Goal: Task Accomplishment & Management: Use online tool/utility

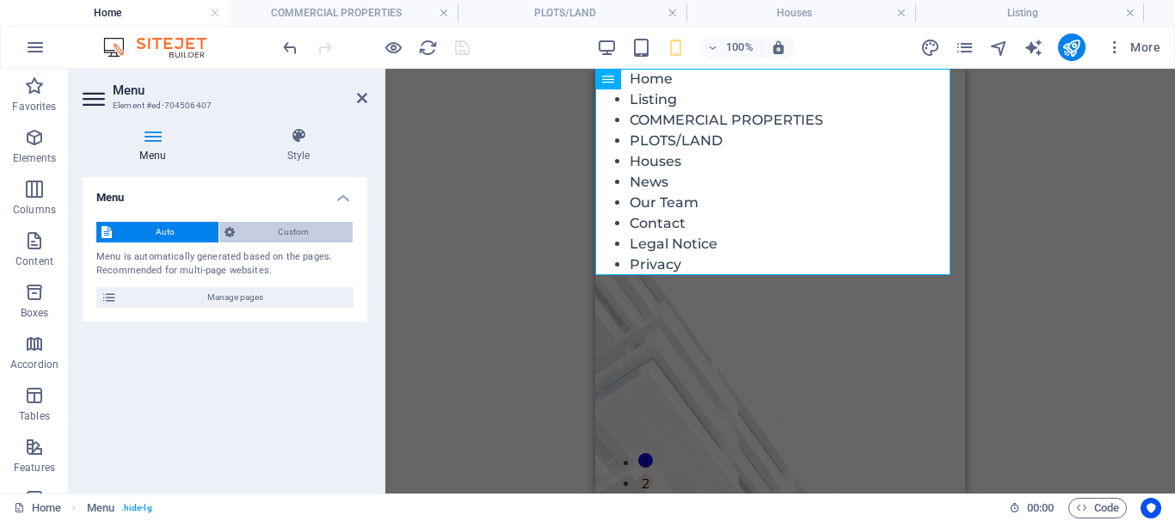
click at [279, 236] on span "Custom" at bounding box center [294, 232] width 108 height 21
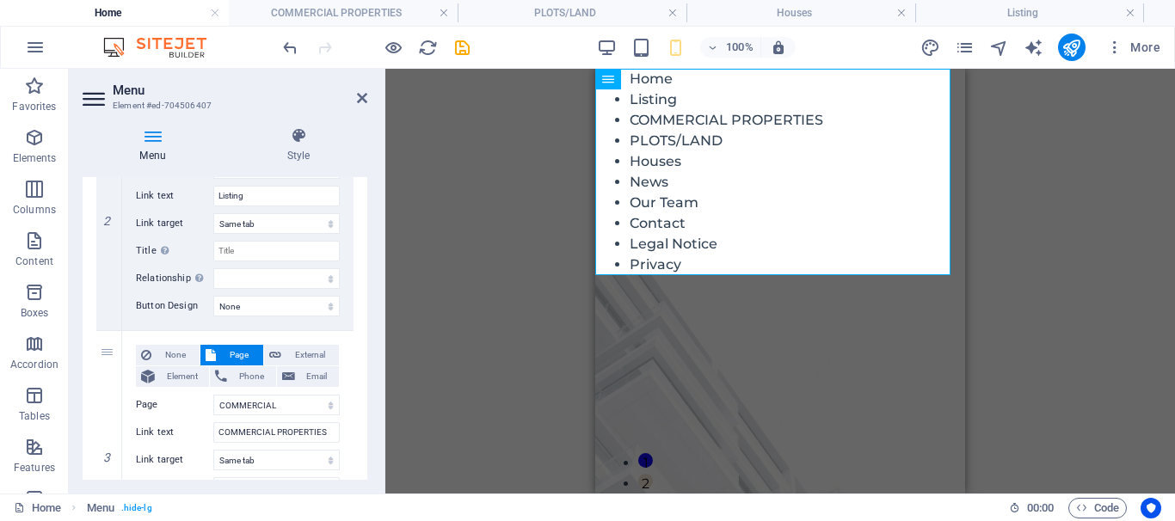
scroll to position [563, 0]
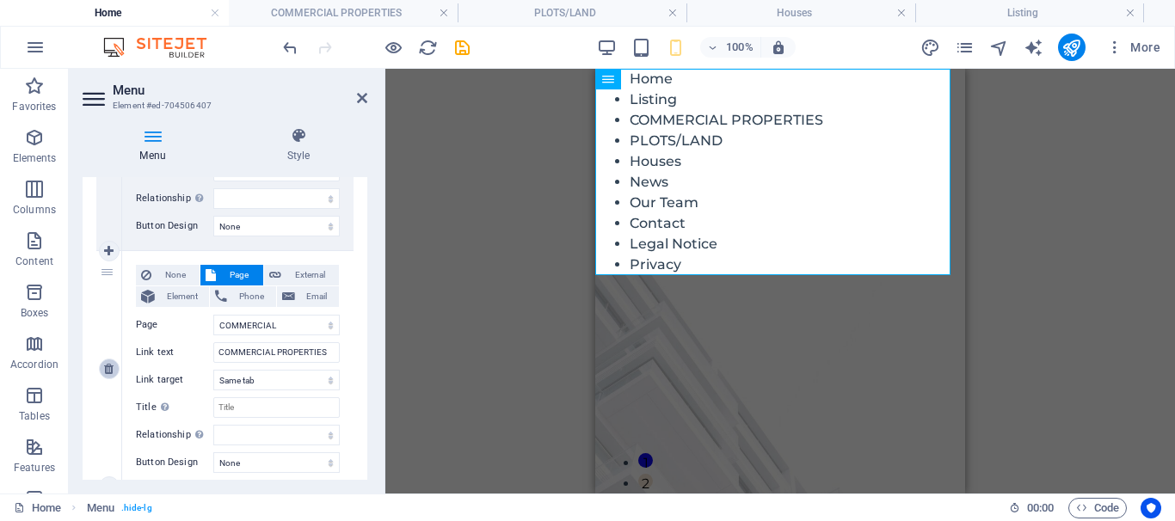
click at [110, 373] on icon at bounding box center [108, 369] width 9 height 12
select select
select select "3"
type input "PLOTS/LAND"
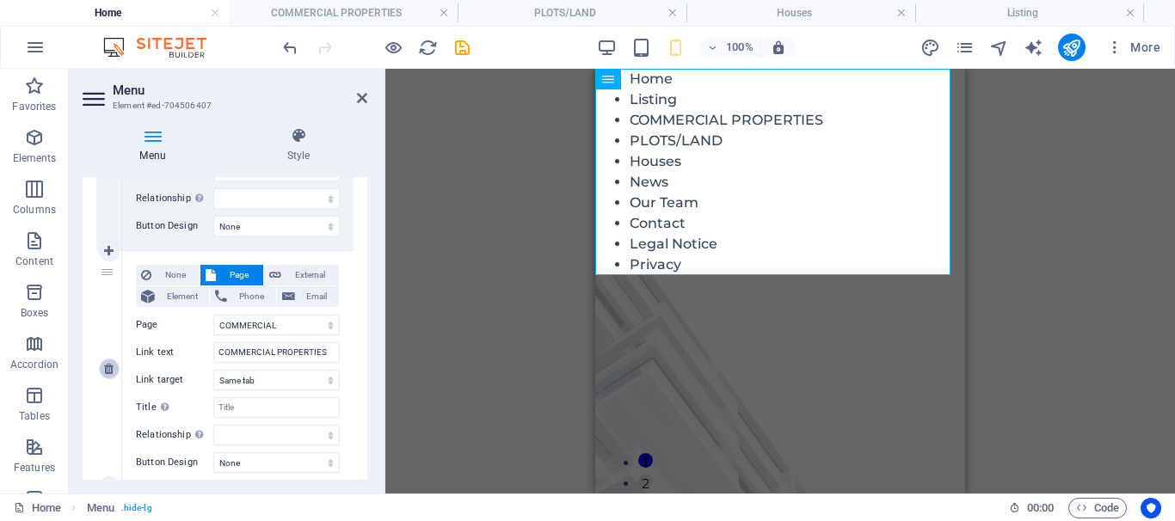
select select
select select "4"
type input "Houses"
select select
select select "5"
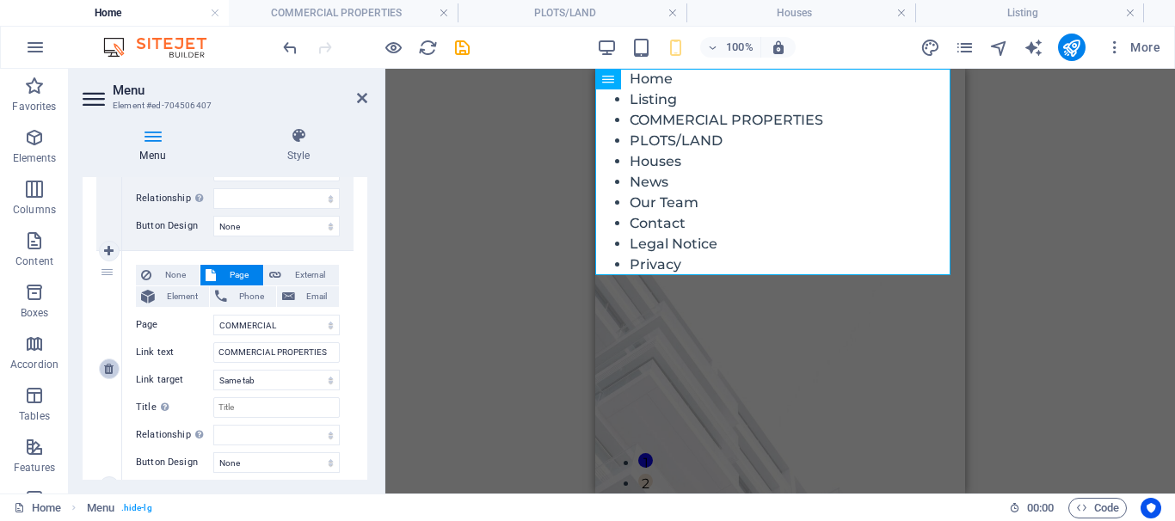
type input "News"
select select
select select "6"
type input "Our Team"
select select
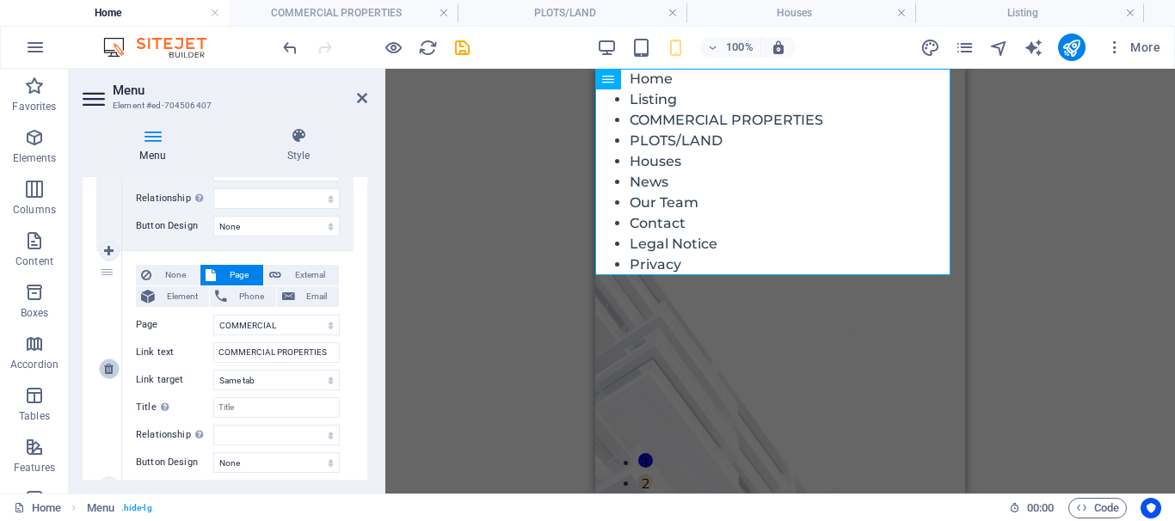
select select "7"
type input "Contact"
select select
select select "8"
type input "Legal Notice"
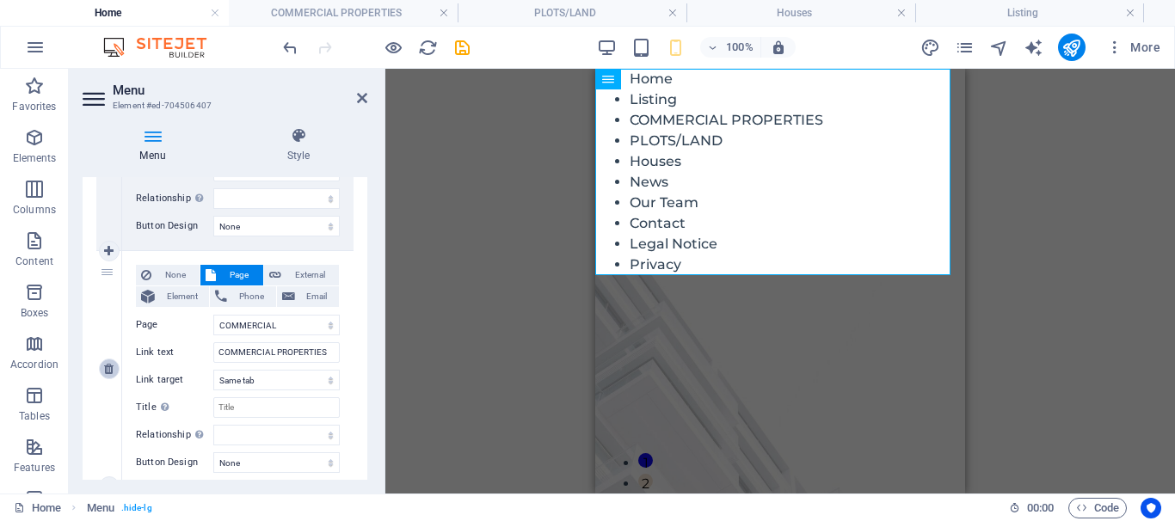
select select
select select "9"
type input "Privacy"
select select
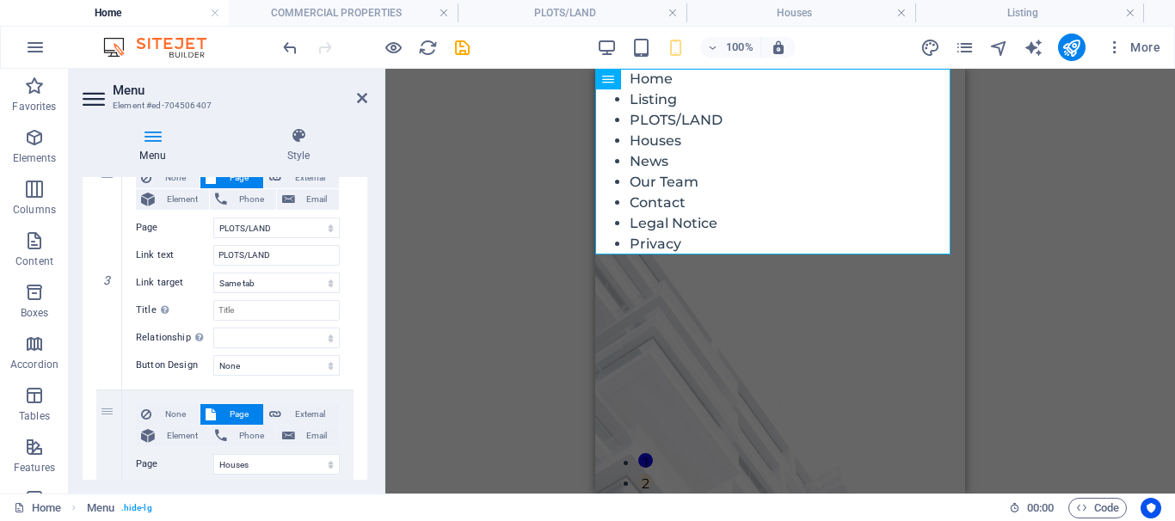
scroll to position [592, 0]
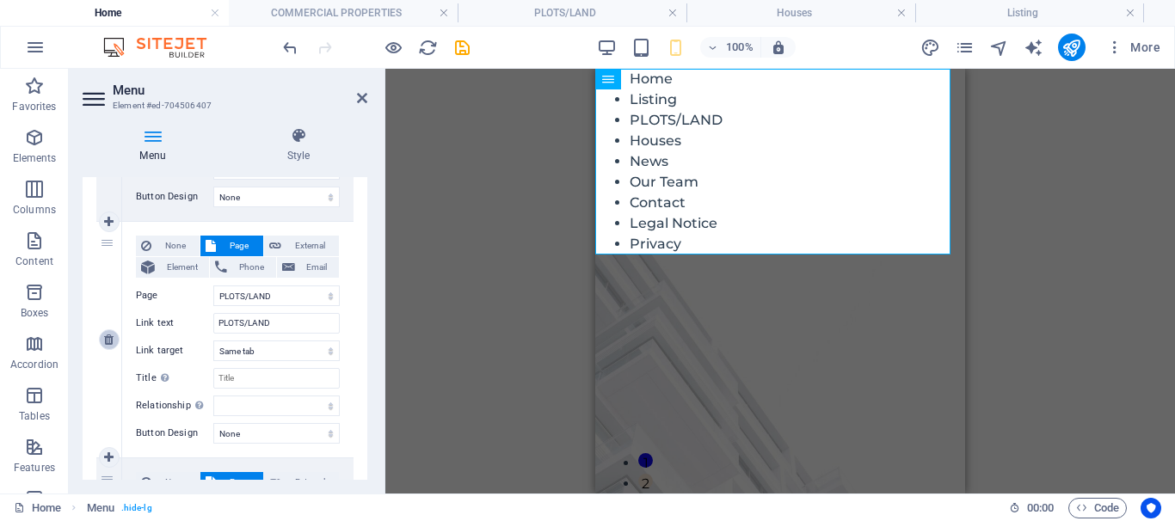
click at [109, 343] on icon at bounding box center [108, 340] width 9 height 12
select select
select select "4"
type input "Houses"
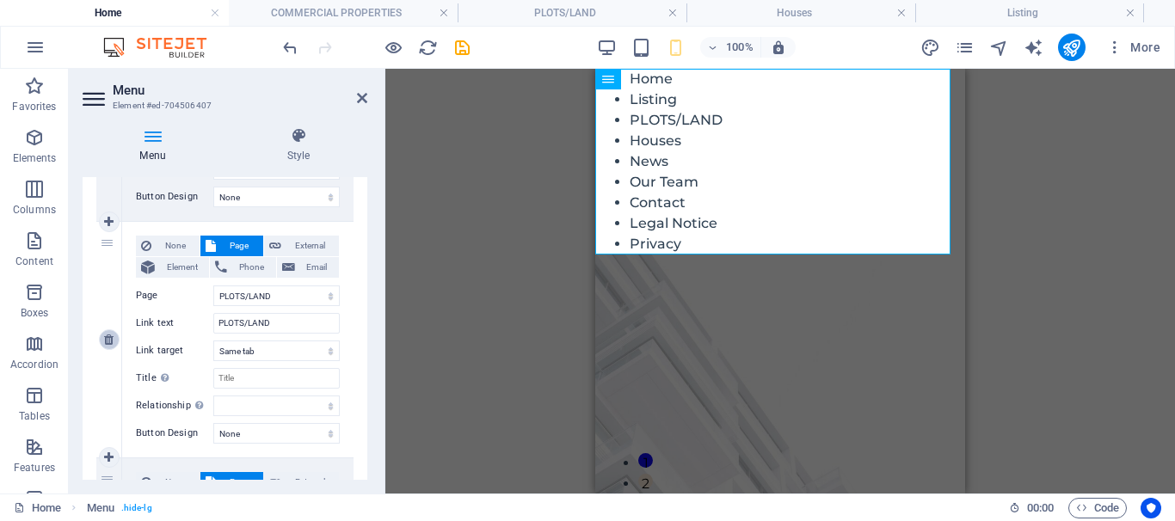
select select
select select "5"
type input "News"
select select
select select "6"
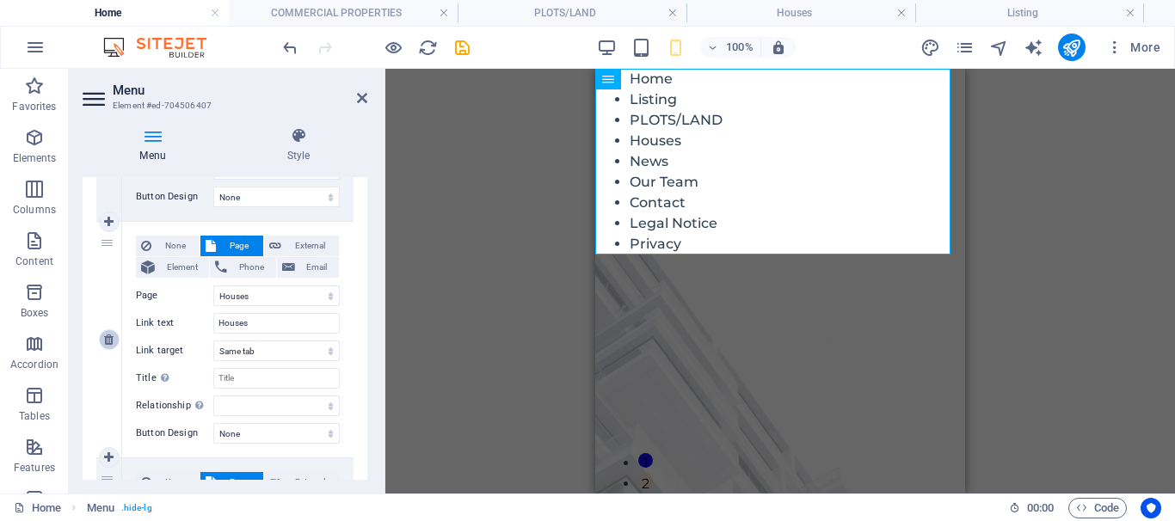
type input "Our Team"
select select
select select "7"
type input "Contact"
select select
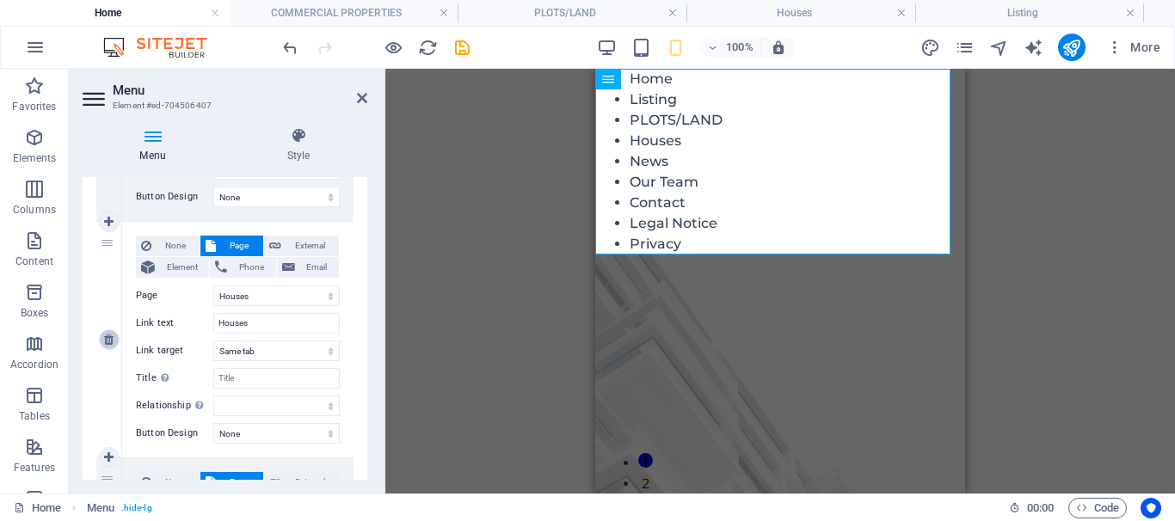
select select "8"
type input "Legal Notice"
select select
select select "9"
type input "Privacy"
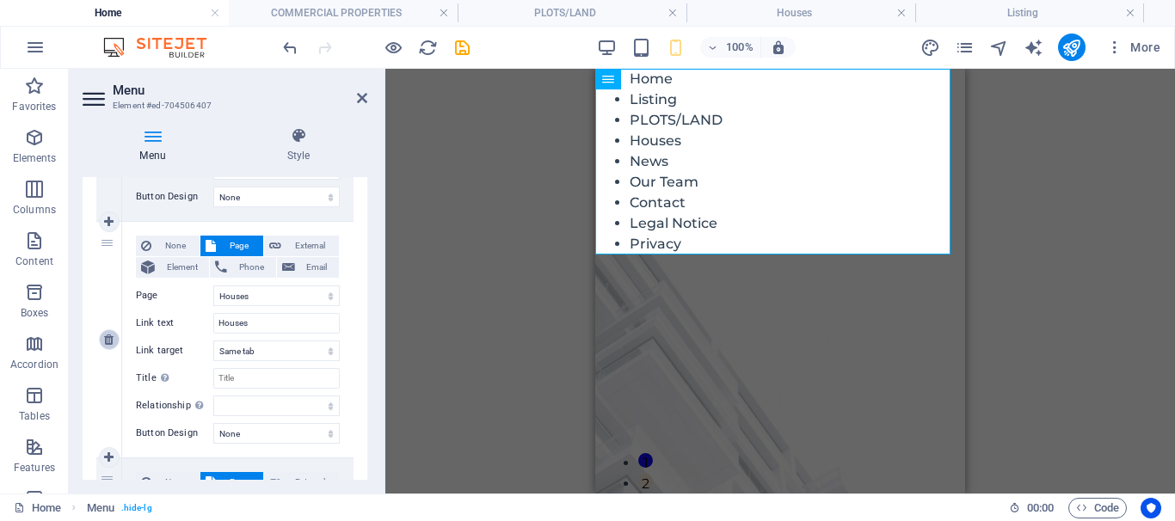
select select
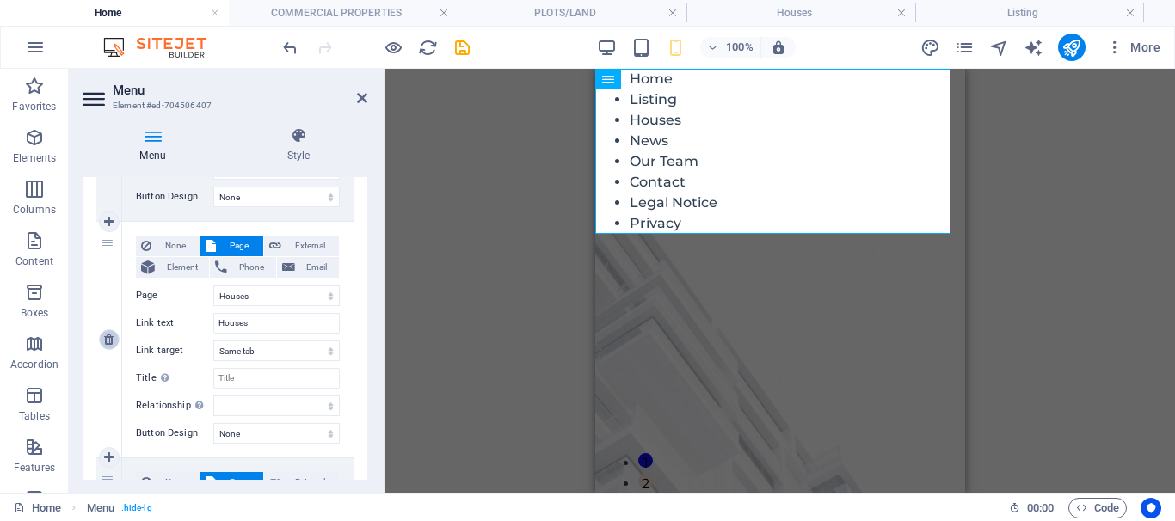
click at [109, 343] on icon at bounding box center [108, 340] width 9 height 12
select select
select select "5"
type input "News"
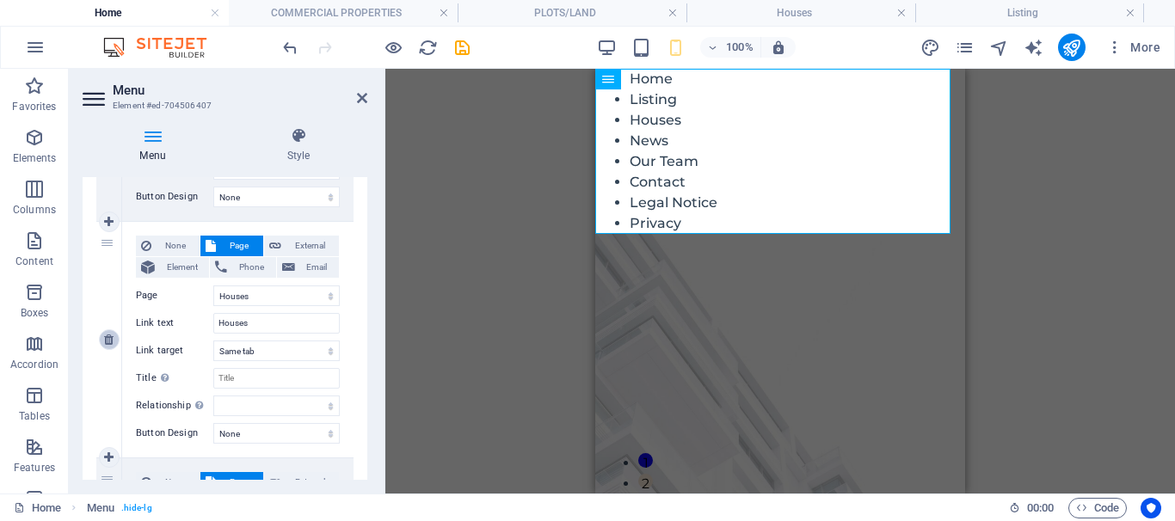
select select
select select "6"
type input "Our Team"
select select
select select "7"
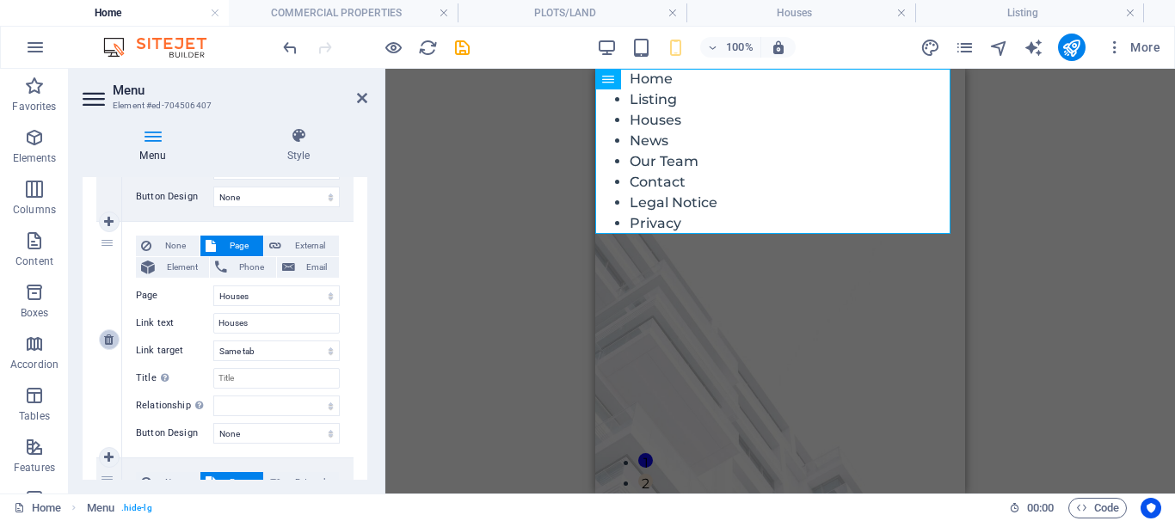
type input "Contact"
select select
select select "8"
type input "Legal Notice"
select select
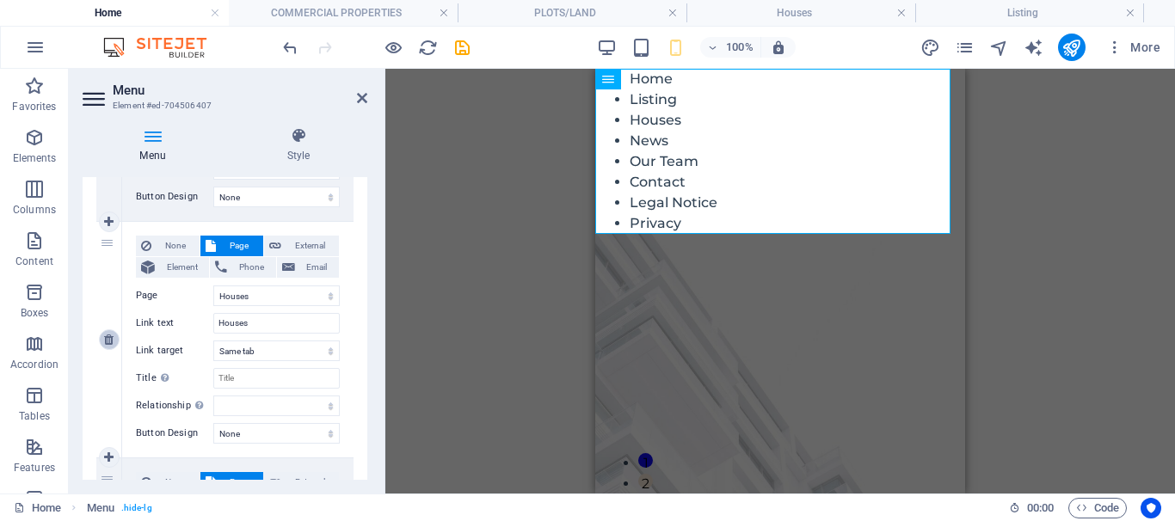
select select "9"
type input "Privacy"
select select
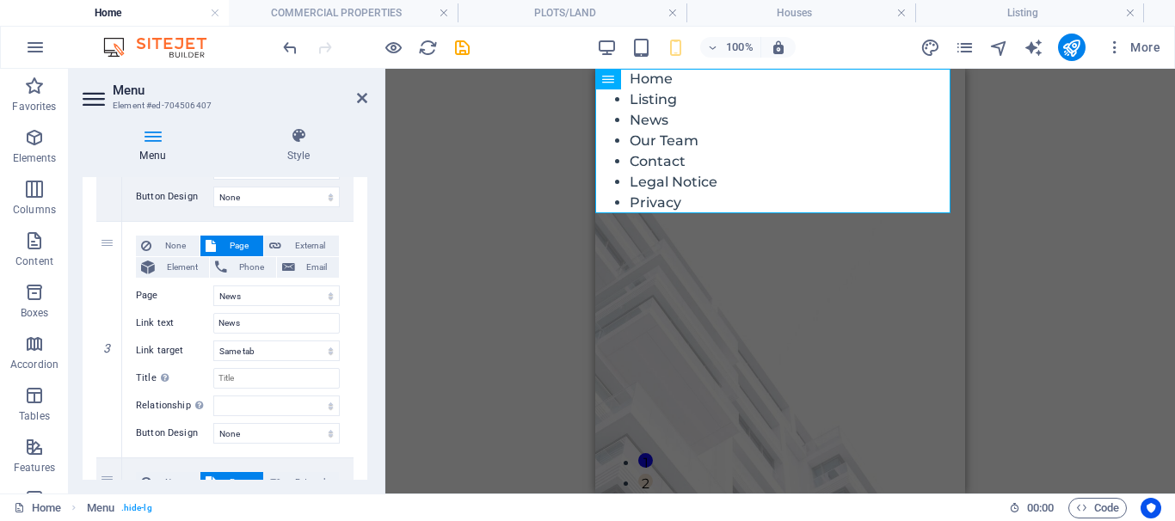
drag, startPoint x: 368, startPoint y: 296, endPoint x: 368, endPoint y: 323, distance: 26.7
click at [368, 323] on div "Menu Style Menu Auto Custom Create custom menu items for this menu. Recommended…" at bounding box center [225, 304] width 312 height 380
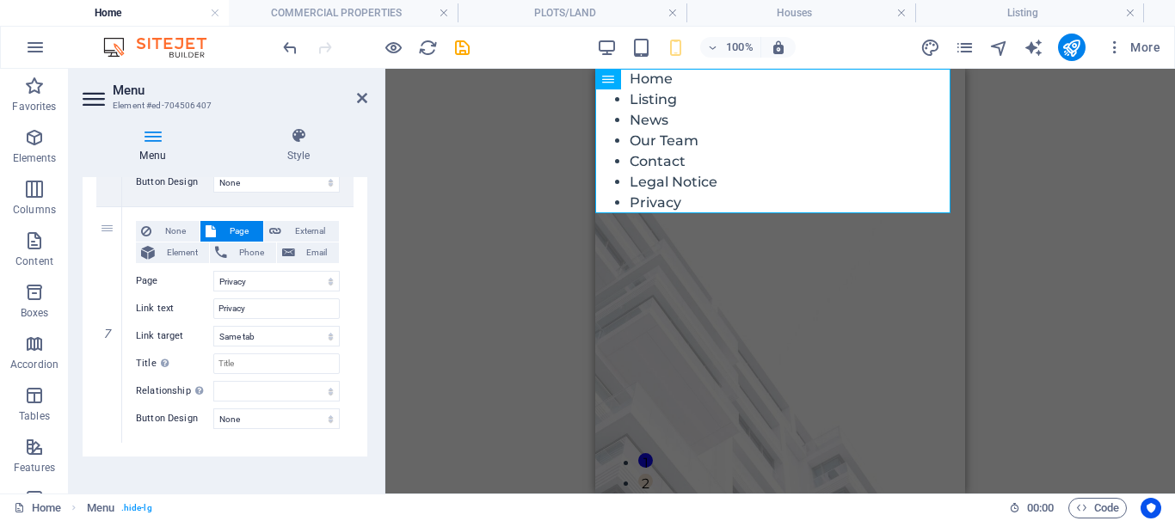
scroll to position [1506, 0]
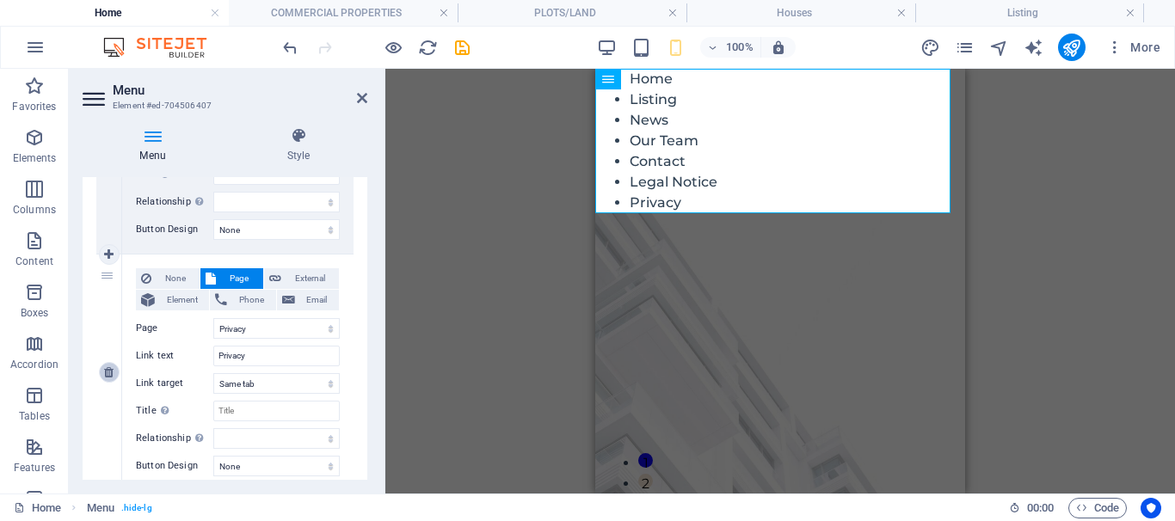
click at [105, 374] on icon at bounding box center [108, 372] width 9 height 12
select select
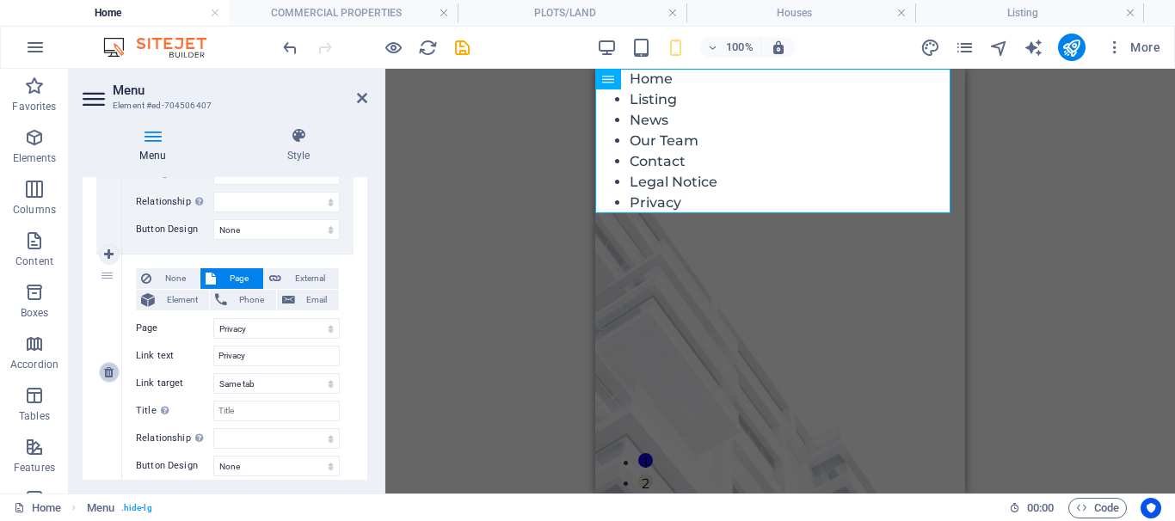
select select
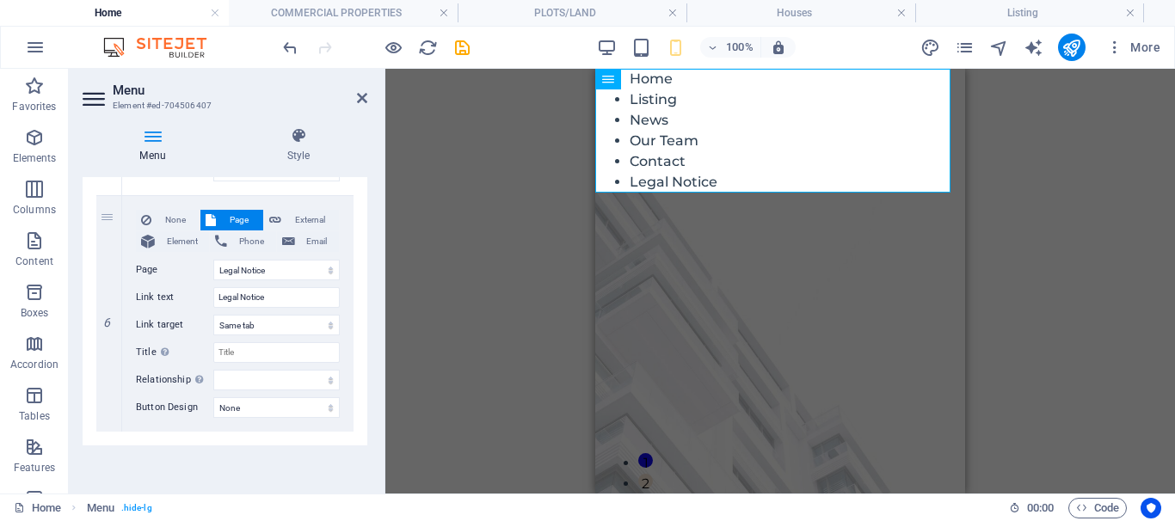
scroll to position [1327, 0]
click at [112, 318] on icon at bounding box center [108, 314] width 9 height 12
select select
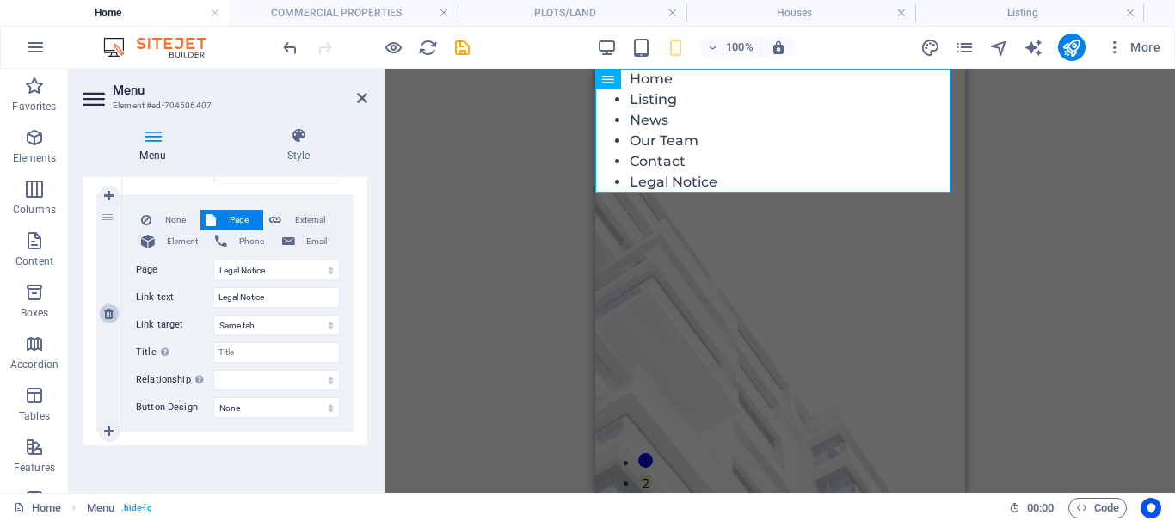
select select
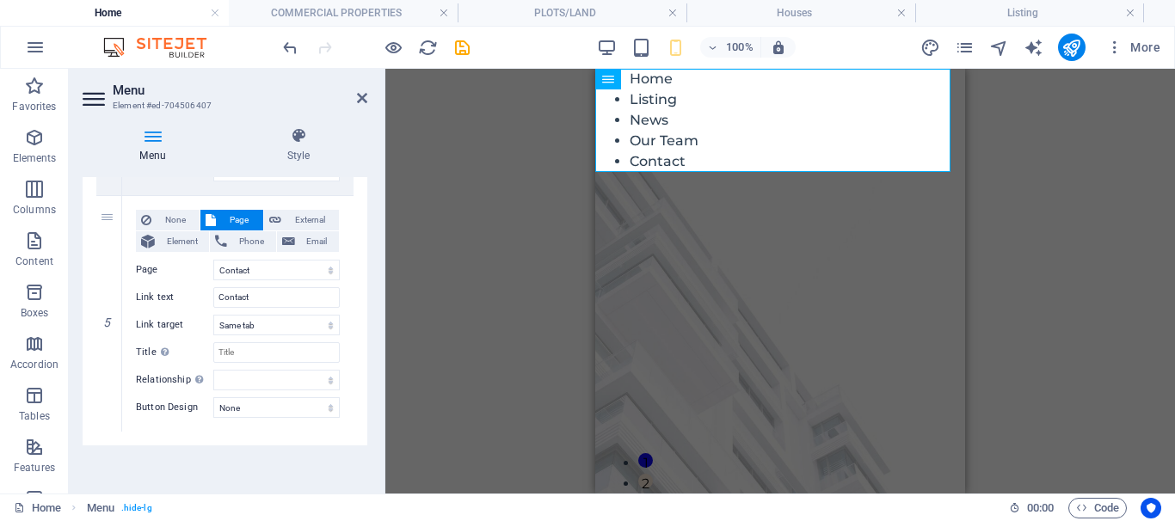
scroll to position [1091, 0]
click at [354, 100] on header "Menu Element #ed-704506407" at bounding box center [225, 91] width 285 height 45
click at [362, 97] on icon at bounding box center [362, 98] width 10 height 14
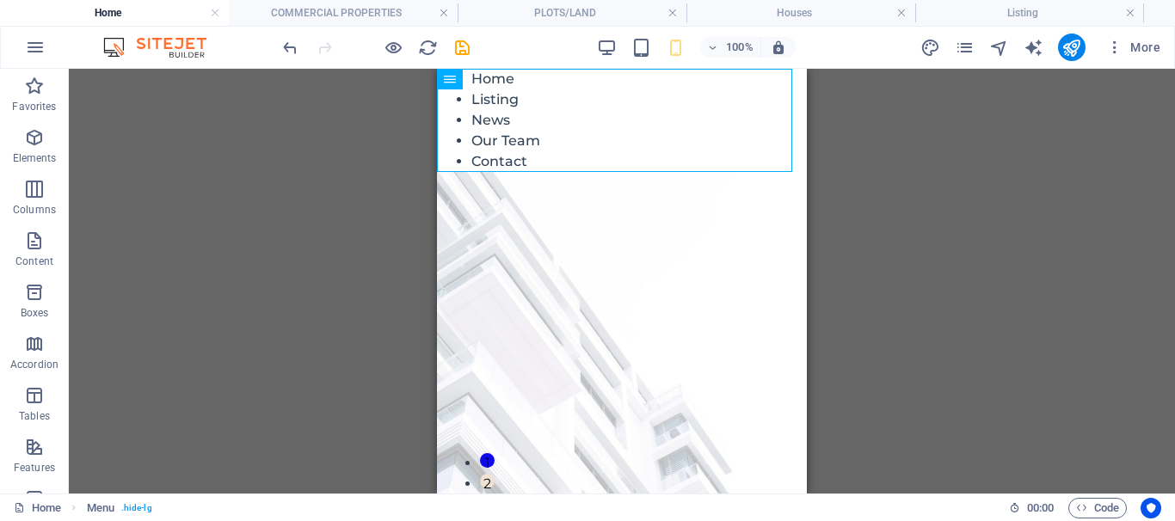
click at [603, 46] on icon "button" at bounding box center [607, 48] width 20 height 20
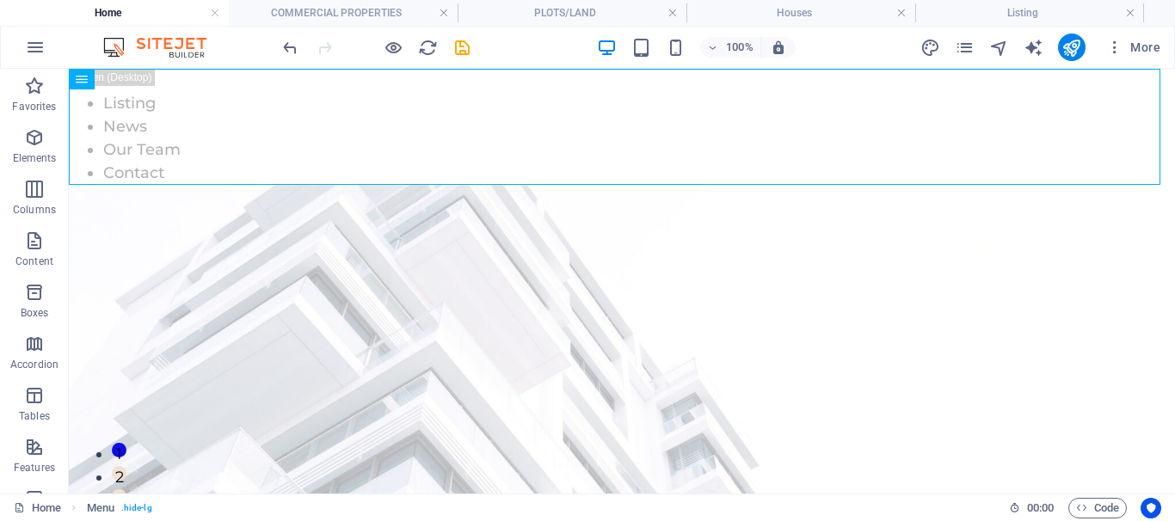
drag, startPoint x: 1173, startPoint y: 74, endPoint x: 1241, endPoint y: 114, distance: 79.8
click at [112, 15] on h4 "Home" at bounding box center [114, 12] width 229 height 19
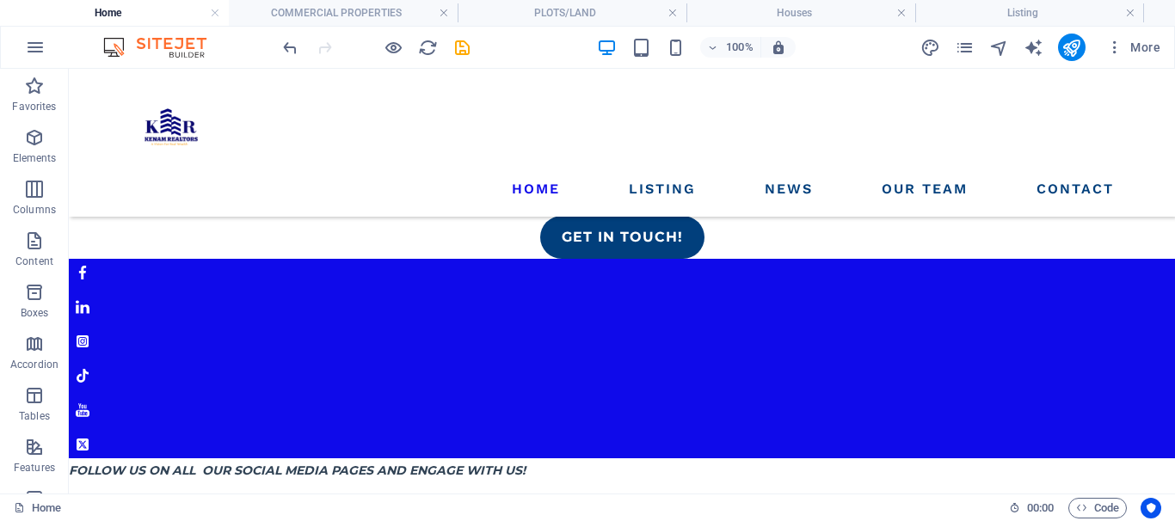
scroll to position [0, 0]
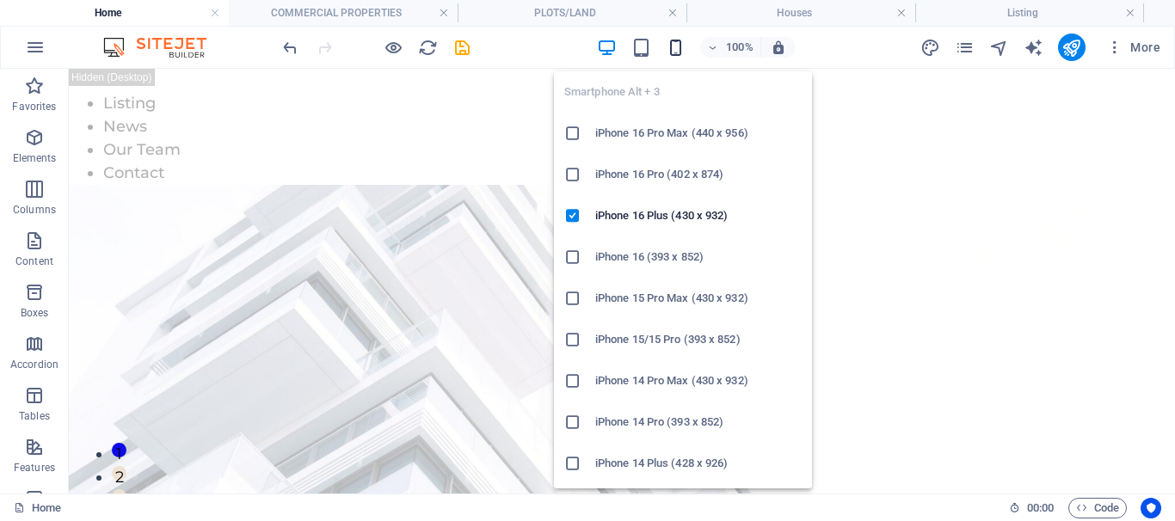
click at [676, 51] on icon "button" at bounding box center [676, 48] width 20 height 20
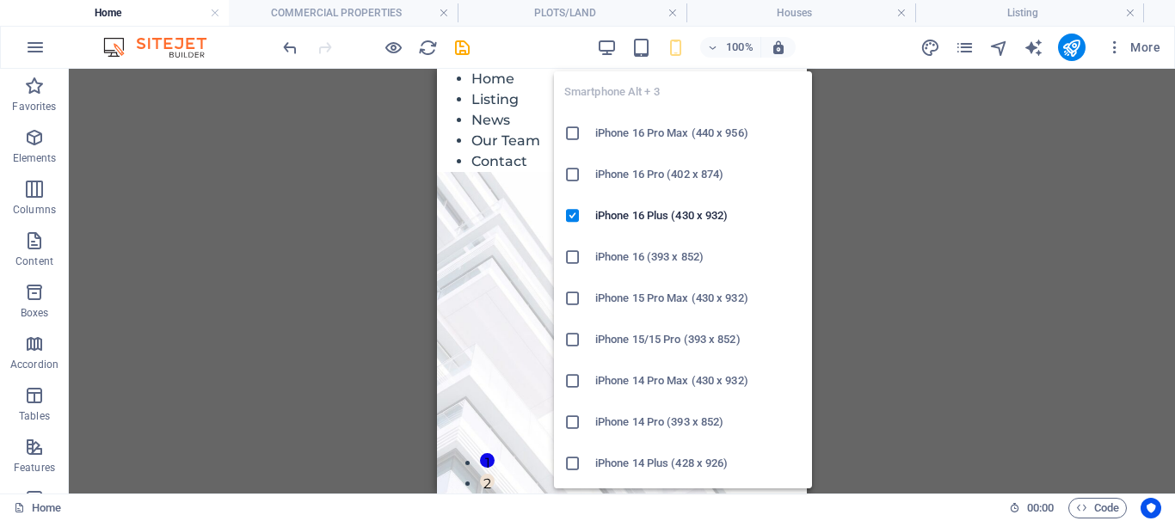
click at [971, 199] on div "Drag here to replace the existing content. Press “Ctrl” if you want to create a…" at bounding box center [622, 281] width 1106 height 425
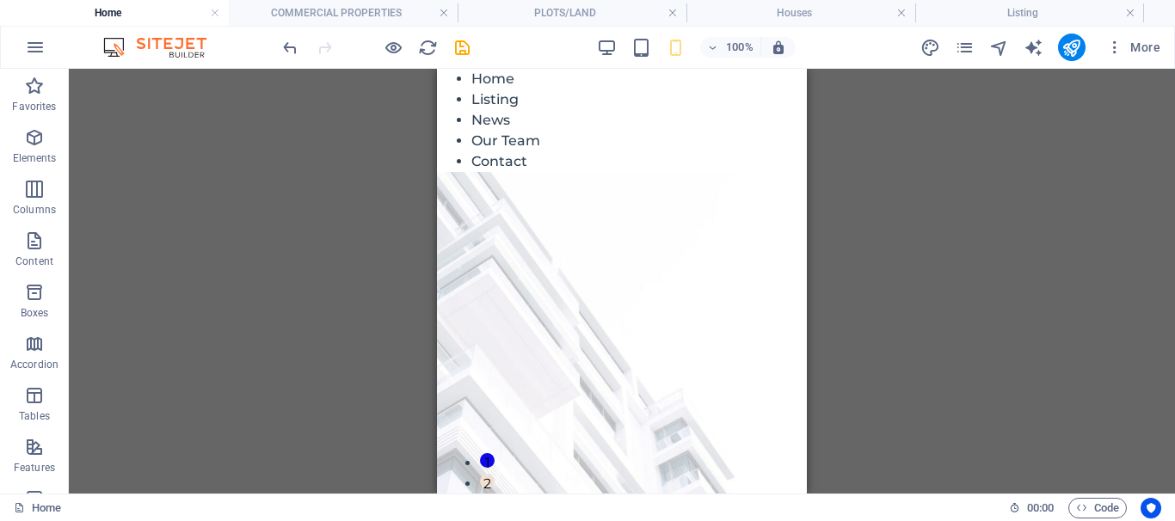
click at [463, 50] on icon "save" at bounding box center [463, 48] width 20 height 20
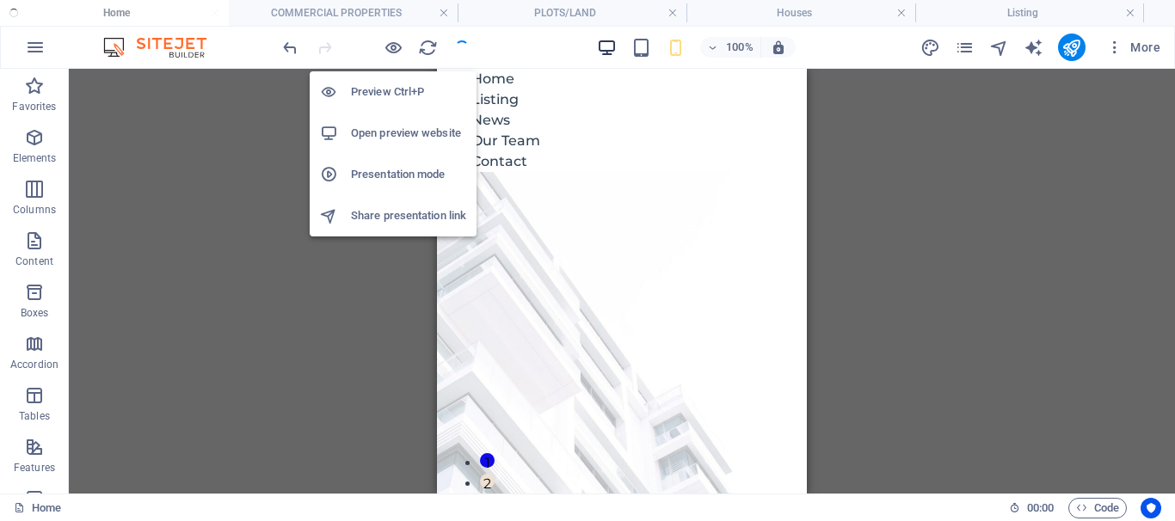
click at [603, 46] on icon "button" at bounding box center [607, 48] width 20 height 20
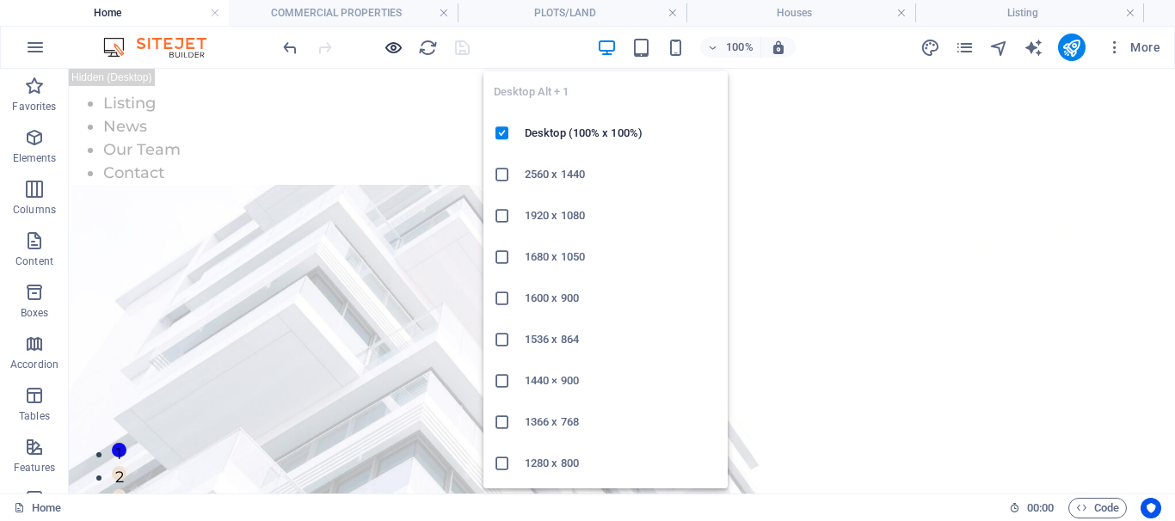
click at [391, 46] on icon "button" at bounding box center [394, 48] width 20 height 20
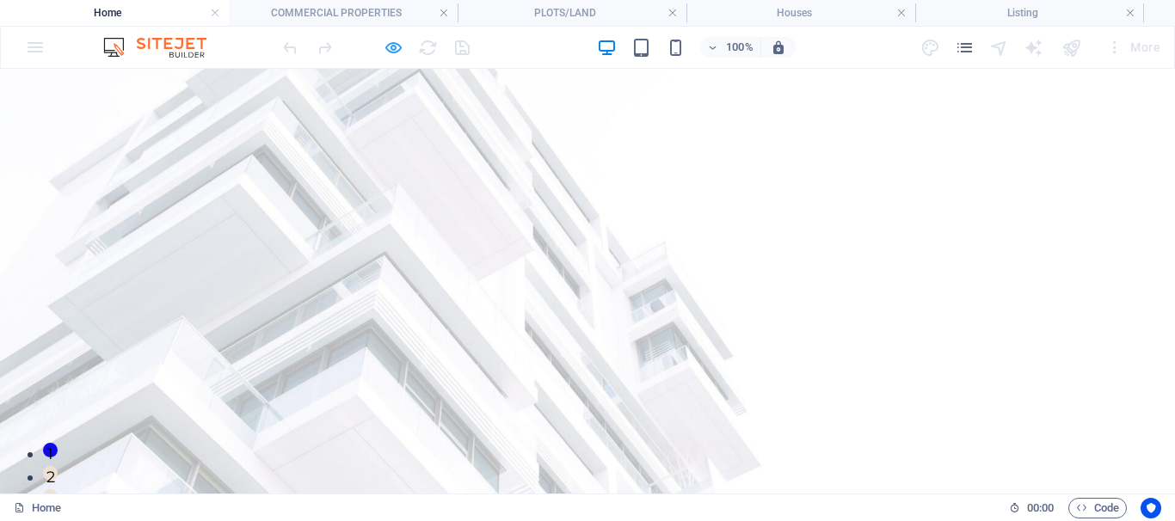
click at [393, 52] on icon "button" at bounding box center [394, 48] width 20 height 20
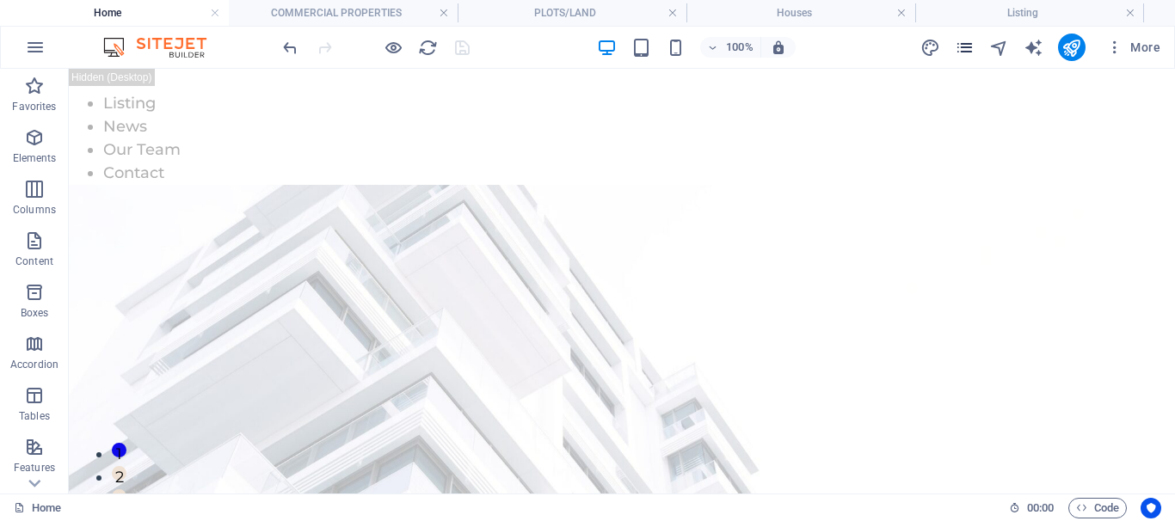
click at [960, 50] on icon "pages" at bounding box center [965, 48] width 20 height 20
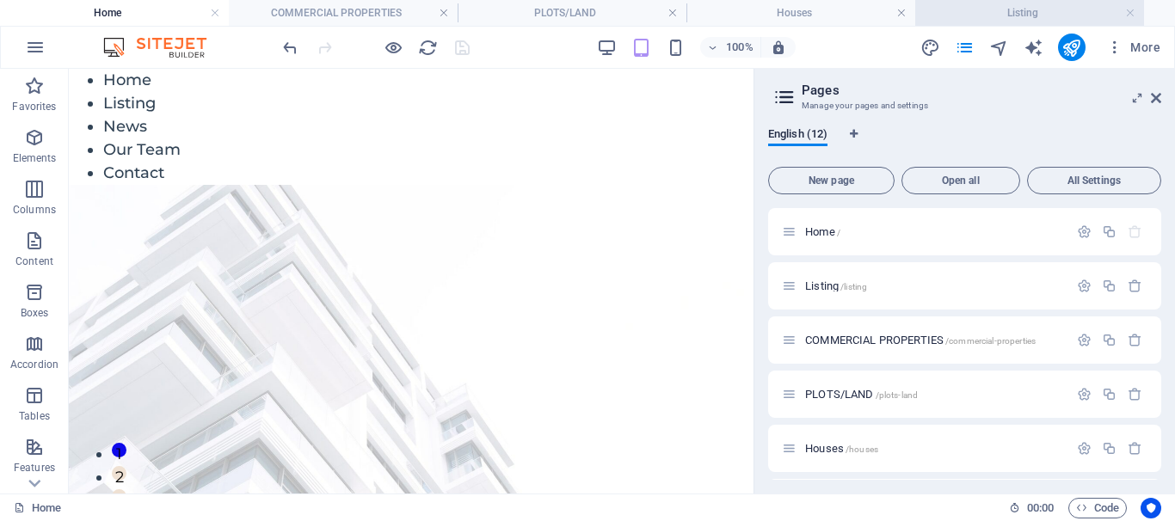
click at [944, 14] on h4 "Listing" at bounding box center [1029, 12] width 229 height 19
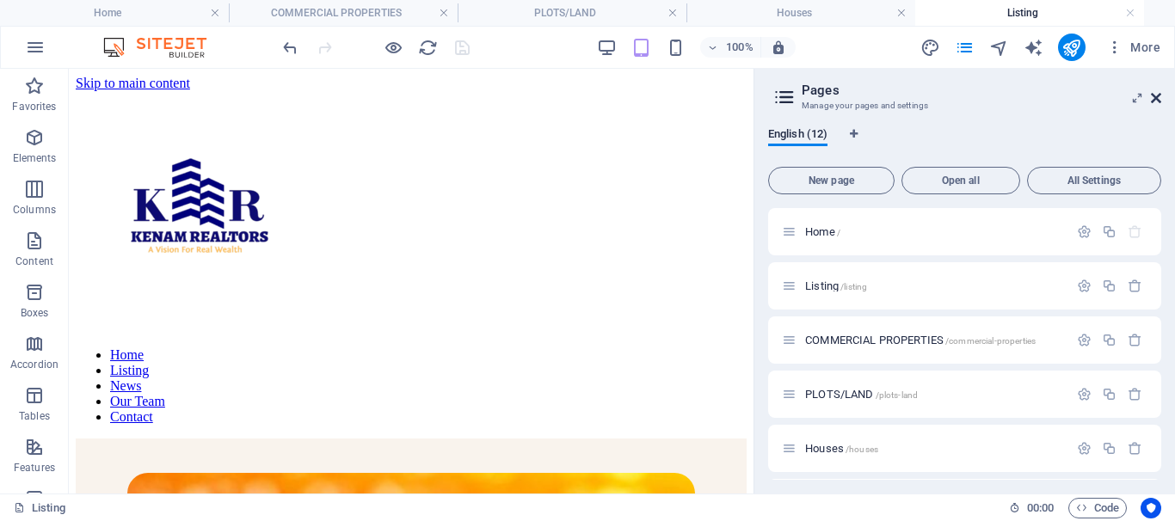
click at [1158, 94] on icon at bounding box center [1156, 98] width 10 height 14
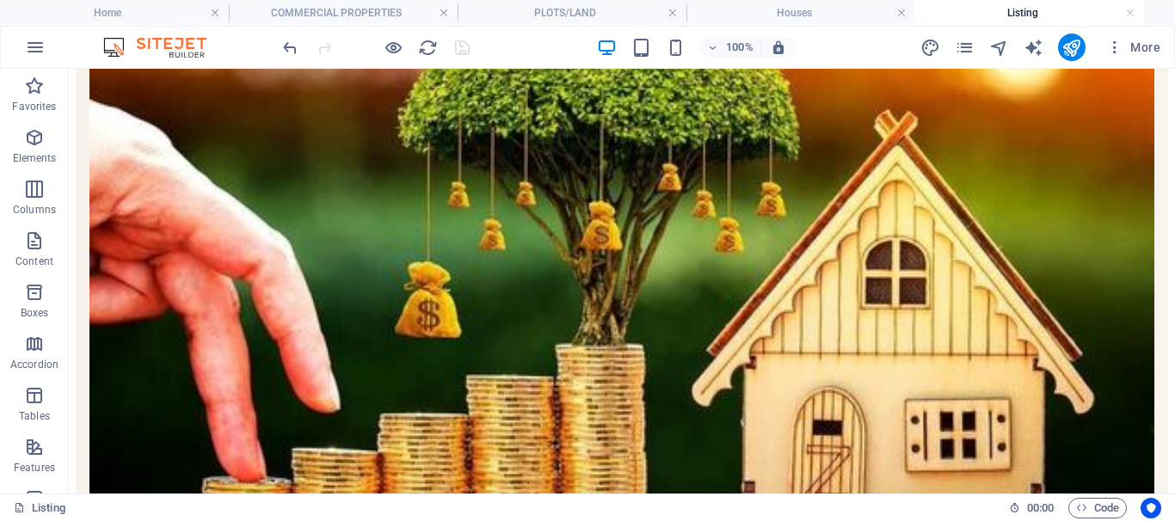
scroll to position [422, 0]
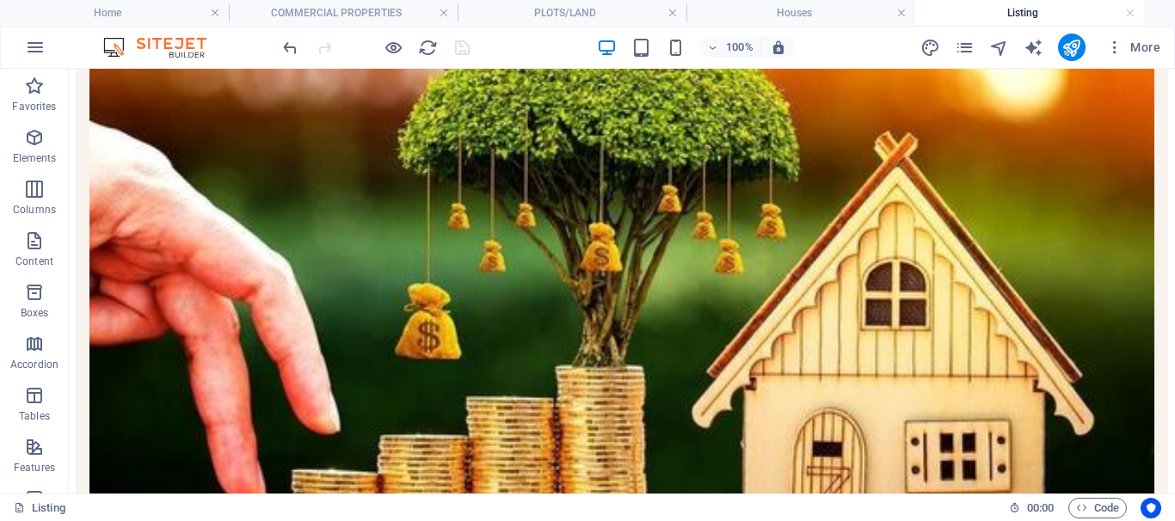
select select "3"
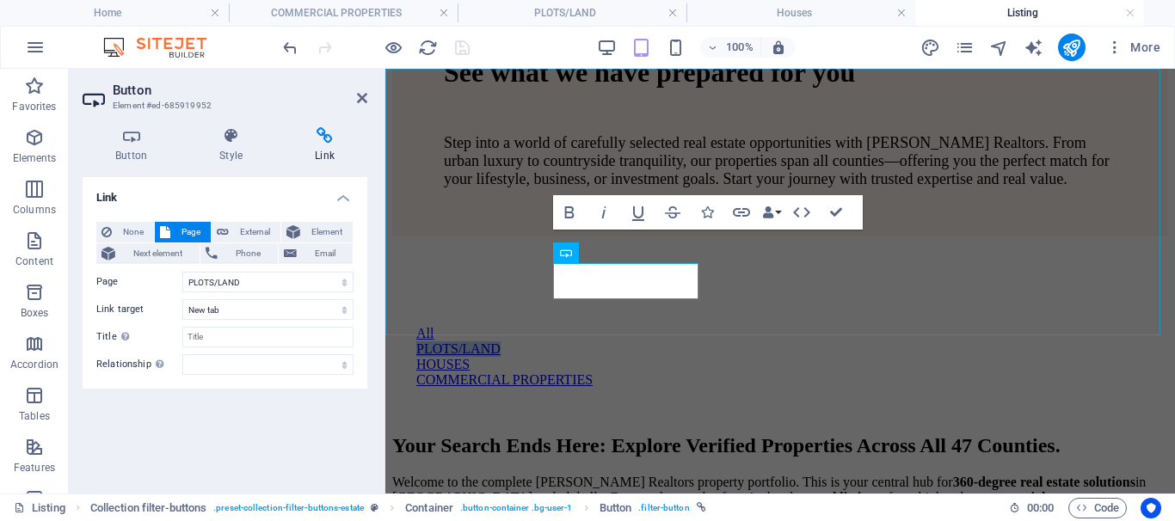
scroll to position [939, 0]
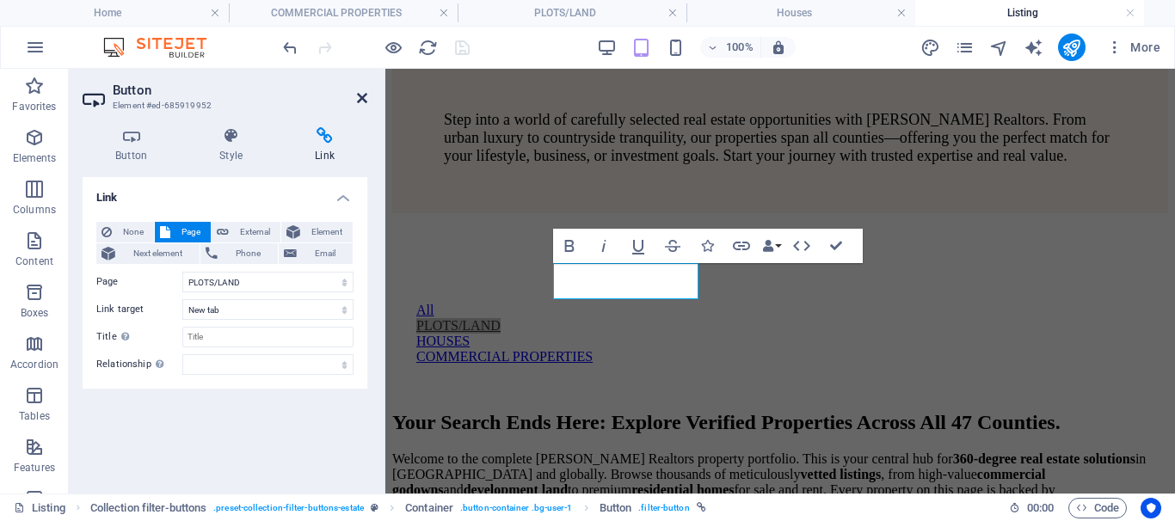
click at [361, 98] on icon at bounding box center [362, 98] width 10 height 14
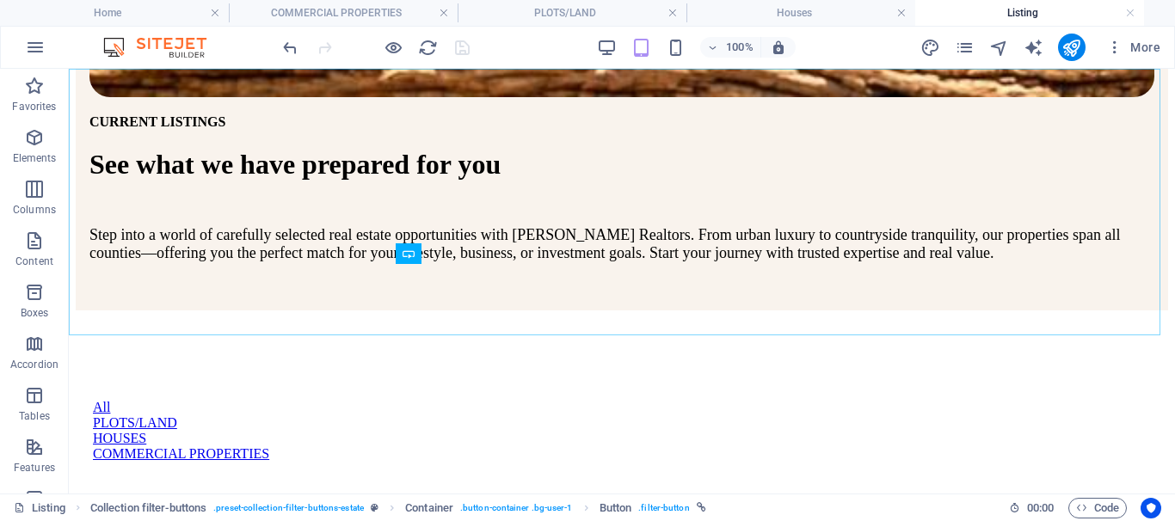
scroll to position [565, 0]
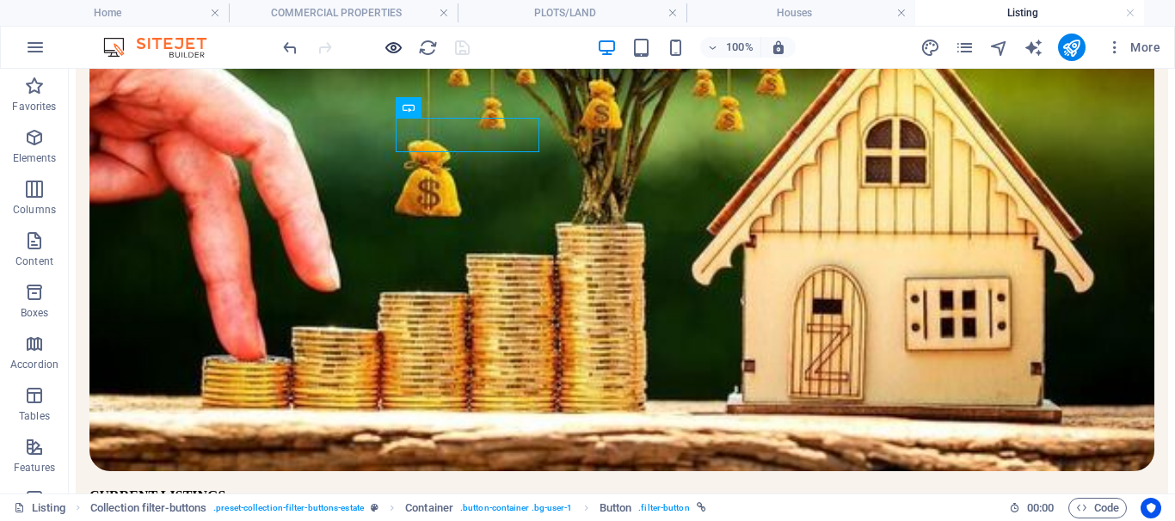
click at [389, 52] on icon "button" at bounding box center [394, 48] width 20 height 20
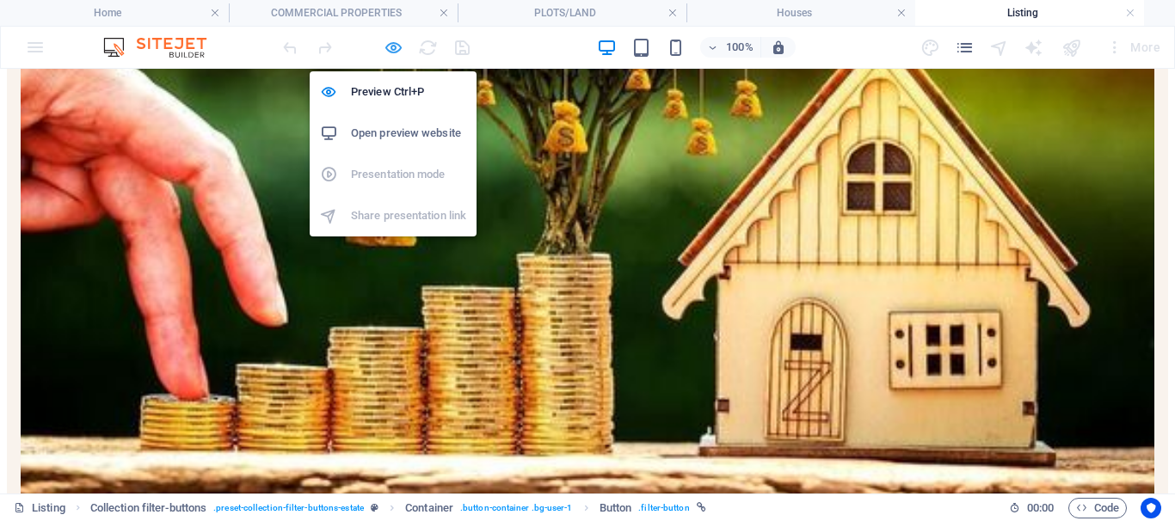
scroll to position [564, 0]
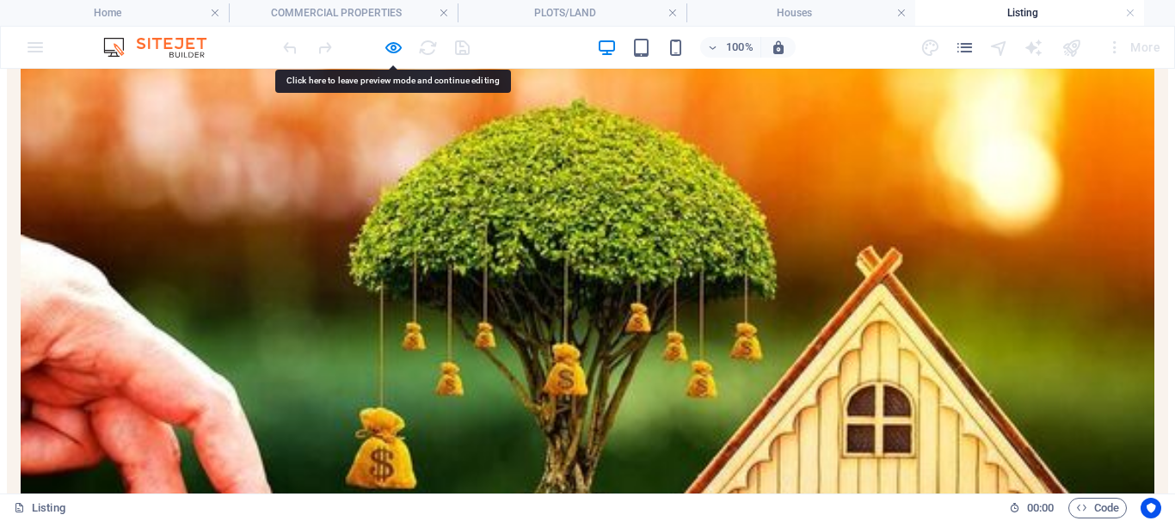
scroll to position [246, 0]
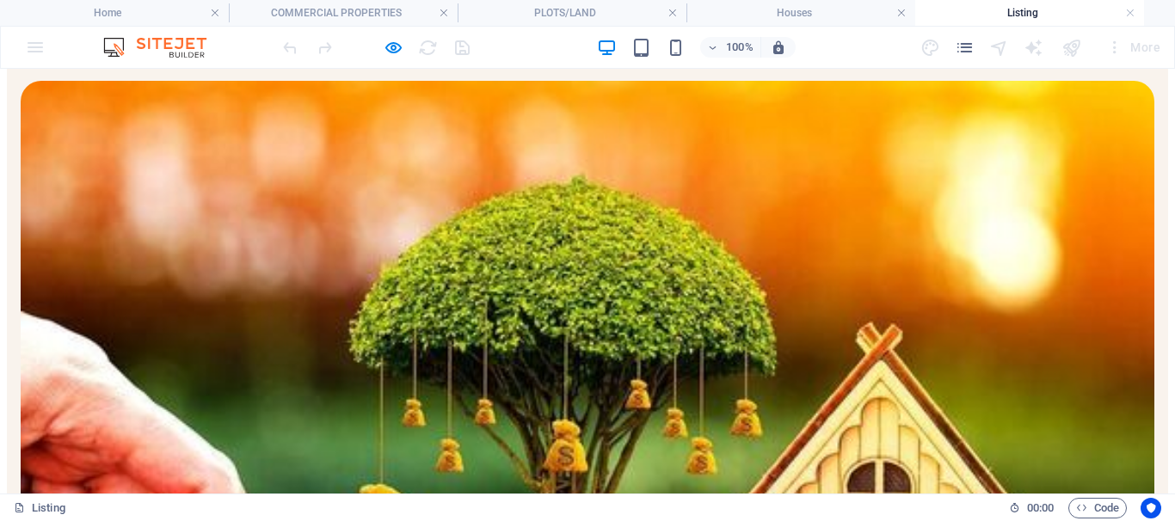
drag, startPoint x: 1172, startPoint y: 220, endPoint x: 622, endPoint y: 587, distance: 660.7
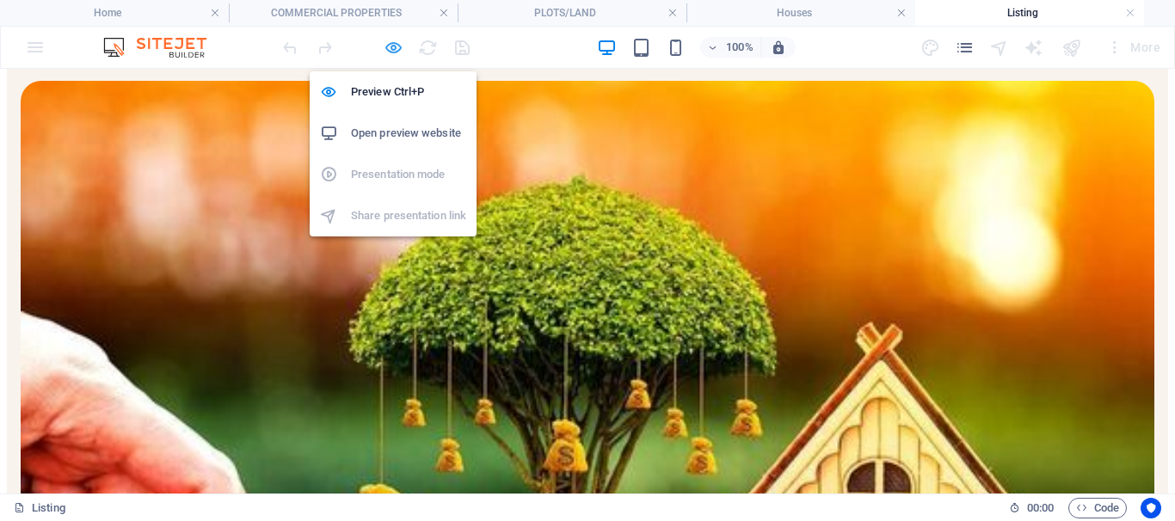
click at [398, 43] on icon "button" at bounding box center [394, 48] width 20 height 20
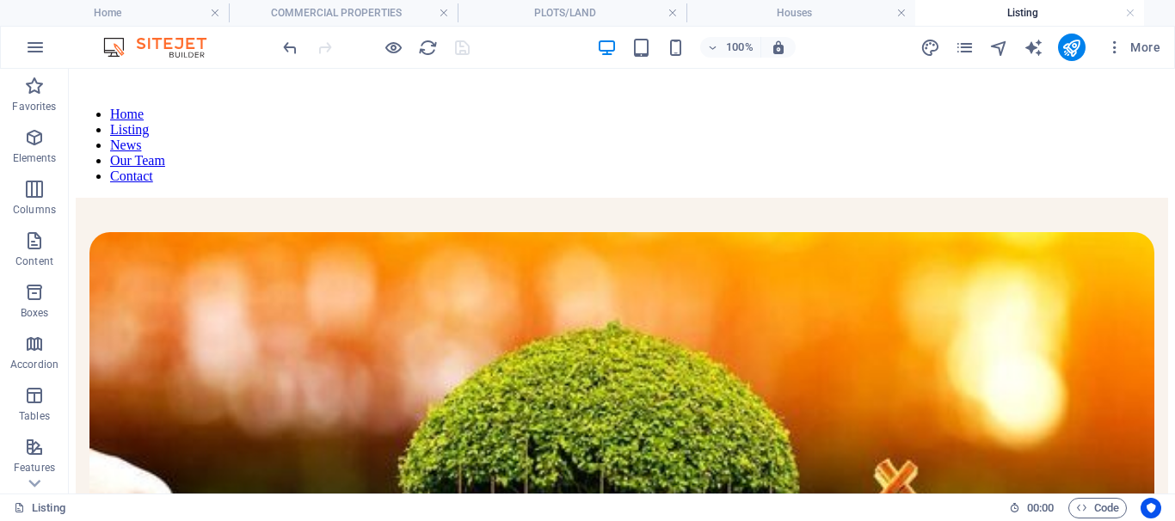
scroll to position [0, 0]
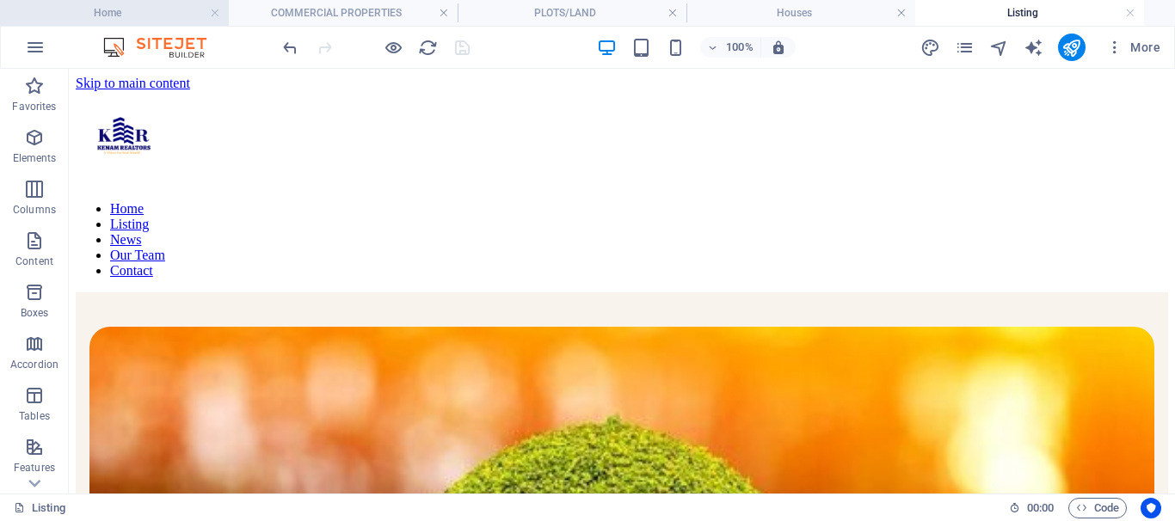
click at [166, 16] on h4 "Home" at bounding box center [114, 12] width 229 height 19
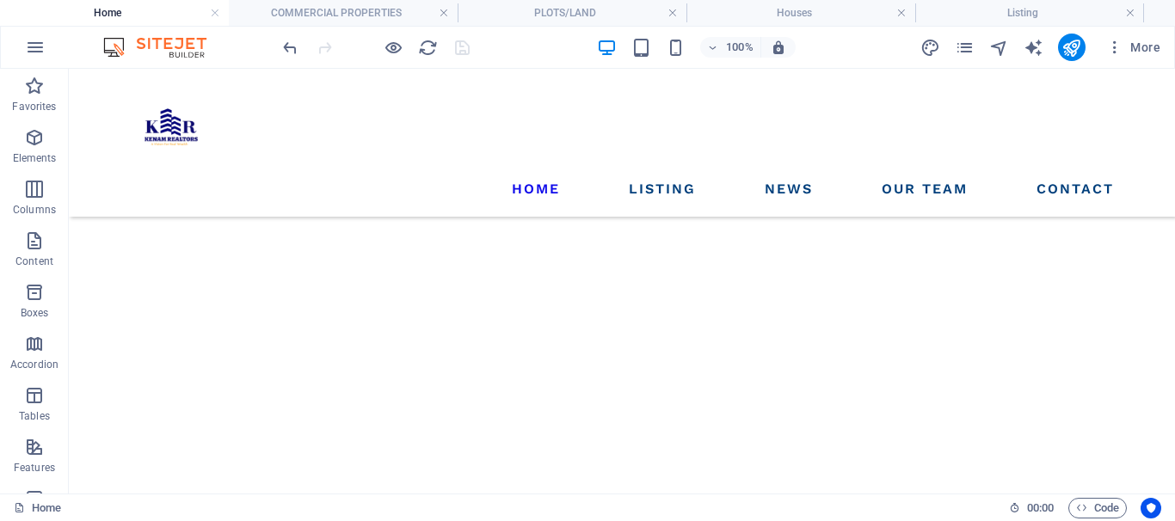
scroll to position [18334, 0]
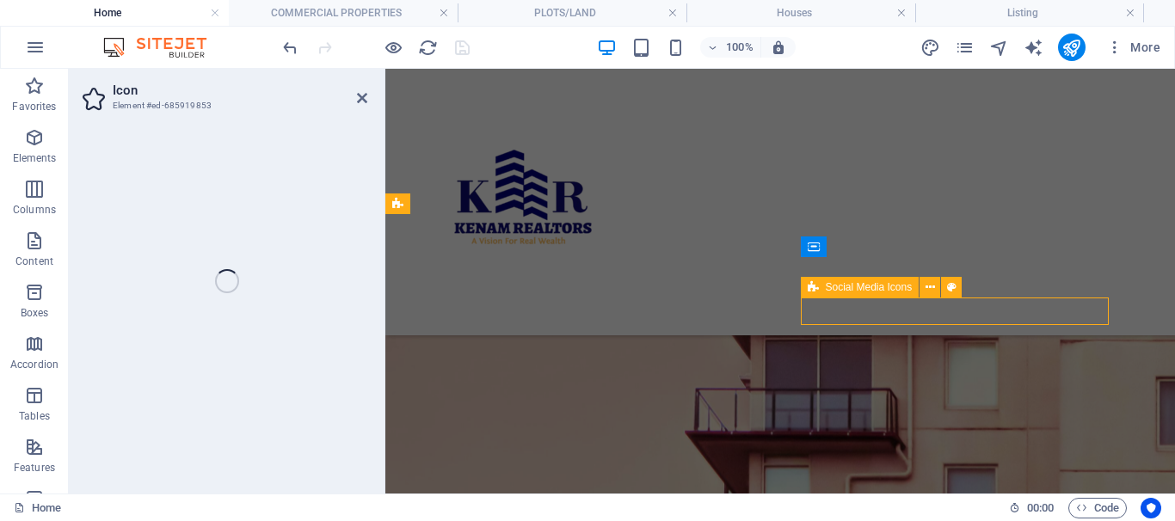
select select "xMidYMid"
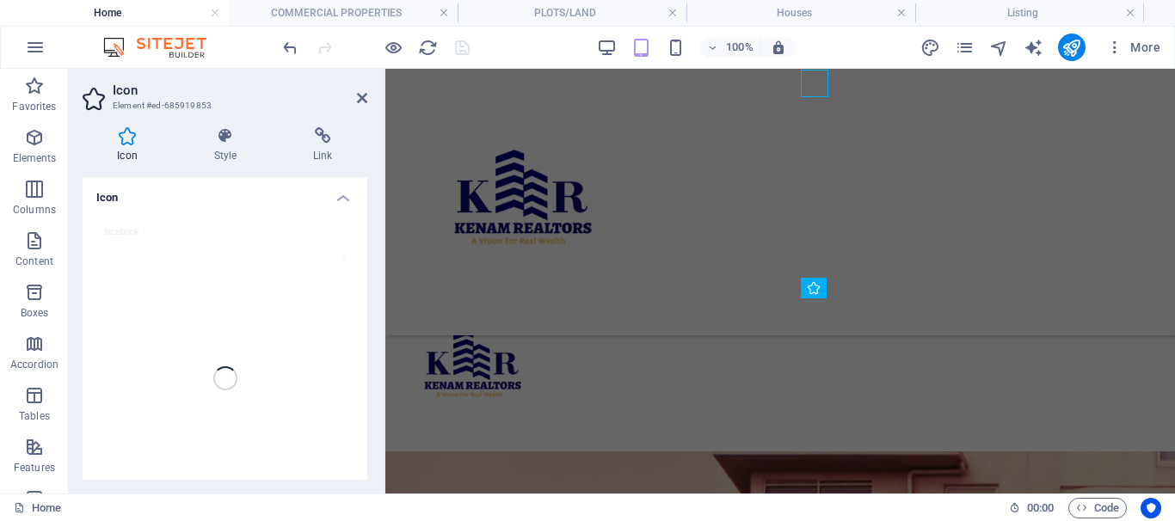
scroll to position [18614, 0]
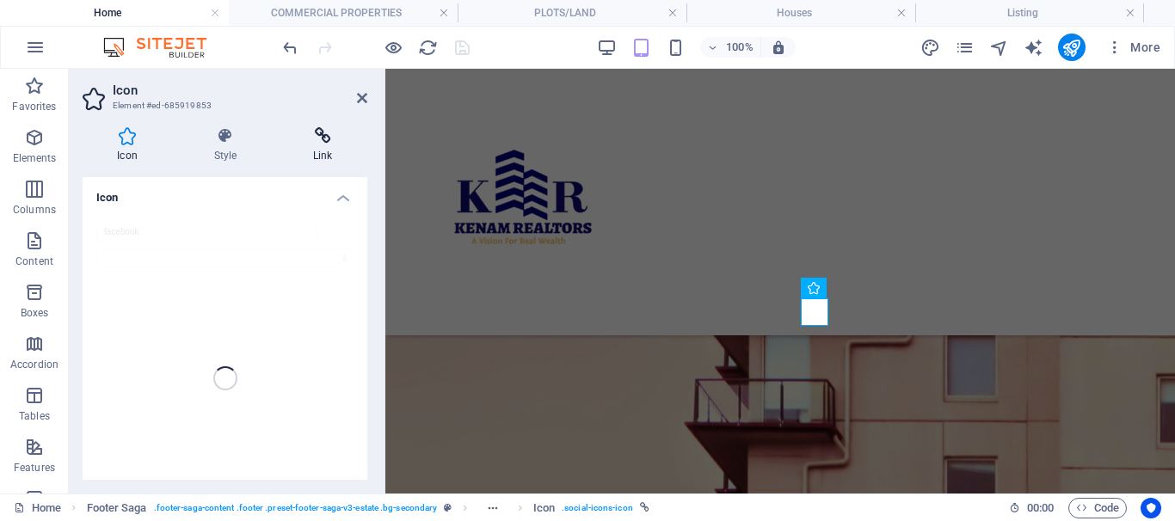
click at [327, 134] on icon at bounding box center [323, 135] width 89 height 17
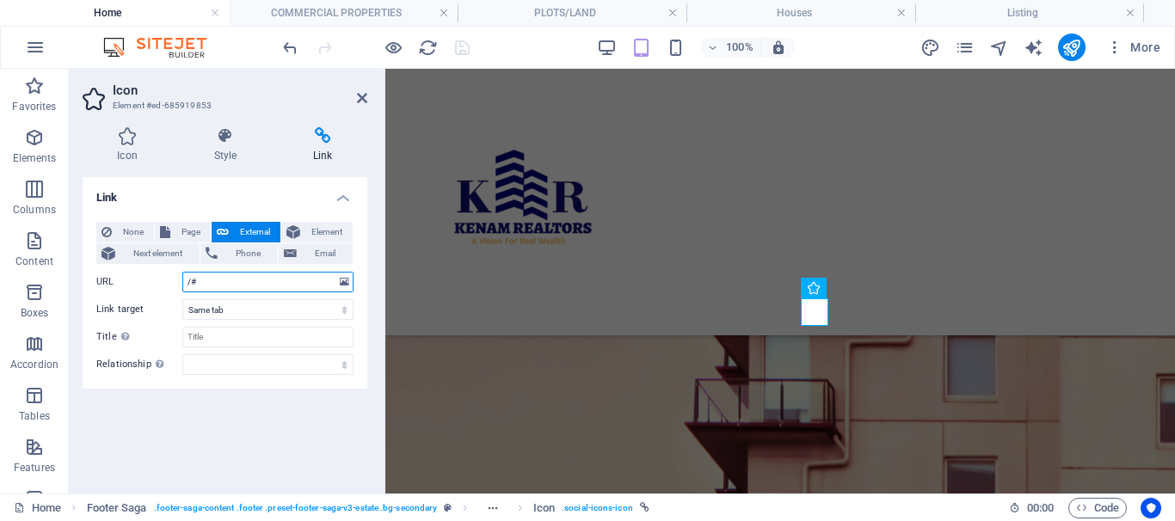
click at [221, 288] on input "/#" at bounding box center [267, 282] width 171 height 21
drag, startPoint x: 221, startPoint y: 288, endPoint x: 182, endPoint y: 280, distance: 39.5
click at [182, 280] on input "/#" at bounding box center [267, 282] width 171 height 21
paste input "https://www.facebook.com/profile.php?id=61580471470949"
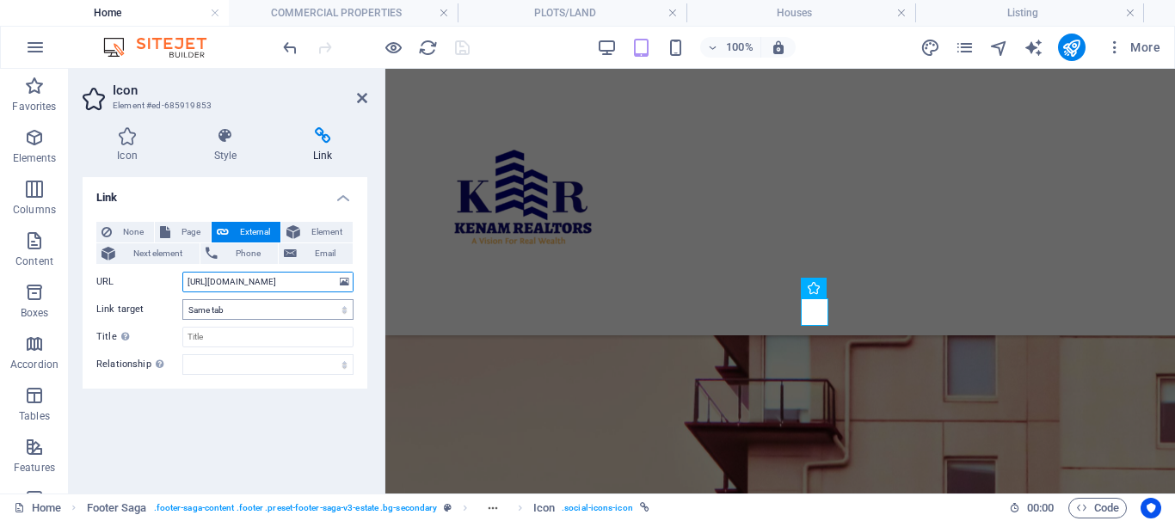
type input "https://www.facebook.com/profile.php?id=61580471470949"
click at [343, 313] on select "New tab Same tab Overlay" at bounding box center [267, 309] width 171 height 21
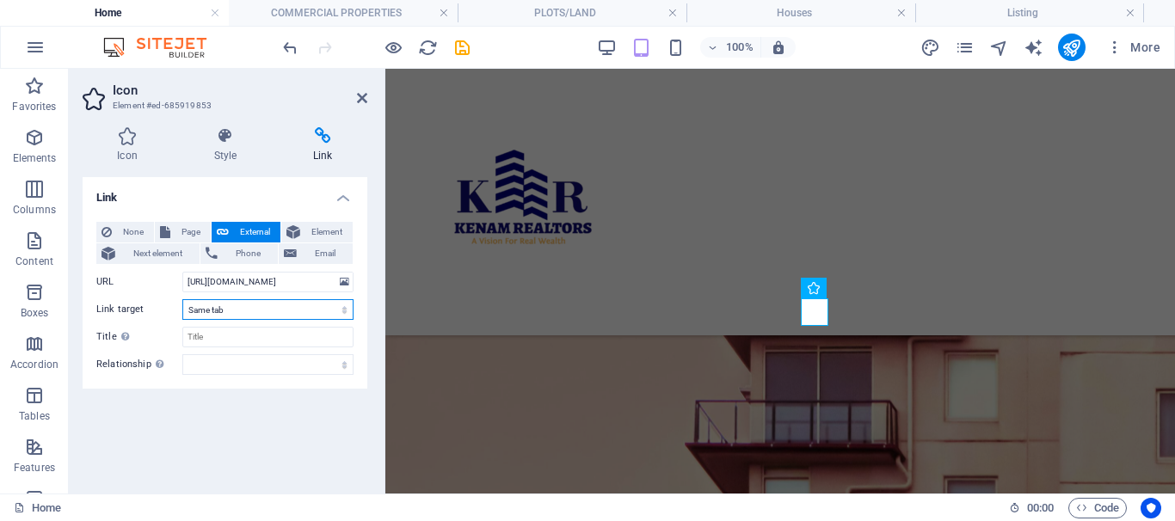
scroll to position [0, 0]
select select "blank"
click at [182, 299] on select "New tab Same tab Overlay" at bounding box center [267, 309] width 171 height 21
click at [362, 96] on icon at bounding box center [362, 98] width 10 height 14
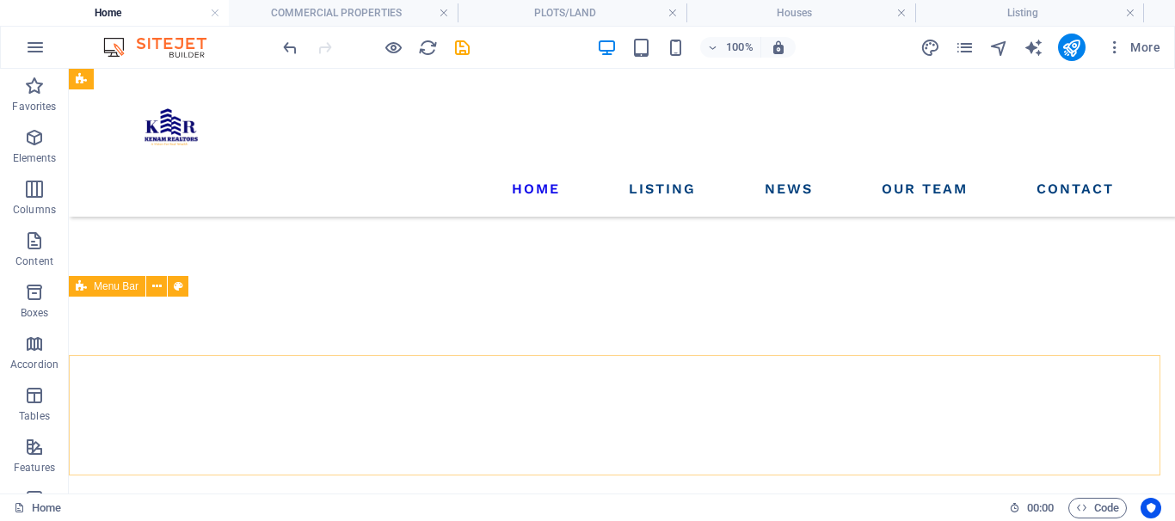
scroll to position [18334, 0]
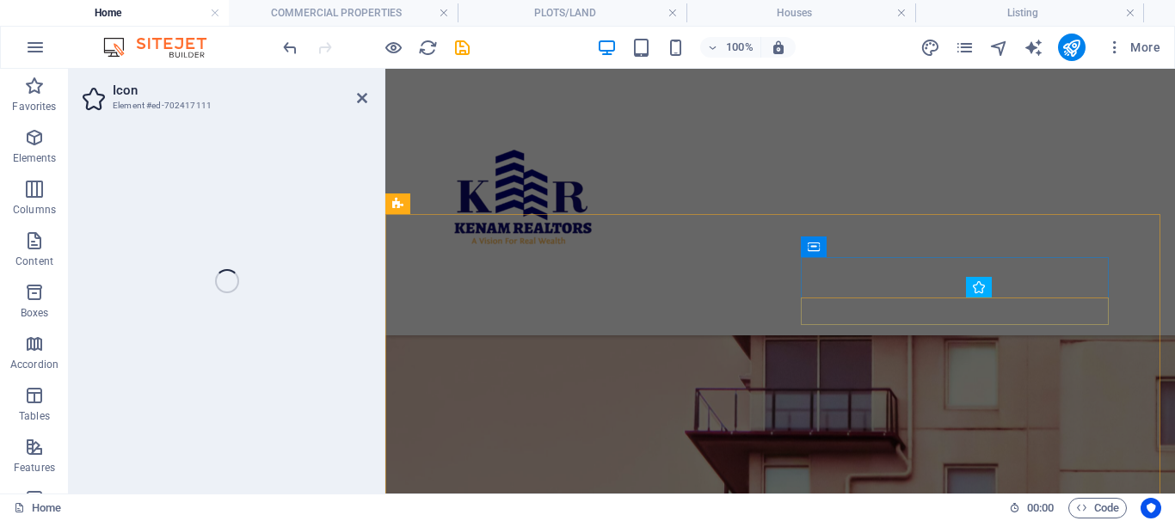
select select
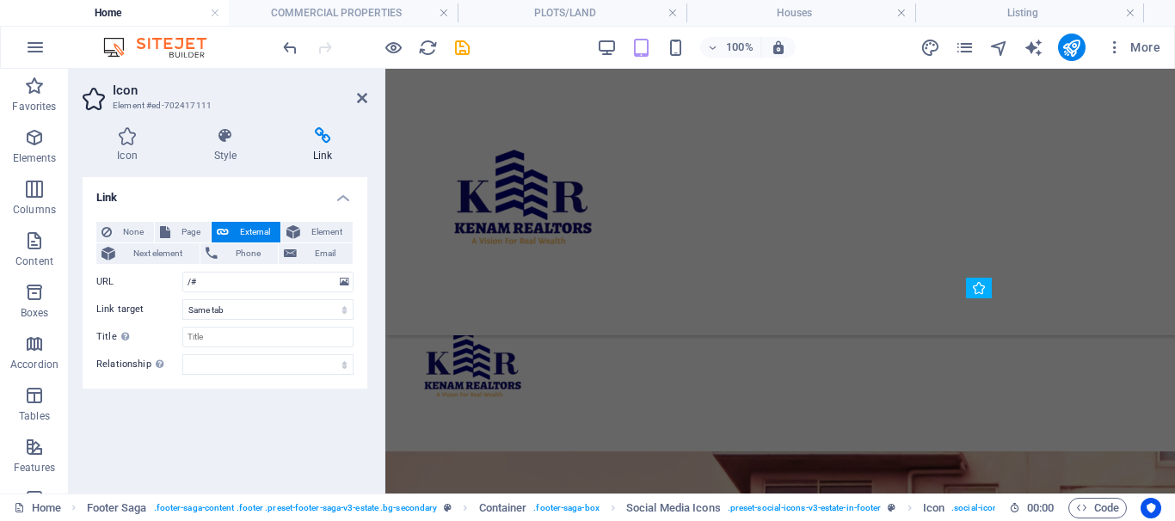
scroll to position [18614, 0]
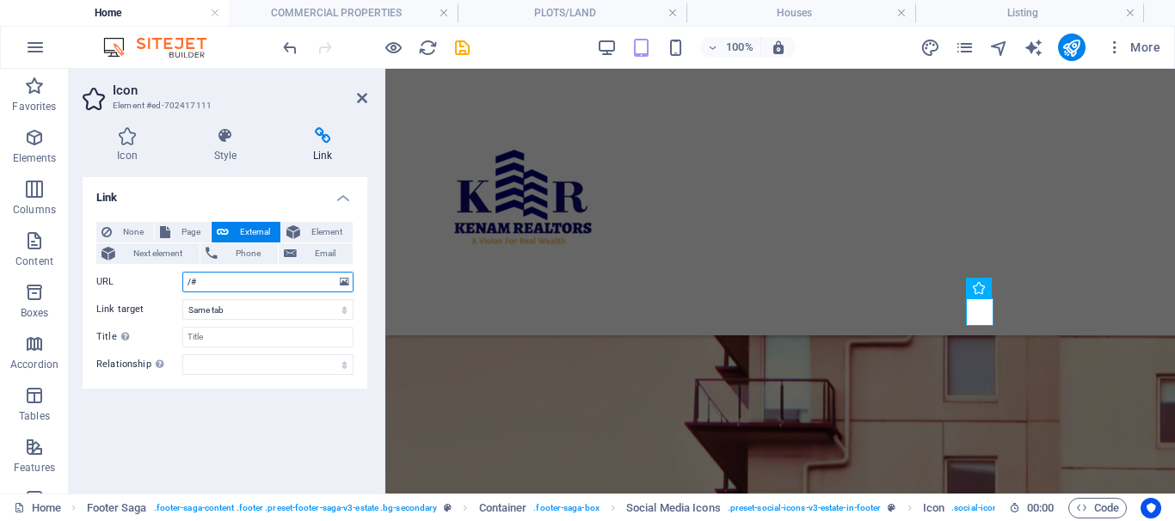
click at [214, 286] on input "/#" at bounding box center [267, 282] width 171 height 21
drag, startPoint x: 214, startPoint y: 286, endPoint x: 184, endPoint y: 287, distance: 30.1
click at [184, 287] on input "/#" at bounding box center [267, 282] width 171 height 21
paste input "https://www.tiktok.com/@kenamrealtors"
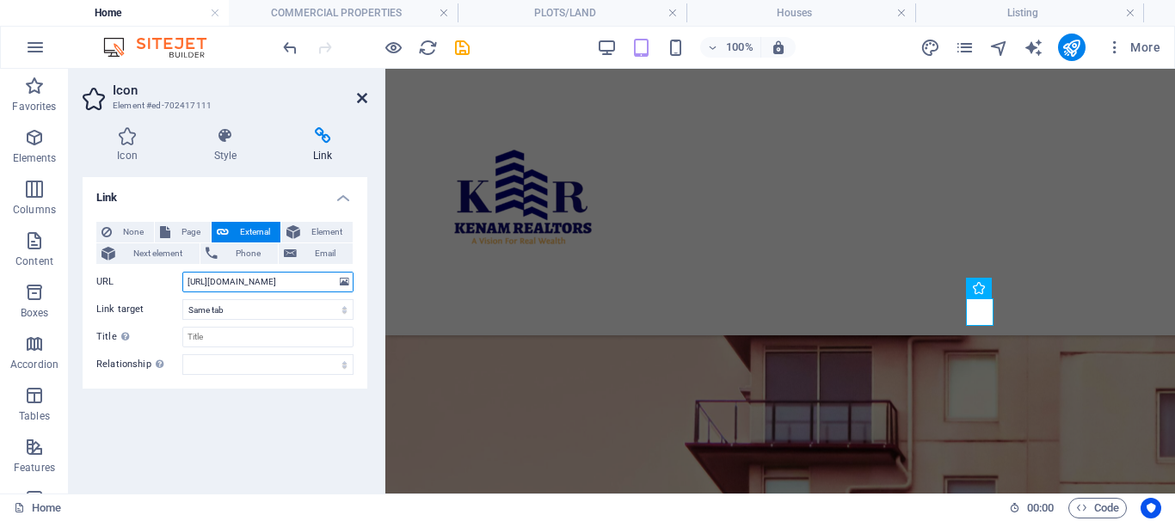
type input "https://www.tiktok.com/@kenamrealtors"
click at [362, 96] on icon at bounding box center [362, 98] width 10 height 14
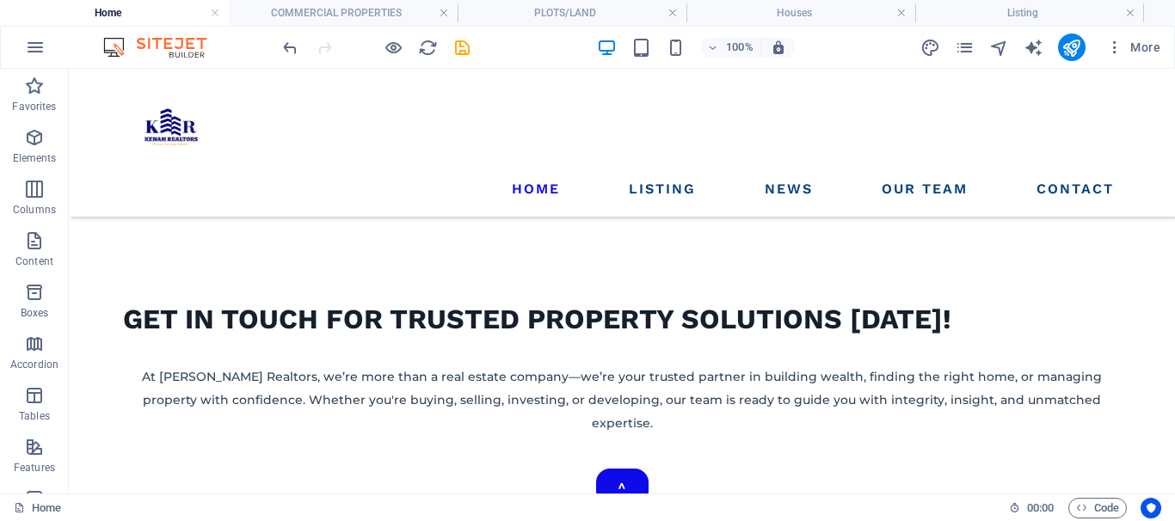
scroll to position [564, 0]
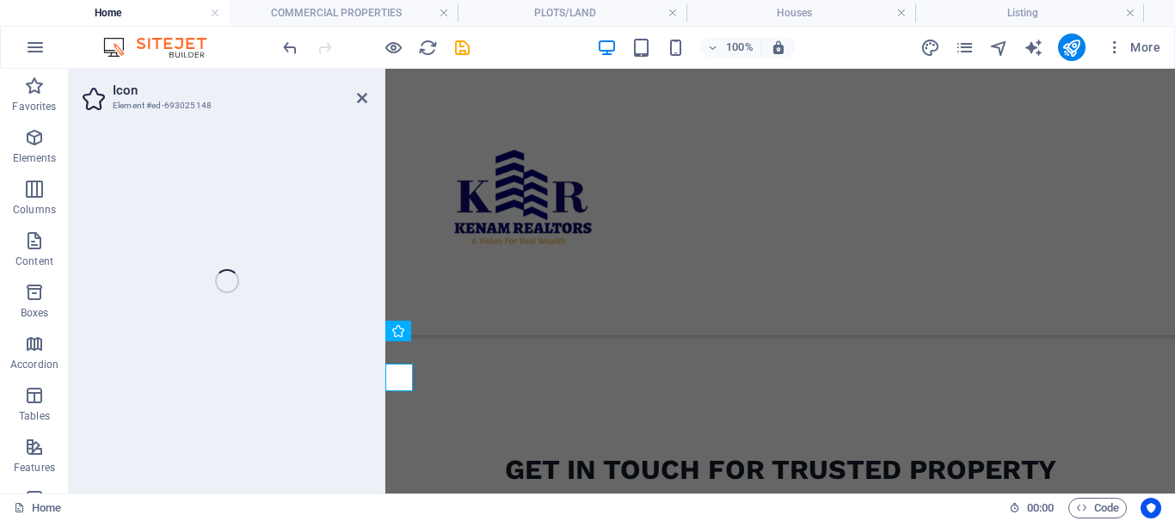
select select
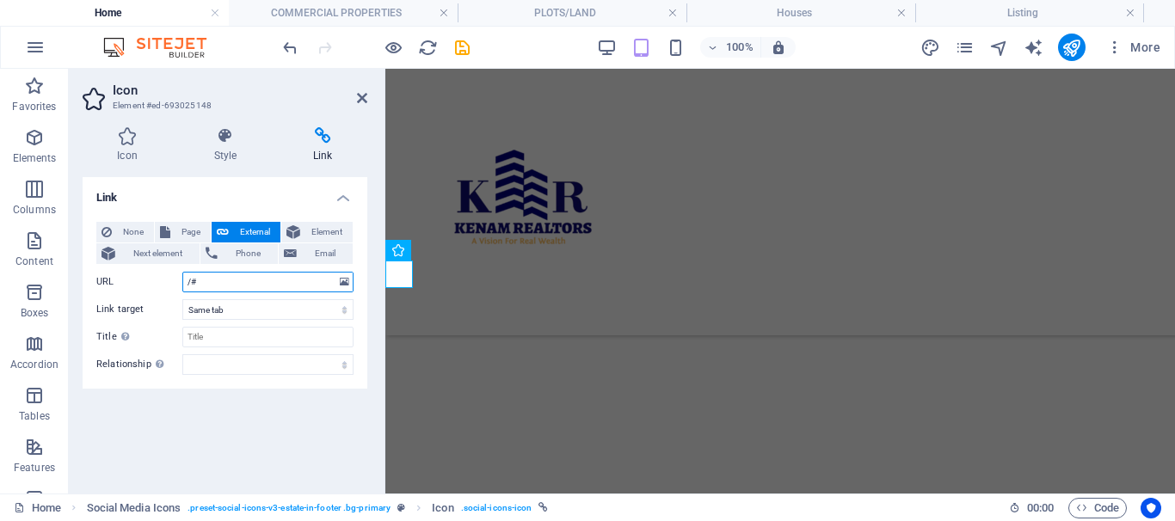
click at [200, 282] on input "/#" at bounding box center [267, 282] width 171 height 21
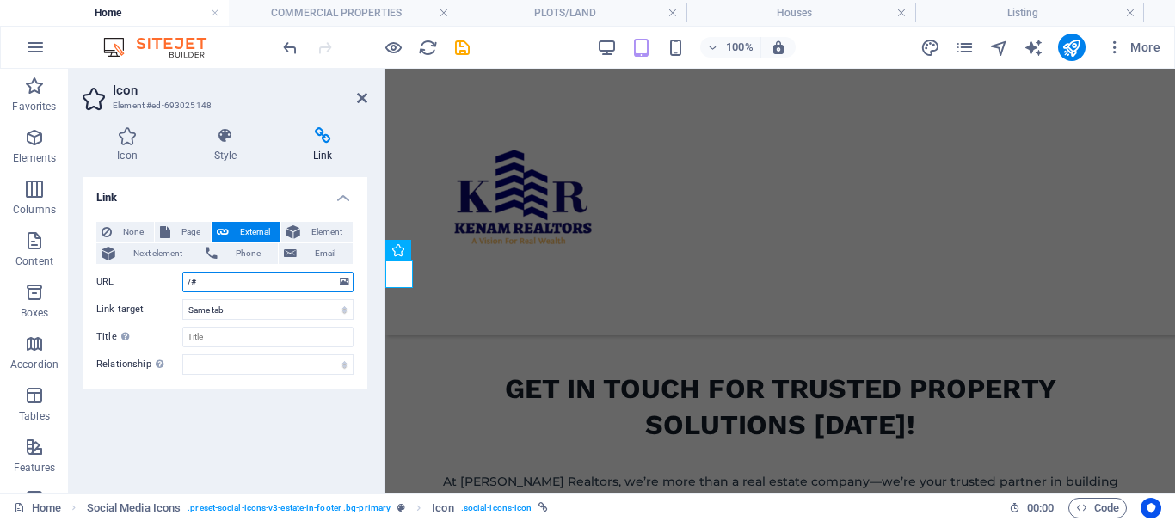
drag, startPoint x: 212, startPoint y: 282, endPoint x: 187, endPoint y: 283, distance: 25.8
click at [187, 283] on input "/#" at bounding box center [267, 282] width 171 height 21
paste input "https://www.facebook.com/profile.php?id=61580471470949"
type input "https://www.facebook.com/profile.php?id=61580471470949"
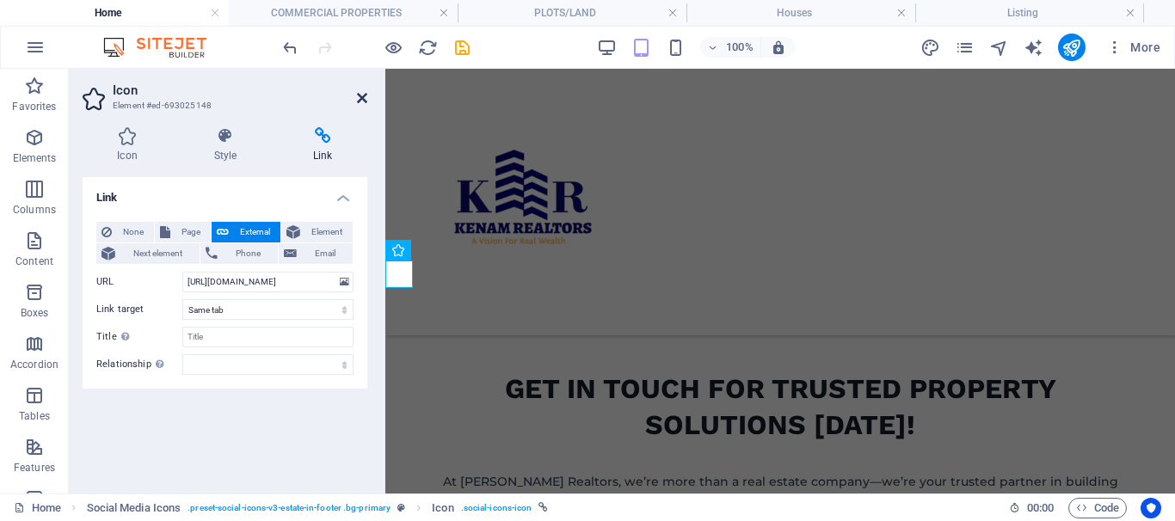
scroll to position [0, 0]
click at [360, 98] on icon at bounding box center [362, 98] width 10 height 14
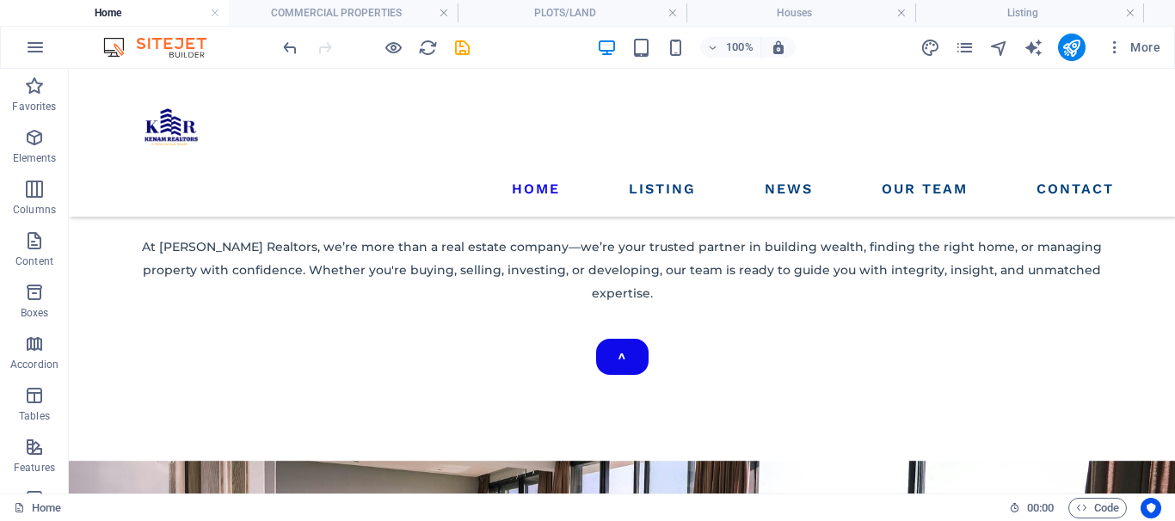
scroll to position [478, 0]
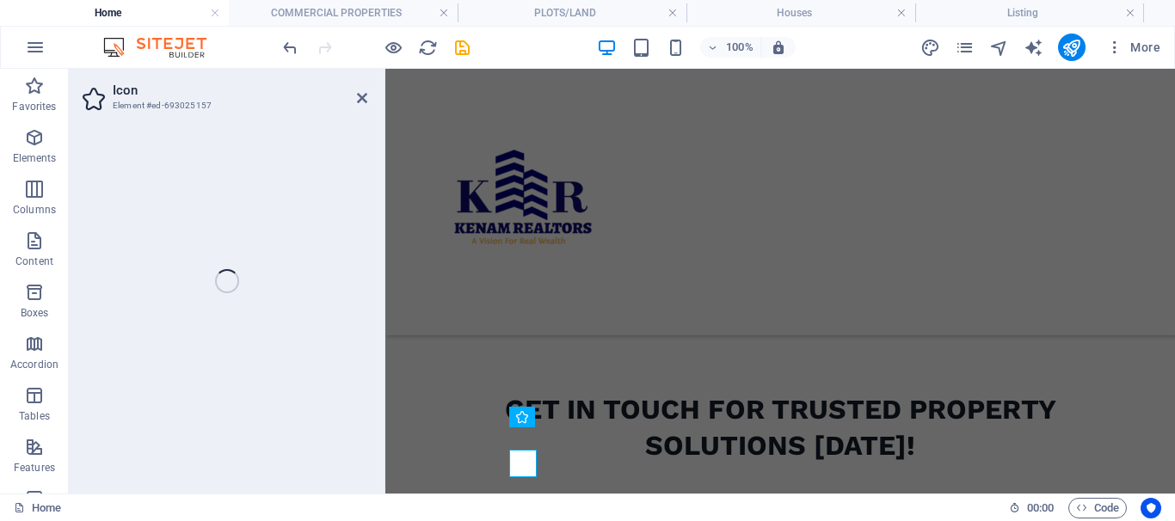
select select
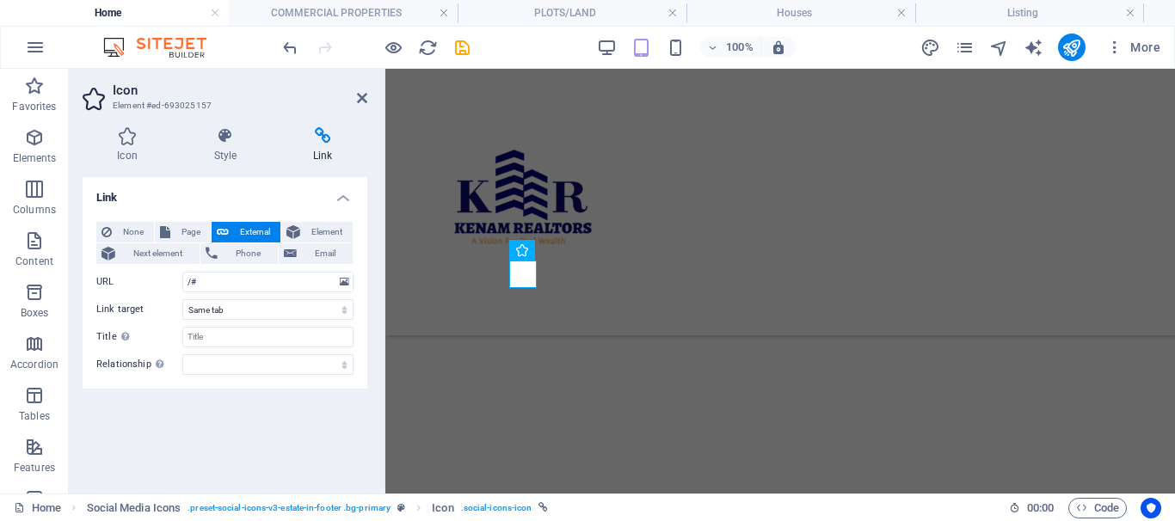
scroll to position [791, 0]
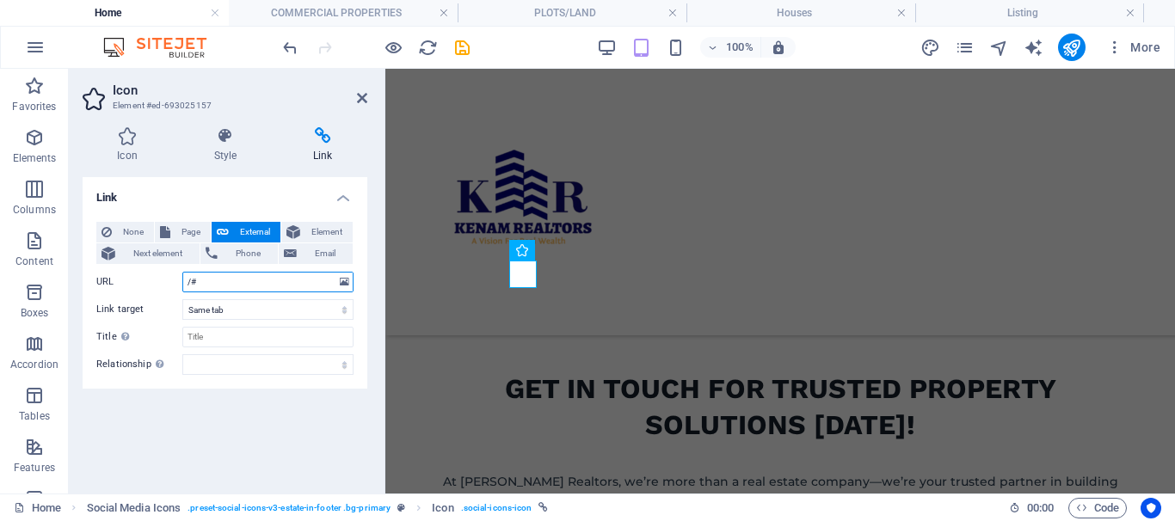
click at [211, 286] on input "/#" at bounding box center [267, 282] width 171 height 21
drag, startPoint x: 212, startPoint y: 280, endPoint x: 185, endPoint y: 281, distance: 26.7
click at [185, 281] on input "/#" at bounding box center [267, 282] width 171 height 21
paste input "https://www.tiktok.com/@kenamrealtors"
type input "https://www.tiktok.com/@kenamrealtors"
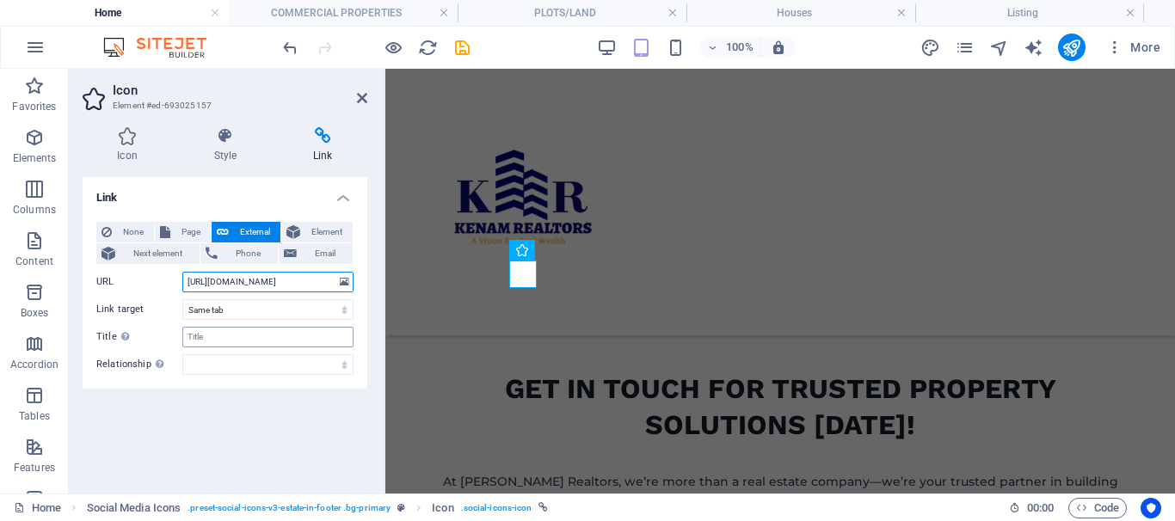
scroll to position [0, 10]
click at [360, 95] on icon at bounding box center [362, 98] width 10 height 14
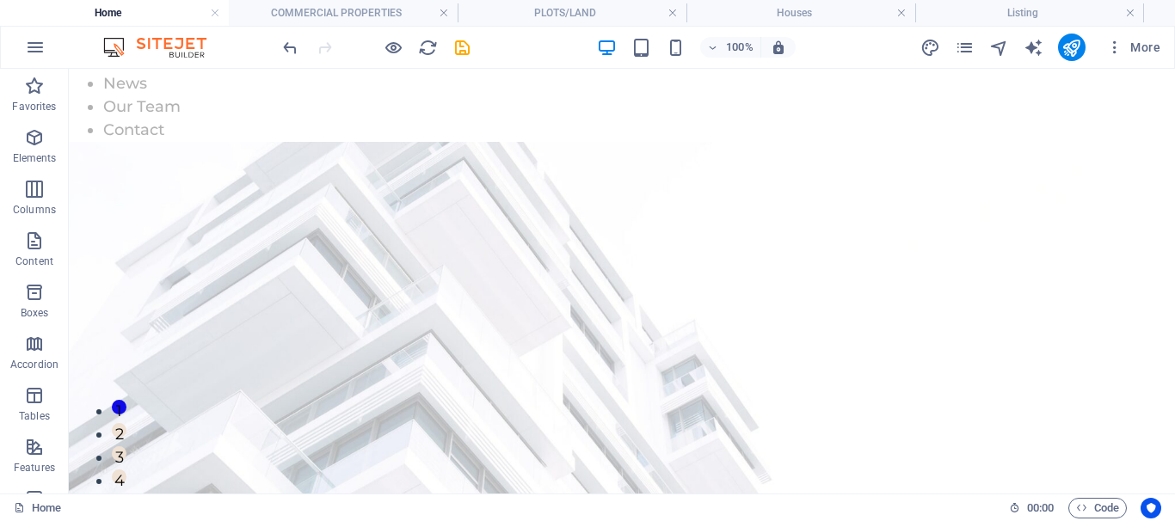
scroll to position [0, 0]
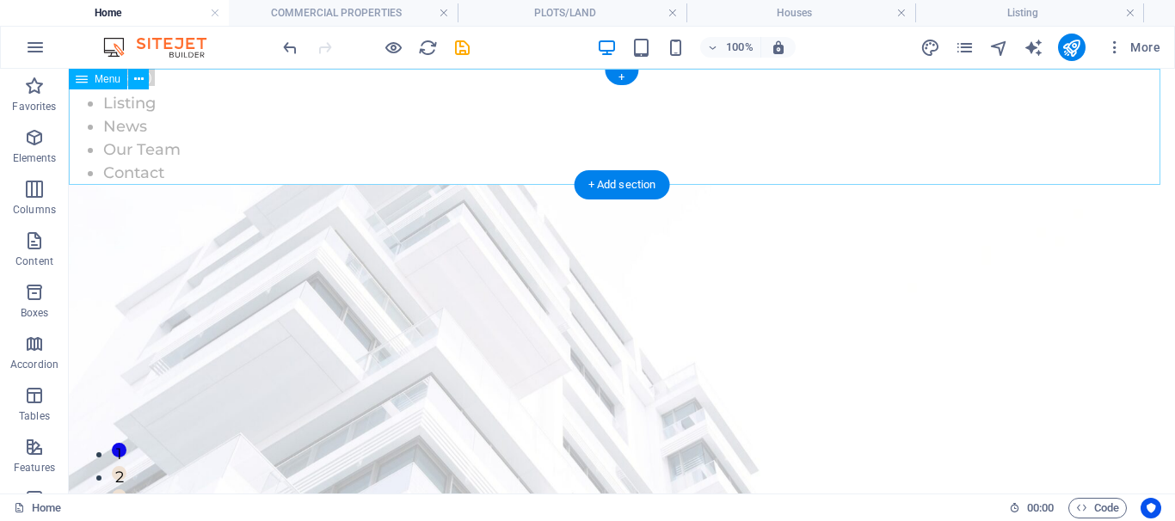
click at [163, 237] on div "Container H2 Banner Container Menu Menu Bar Footer Saga Icon Container Social M…" at bounding box center [622, 281] width 1106 height 425
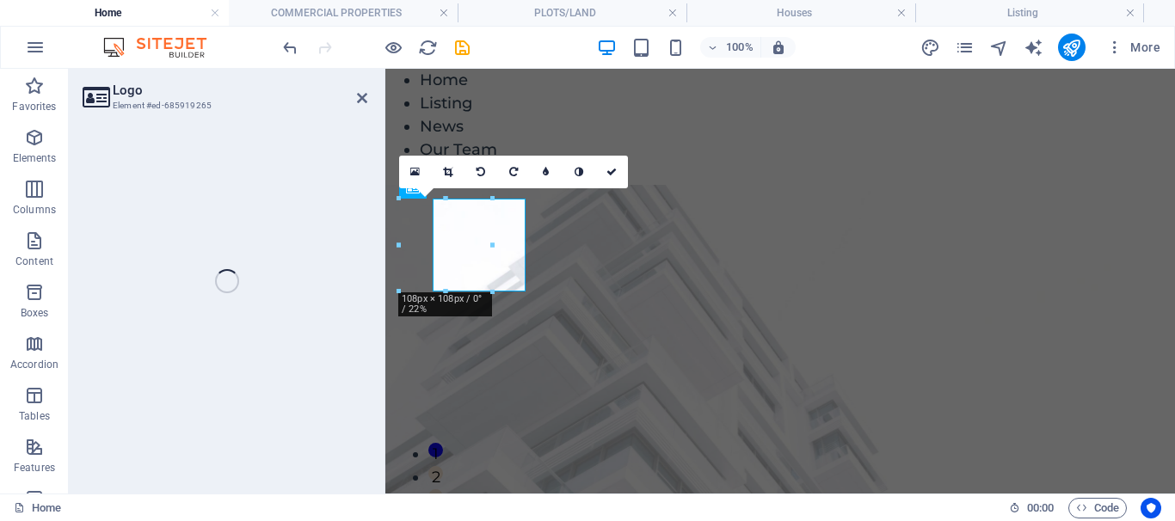
select select "px"
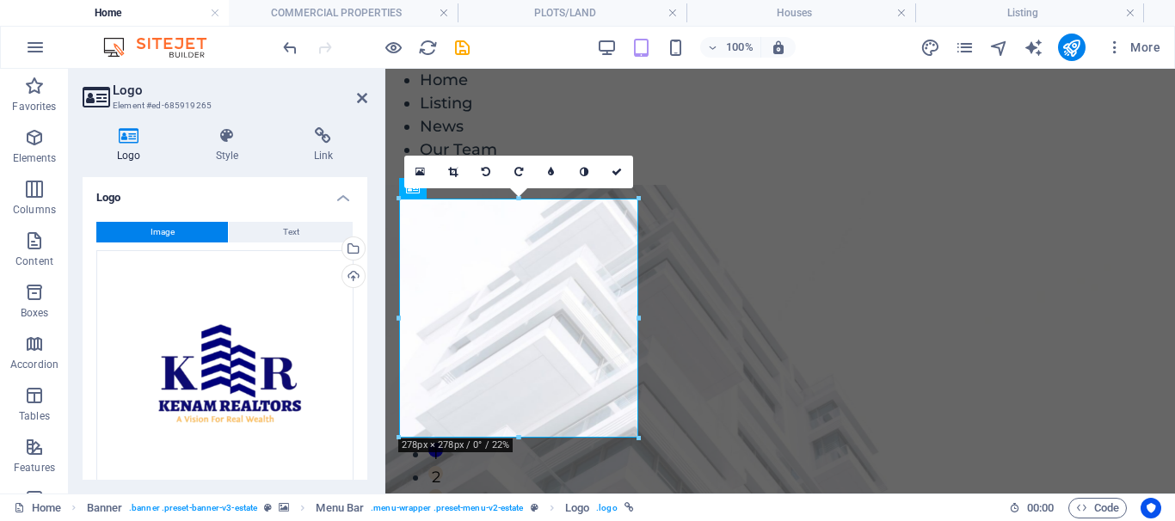
click at [349, 247] on div "Select files from the file manager, stock photos, or upload file(s)" at bounding box center [352, 250] width 26 height 26
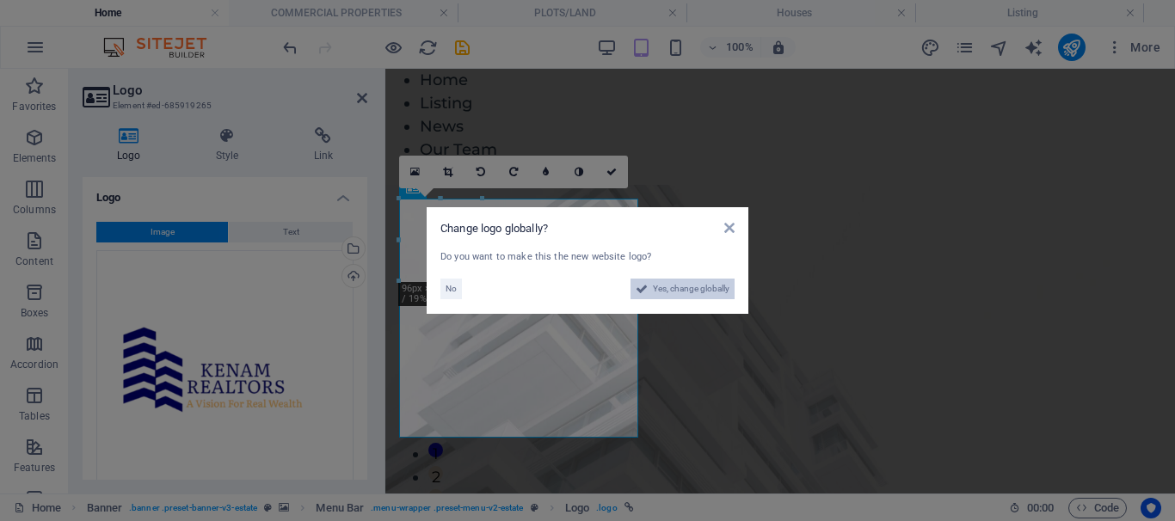
click at [666, 293] on span "Yes, change globally" at bounding box center [691, 289] width 77 height 21
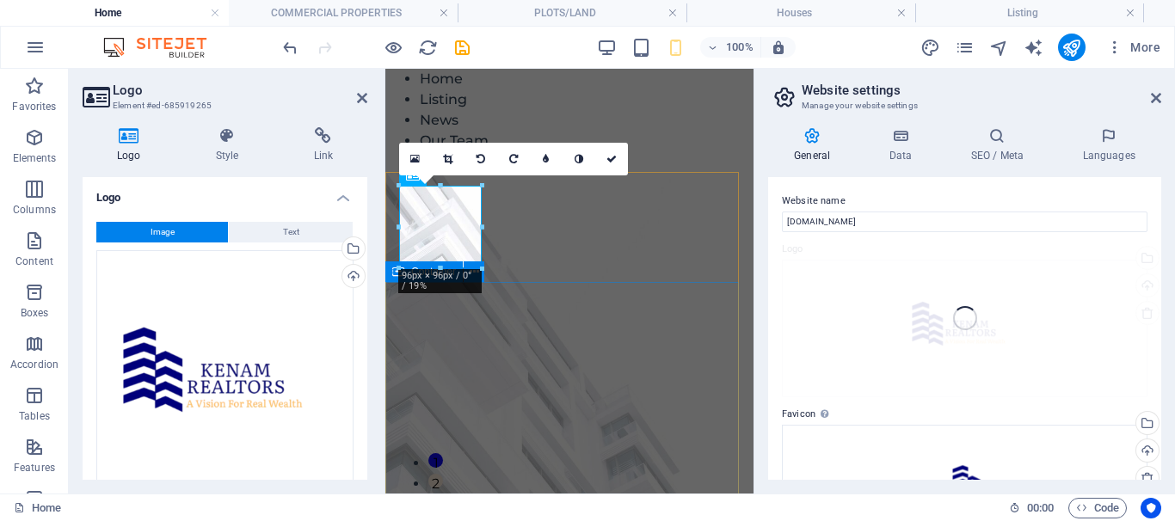
type input "96"
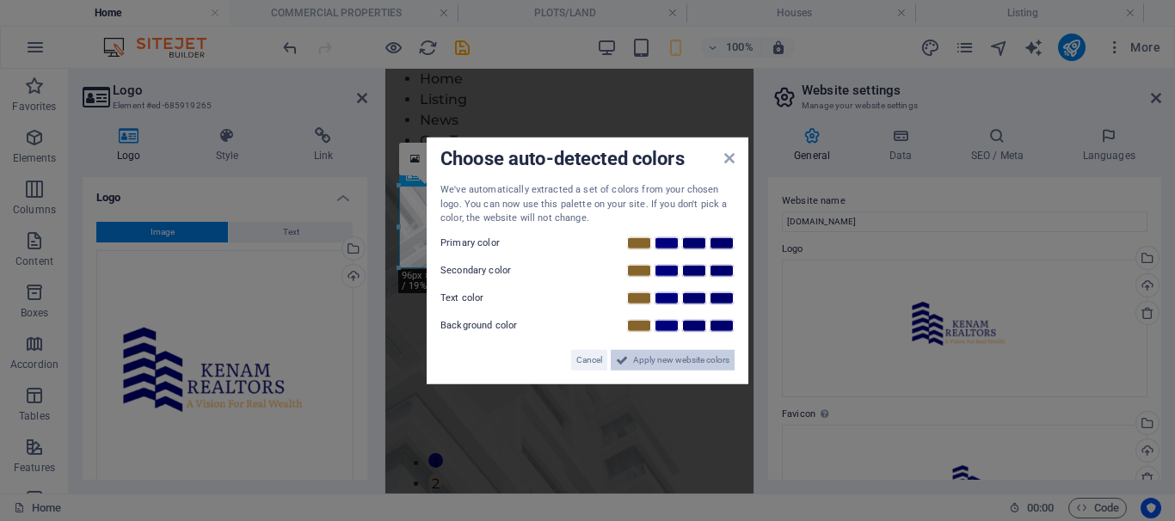
click at [651, 368] on span "Apply new website colors" at bounding box center [681, 359] width 96 height 21
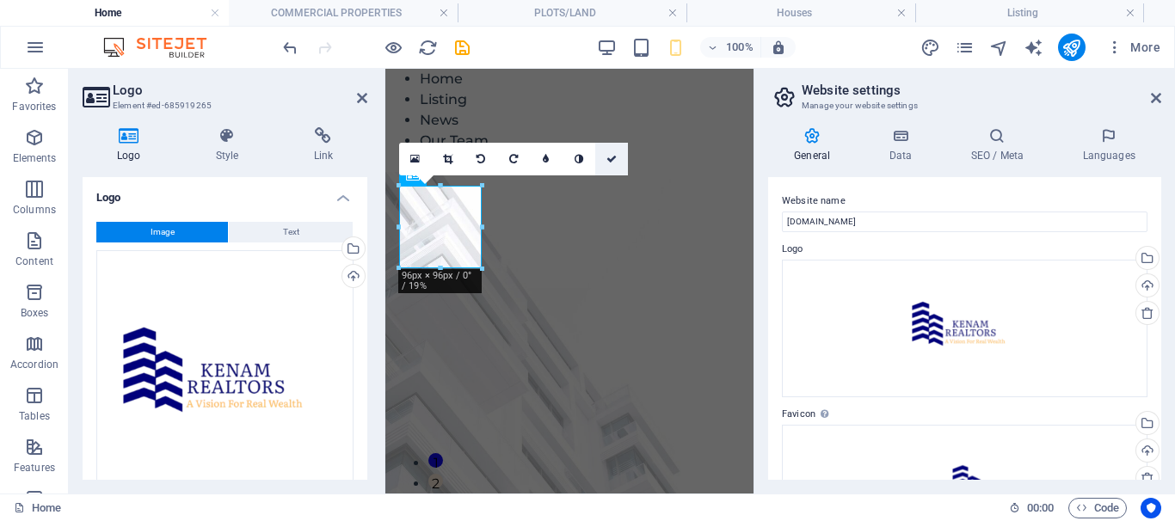
click at [610, 164] on link at bounding box center [611, 159] width 33 height 33
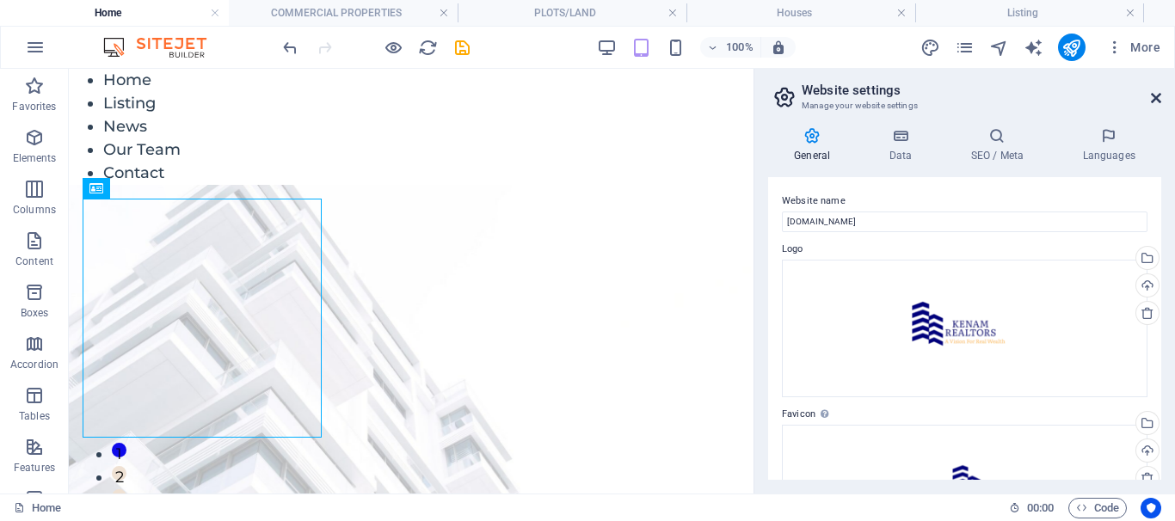
click at [1161, 97] on icon at bounding box center [1156, 98] width 10 height 14
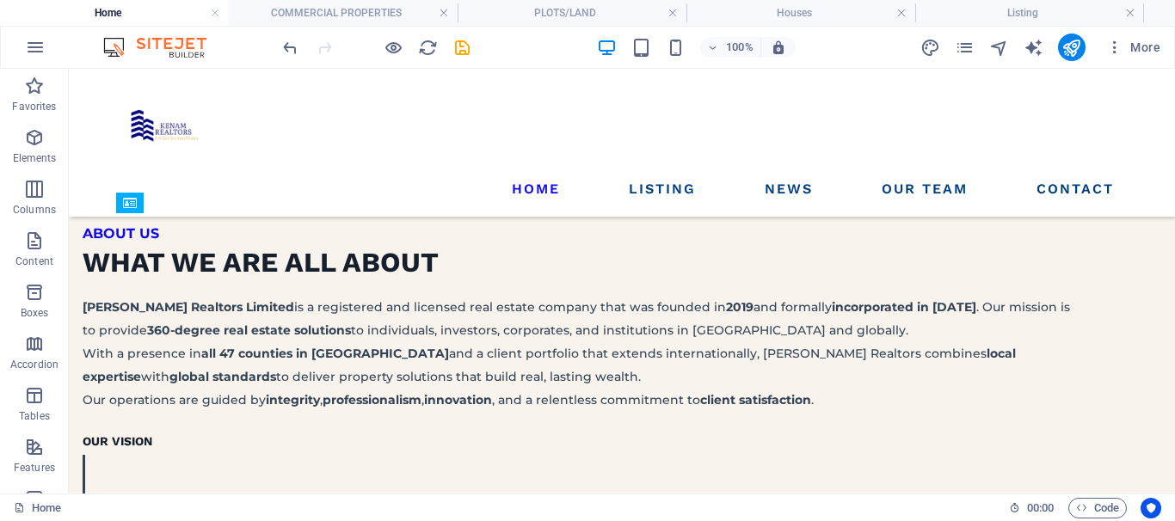
scroll to position [5692, 0]
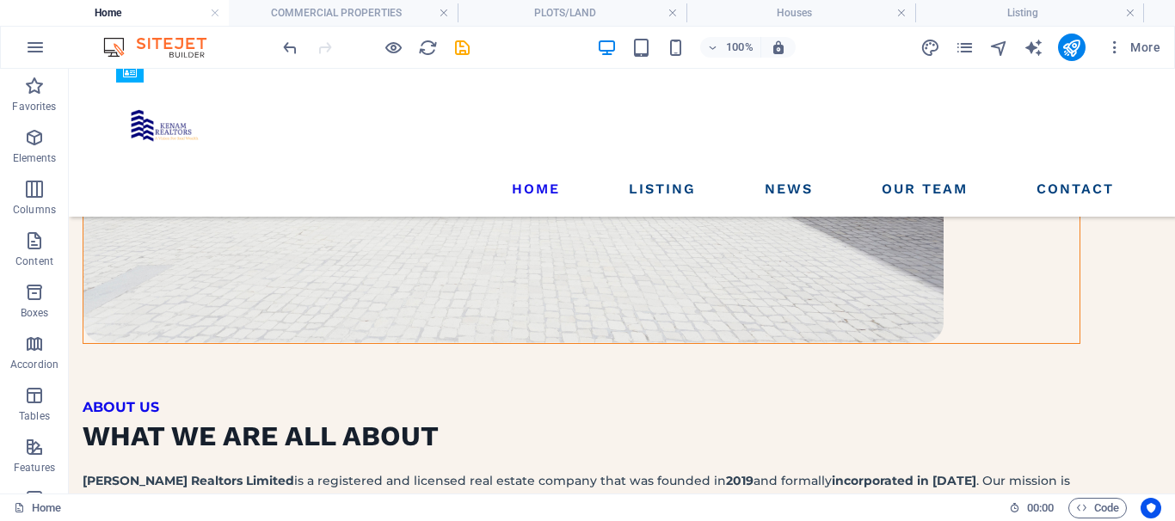
click at [142, 346] on div "H2 Banner Container Menu Banner Menu Bar Footer Saga Icon Container Social Medi…" at bounding box center [622, 281] width 1106 height 425
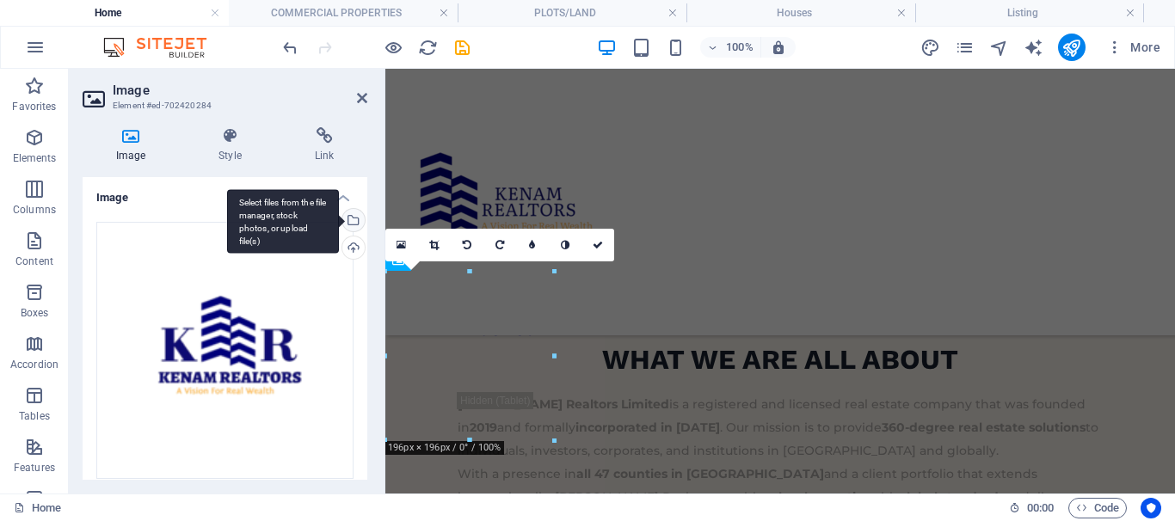
click at [349, 221] on div "Select files from the file manager, stock photos, or upload file(s)" at bounding box center [352, 222] width 26 height 26
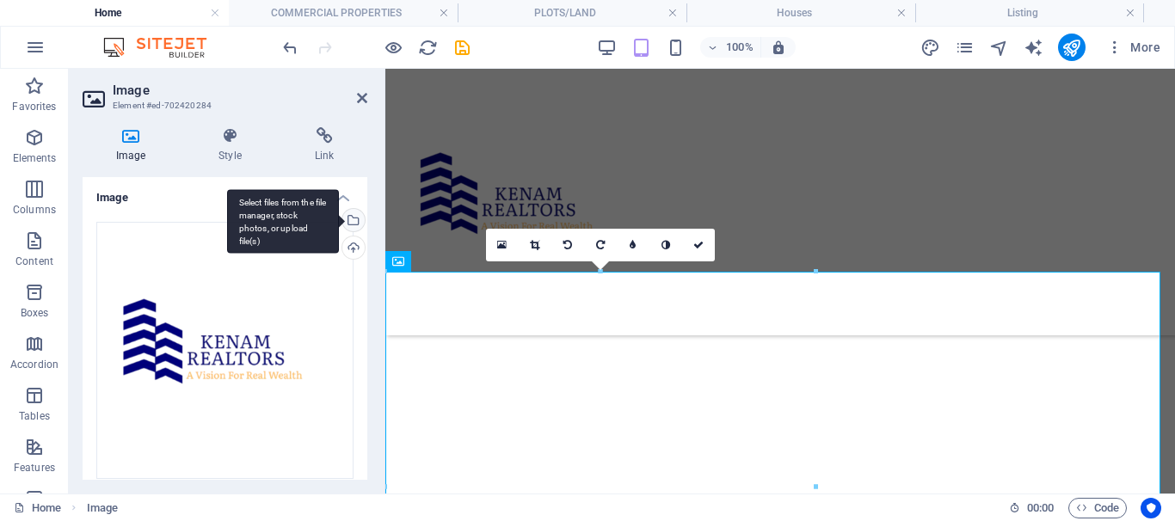
scroll to position [5898, 0]
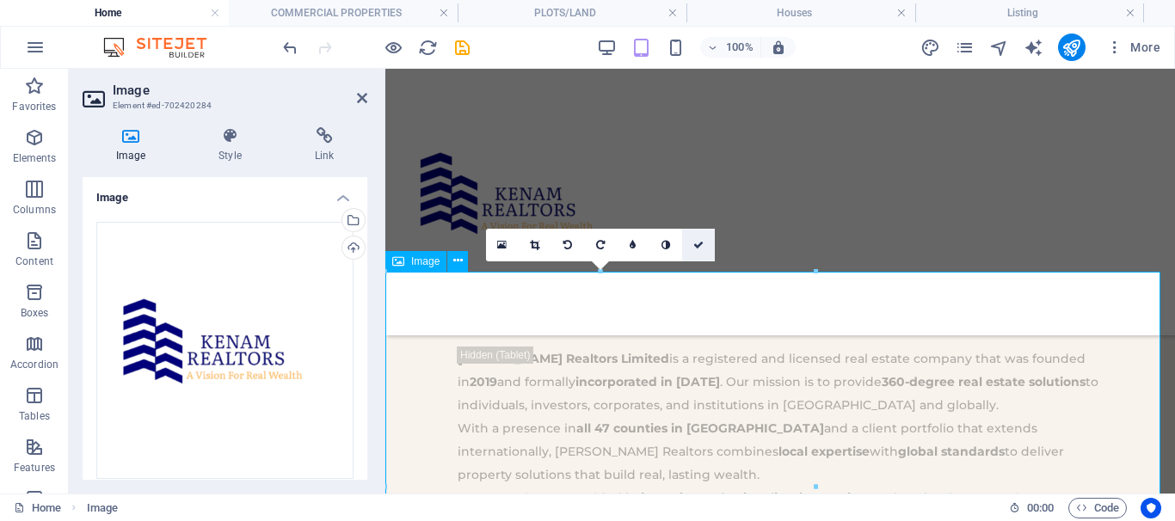
click at [696, 249] on icon at bounding box center [698, 245] width 10 height 10
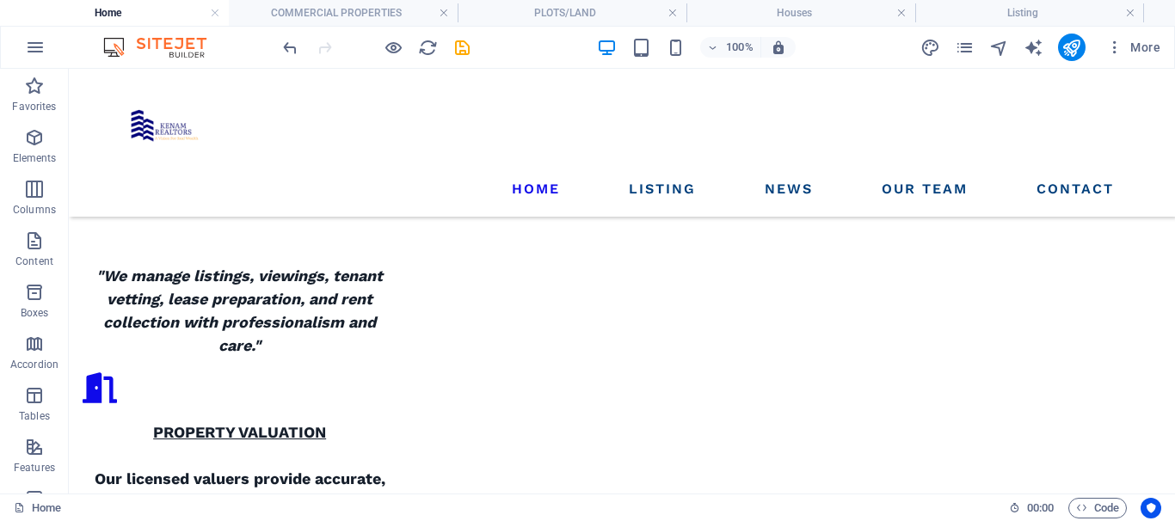
scroll to position [2467, 0]
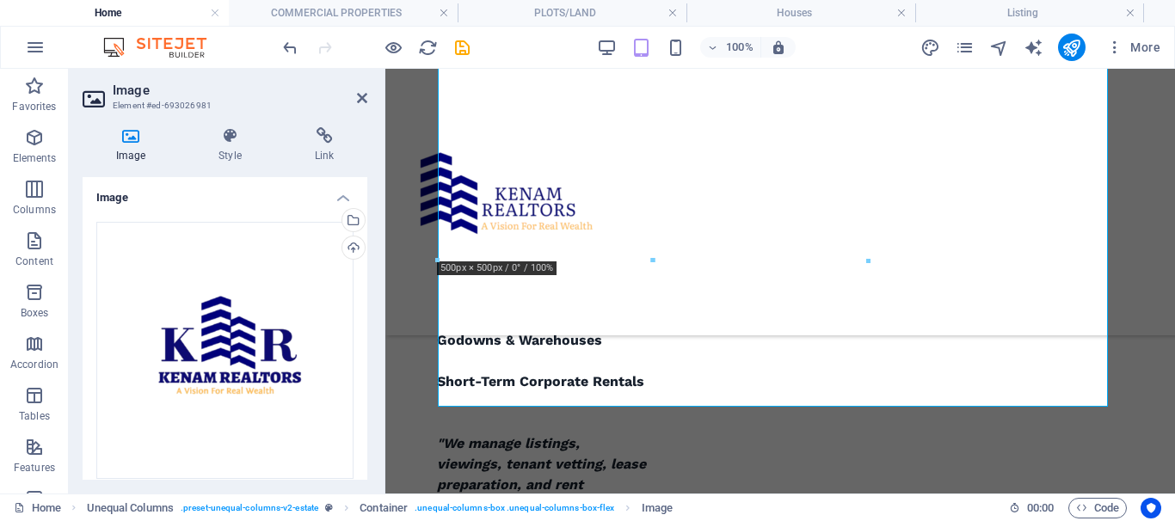
scroll to position [2614, 0]
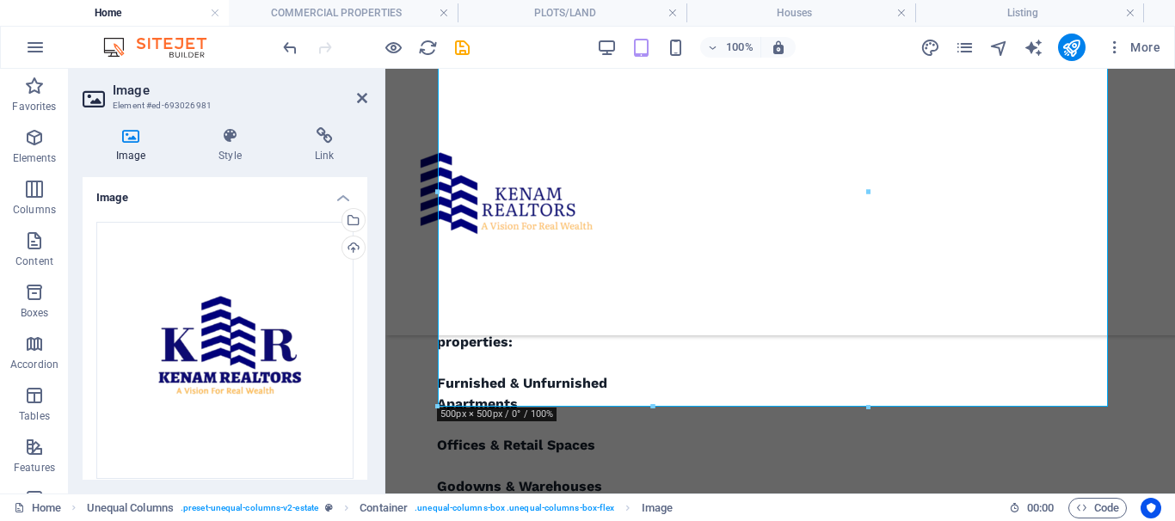
click at [353, 221] on div "Select files from the file manager, stock photos, or upload file(s)" at bounding box center [352, 222] width 26 height 26
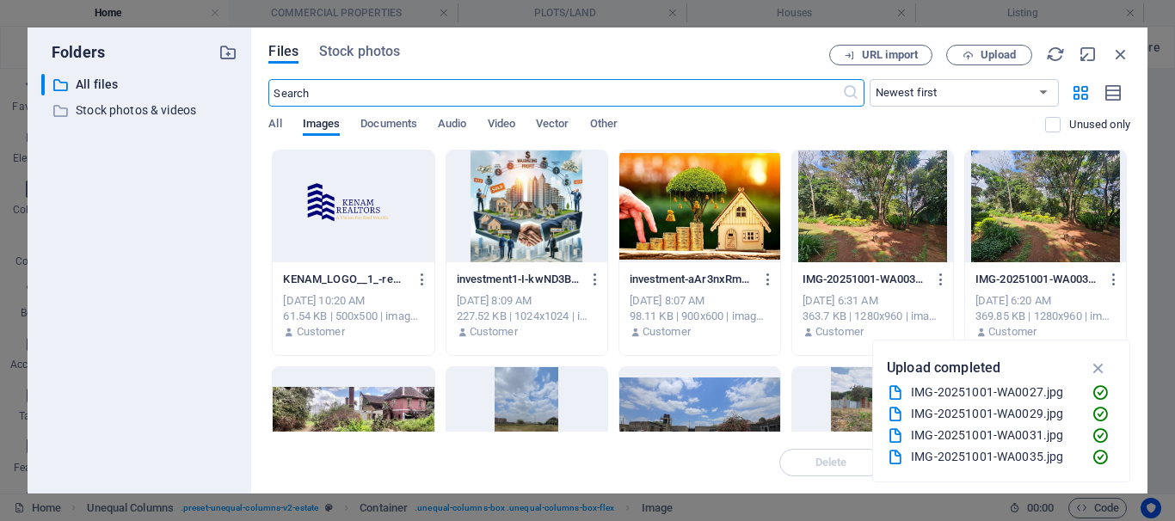
scroll to position [3832, 0]
click at [345, 216] on div at bounding box center [353, 207] width 161 height 112
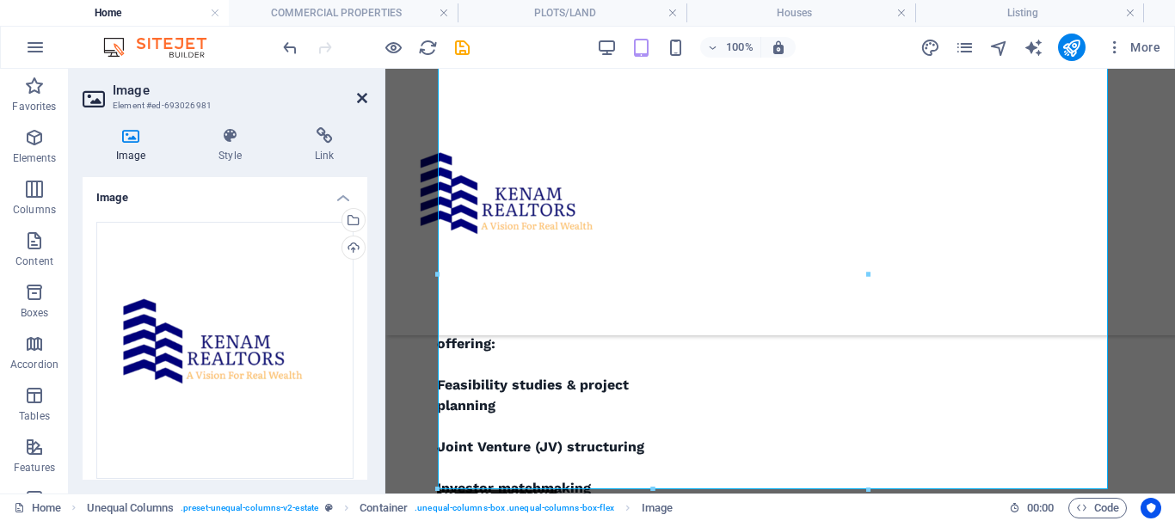
click at [362, 95] on icon at bounding box center [362, 98] width 10 height 14
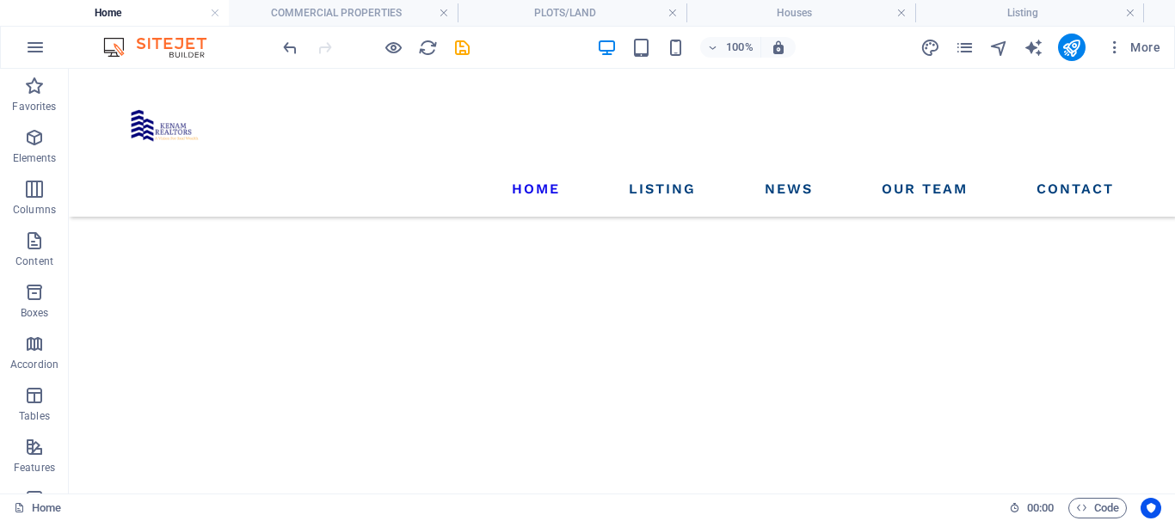
scroll to position [7226, 0]
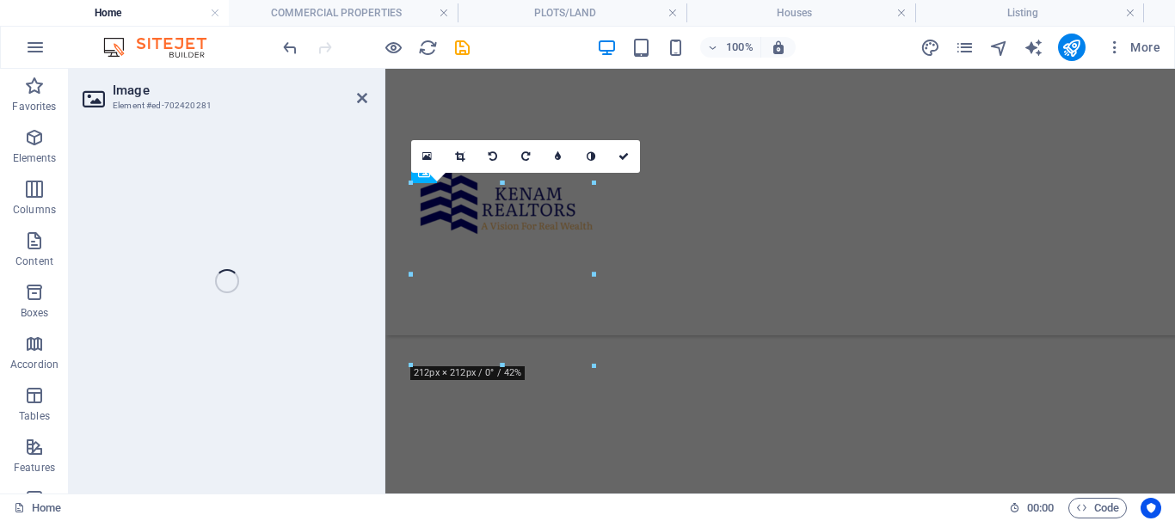
select select "px"
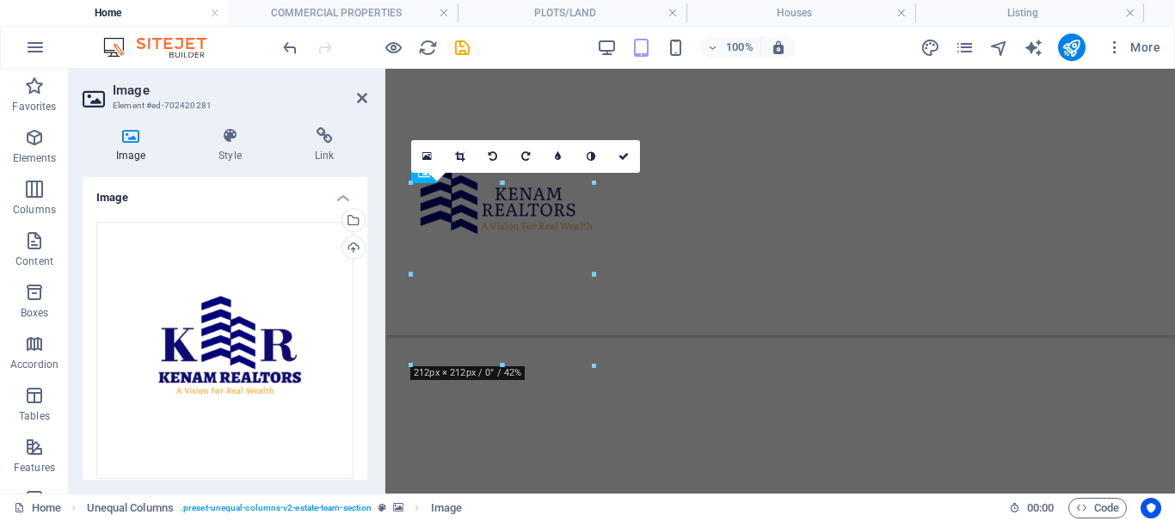
scroll to position [7498, 0]
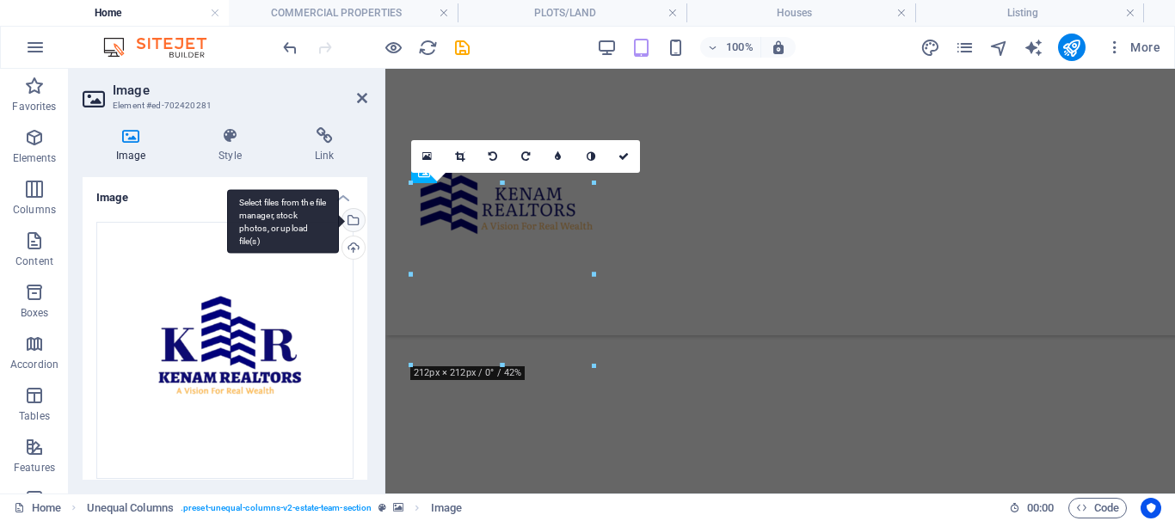
click at [350, 217] on div "Select files from the file manager, stock photos, or upload file(s)" at bounding box center [352, 222] width 26 height 26
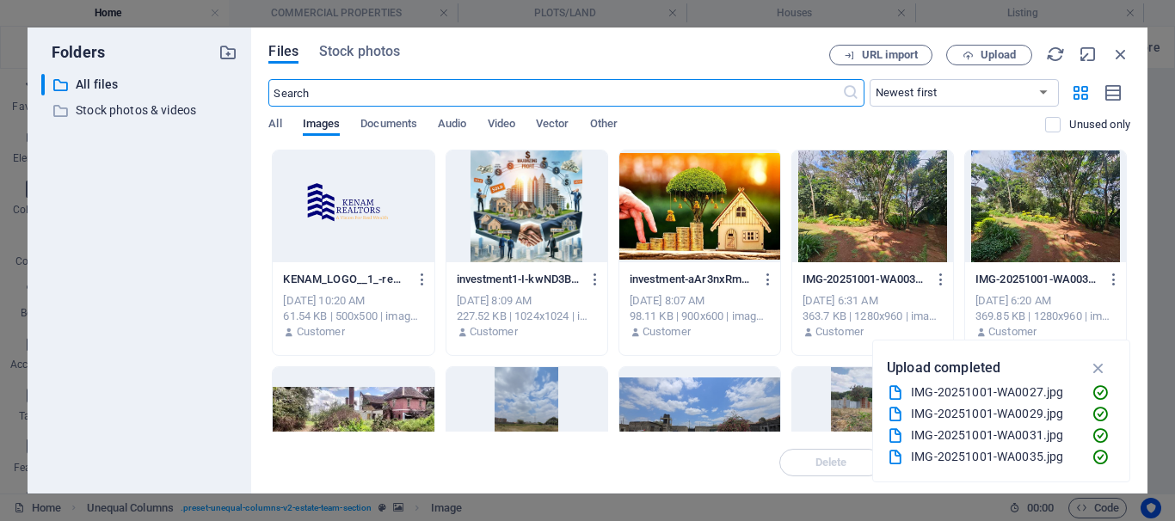
click at [350, 217] on div at bounding box center [353, 207] width 161 height 112
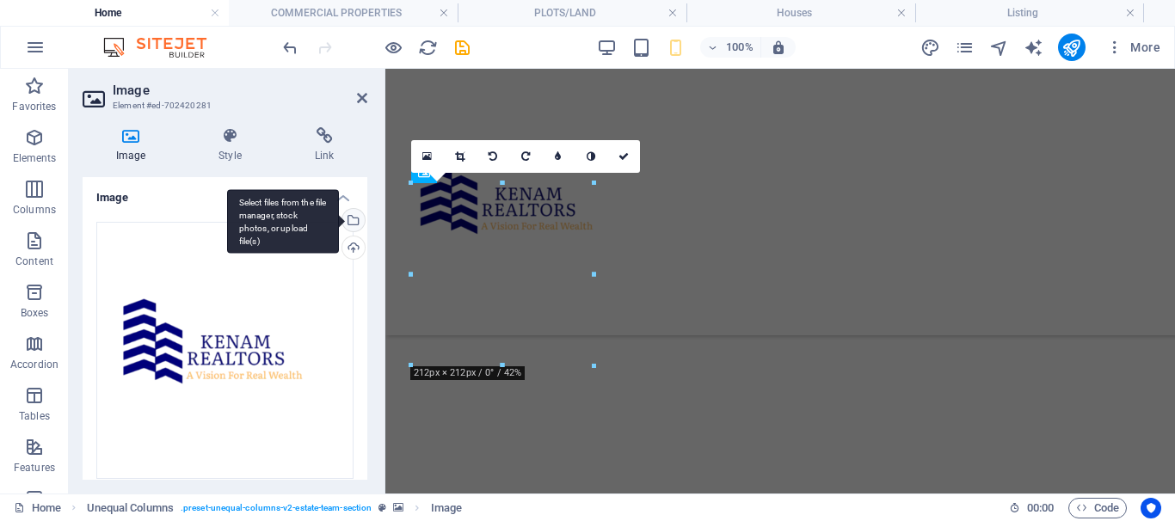
scroll to position [6709, 0]
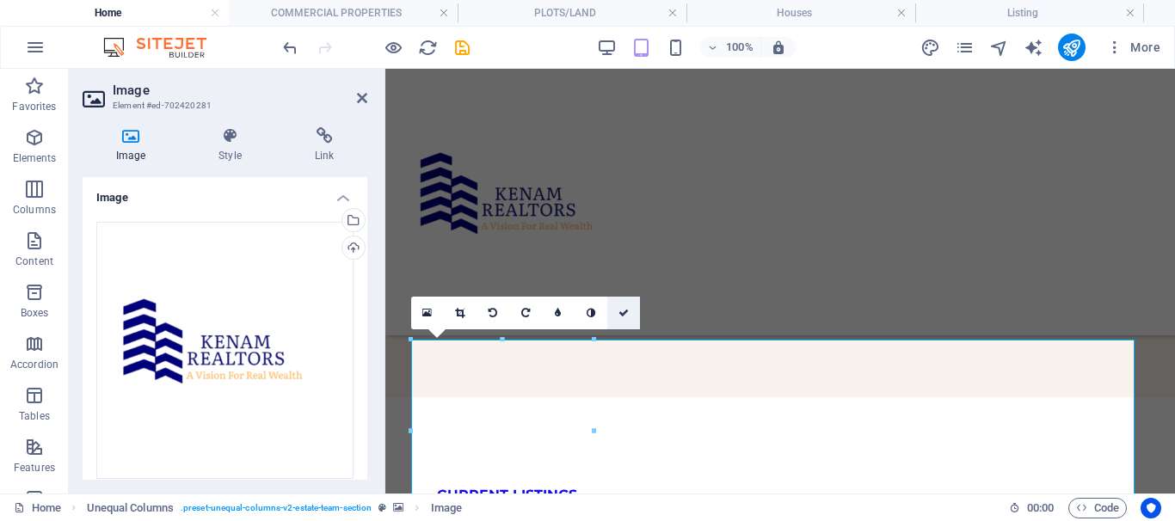
click at [624, 319] on link at bounding box center [623, 313] width 33 height 33
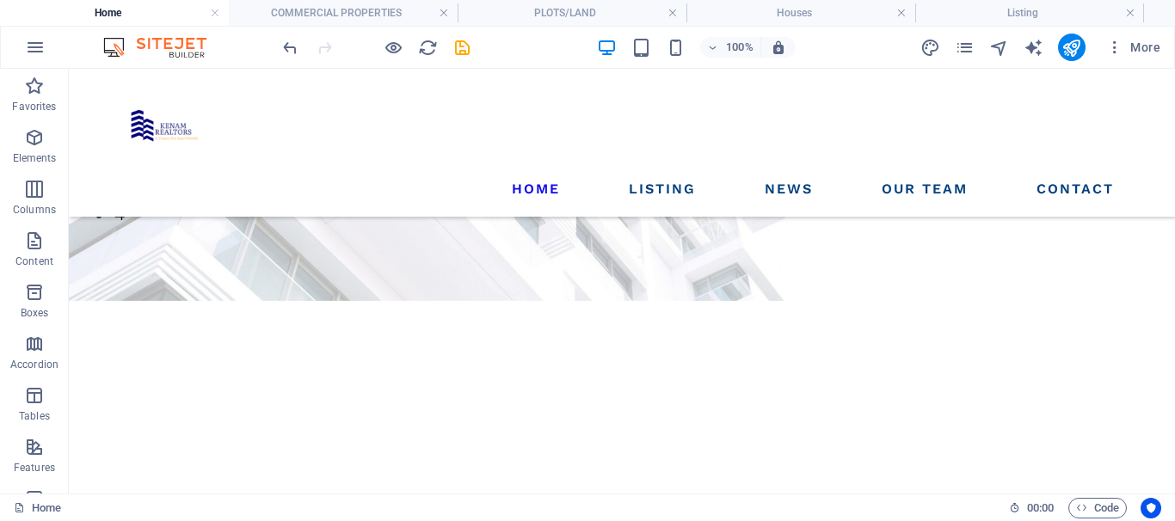
scroll to position [0, 0]
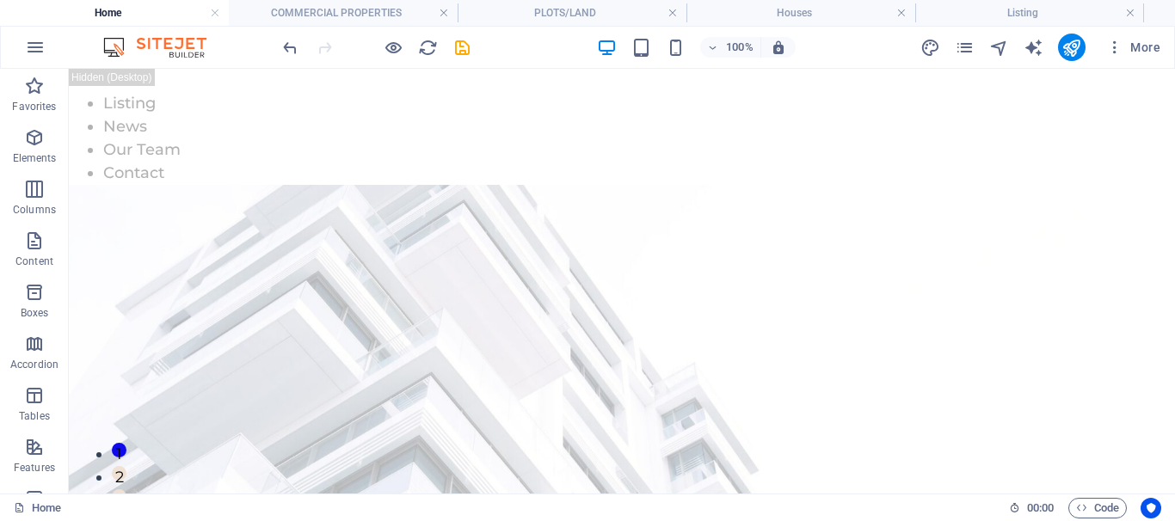
click at [462, 46] on icon "save" at bounding box center [463, 48] width 20 height 20
click at [1032, 14] on h4 "Listing" at bounding box center [1029, 12] width 229 height 19
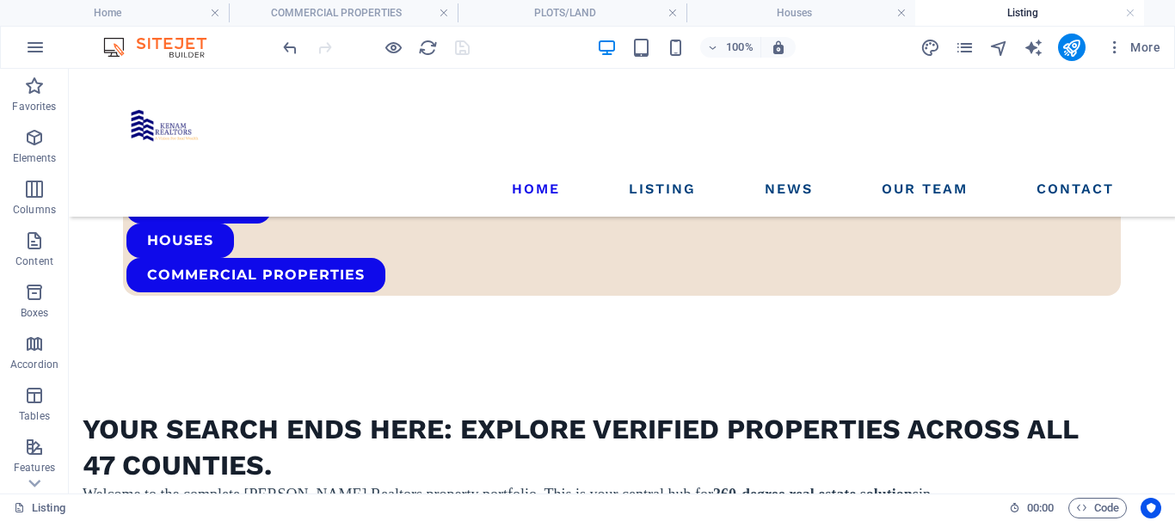
scroll to position [989, 0]
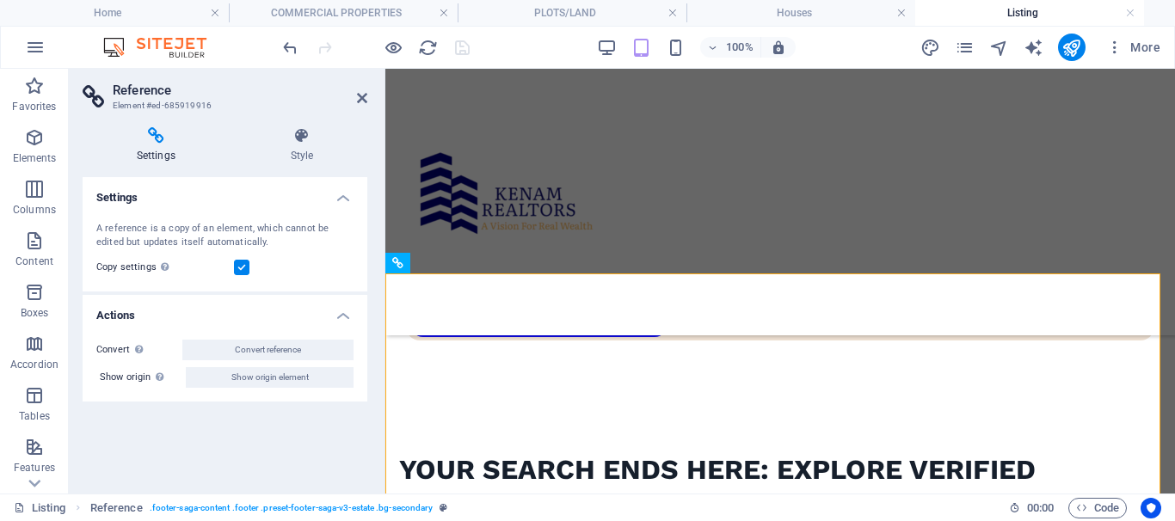
scroll to position [1563, 0]
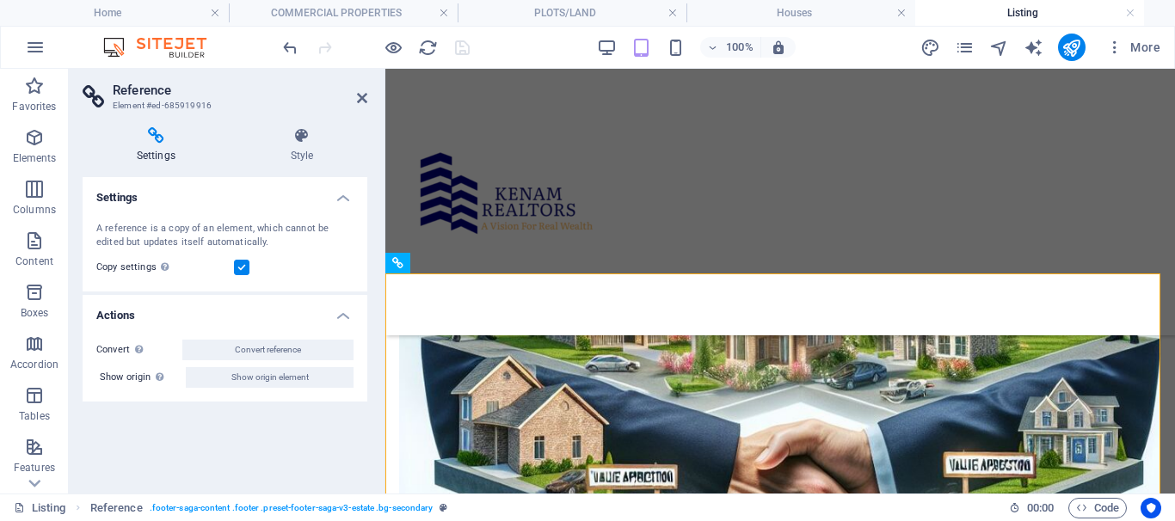
click at [361, 96] on icon at bounding box center [362, 98] width 10 height 14
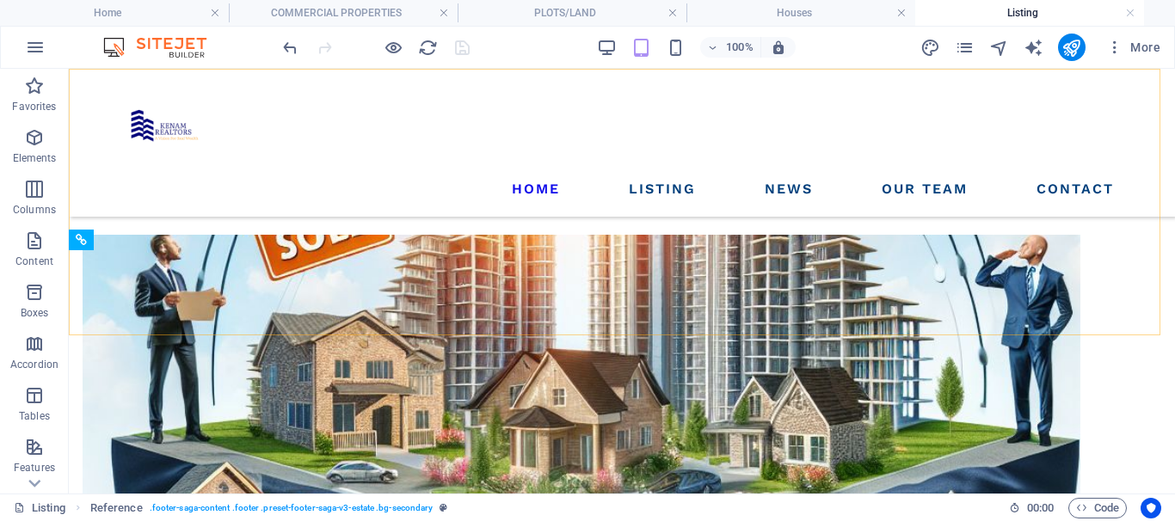
scroll to position [989, 0]
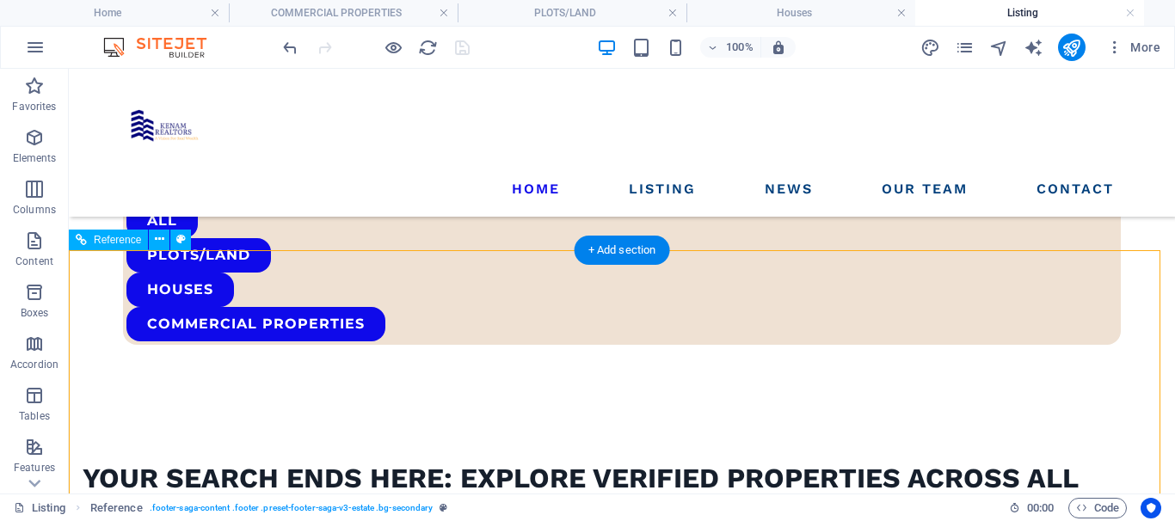
click at [158, 349] on div "Drag here to replace the existing content. Press “Ctrl” if you want to create a…" at bounding box center [622, 281] width 1106 height 425
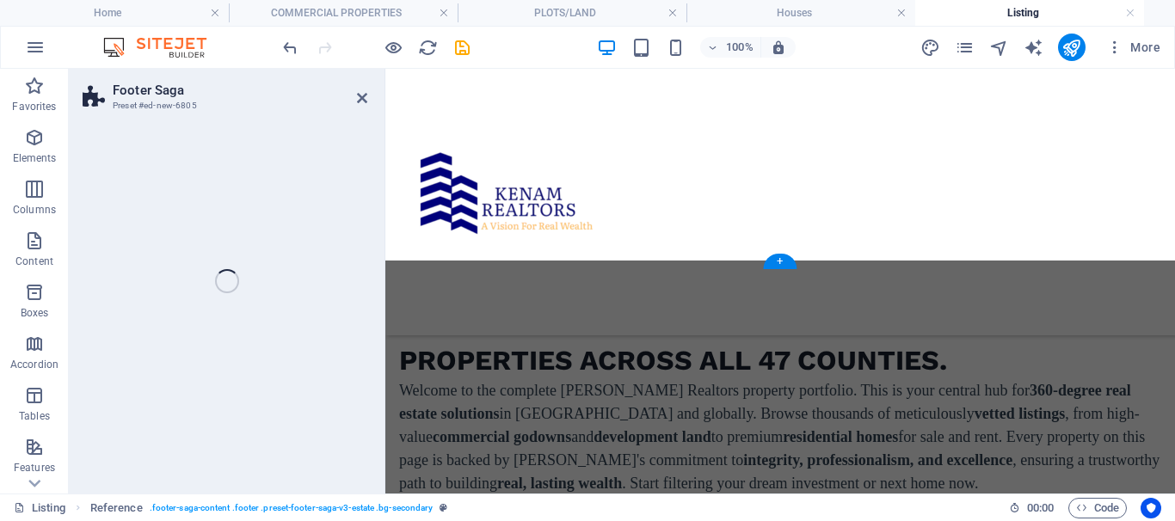
scroll to position [1563, 0]
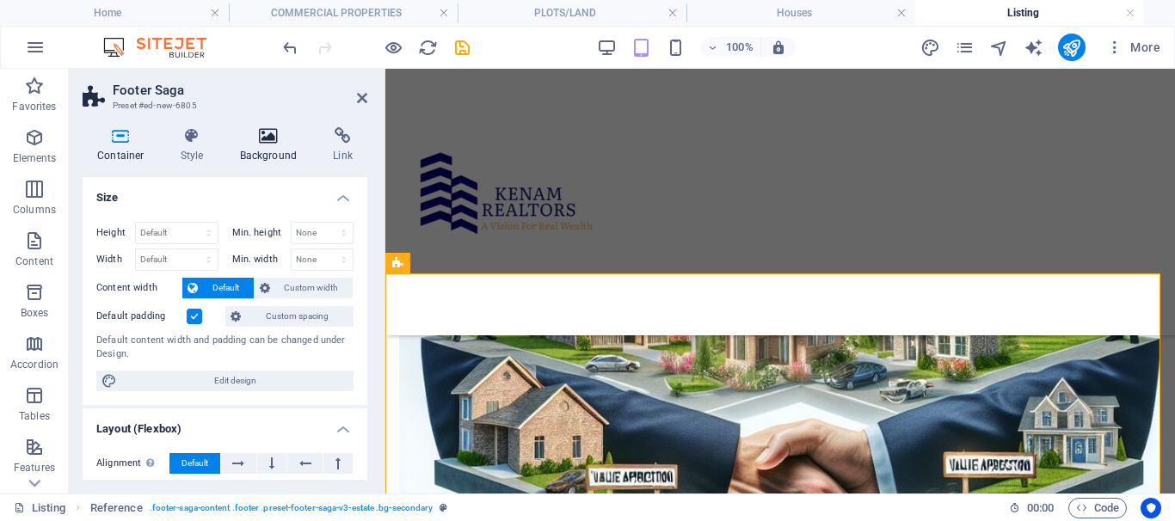
click at [268, 135] on icon at bounding box center [268, 135] width 87 height 17
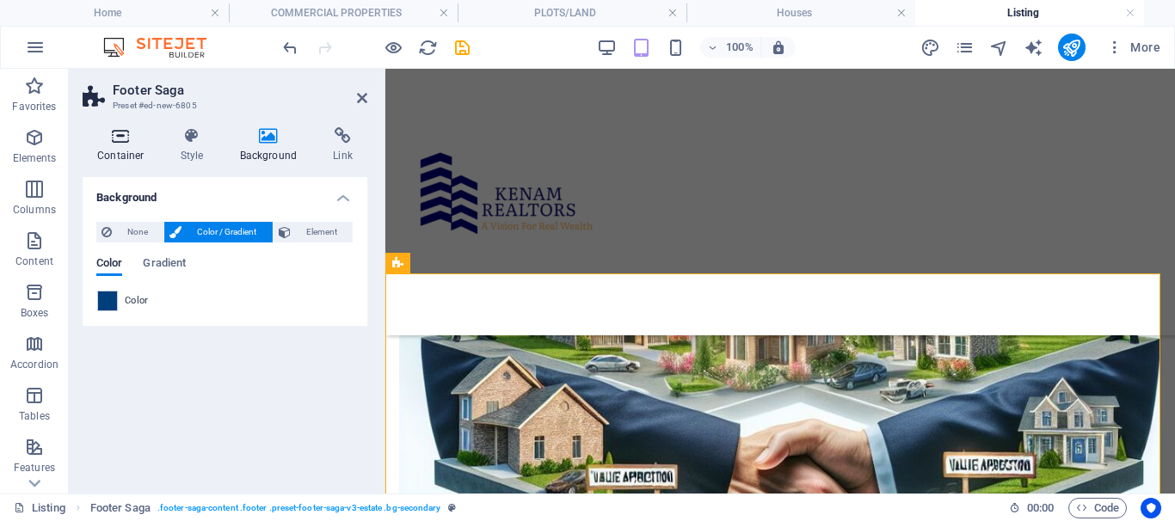
click at [130, 144] on icon at bounding box center [121, 135] width 77 height 17
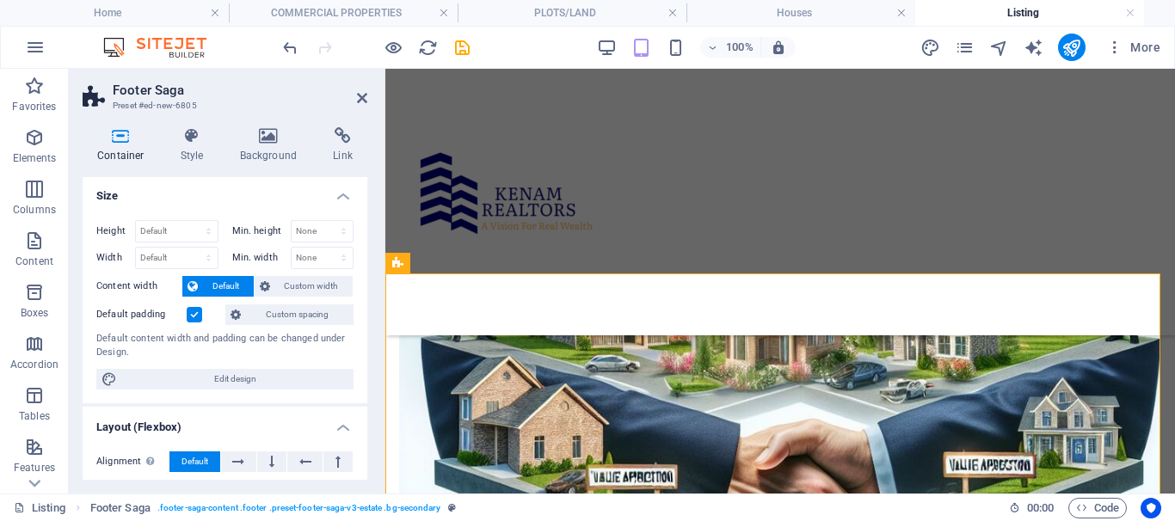
scroll to position [0, 0]
click at [264, 142] on icon at bounding box center [268, 135] width 87 height 17
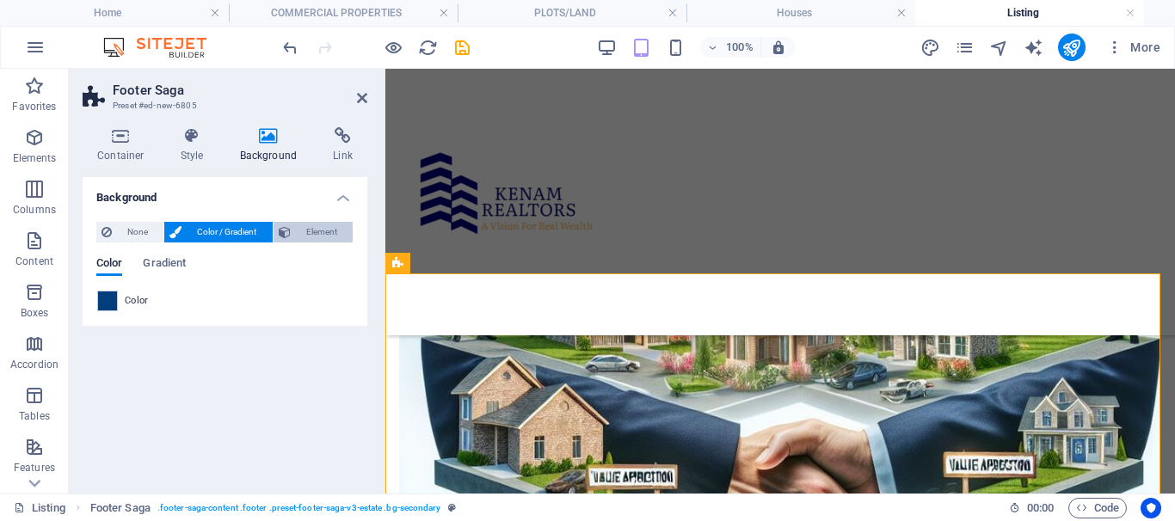
click at [299, 230] on span "Element" at bounding box center [322, 232] width 52 height 21
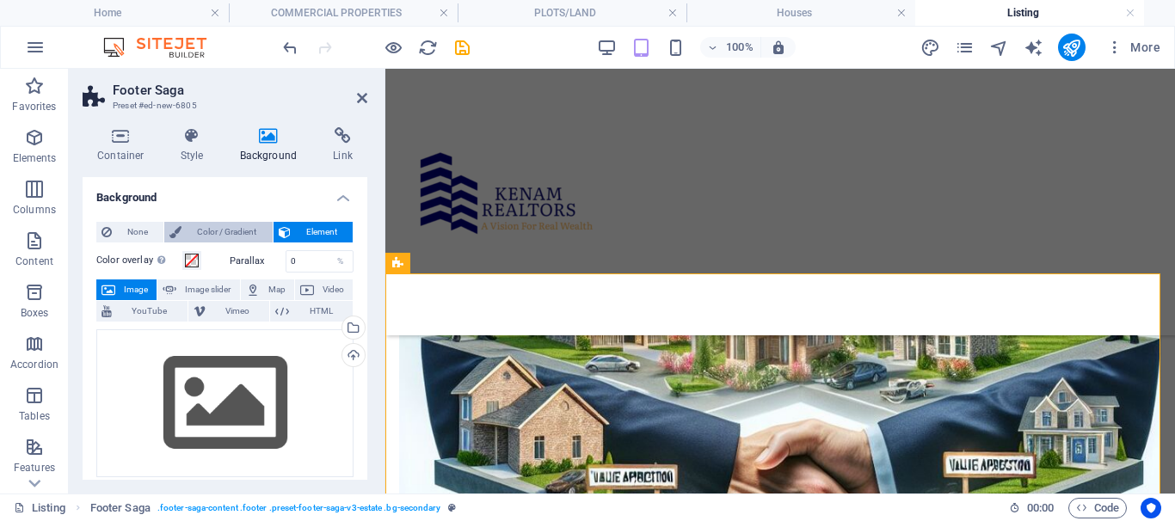
click at [237, 233] on span "Color / Gradient" at bounding box center [227, 232] width 80 height 21
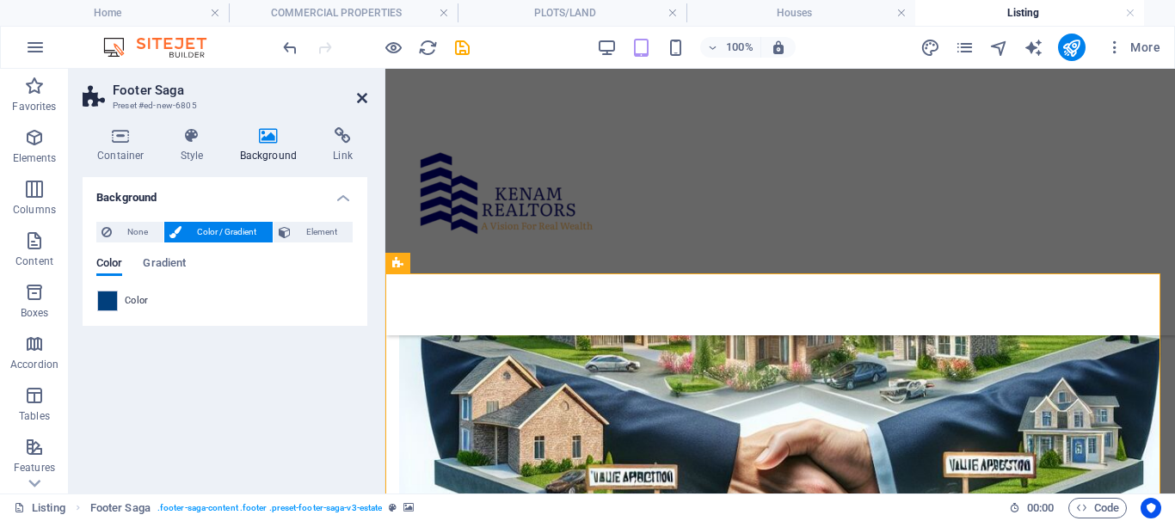
click at [366, 98] on icon at bounding box center [362, 98] width 10 height 14
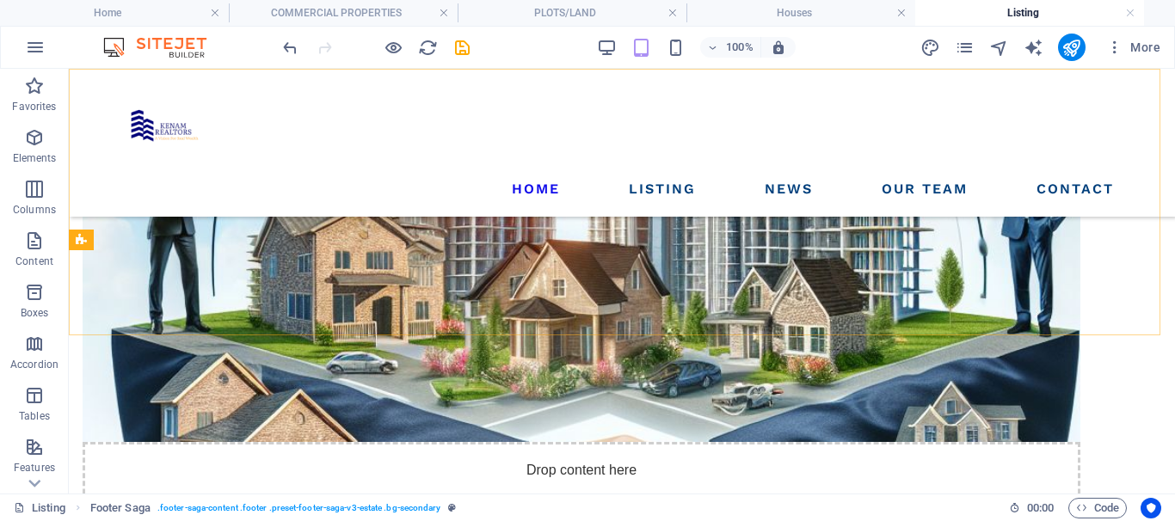
scroll to position [989, 0]
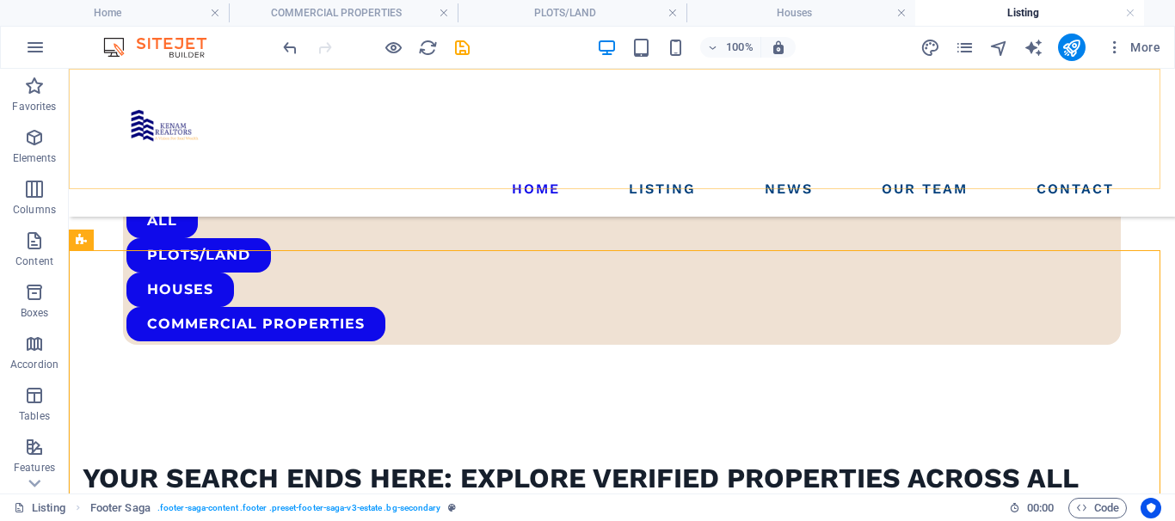
select select "rem"
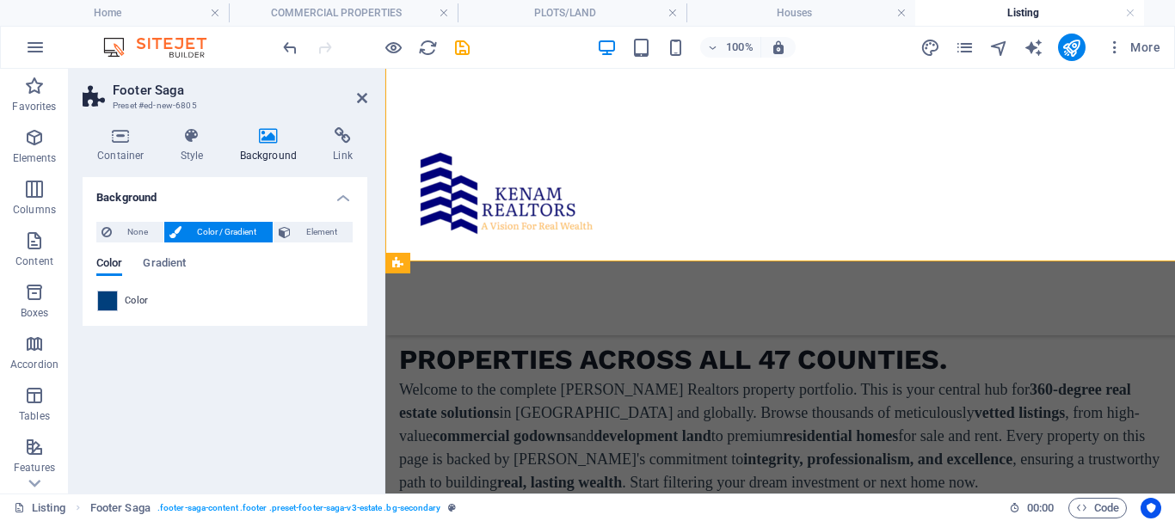
scroll to position [1476, 0]
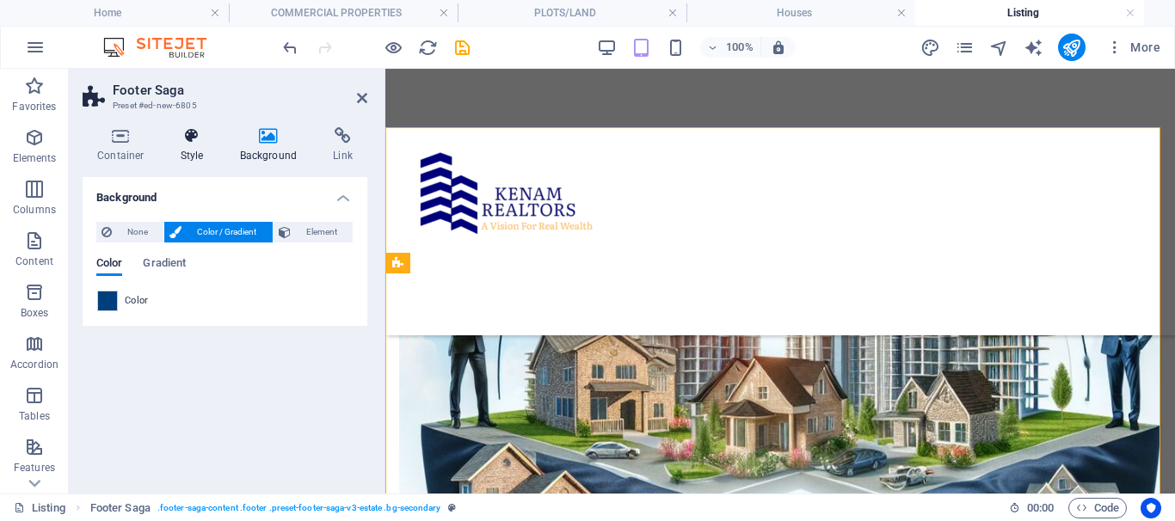
click at [188, 139] on icon at bounding box center [192, 135] width 52 height 17
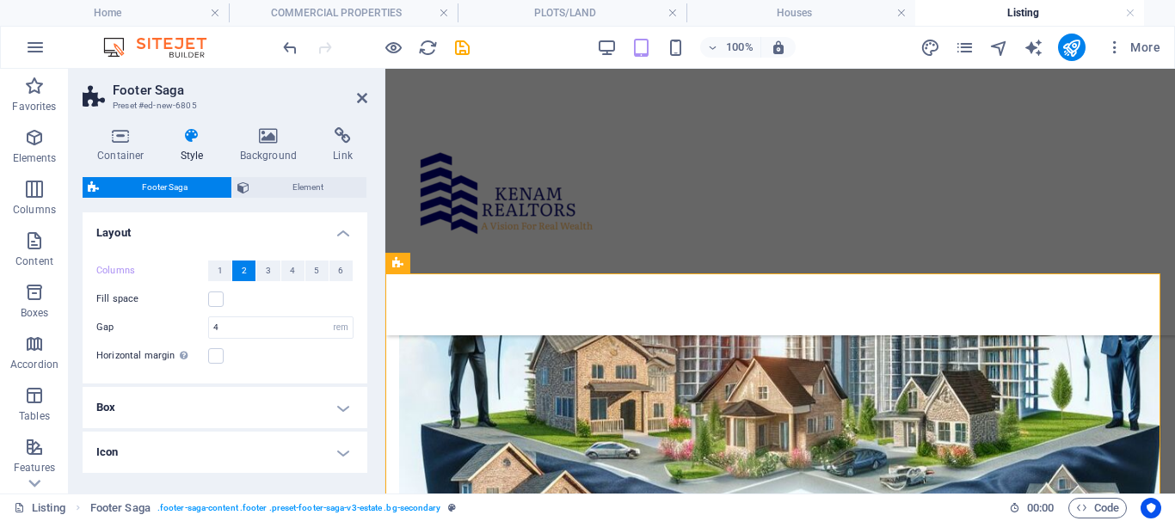
scroll to position [1563, 0]
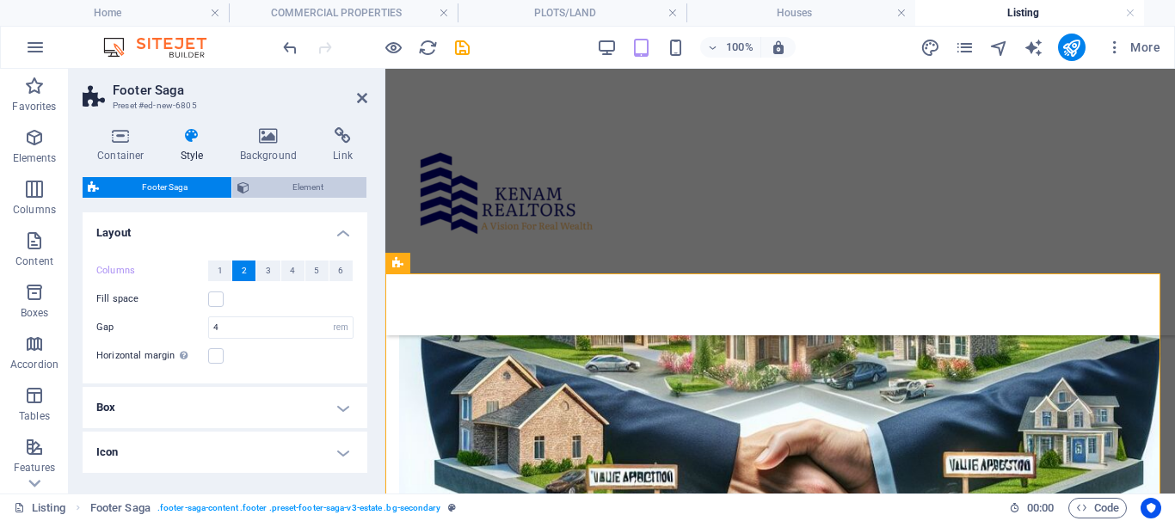
click at [318, 186] on span "Element" at bounding box center [309, 187] width 108 height 21
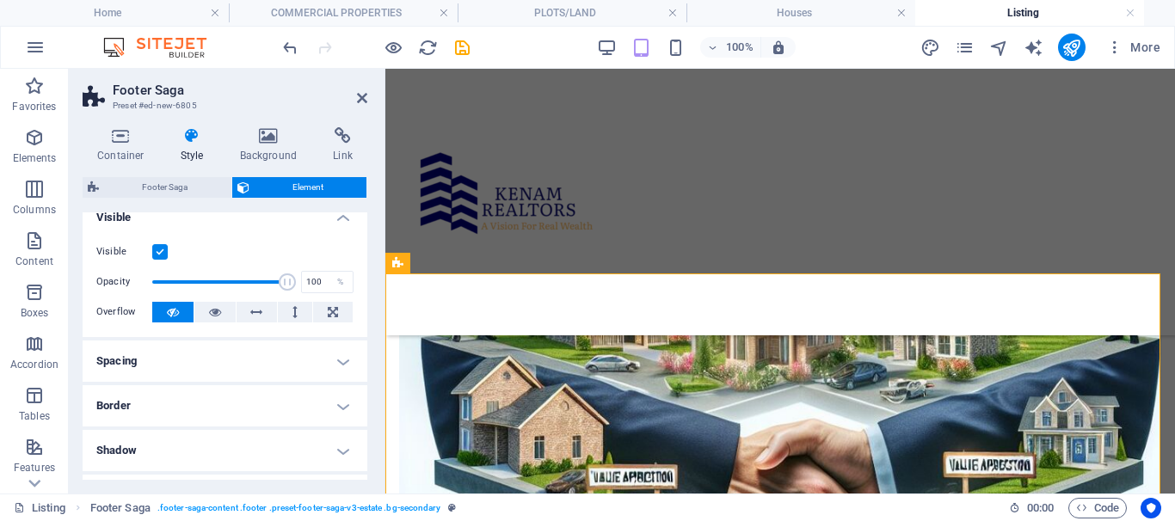
scroll to position [0, 0]
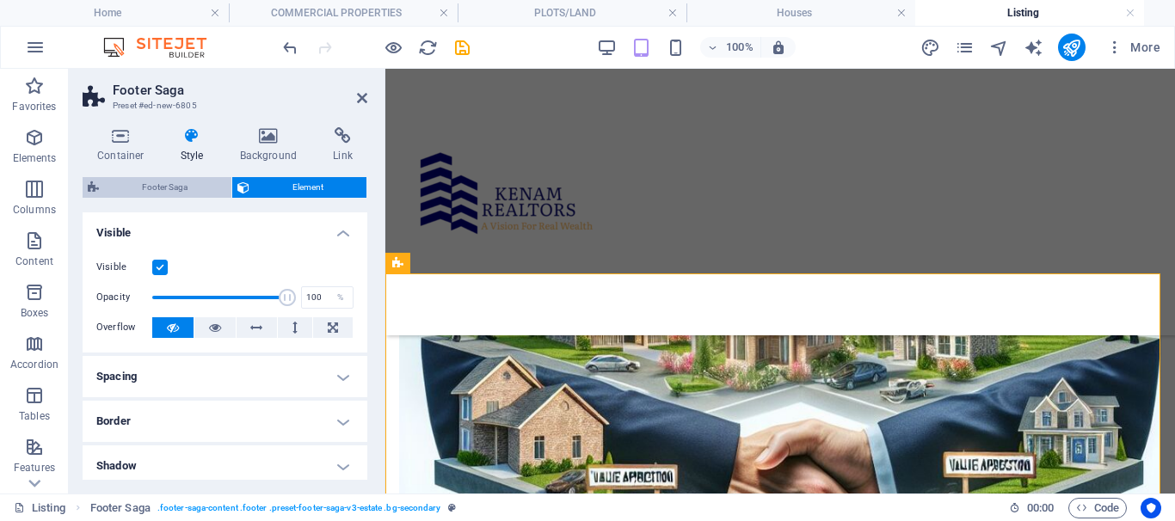
click at [157, 190] on span "Footer Saga" at bounding box center [165, 187] width 122 height 21
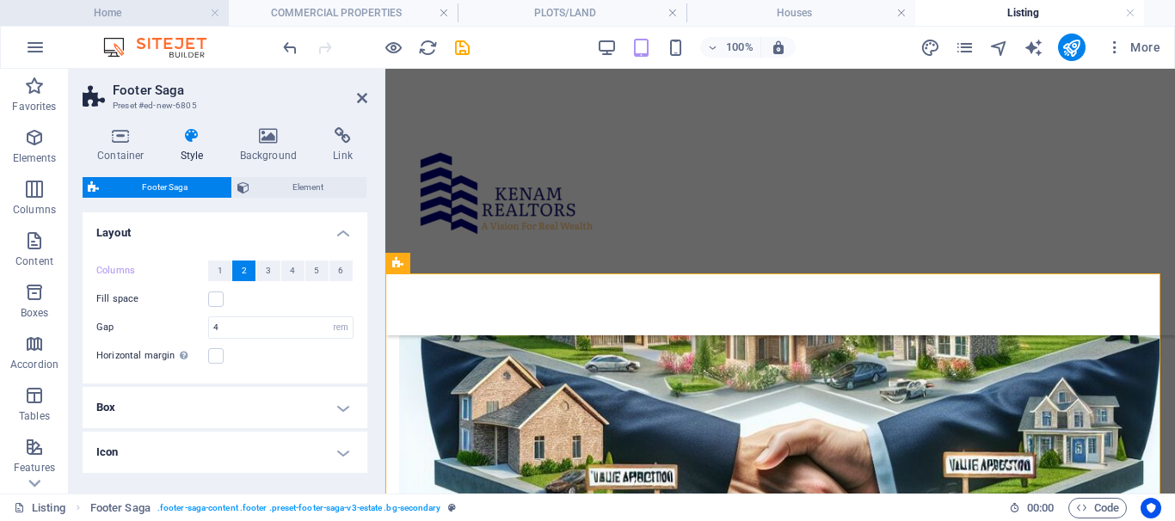
click at [151, 6] on h4 "Home" at bounding box center [114, 12] width 229 height 19
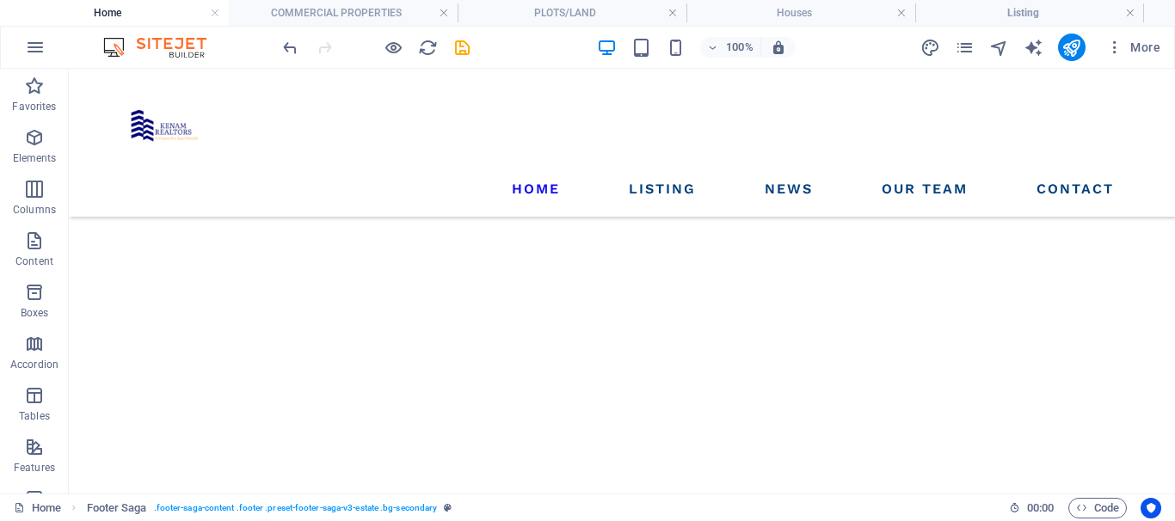
scroll to position [18594, 0]
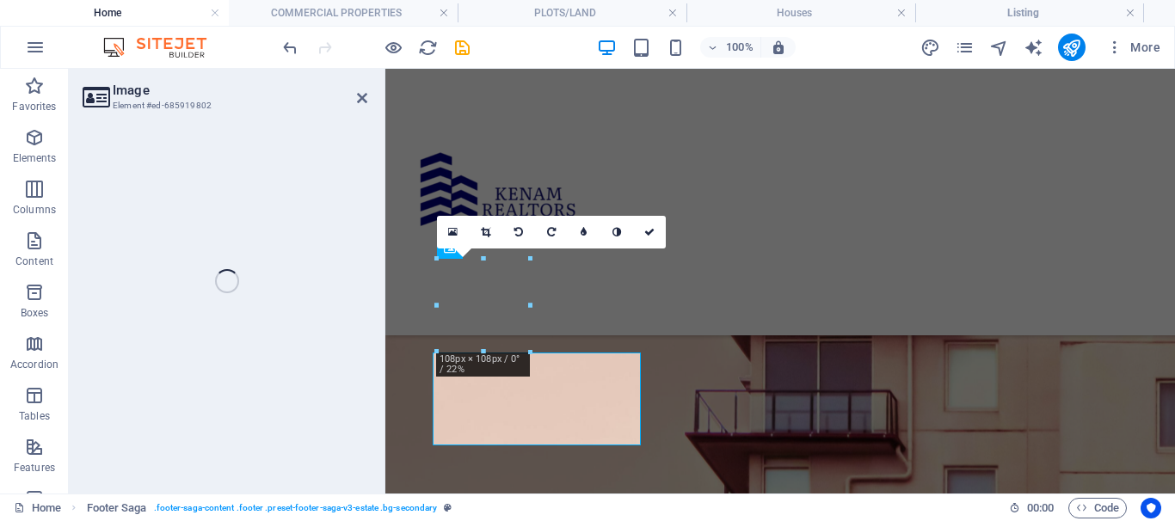
select select "px"
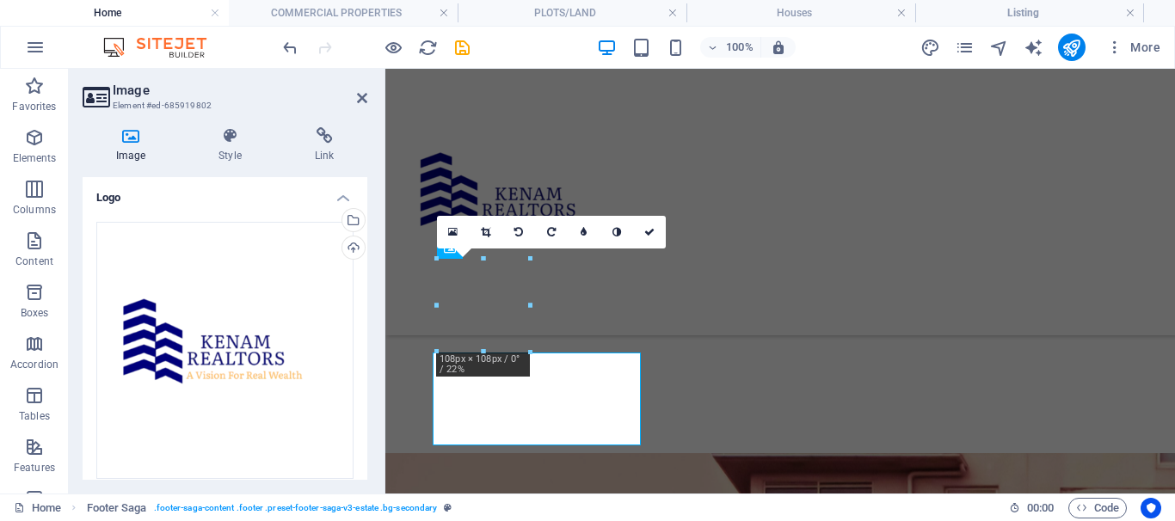
scroll to position [18874, 0]
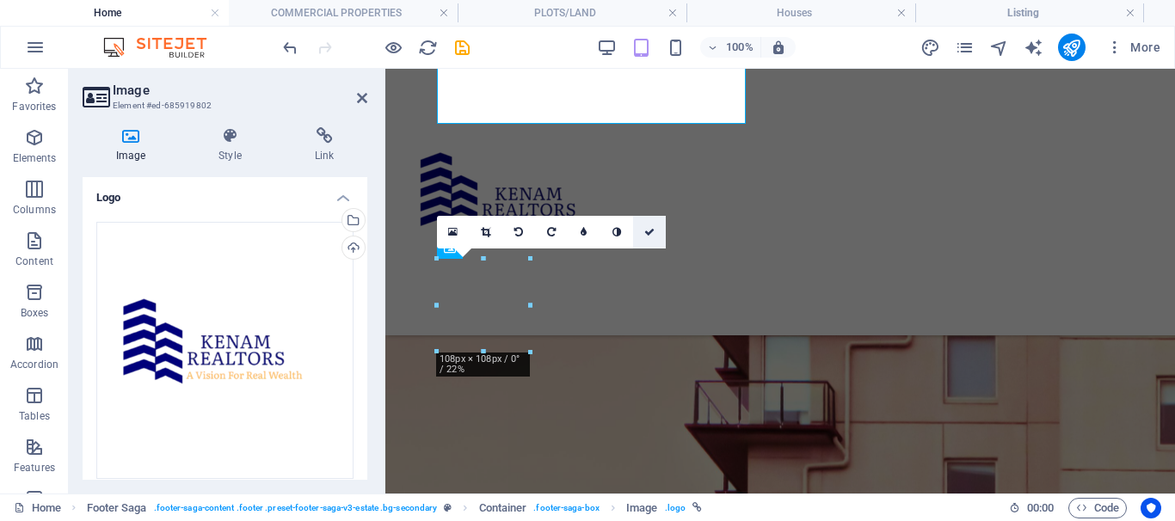
click at [650, 234] on icon at bounding box center [649, 232] width 10 height 10
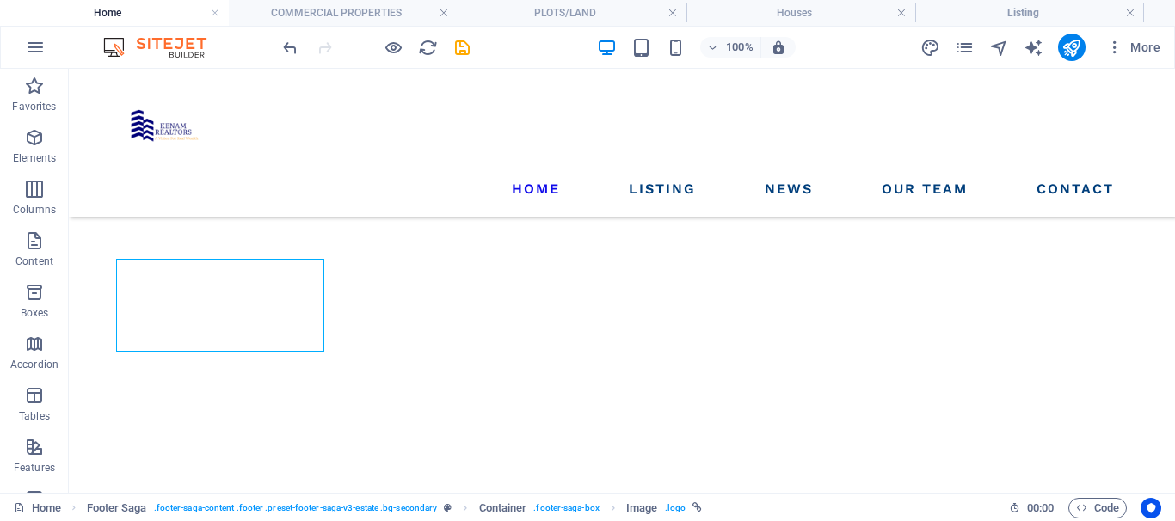
scroll to position [18594, 0]
click at [459, 47] on icon "save" at bounding box center [463, 48] width 20 height 20
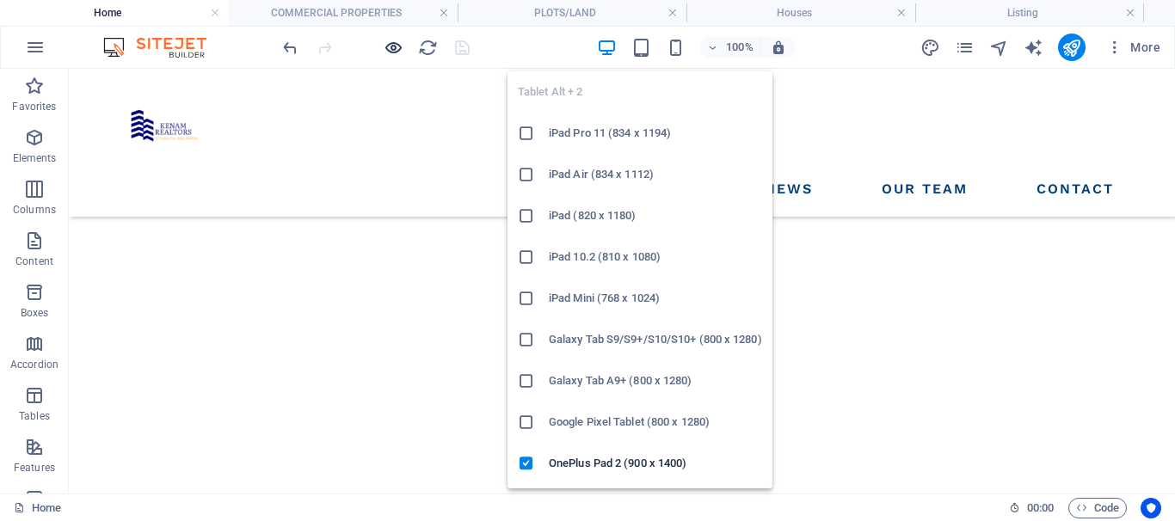
click at [390, 51] on icon "button" at bounding box center [394, 48] width 20 height 20
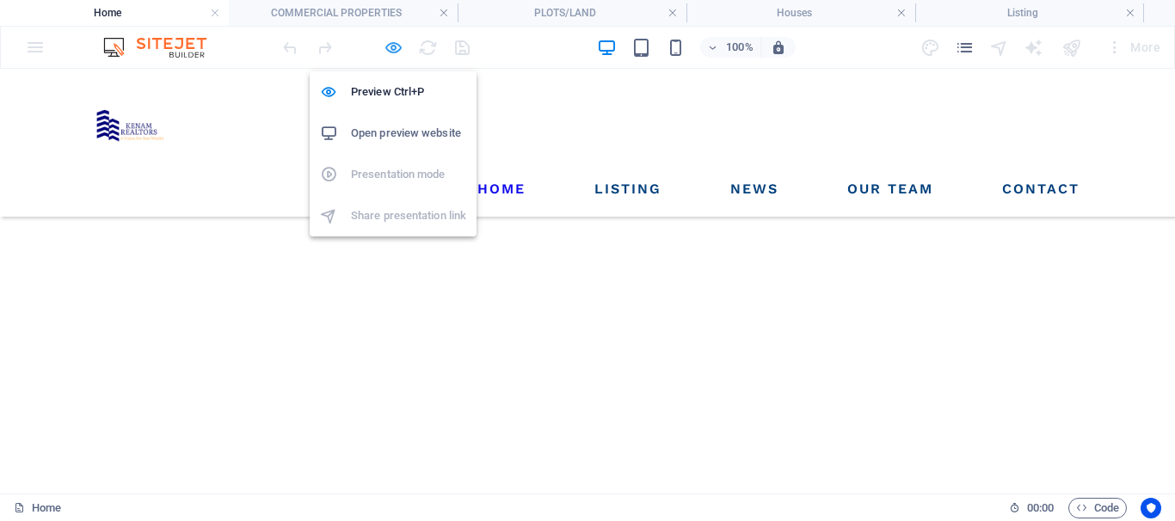
scroll to position [18578, 0]
click at [403, 131] on h6 "Open preview website" at bounding box center [408, 133] width 115 height 21
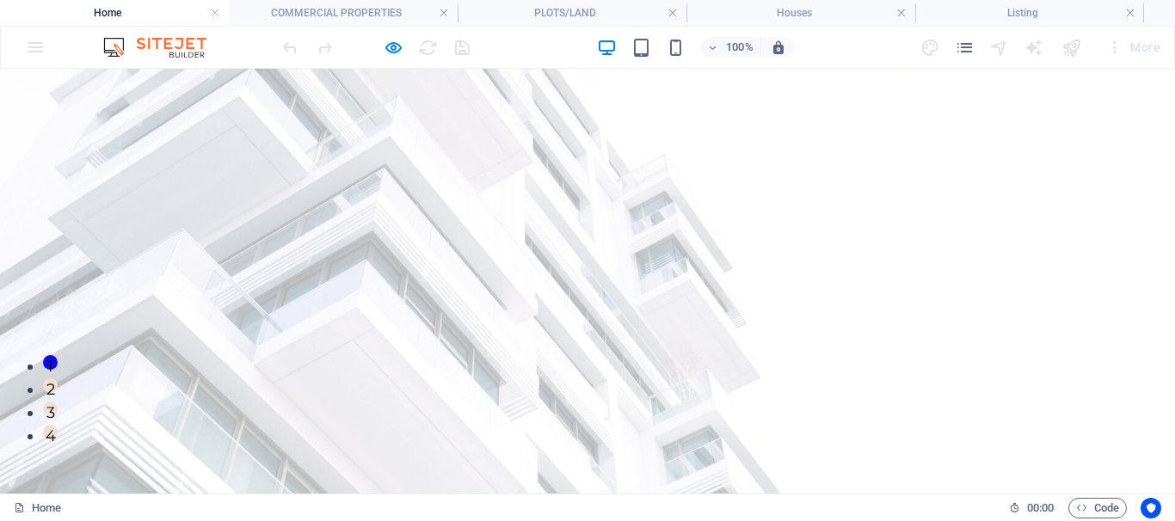
scroll to position [0, 0]
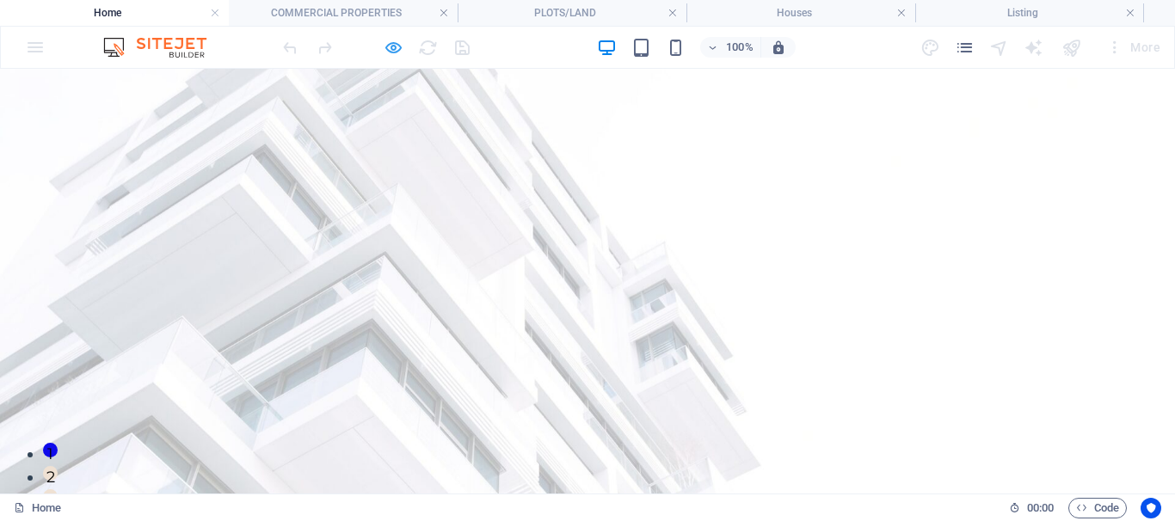
click at [394, 48] on icon "button" at bounding box center [394, 48] width 20 height 20
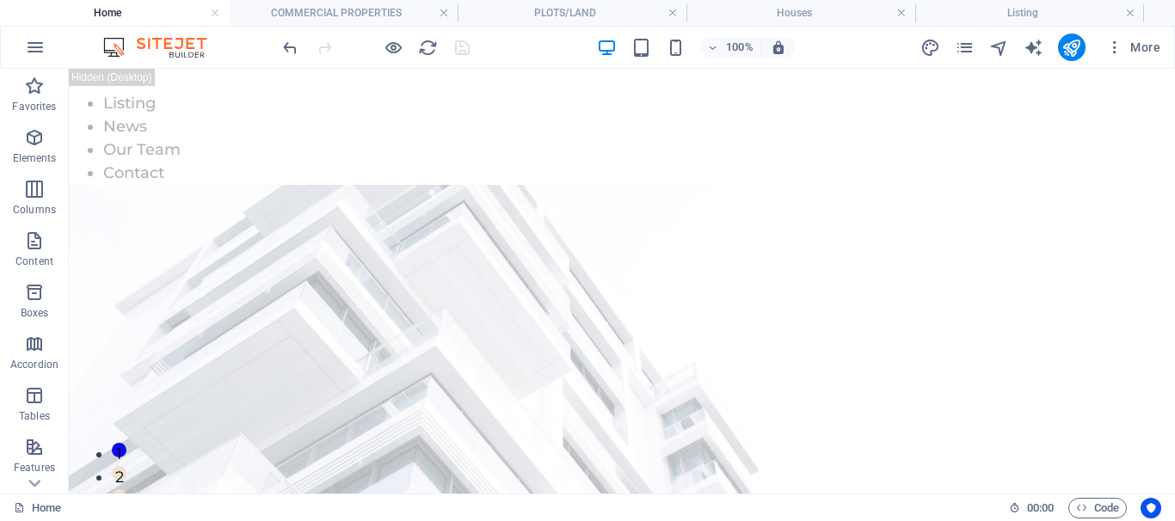
click at [528, 59] on div "100% More" at bounding box center [724, 48] width 888 height 28
click at [1072, 50] on icon "publish" at bounding box center [1072, 48] width 20 height 20
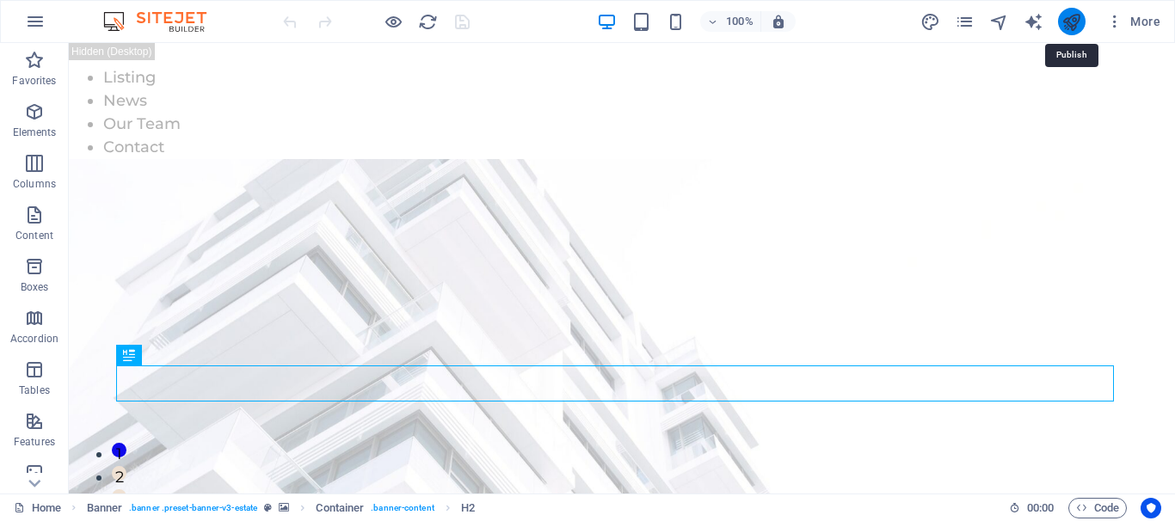
click at [1066, 23] on icon "publish" at bounding box center [1072, 22] width 20 height 20
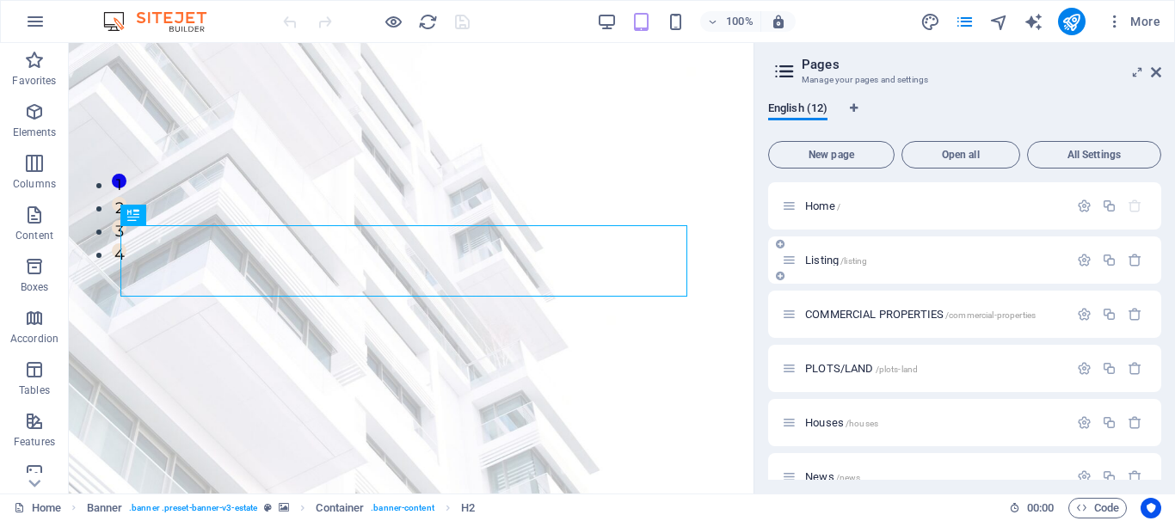
click at [848, 265] on span "/listing" at bounding box center [854, 260] width 27 height 9
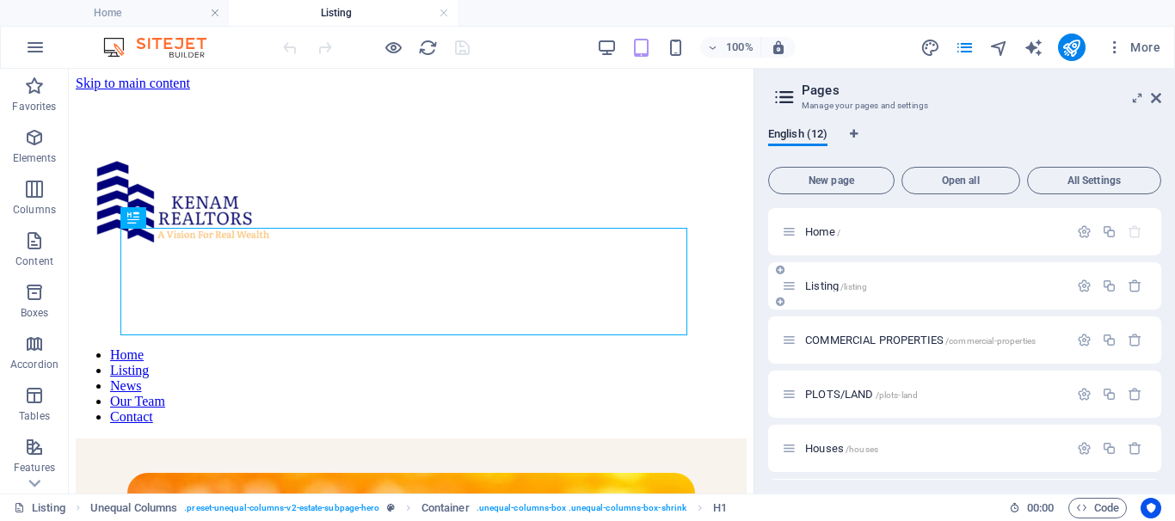
scroll to position [590, 0]
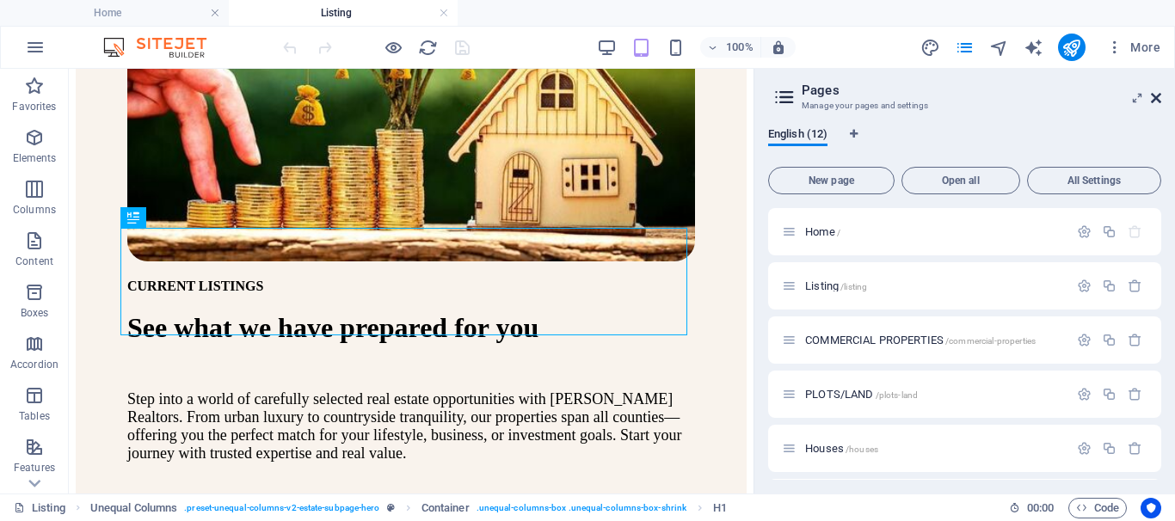
click at [1153, 98] on icon at bounding box center [1156, 98] width 10 height 14
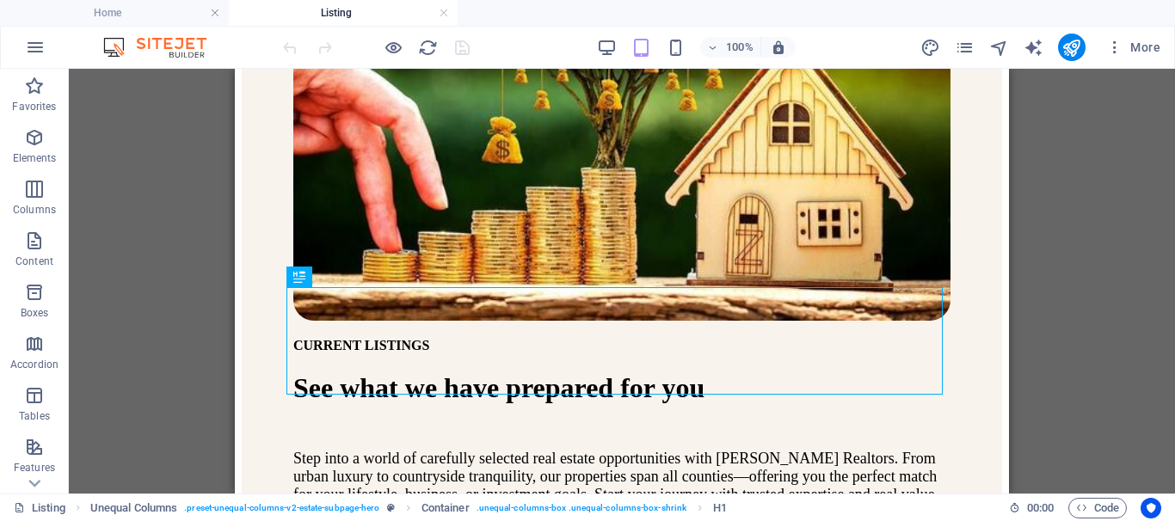
click at [604, 49] on icon "button" at bounding box center [607, 48] width 20 height 20
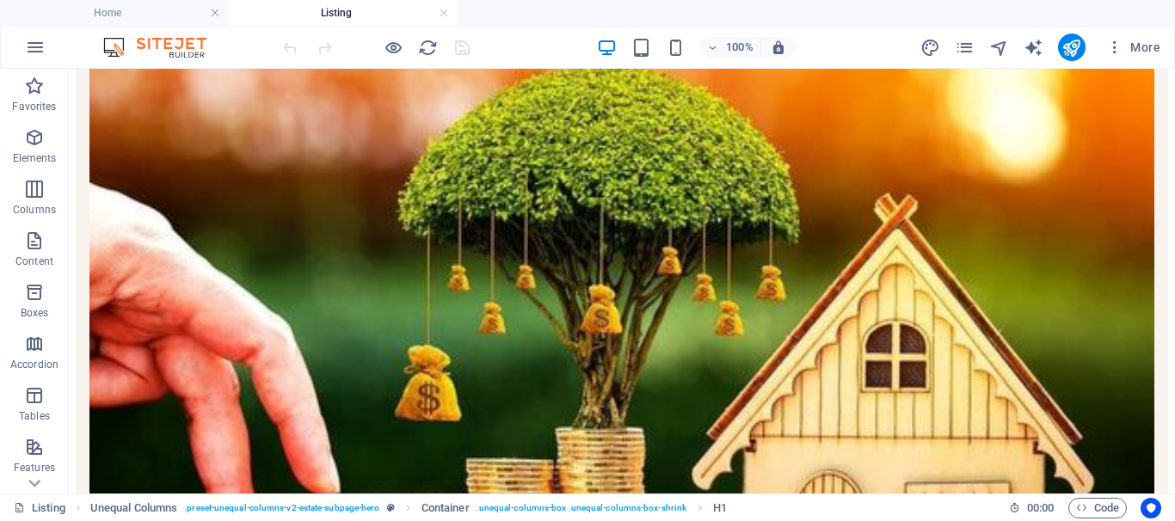
scroll to position [405, 0]
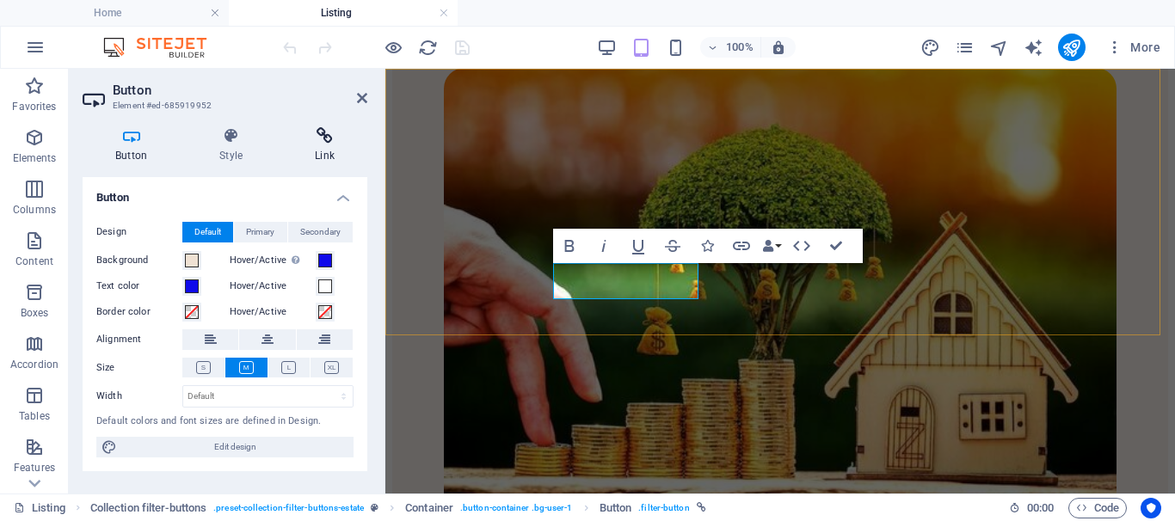
click at [323, 137] on icon at bounding box center [324, 135] width 85 height 17
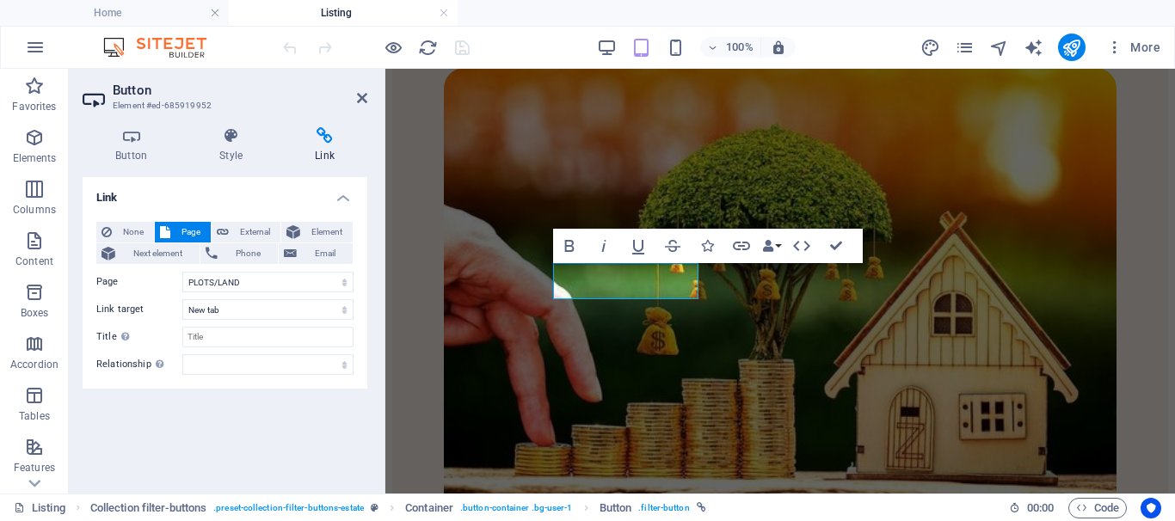
scroll to position [939, 0]
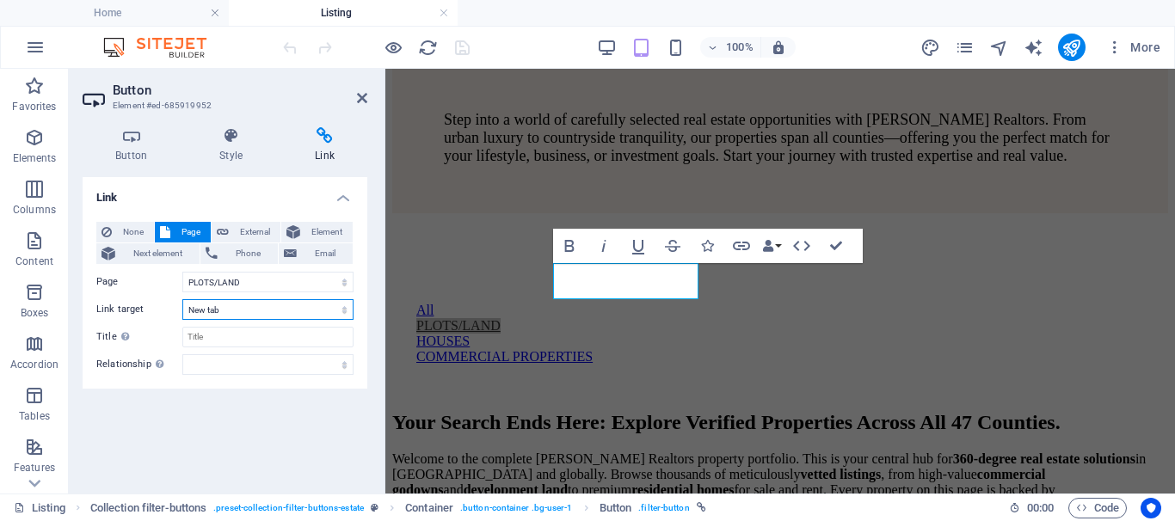
click at [268, 306] on select "New tab Same tab Overlay" at bounding box center [267, 309] width 171 height 21
select select
click at [182, 299] on select "New tab Same tab Overlay" at bounding box center [267, 309] width 171 height 21
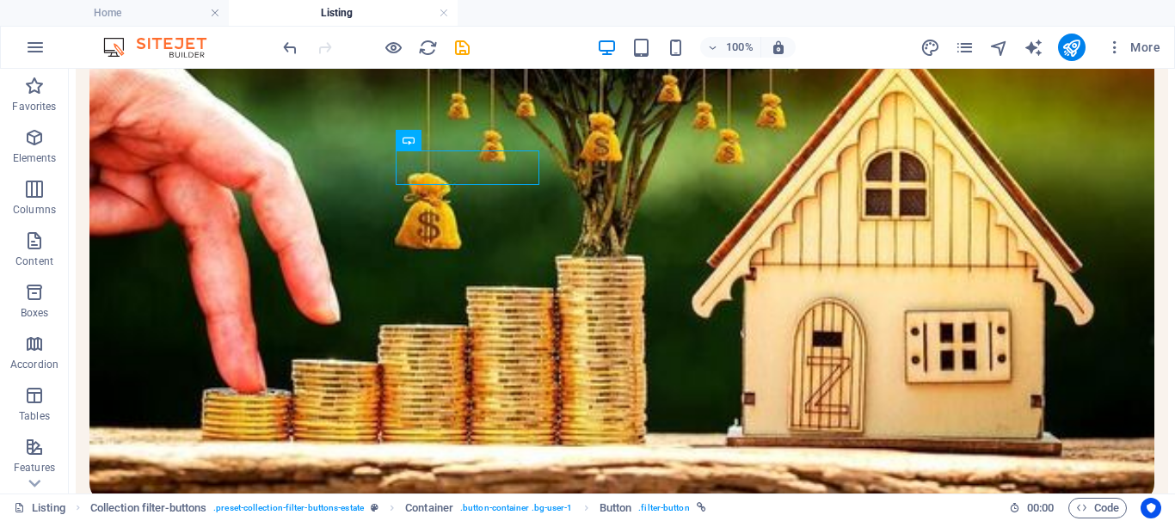
scroll to position [483, 0]
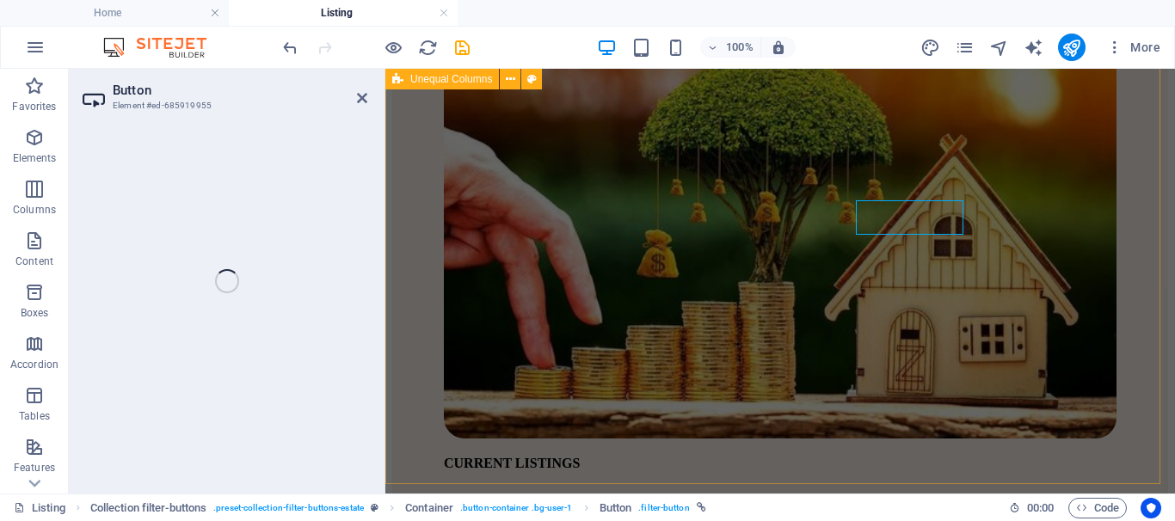
select select "4"
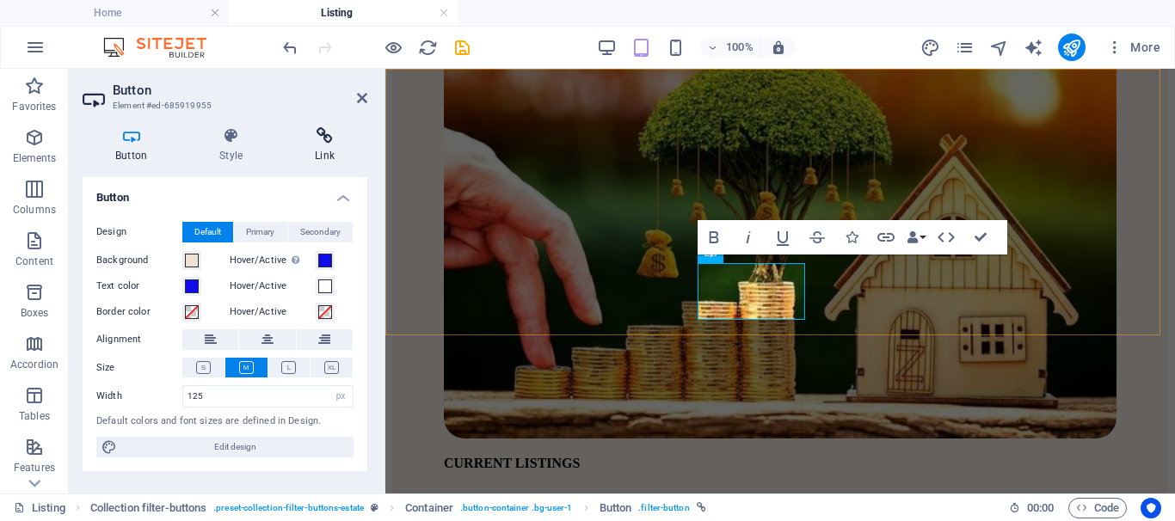
click at [329, 144] on icon at bounding box center [324, 135] width 85 height 17
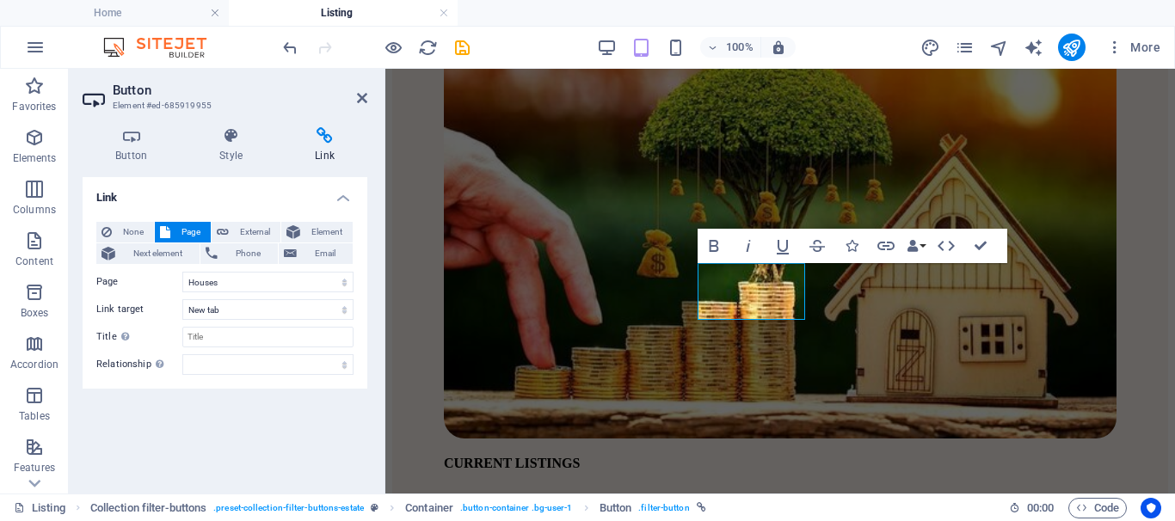
scroll to position [939, 0]
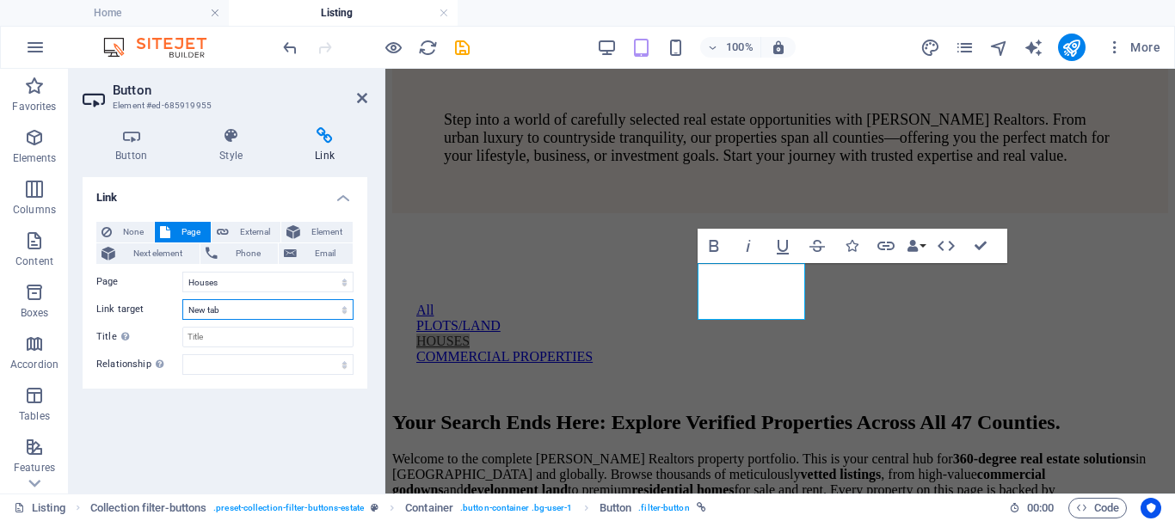
click at [271, 305] on select "New tab Same tab Overlay" at bounding box center [267, 309] width 171 height 21
select select
click at [182, 299] on select "New tab Same tab Overlay" at bounding box center [267, 309] width 171 height 21
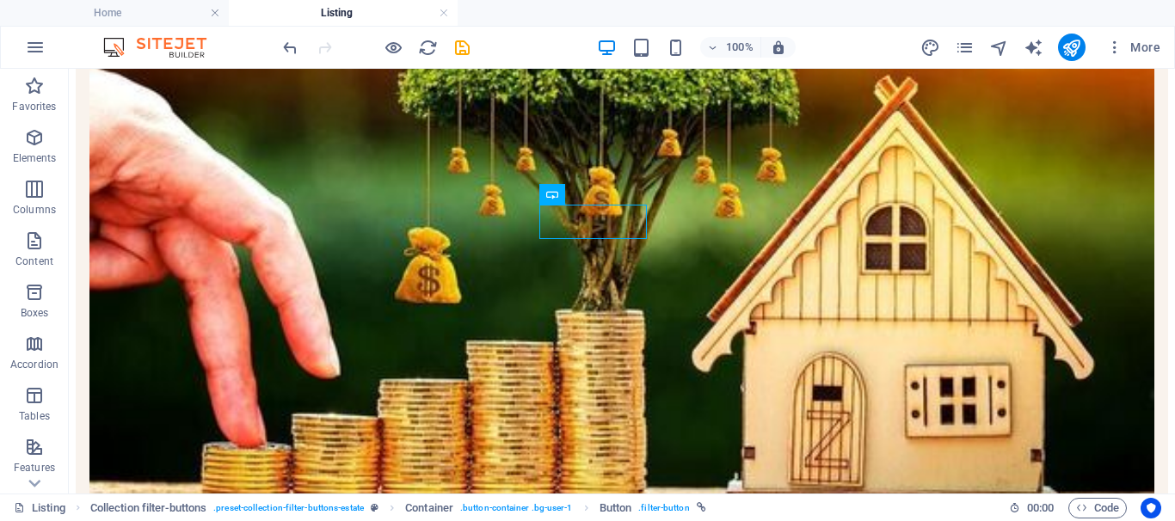
scroll to position [440, 0]
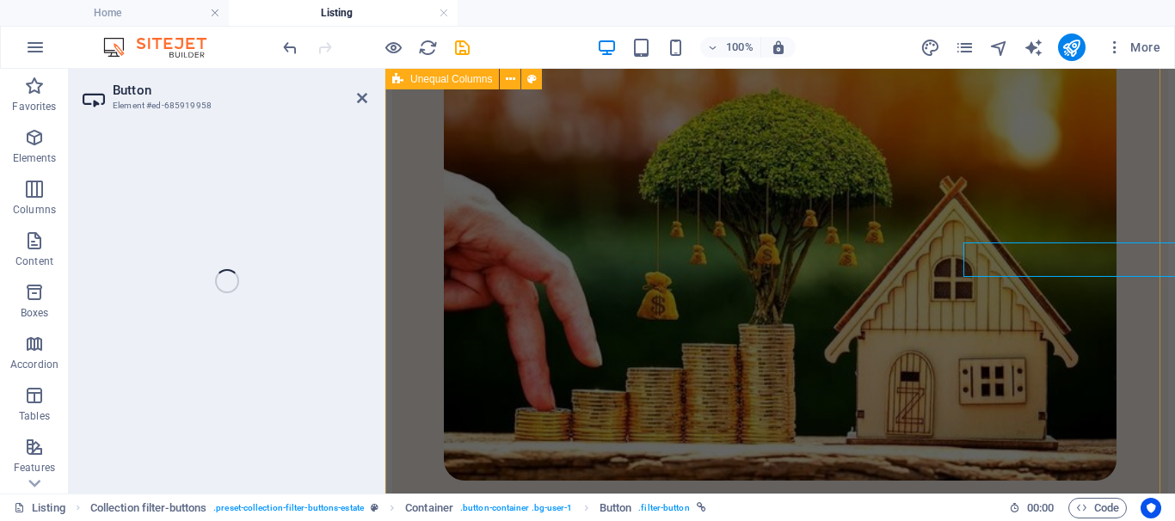
select select "2"
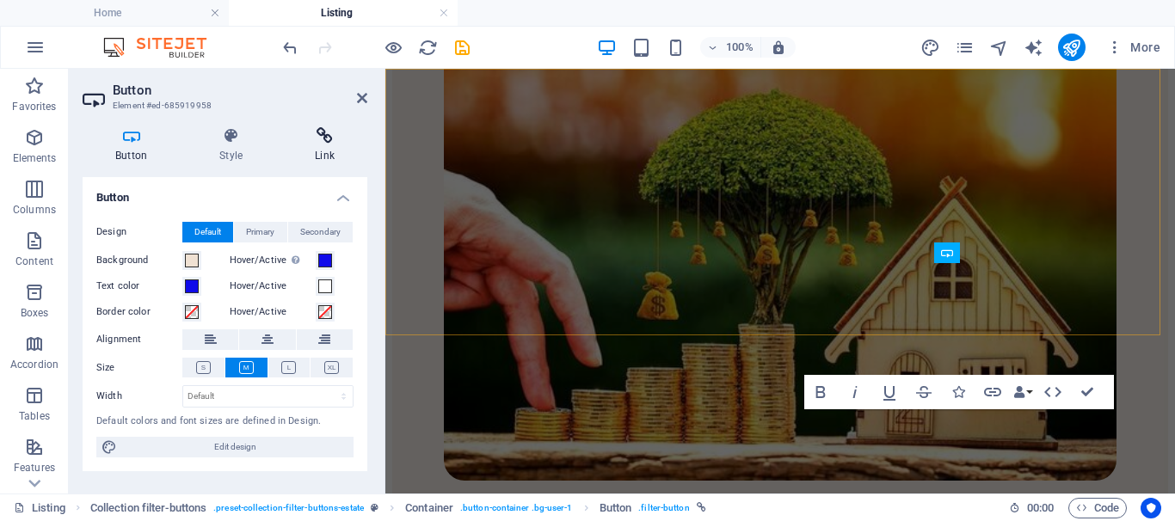
click at [319, 146] on h4 "Link" at bounding box center [324, 145] width 85 height 36
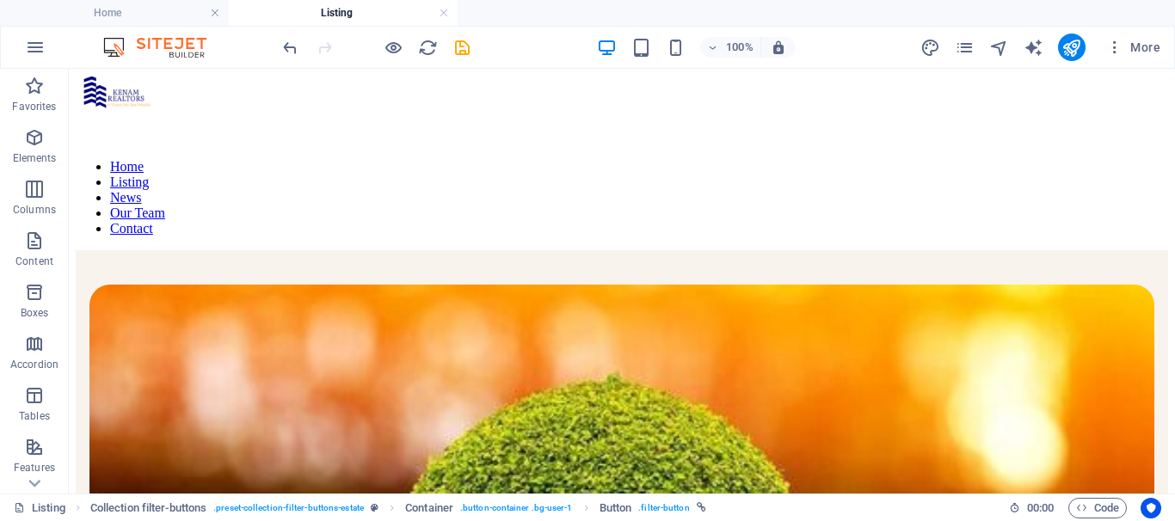
scroll to position [0, 0]
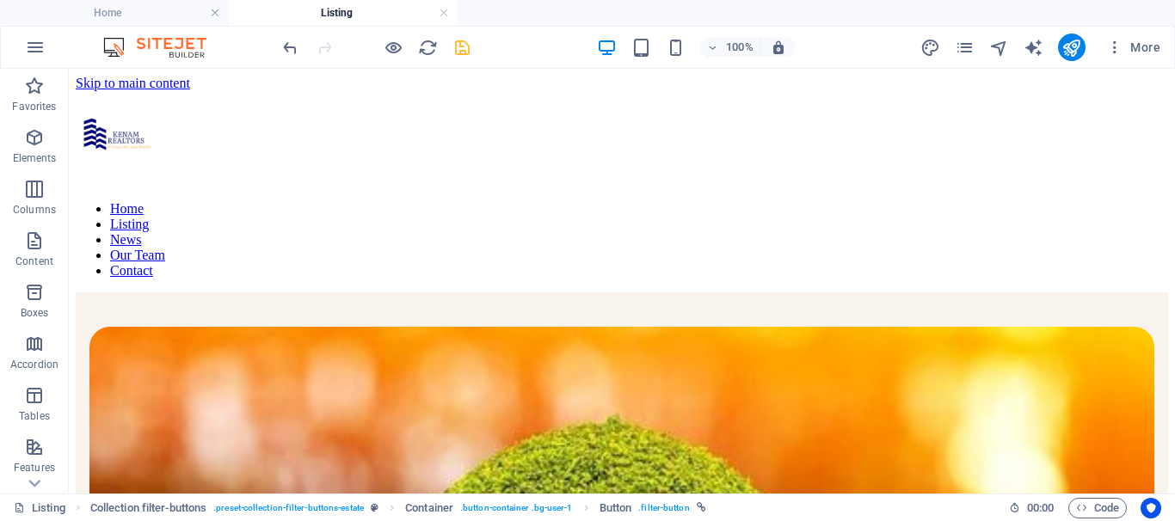
click at [461, 52] on icon "save" at bounding box center [463, 48] width 20 height 20
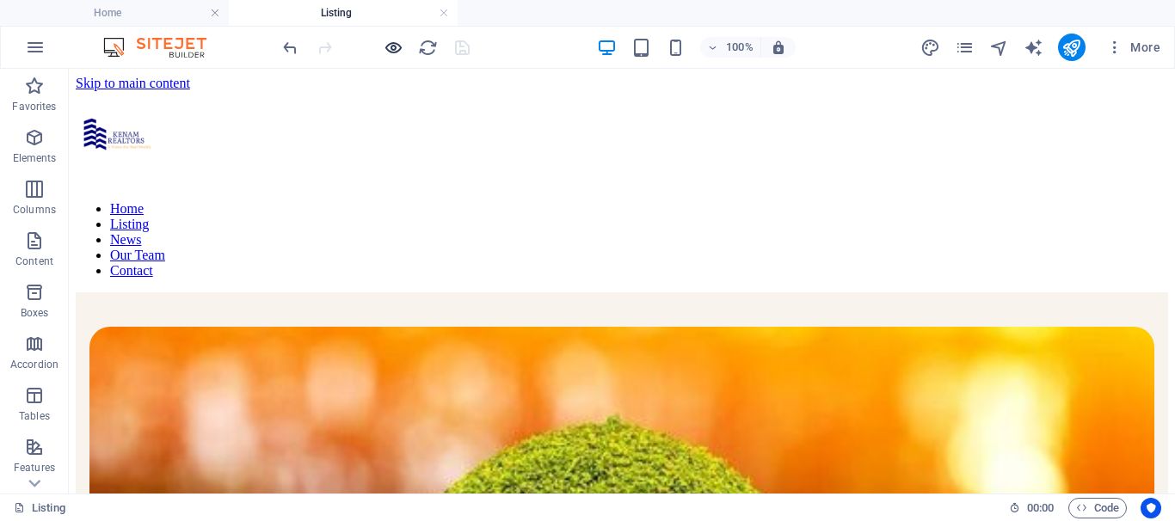
click at [389, 53] on icon "button" at bounding box center [394, 48] width 20 height 20
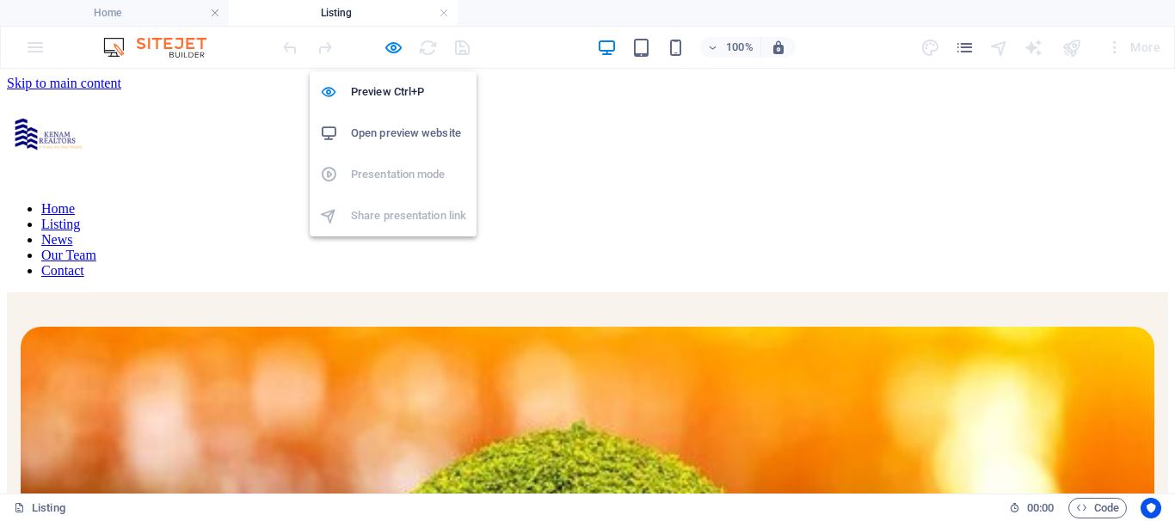
click at [411, 133] on h6 "Open preview website" at bounding box center [408, 133] width 115 height 21
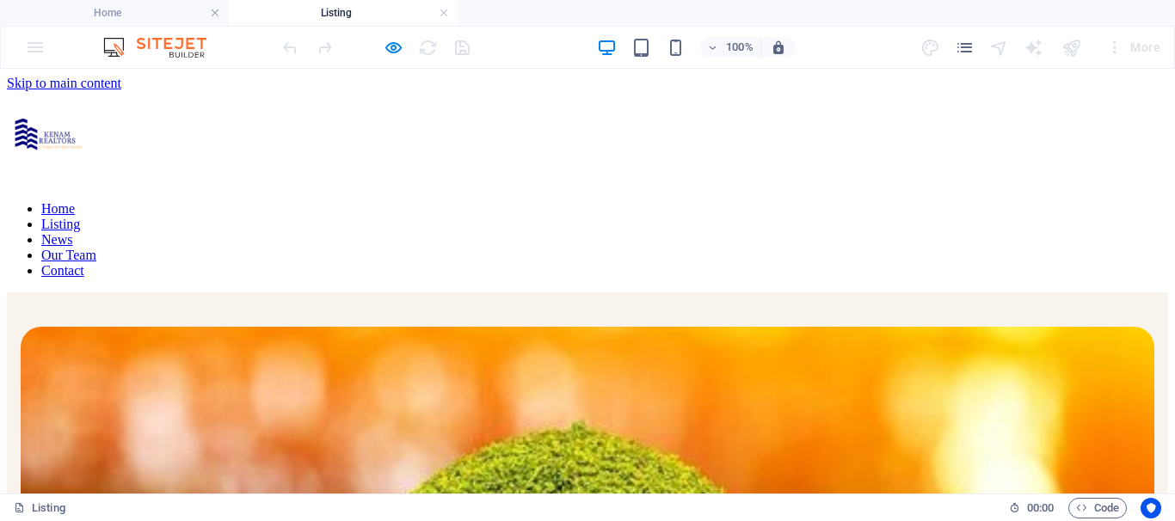
click at [75, 201] on link "Home" at bounding box center [58, 208] width 34 height 15
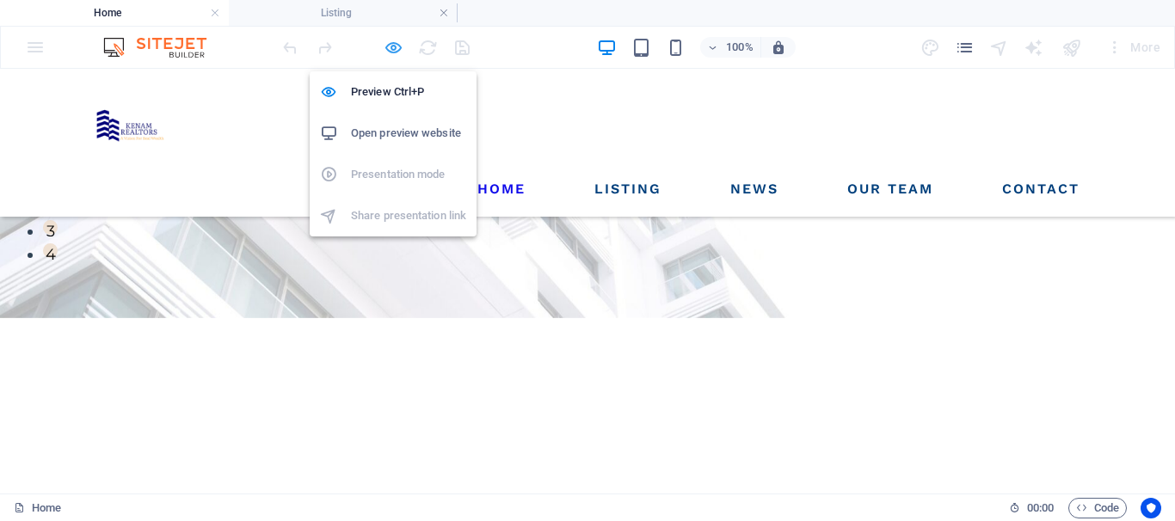
scroll to position [446, 0]
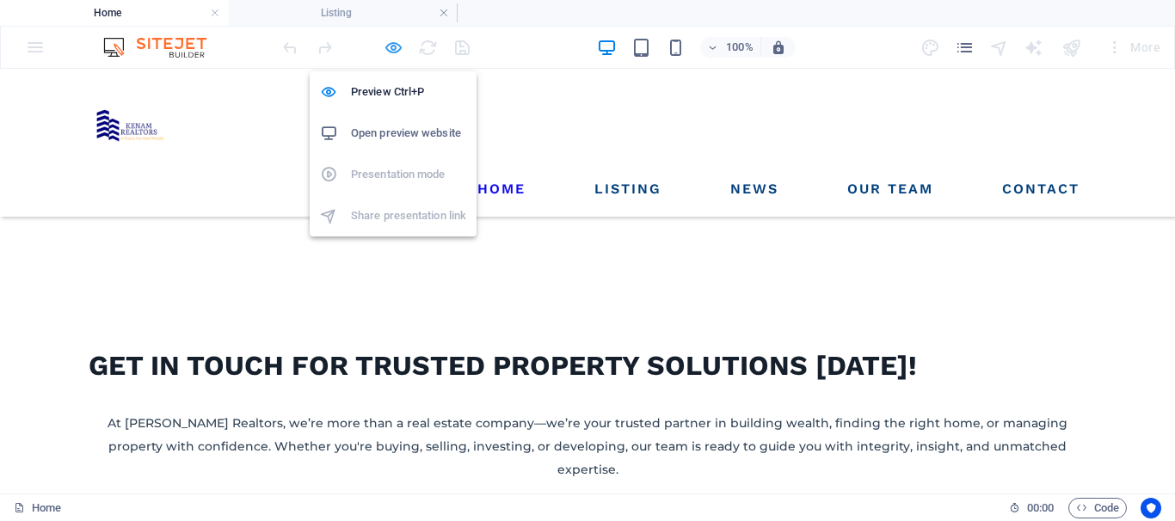
click at [398, 45] on icon "button" at bounding box center [394, 48] width 20 height 20
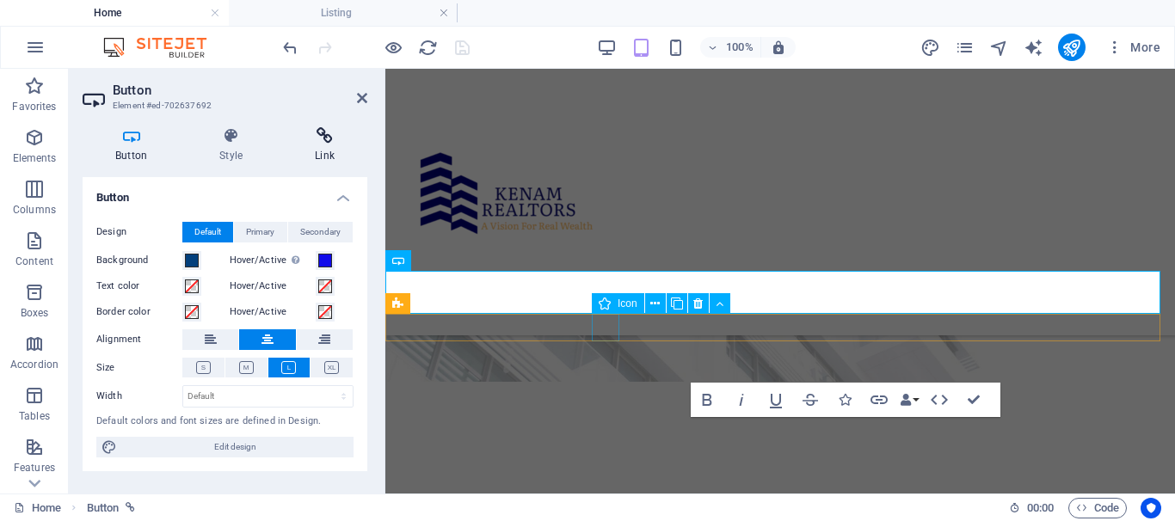
click at [328, 139] on icon at bounding box center [324, 135] width 85 height 17
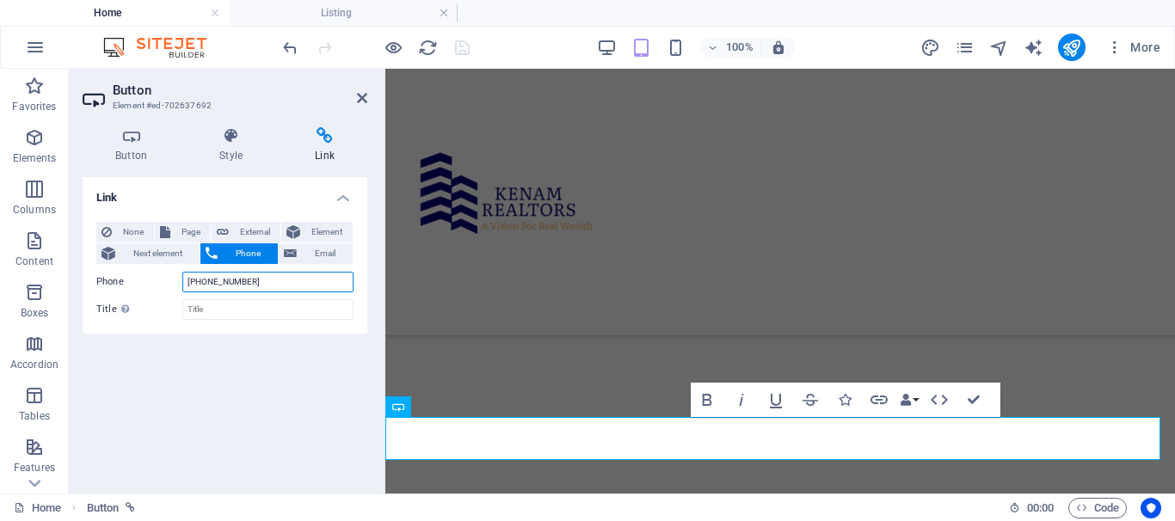
click at [222, 288] on input "+254735594972" at bounding box center [267, 282] width 171 height 21
type input "+254721594972"
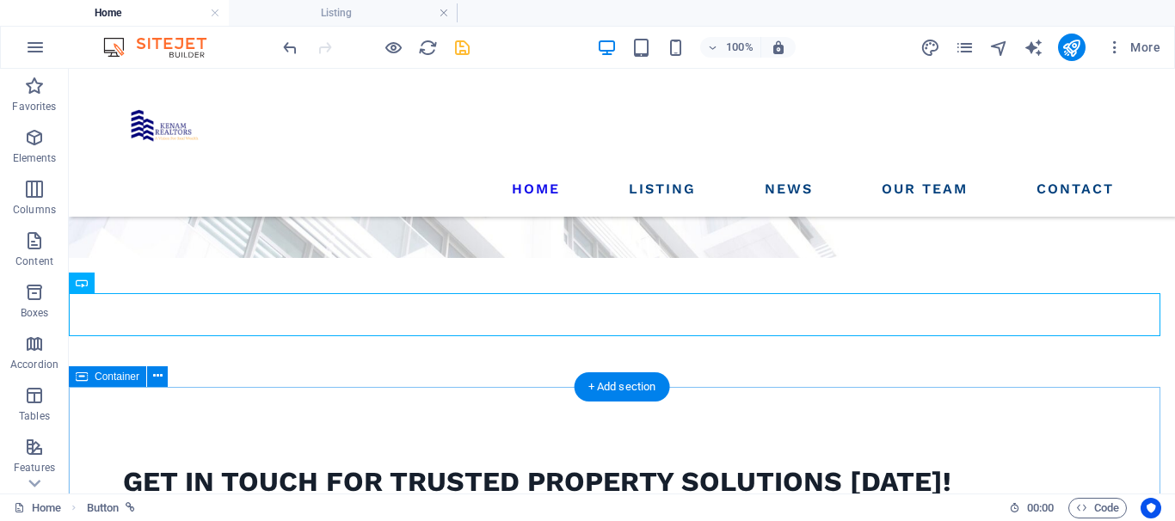
click at [463, 51] on icon "save" at bounding box center [463, 48] width 20 height 20
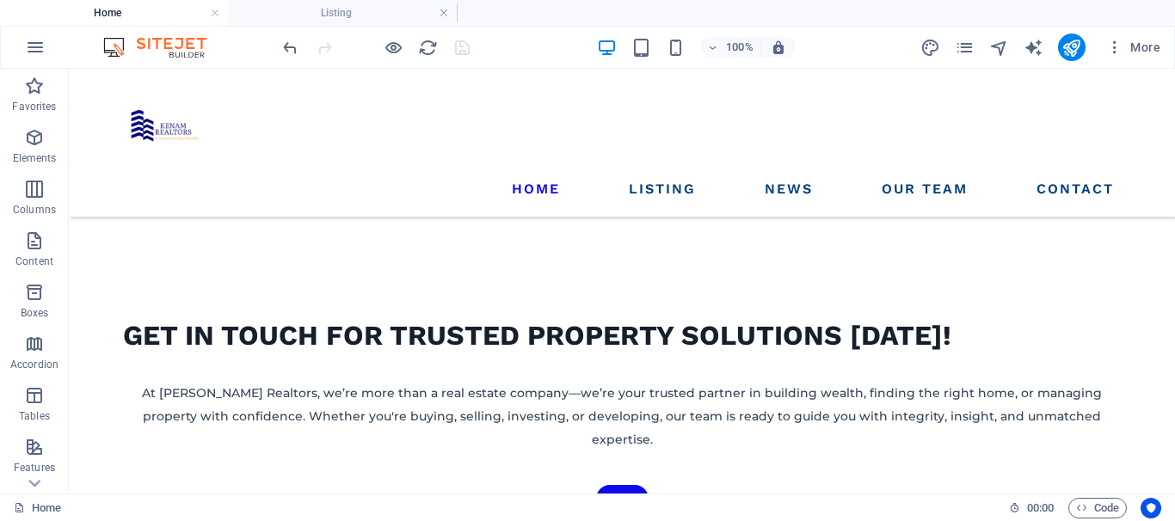
click at [1069, 50] on icon "publish" at bounding box center [1072, 48] width 20 height 20
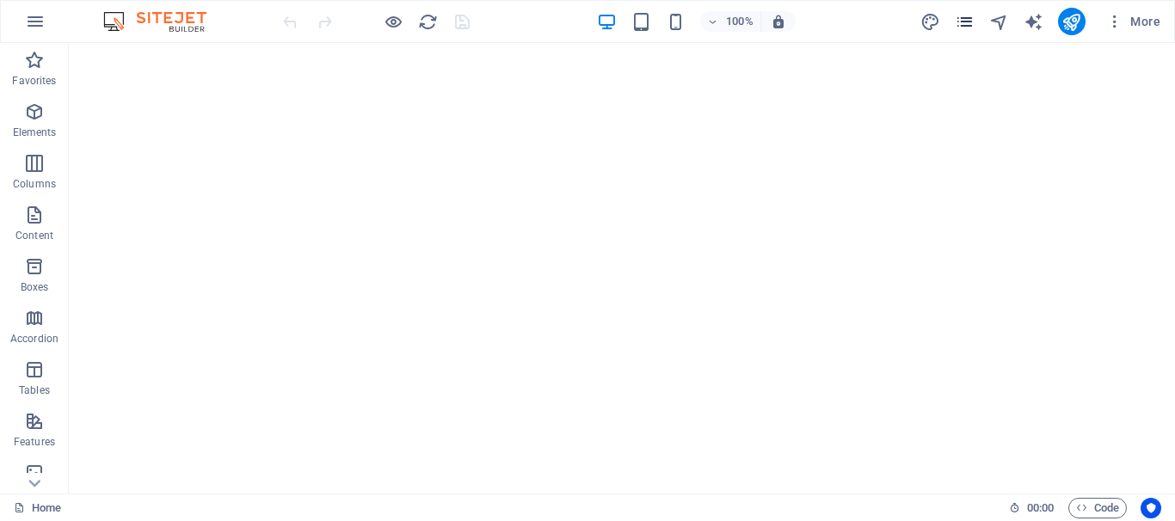
click at [963, 21] on icon "pages" at bounding box center [965, 22] width 20 height 20
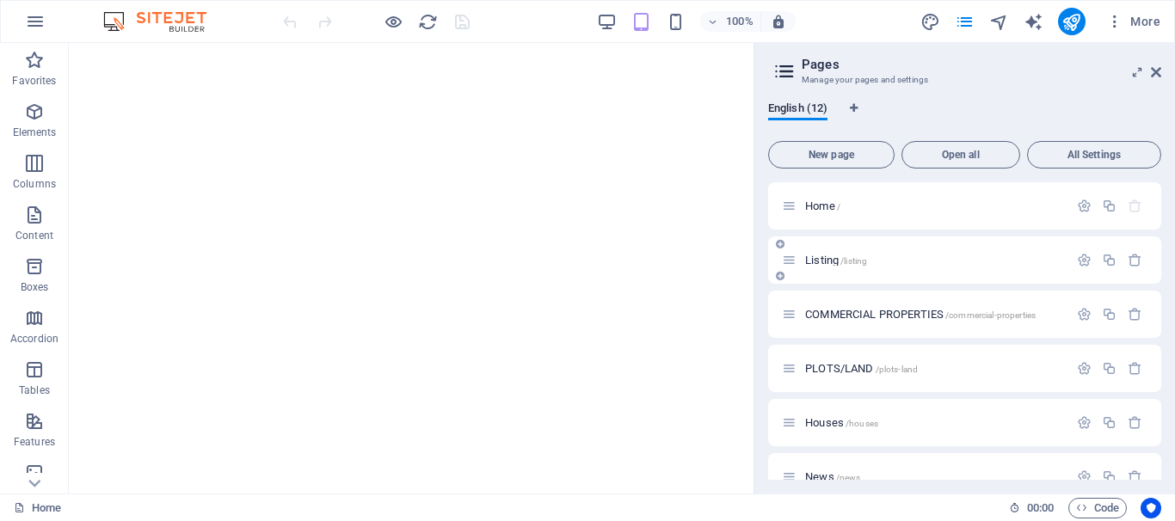
click at [826, 262] on span "Listing /listing" at bounding box center [836, 260] width 62 height 13
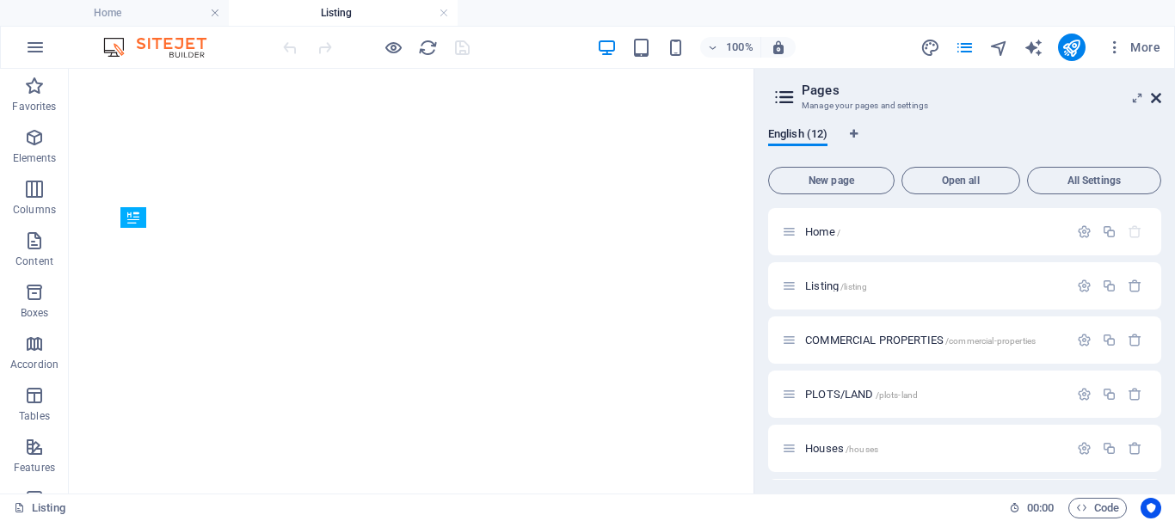
click at [1158, 98] on icon at bounding box center [1156, 98] width 10 height 14
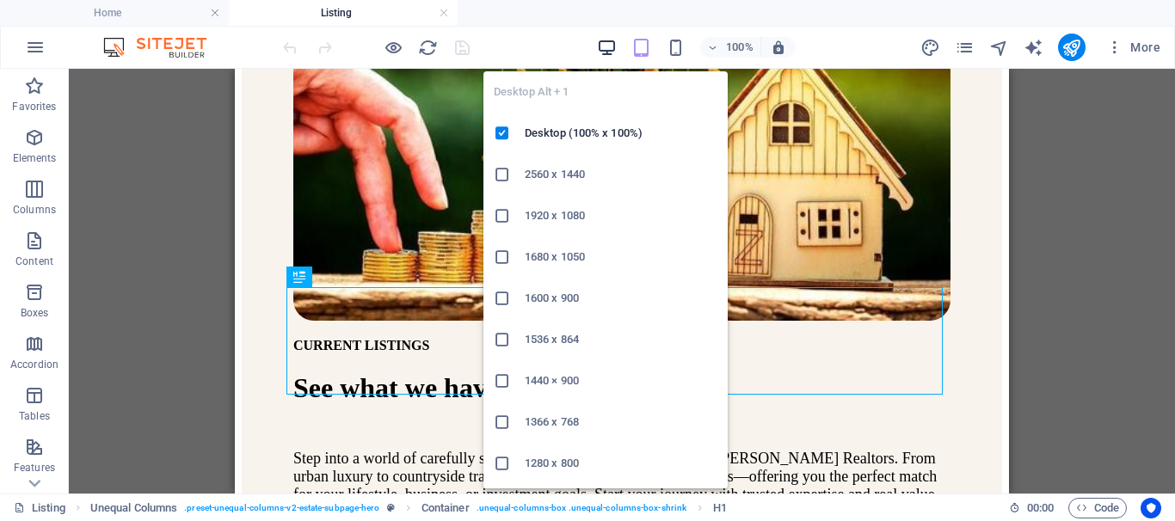
click at [602, 46] on icon "button" at bounding box center [607, 48] width 20 height 20
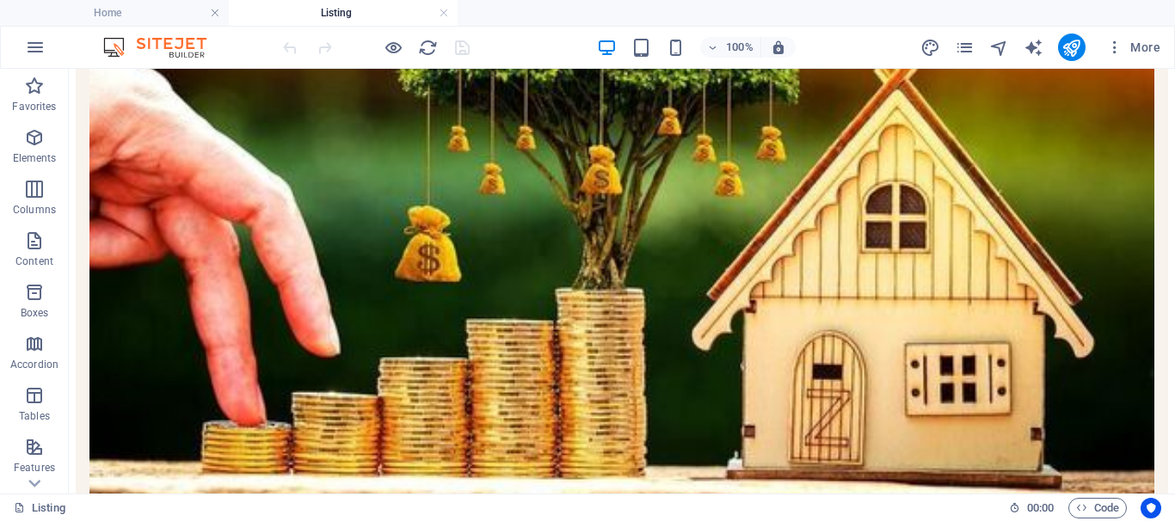
scroll to position [458, 0]
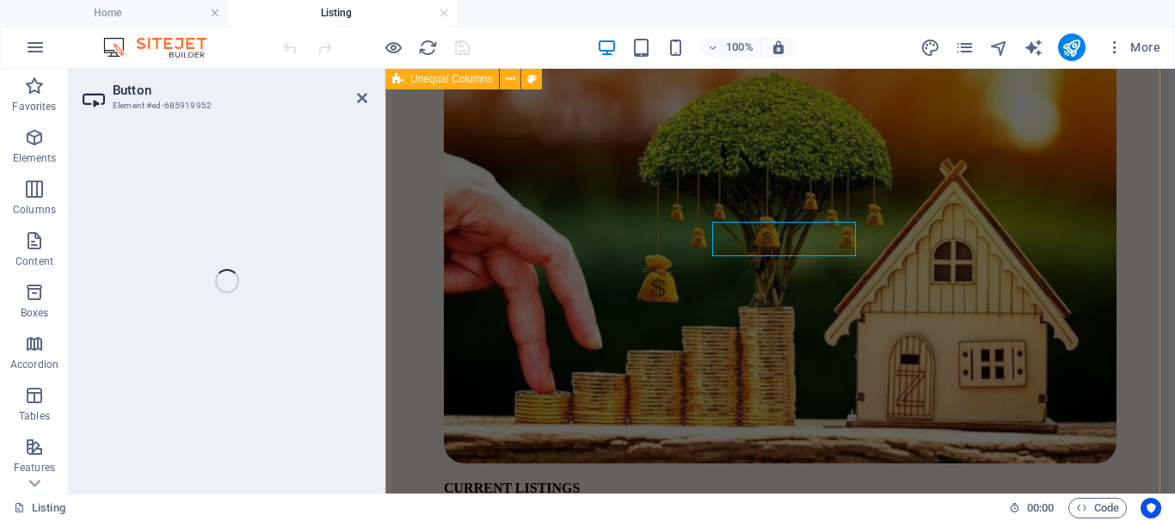
select select "3"
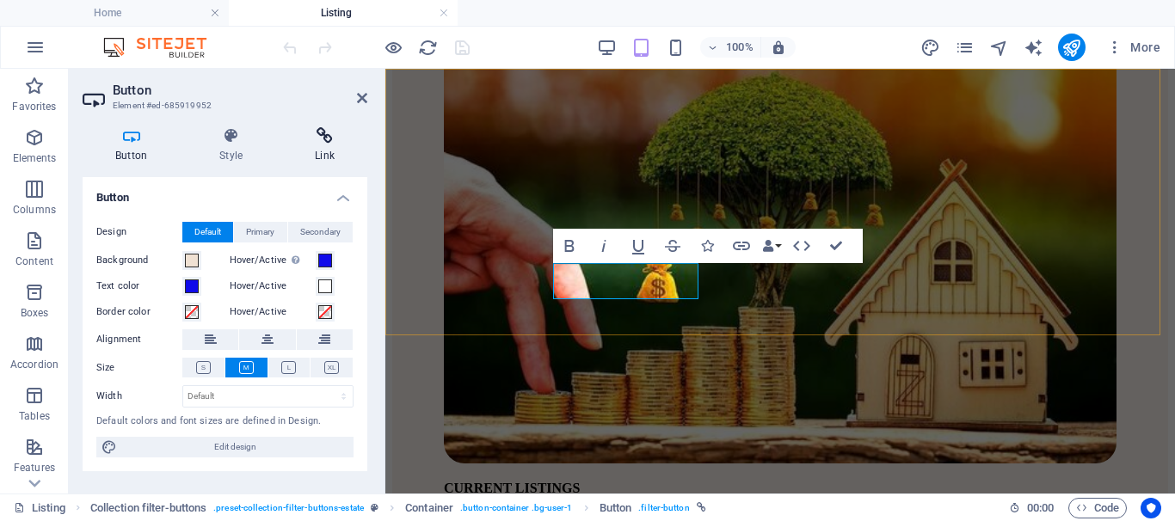
click at [326, 145] on h4 "Link" at bounding box center [324, 145] width 85 height 36
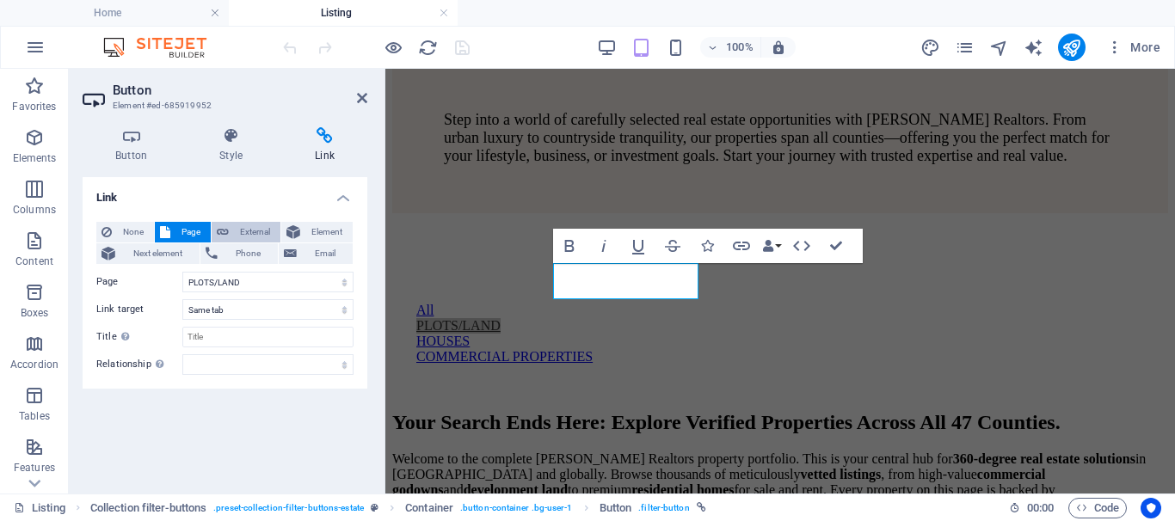
click at [251, 231] on span "External" at bounding box center [254, 232] width 41 height 21
select select "blank"
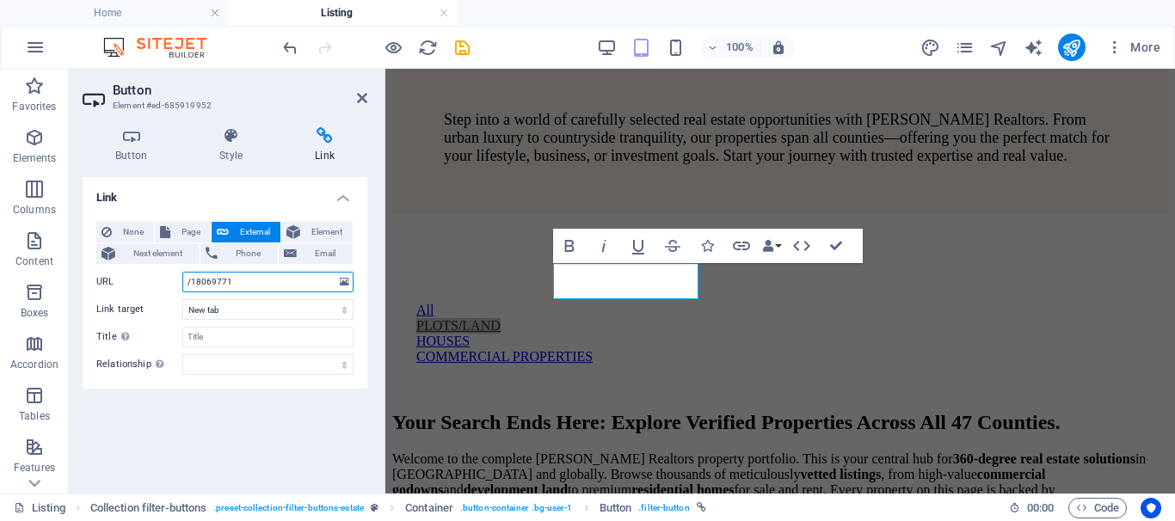
drag, startPoint x: 239, startPoint y: 283, endPoint x: 185, endPoint y: 286, distance: 54.3
click at [185, 286] on input "/18069771" at bounding box center [267, 282] width 171 height 21
paste input "[URL][DOMAIN_NAME]"
type input "[URL][DOMAIN_NAME]"
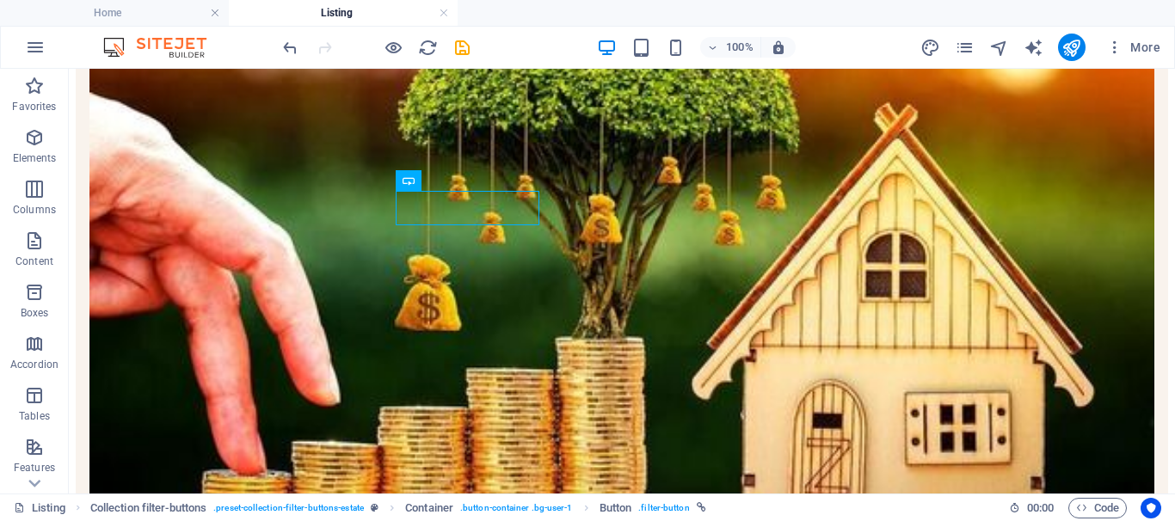
scroll to position [364, 0]
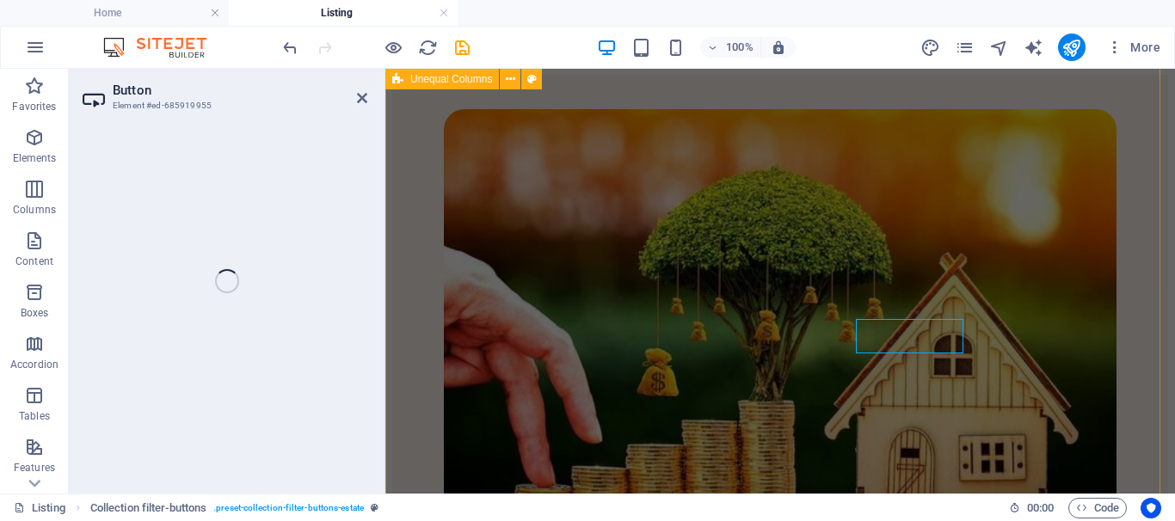
select select "px"
select select "4"
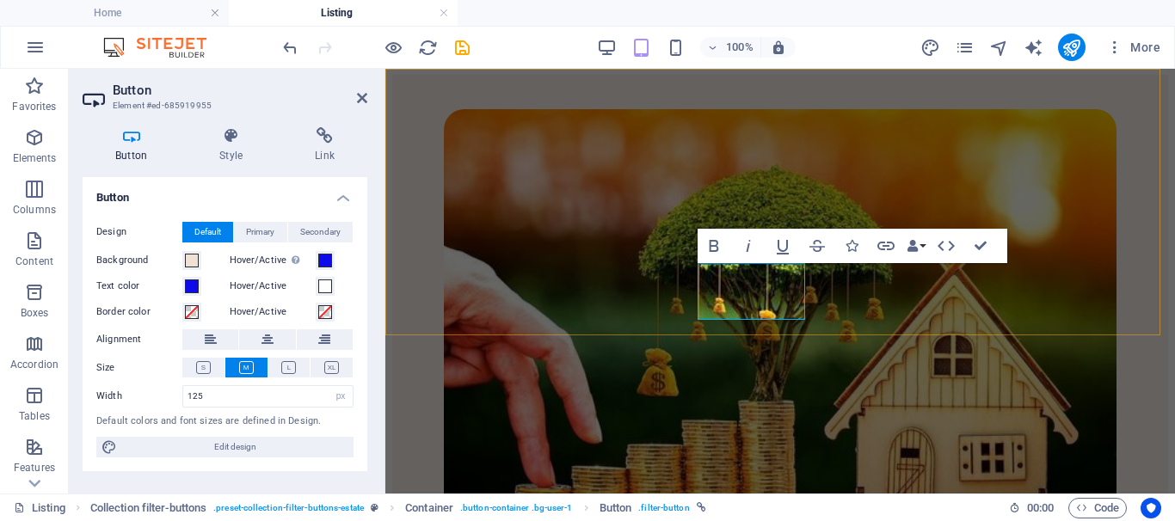
scroll to position [939, 0]
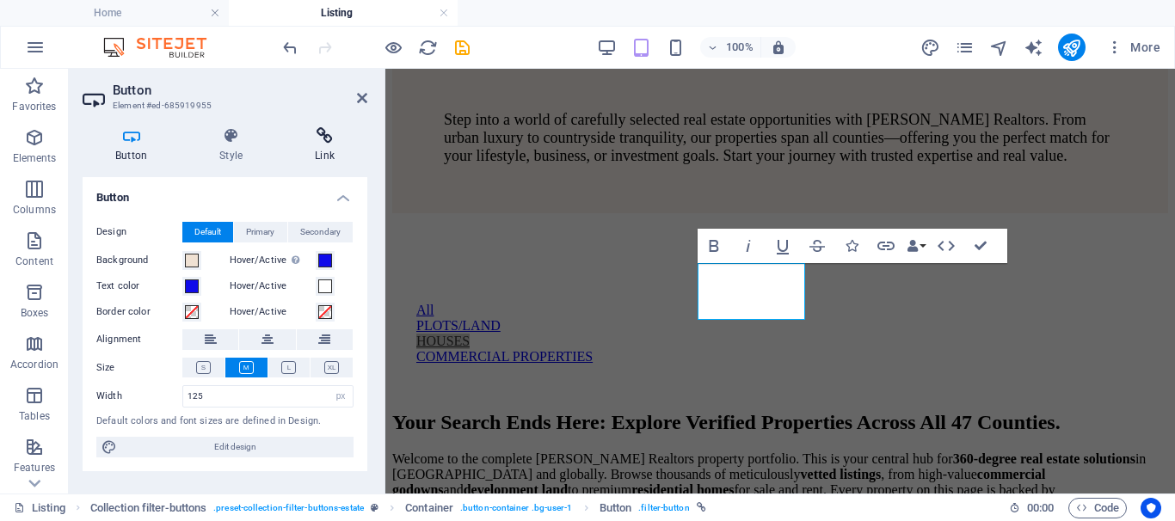
click at [318, 147] on h4 "Link" at bounding box center [324, 145] width 85 height 36
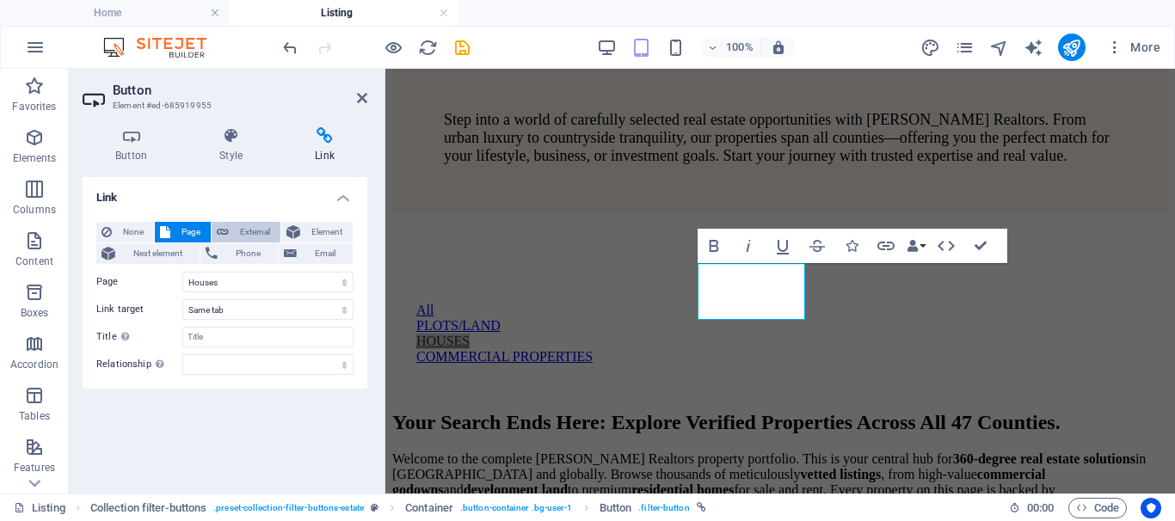
click at [235, 226] on span "External" at bounding box center [254, 232] width 41 height 21
select select "blank"
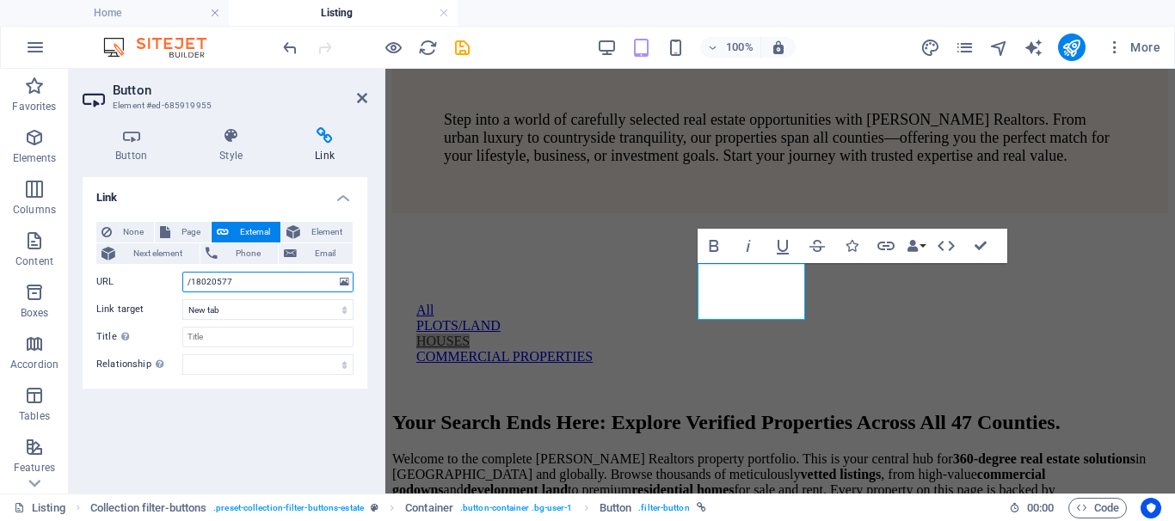
drag, startPoint x: 245, startPoint y: 278, endPoint x: 179, endPoint y: 280, distance: 66.3
click at [179, 280] on div "URL /18020577" at bounding box center [224, 282] width 257 height 21
paste input "https://kenamrealtors.com/houses/"
type input "https://kenamrealtors.com/houses/"
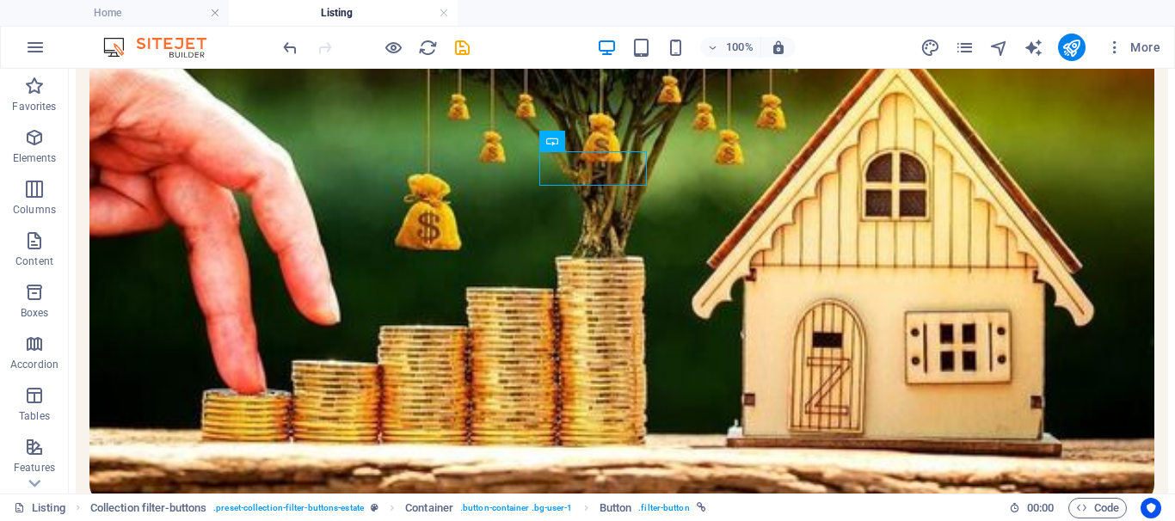
scroll to position [496, 0]
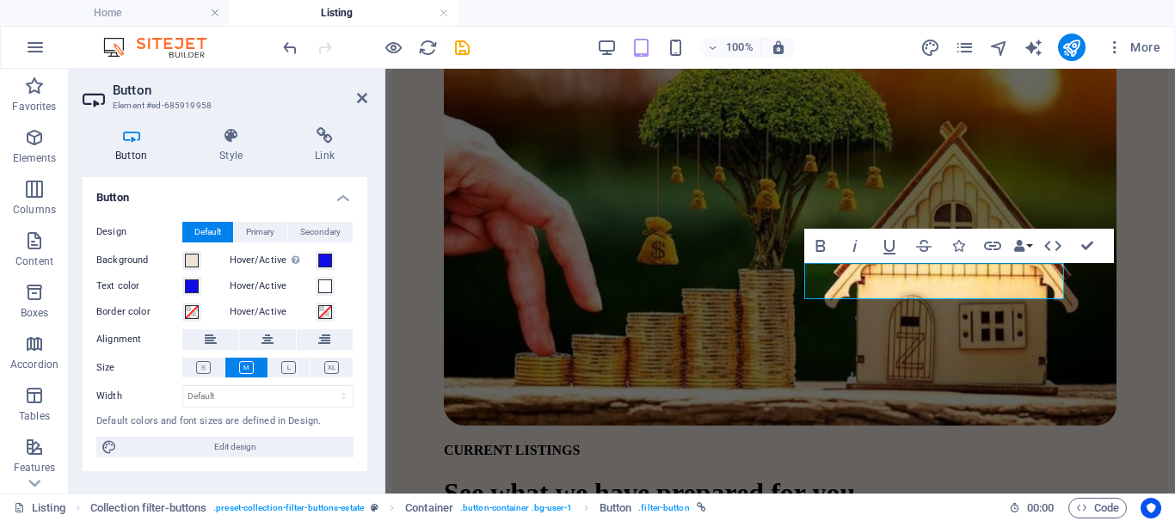
scroll to position [939, 0]
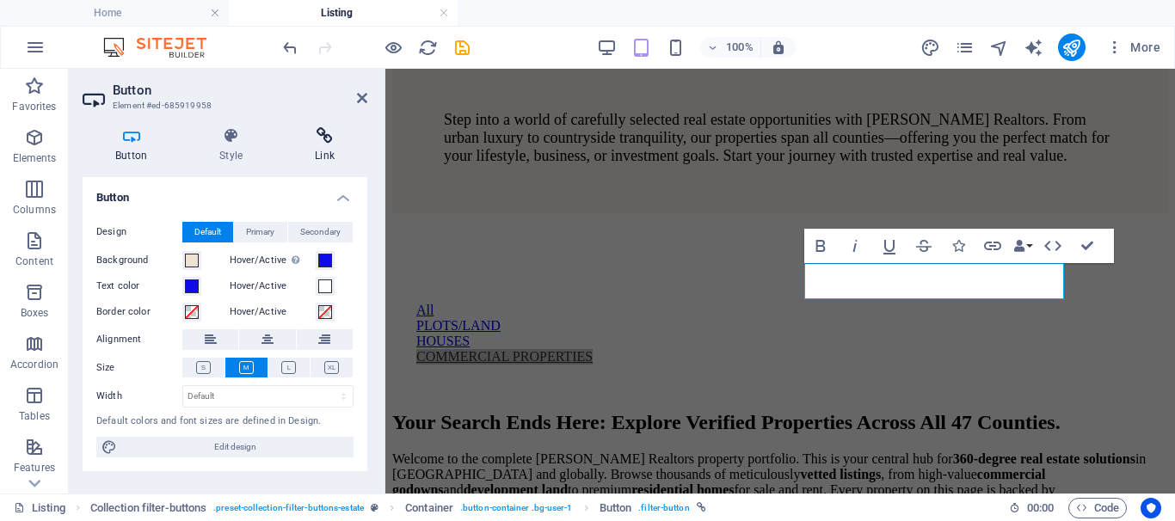
click at [329, 137] on icon at bounding box center [324, 135] width 85 height 17
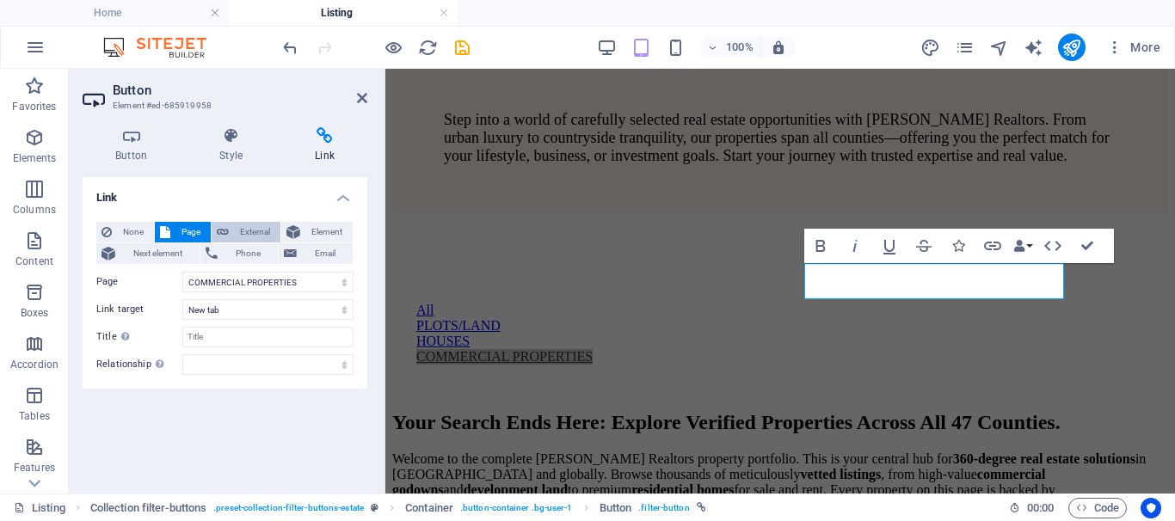
click at [237, 228] on span "External" at bounding box center [254, 232] width 41 height 21
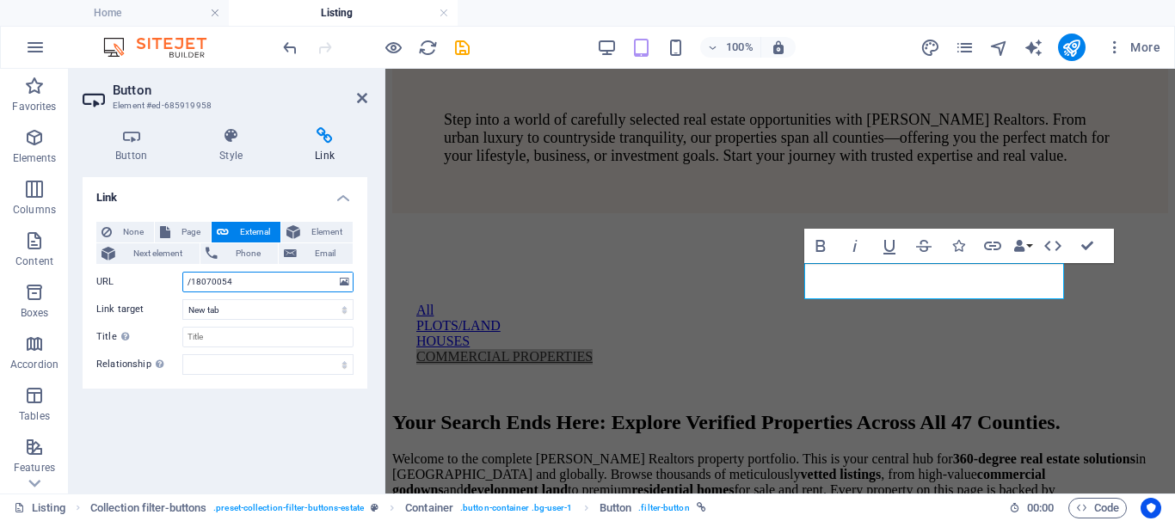
drag, startPoint x: 242, startPoint y: 278, endPoint x: 168, endPoint y: 285, distance: 74.3
click at [168, 285] on div "URL /18070054" at bounding box center [224, 282] width 257 height 21
paste input "https://kenamrealtors.com/commercial-properties/"
type input "https://kenamrealtors.com/commercial-properties/"
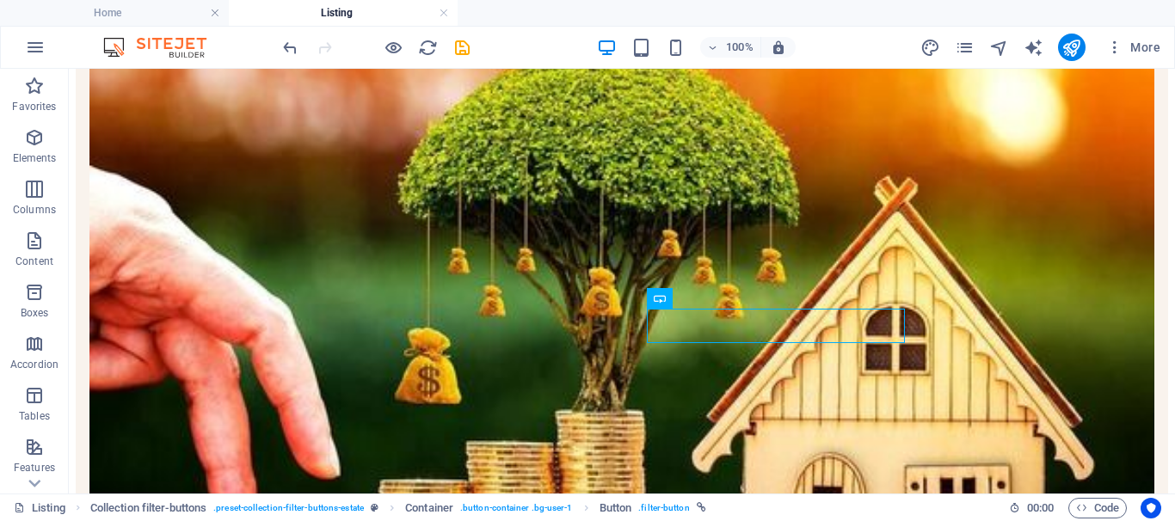
scroll to position [374, 0]
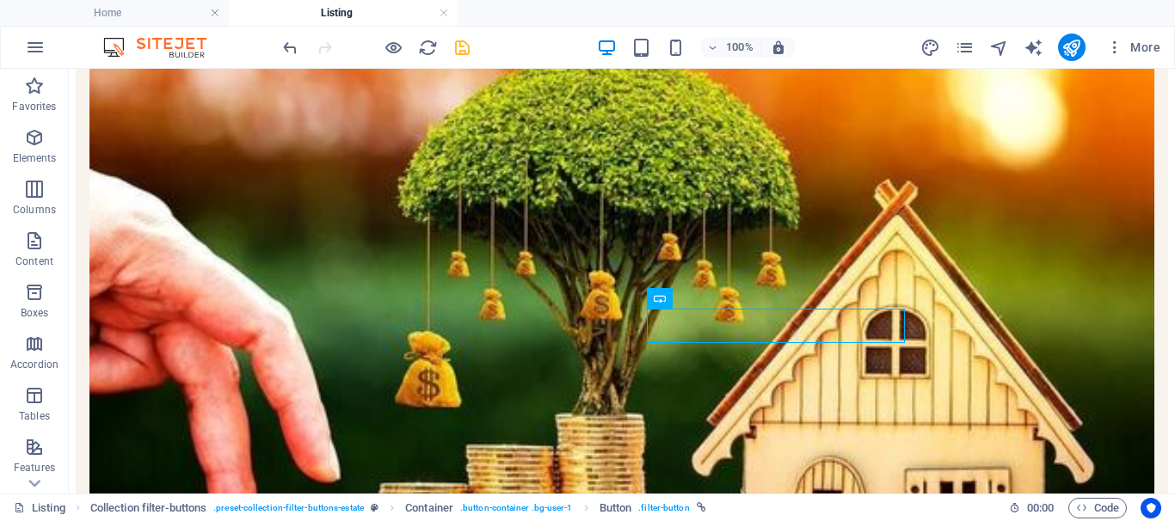
click at [459, 43] on icon "save" at bounding box center [463, 48] width 20 height 20
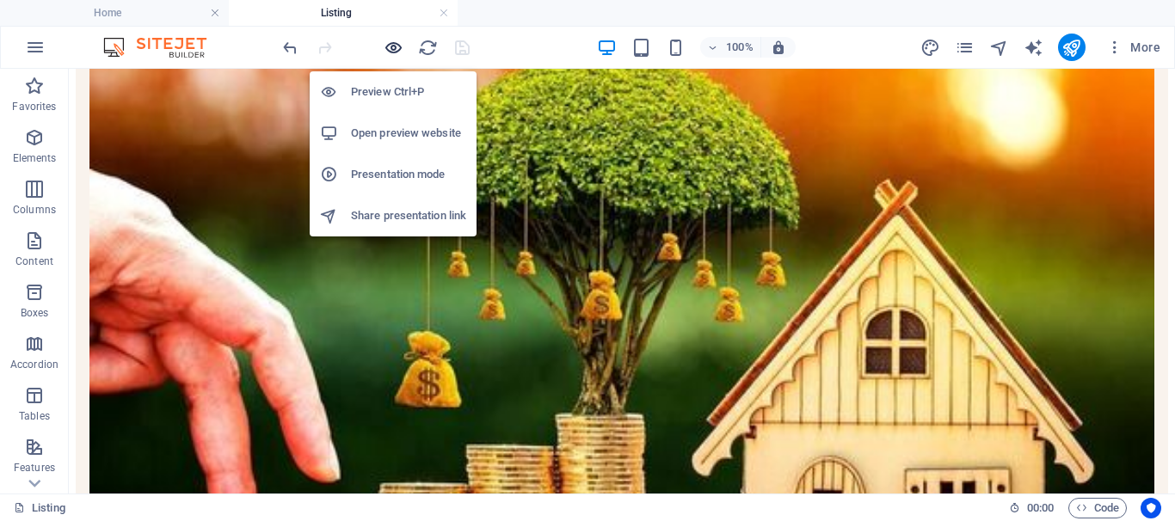
click at [393, 50] on icon "button" at bounding box center [394, 48] width 20 height 20
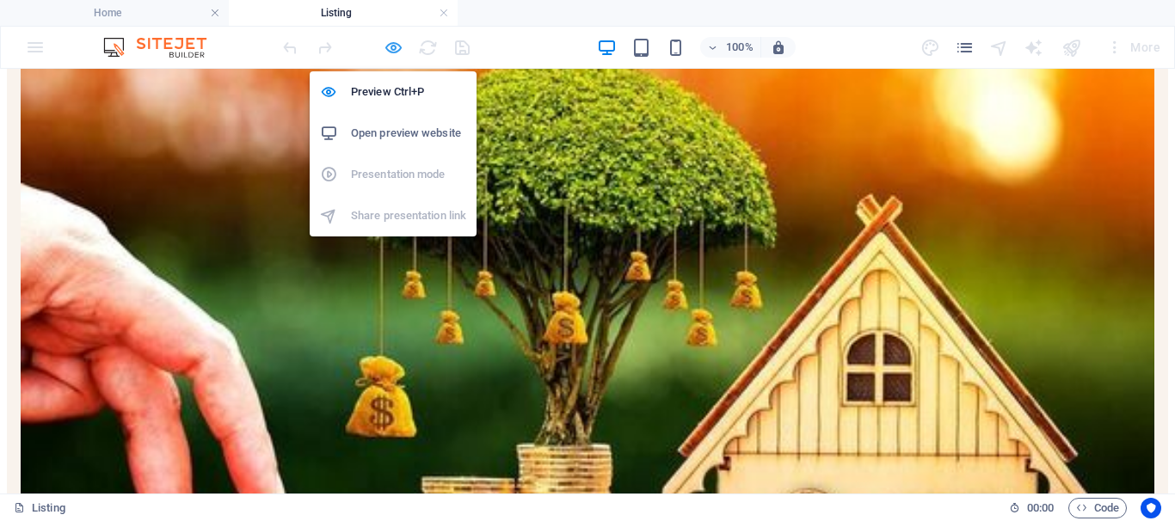
scroll to position [373, 0]
click at [385, 129] on h6 "Open preview website" at bounding box center [408, 133] width 115 height 21
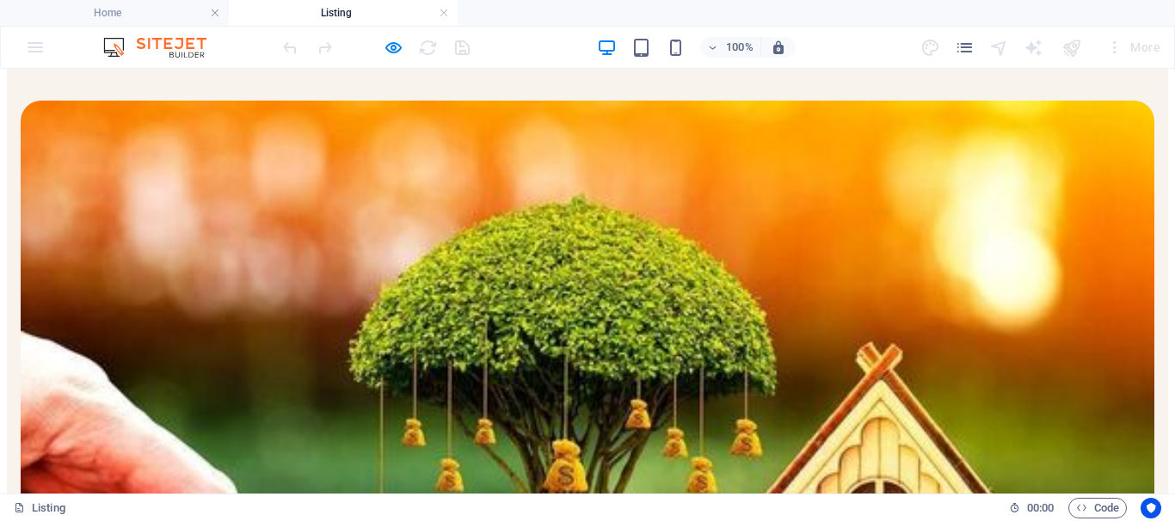
scroll to position [0, 0]
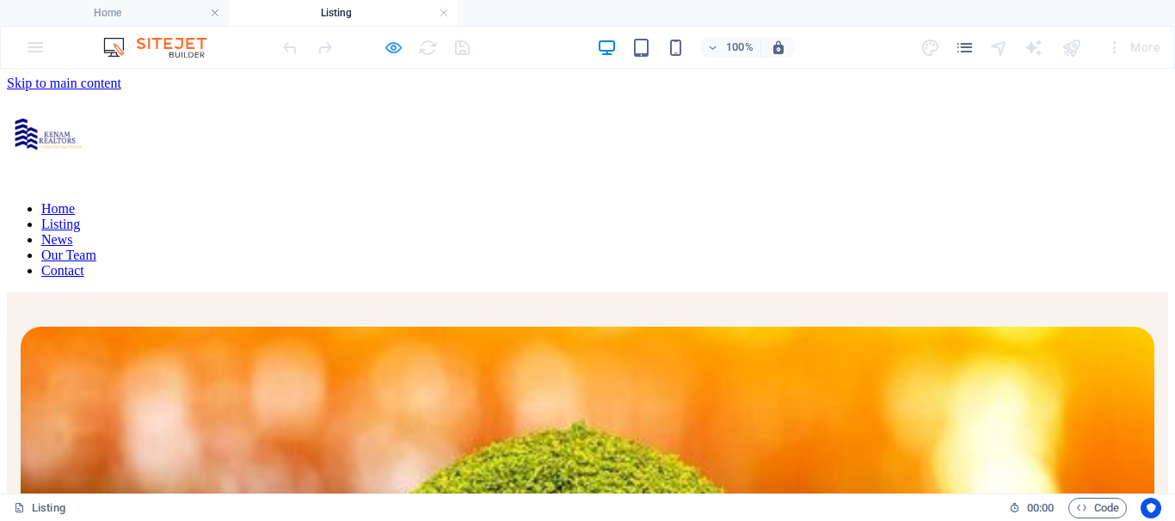
click at [391, 50] on icon "button" at bounding box center [394, 48] width 20 height 20
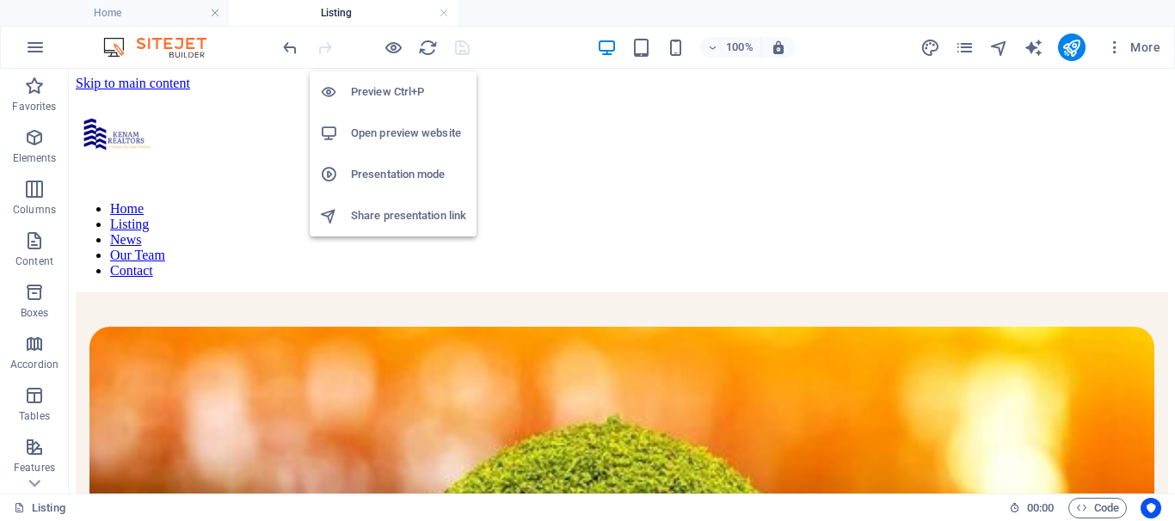
click at [1068, 51] on icon "publish" at bounding box center [1072, 48] width 20 height 20
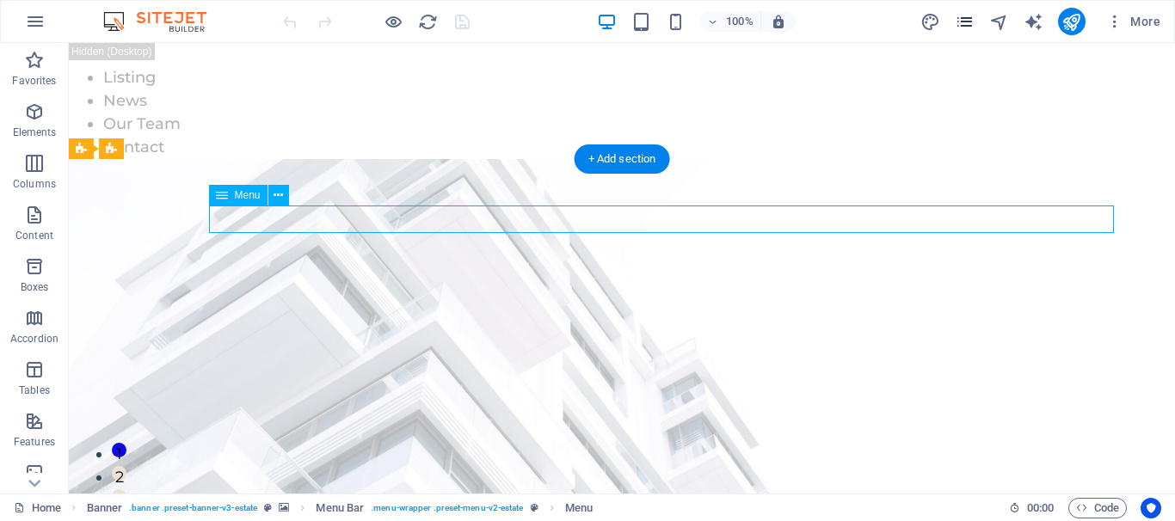
click at [965, 22] on icon "pages" at bounding box center [965, 22] width 20 height 20
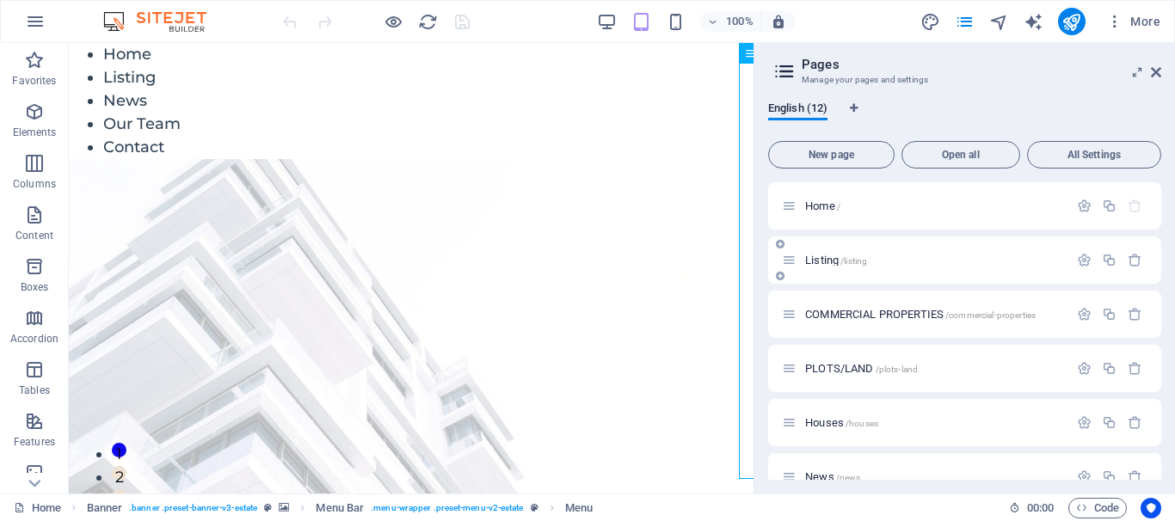
click at [833, 265] on span "Listing /listing" at bounding box center [836, 260] width 62 height 13
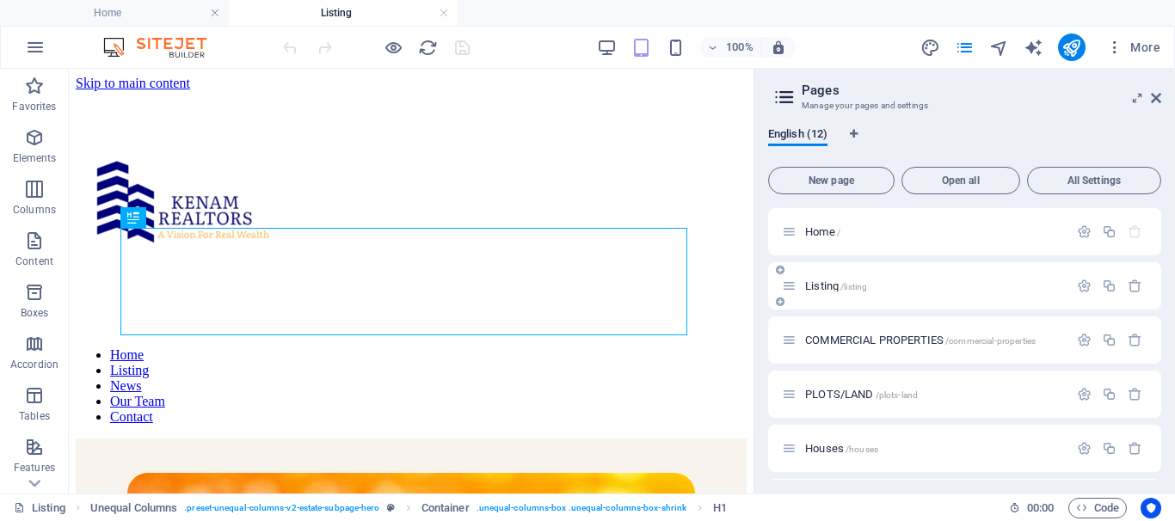
scroll to position [590, 0]
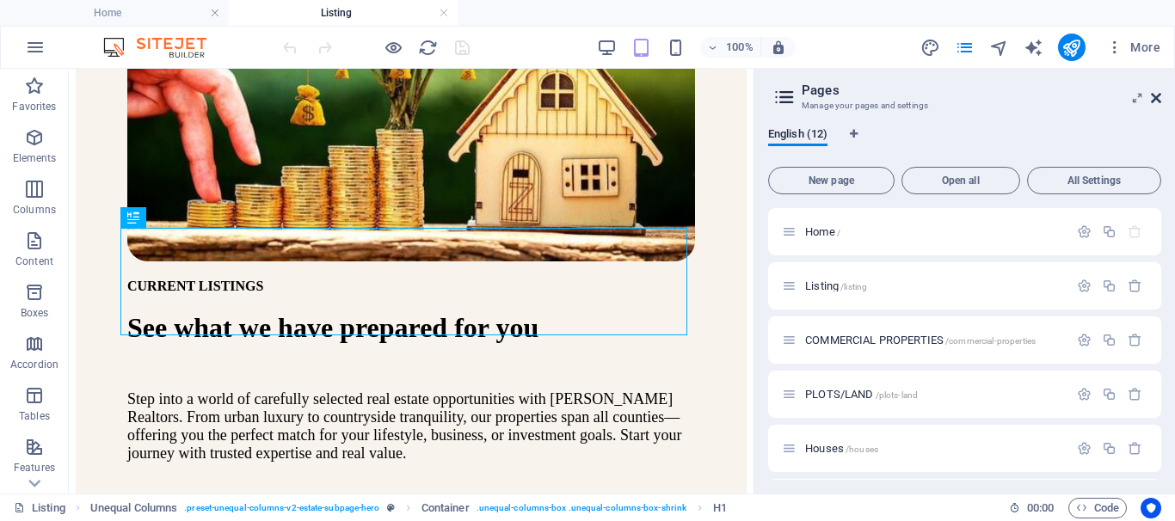
click at [1157, 98] on icon at bounding box center [1156, 98] width 10 height 14
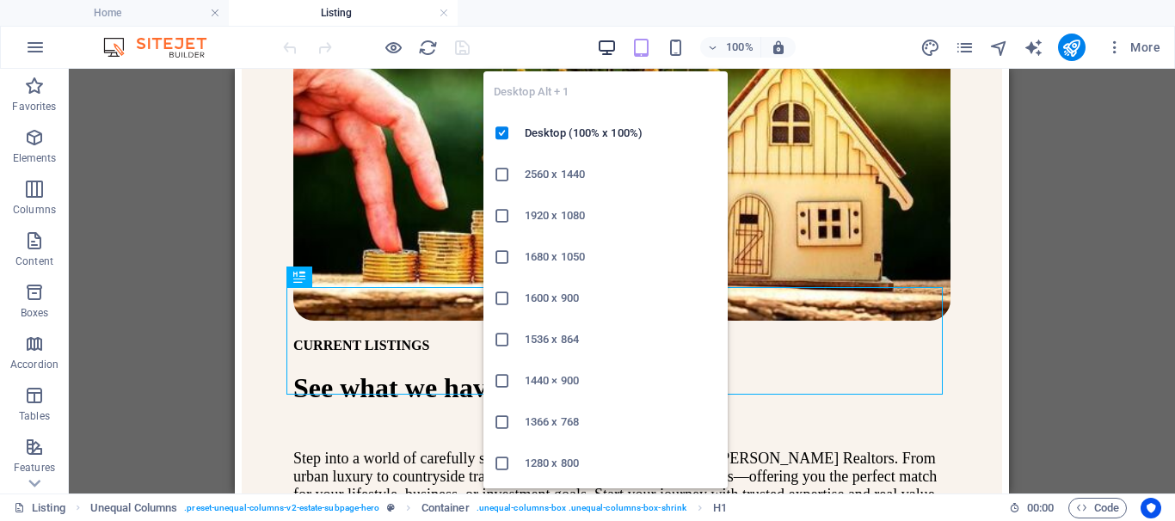
click at [603, 46] on icon "button" at bounding box center [607, 48] width 20 height 20
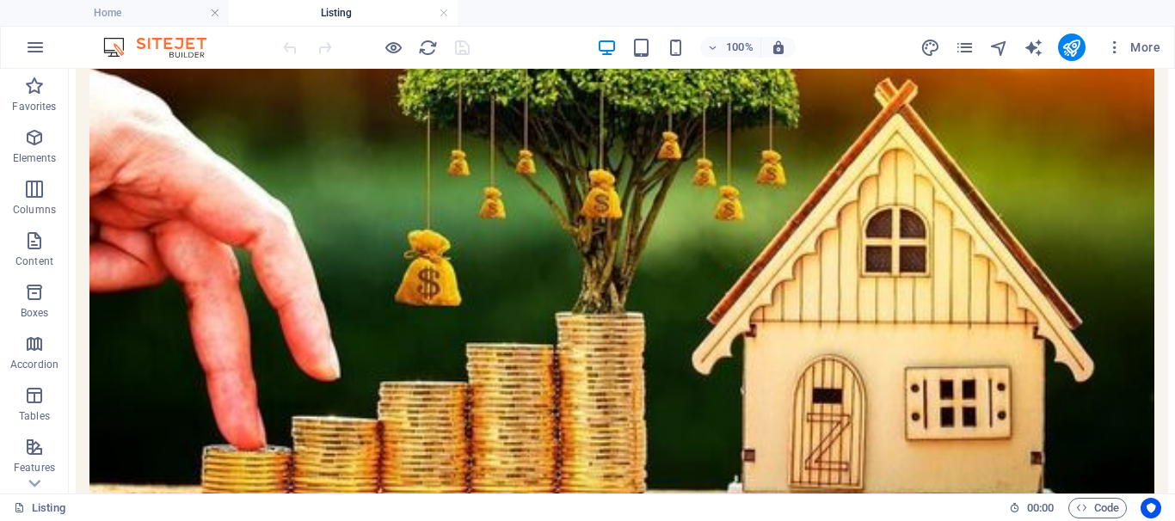
scroll to position [395, 0]
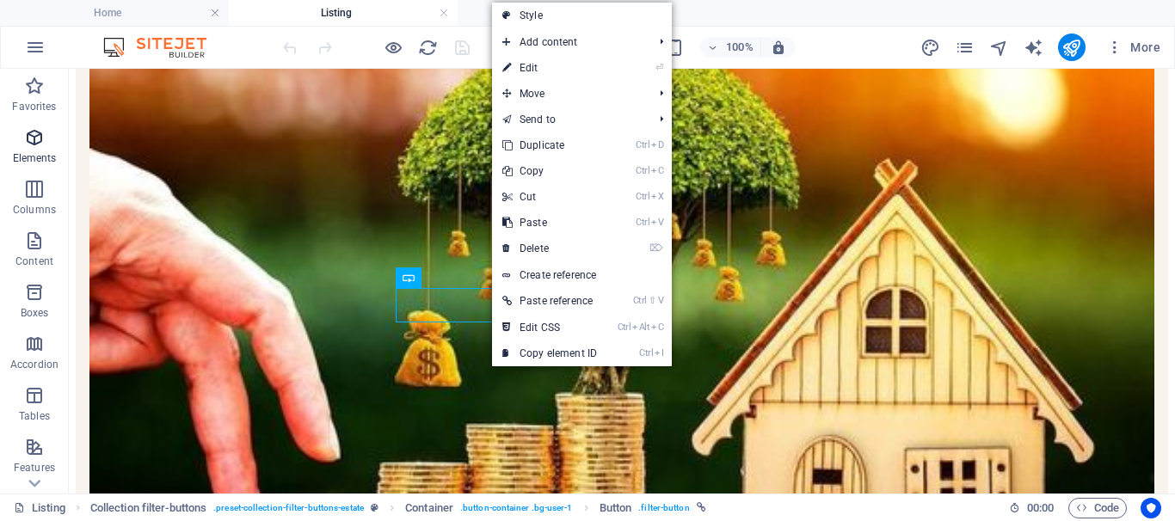
click at [28, 139] on icon "button" at bounding box center [34, 137] width 21 height 21
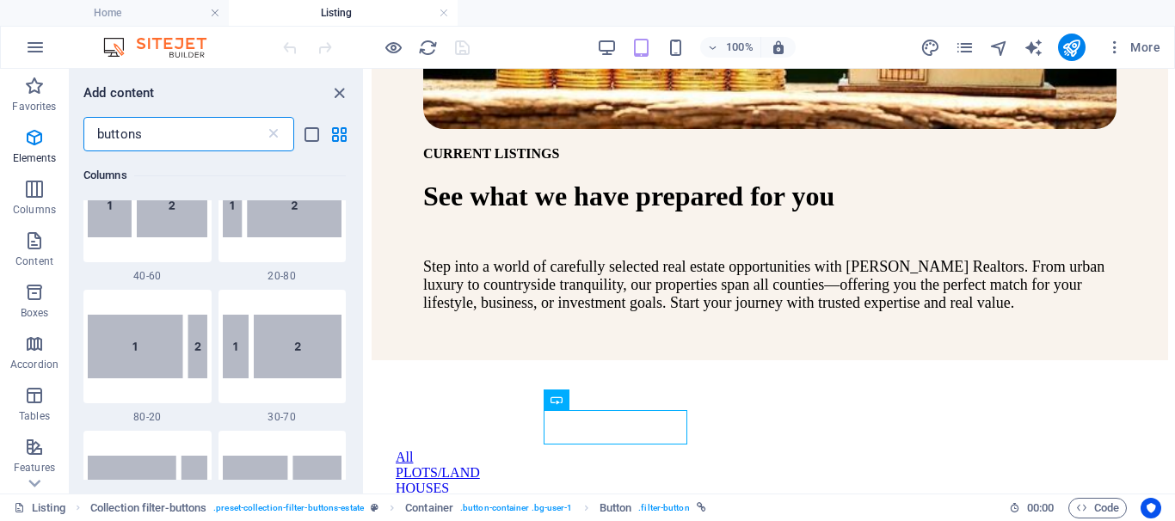
scroll to position [0, 0]
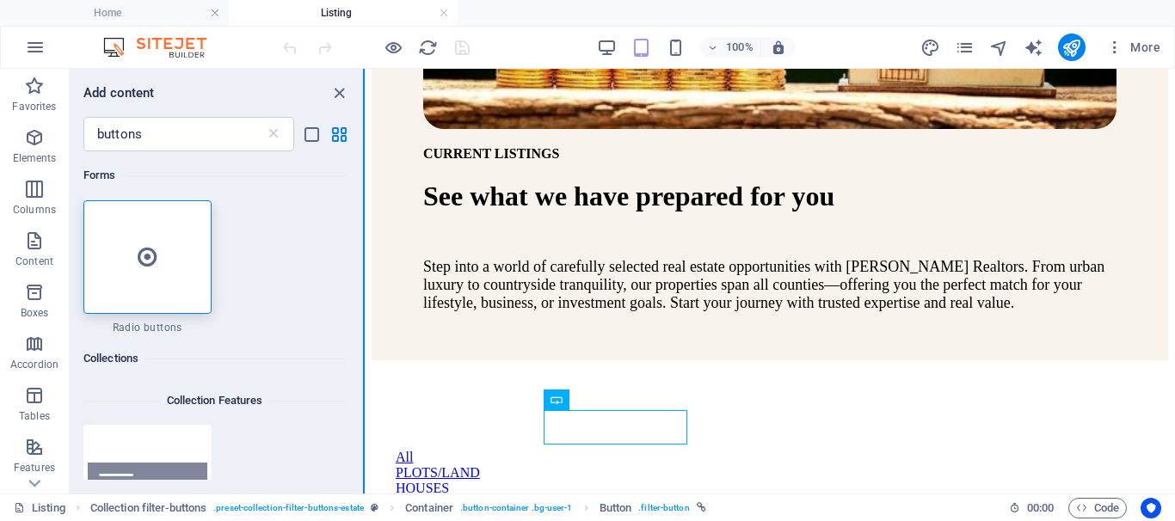
drag, startPoint x: 359, startPoint y: 179, endPoint x: 364, endPoint y: 198, distance: 19.6
click at [364, 198] on div "Favorites Elements Columns Content Boxes Accordion Tables Features Images Slide…" at bounding box center [182, 281] width 365 height 425
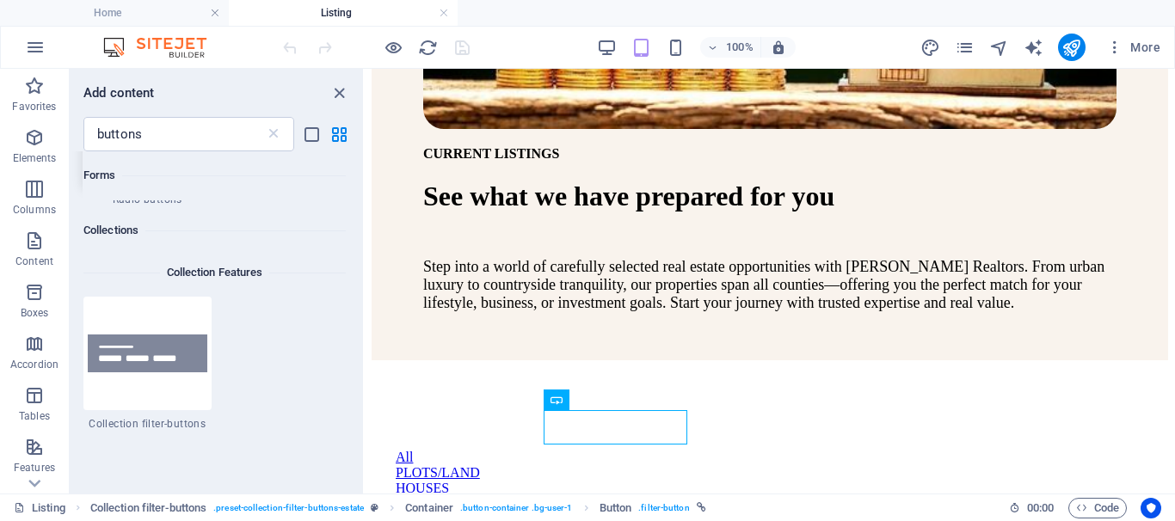
scroll to position [114, 0]
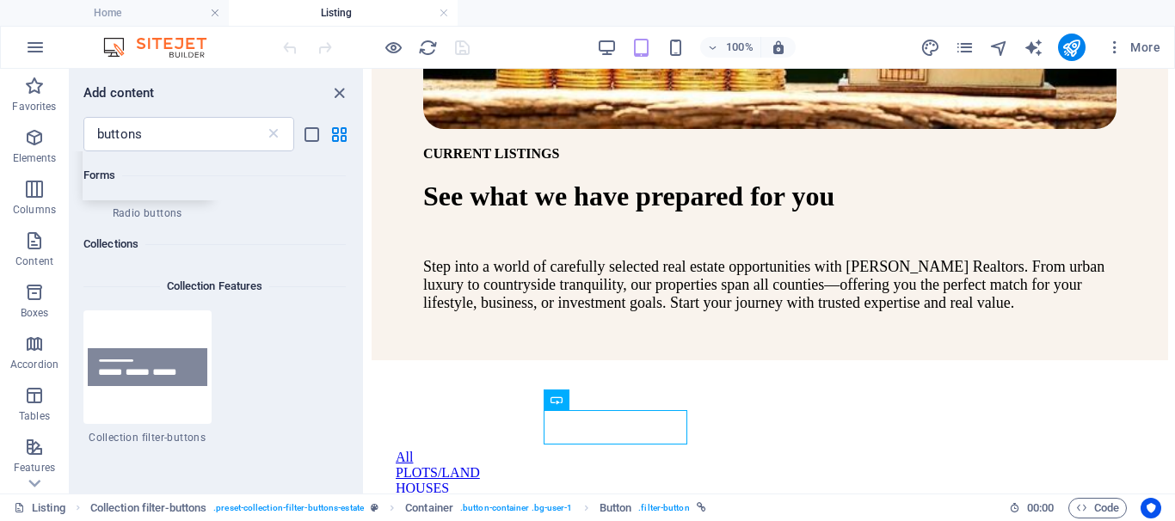
click at [321, 226] on div "Collections" at bounding box center [214, 244] width 262 height 48
drag, startPoint x: 362, startPoint y: 347, endPoint x: 1, endPoint y: 305, distance: 363.7
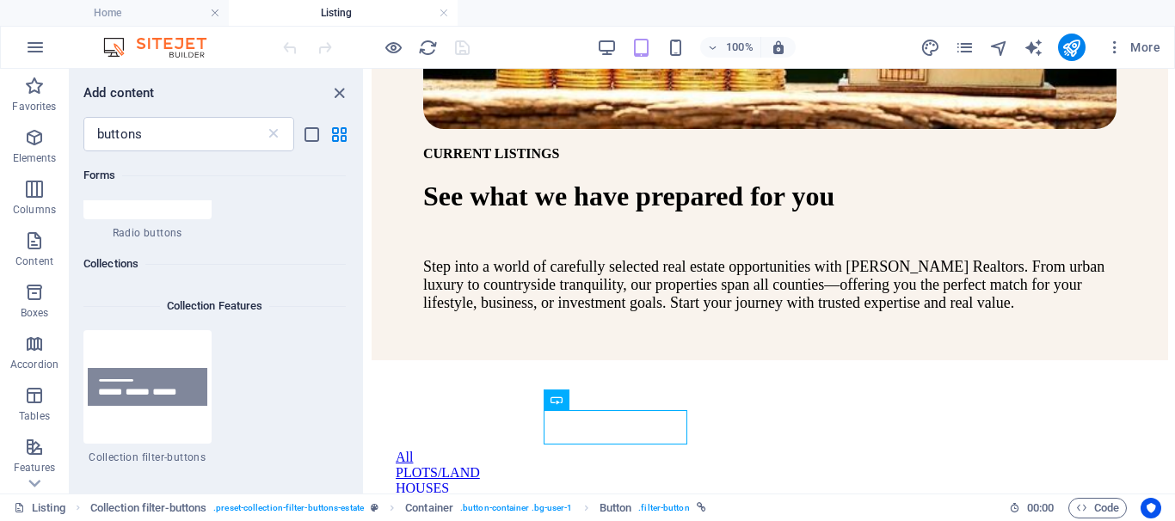
scroll to position [0, 0]
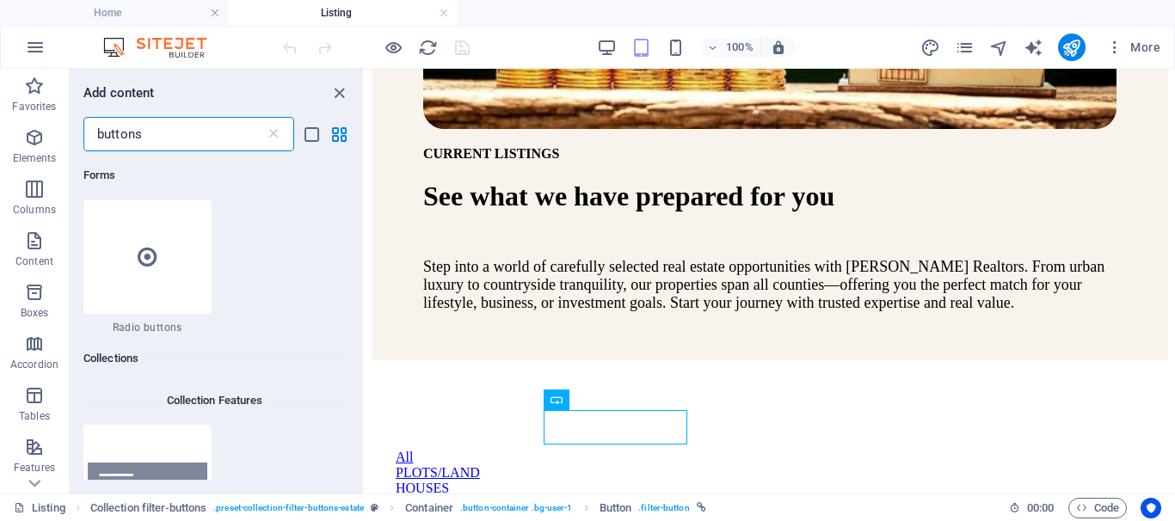
click at [151, 136] on input "buttons" at bounding box center [174, 134] width 182 height 34
type input "button"
click at [365, 140] on div "Drag here to replace the existing content. Press “Ctrl” if you want to create a…" at bounding box center [770, 281] width 810 height 425
click at [365, 133] on div "Drag here to replace the existing content. Press “Ctrl” if you want to create a…" at bounding box center [770, 281] width 810 height 425
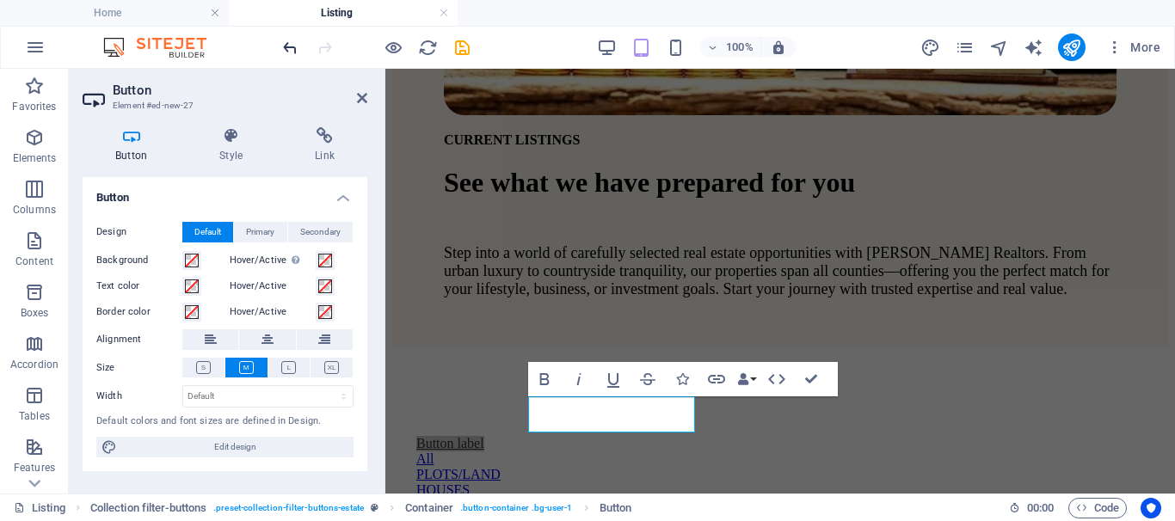
click at [292, 49] on icon "undo" at bounding box center [290, 48] width 20 height 20
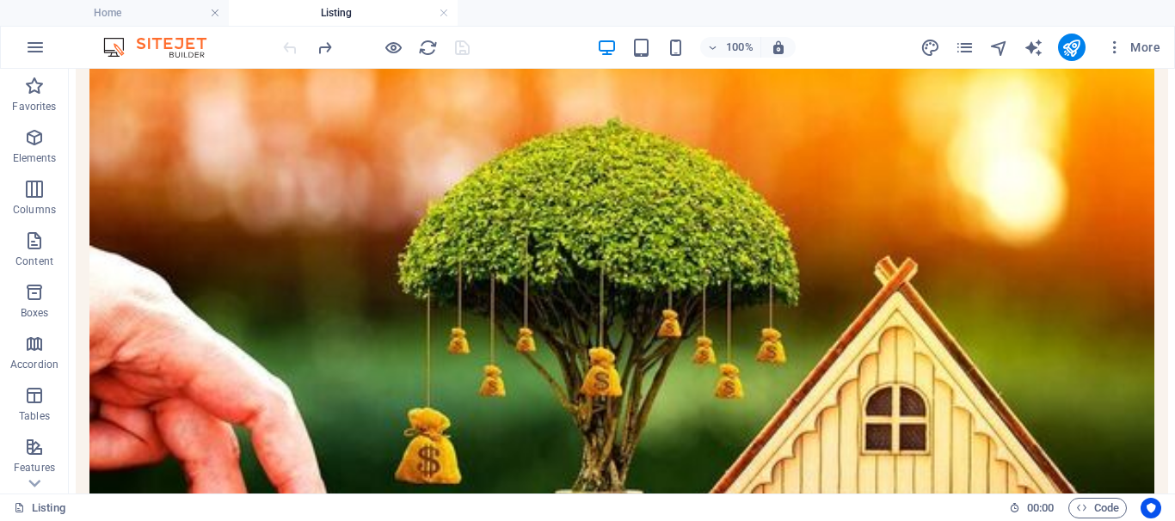
scroll to position [336, 0]
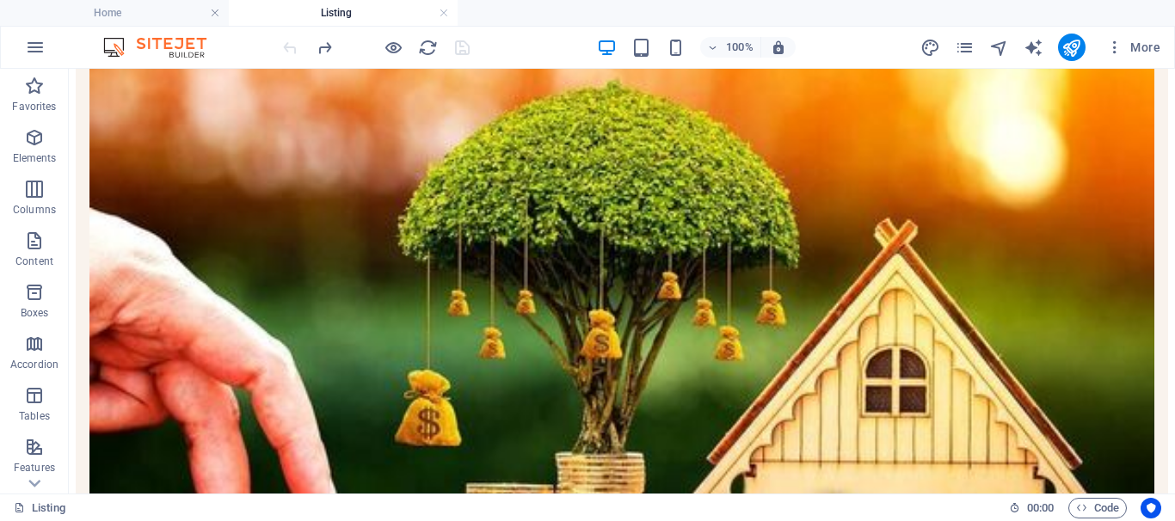
click at [163, 359] on div "CURRENT LISTINGS See what we have prepared for you Step into a world of careful…" at bounding box center [622, 436] width 1093 height 958
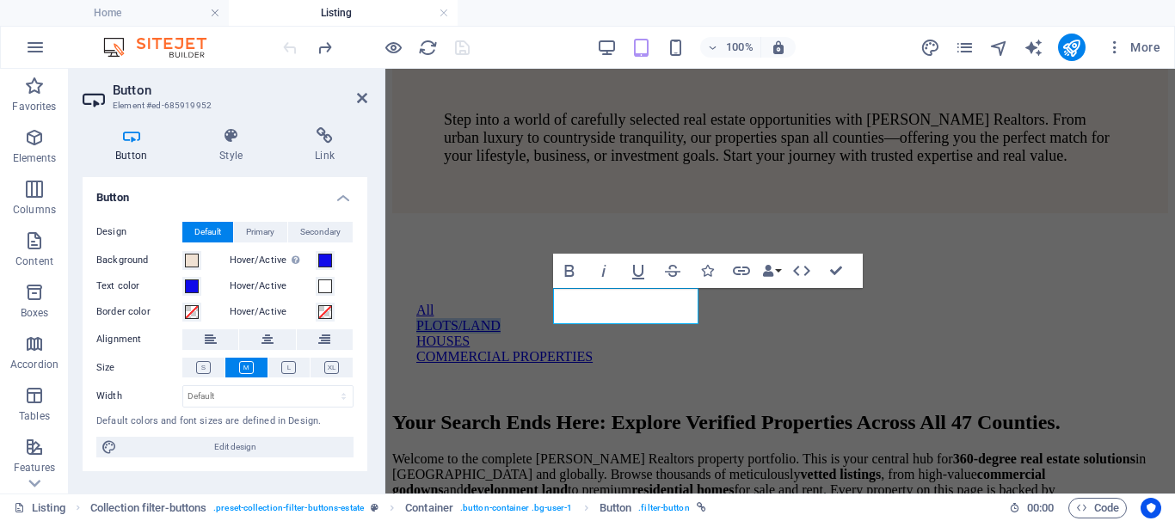
scroll to position [838, 0]
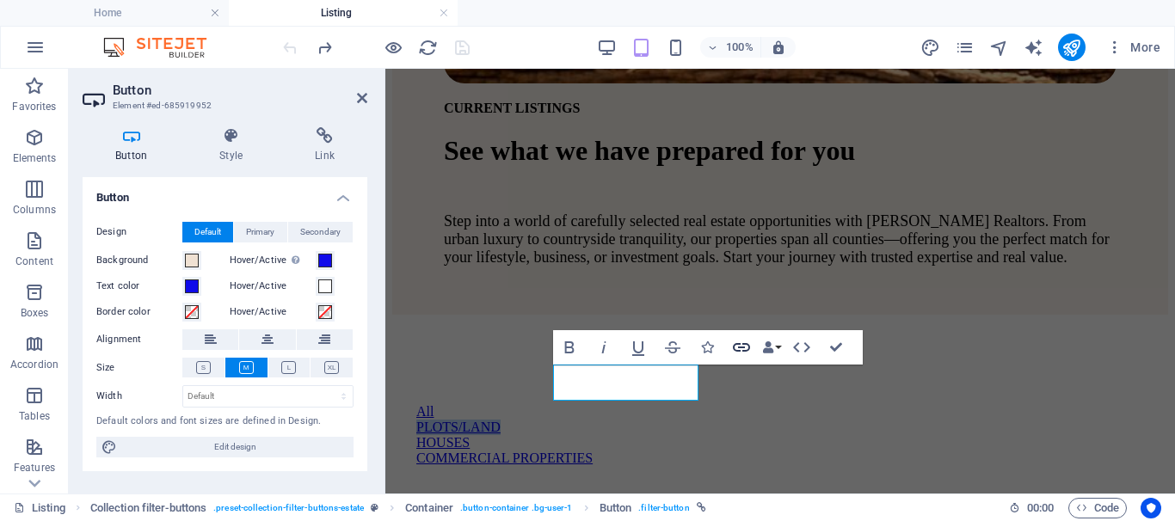
click at [737, 348] on icon "button" at bounding box center [741, 347] width 21 height 21
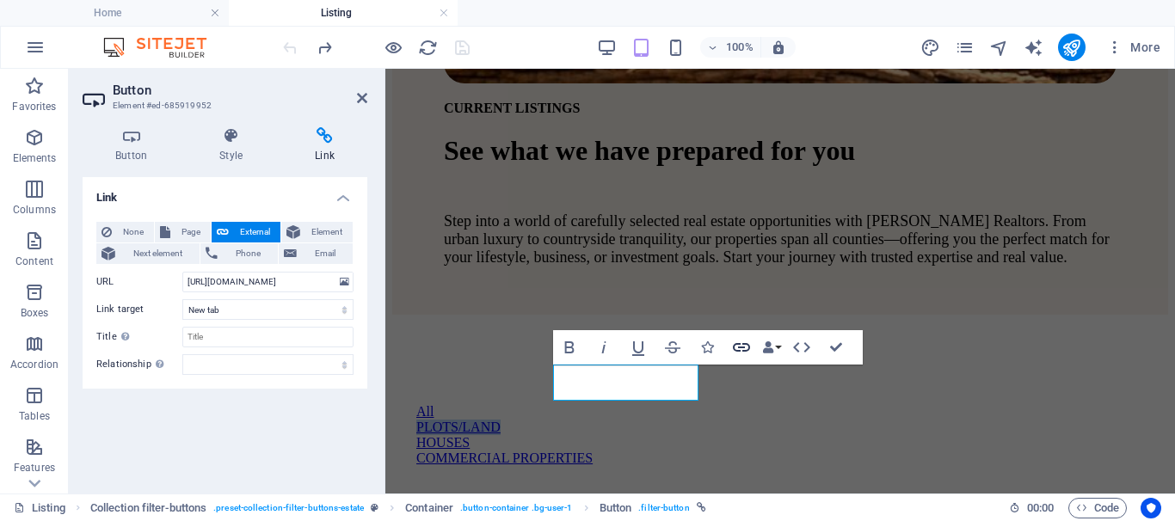
click at [737, 348] on icon "button" at bounding box center [741, 347] width 21 height 21
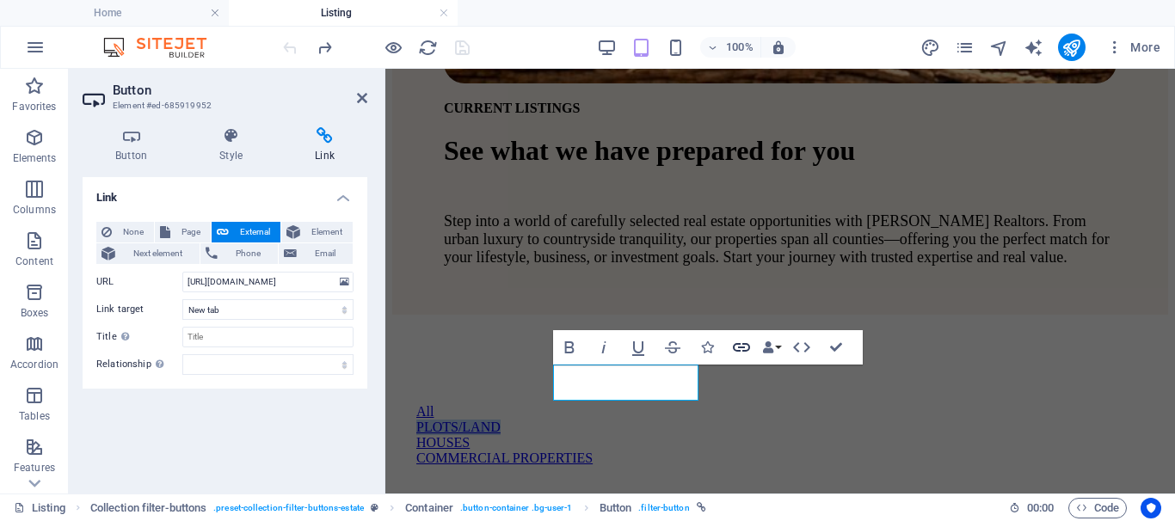
click at [737, 348] on icon "button" at bounding box center [741, 347] width 21 height 21
click at [345, 360] on select "alternate author bookmark external help license next nofollow noreferrer noopen…" at bounding box center [267, 364] width 171 height 21
select select "external"
click at [182, 354] on select "alternate author bookmark external help license next nofollow noreferrer noopen…" at bounding box center [267, 364] width 171 height 21
click at [209, 337] on input "Title Additional link description, should not be the same as the link text. The…" at bounding box center [267, 337] width 171 height 21
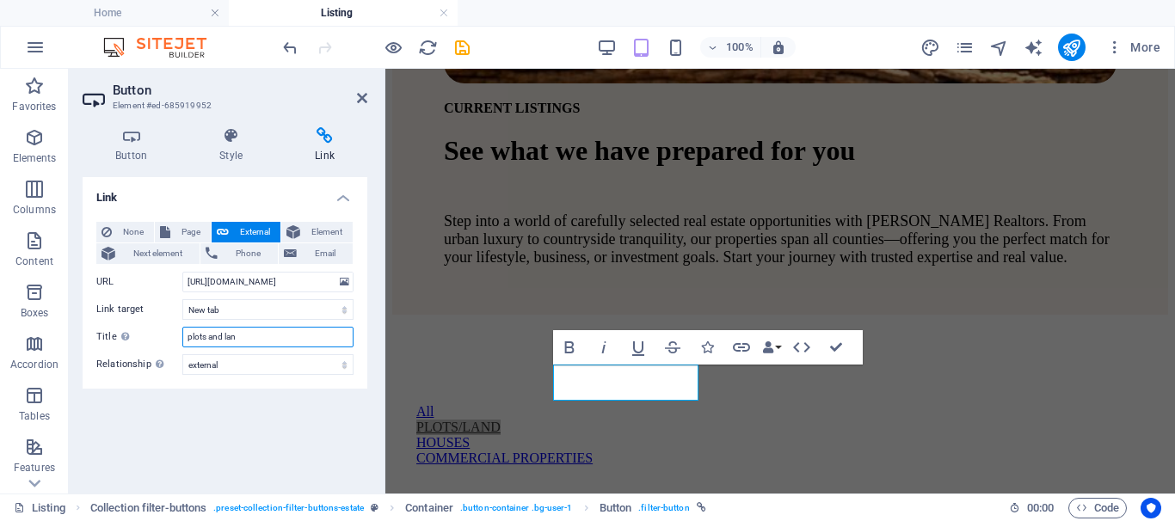
type input "plots and land"
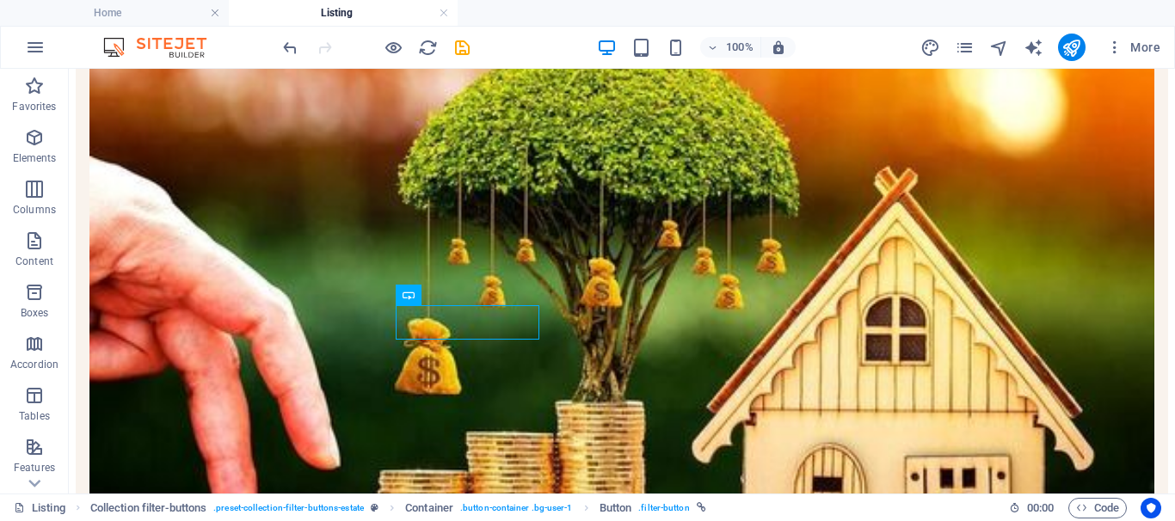
scroll to position [388, 0]
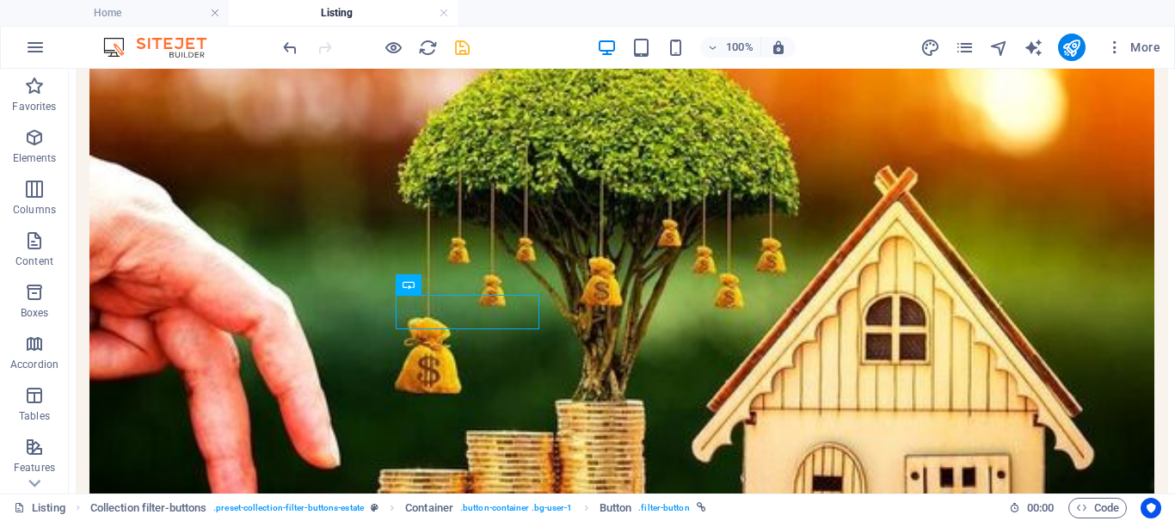
click at [458, 52] on icon "save" at bounding box center [463, 48] width 20 height 20
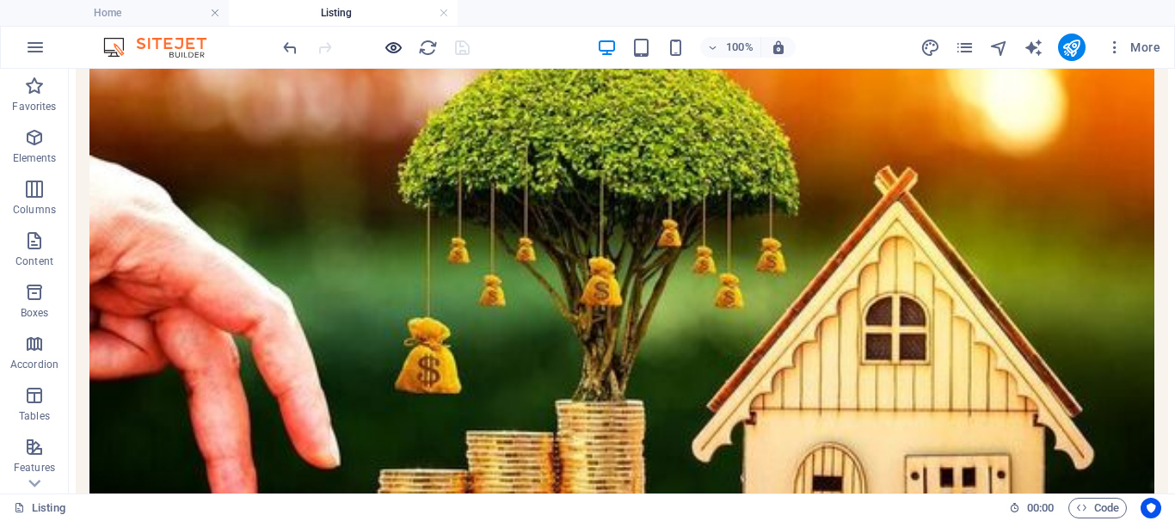
click at [396, 52] on icon "button" at bounding box center [394, 48] width 20 height 20
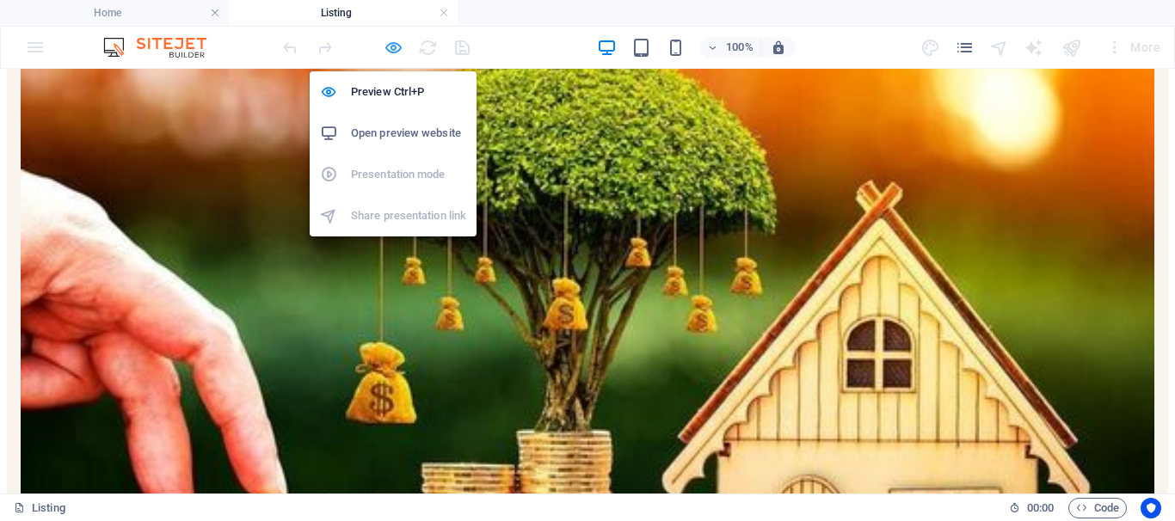
scroll to position [387, 0]
click at [395, 132] on h6 "Open preview website" at bounding box center [408, 133] width 115 height 21
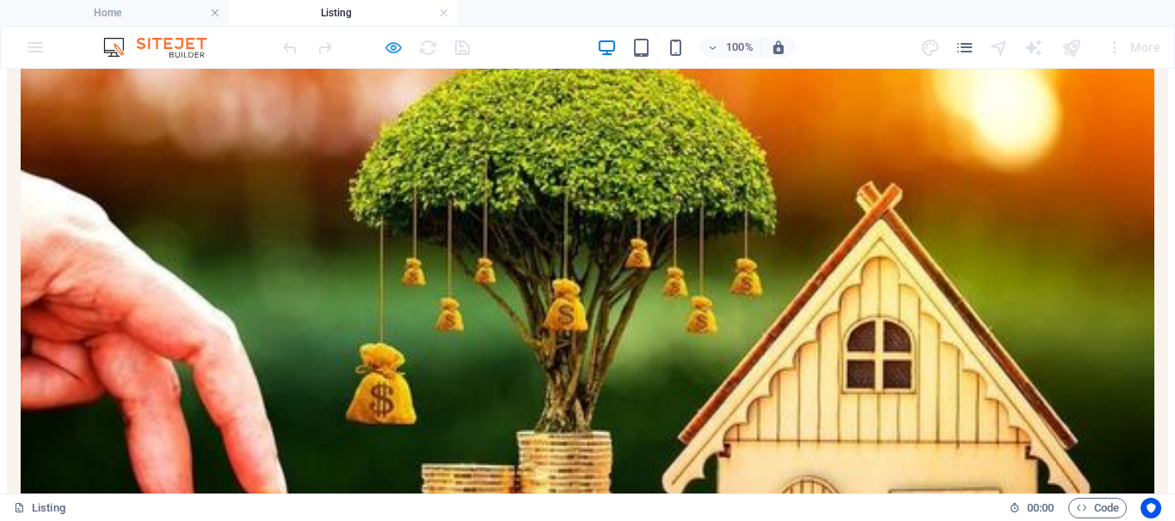
click at [394, 48] on icon "button" at bounding box center [394, 48] width 20 height 20
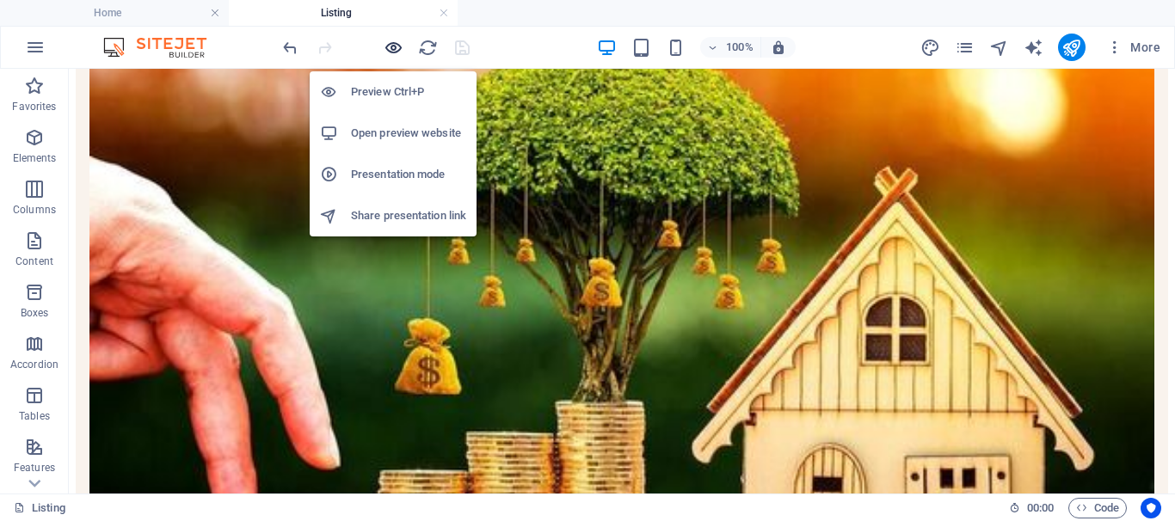
scroll to position [388, 0]
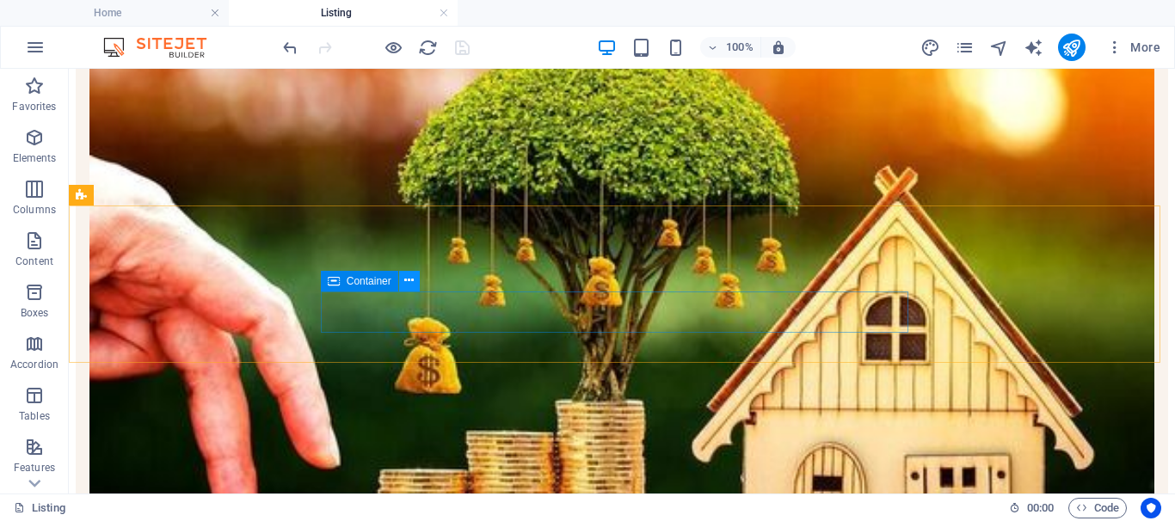
click at [405, 283] on icon at bounding box center [408, 281] width 9 height 18
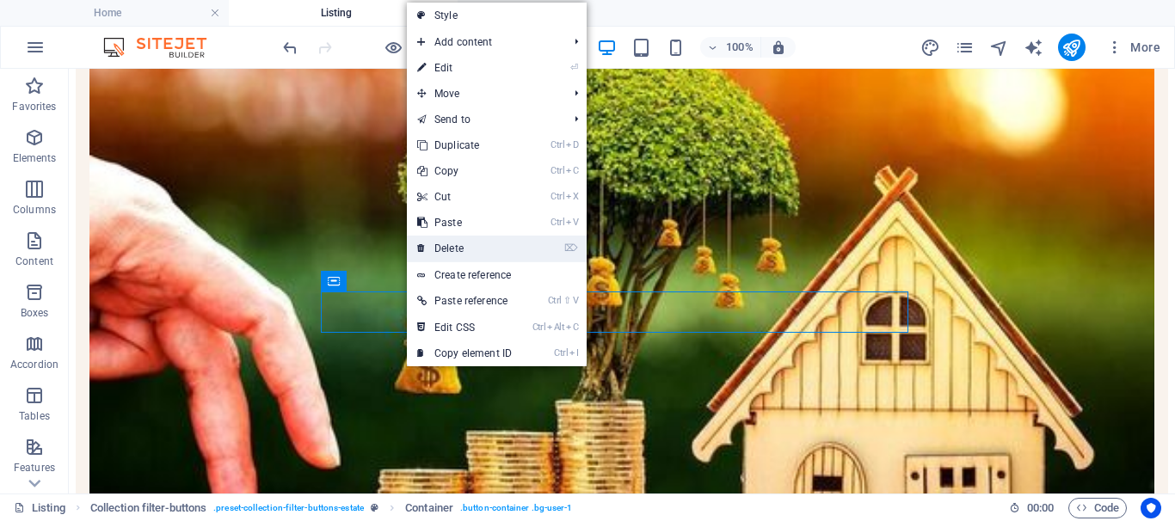
click at [451, 251] on link "⌦ Delete" at bounding box center [464, 249] width 115 height 26
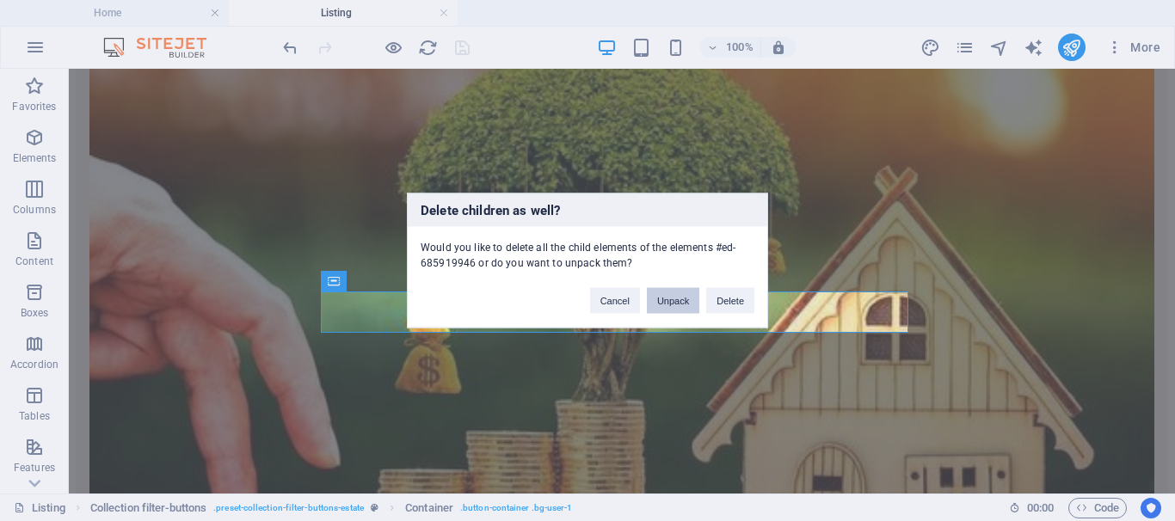
click at [669, 304] on button "Unpack" at bounding box center [673, 301] width 52 height 26
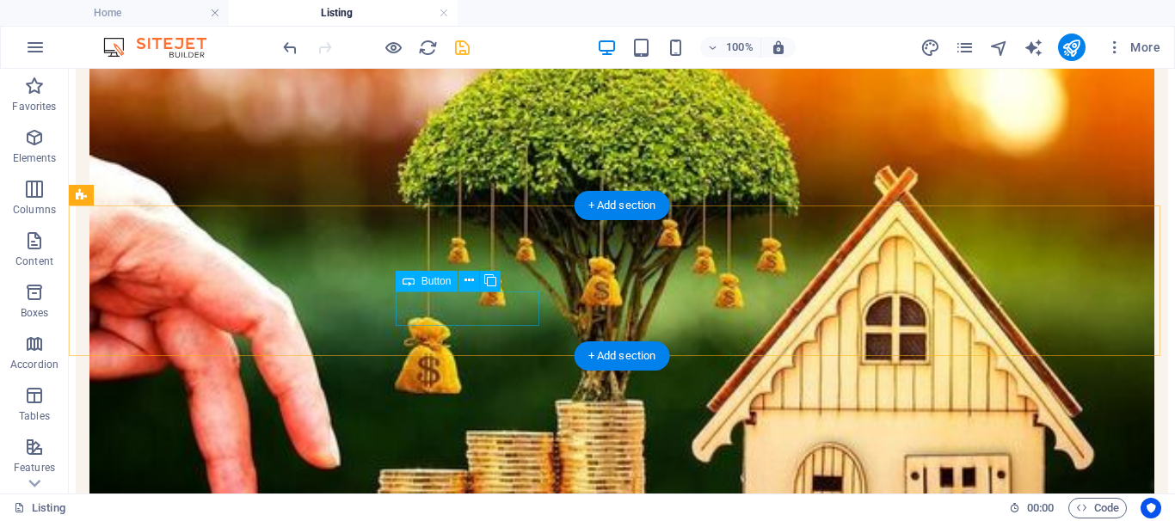
select select "external"
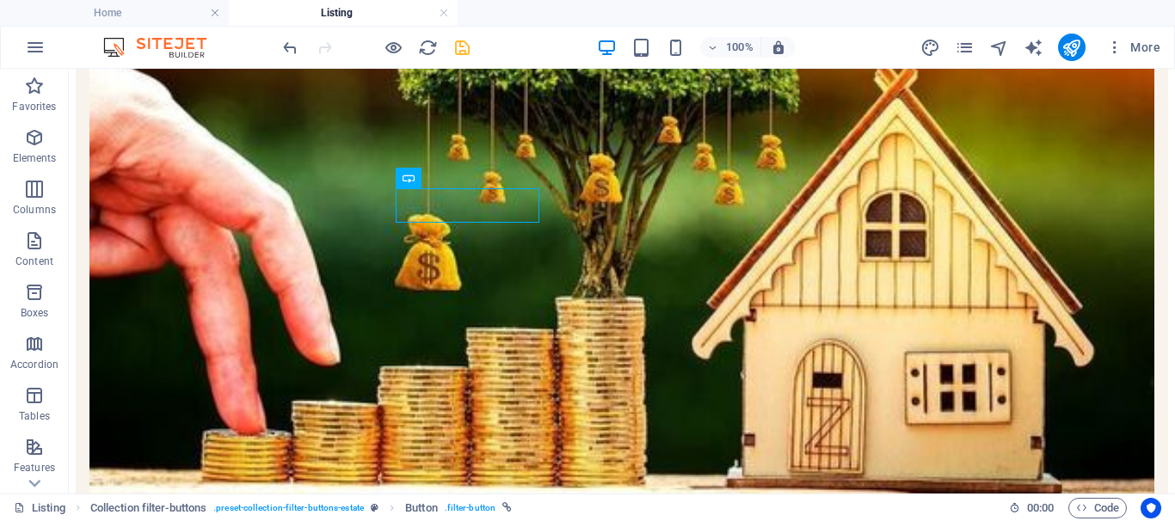
scroll to position [435, 0]
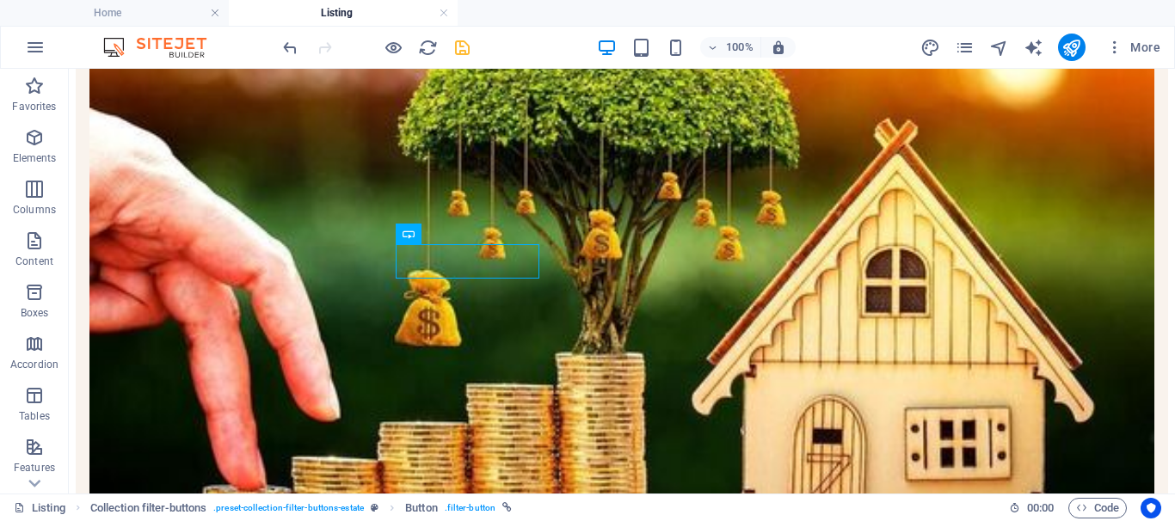
click at [461, 46] on icon "save" at bounding box center [463, 48] width 20 height 20
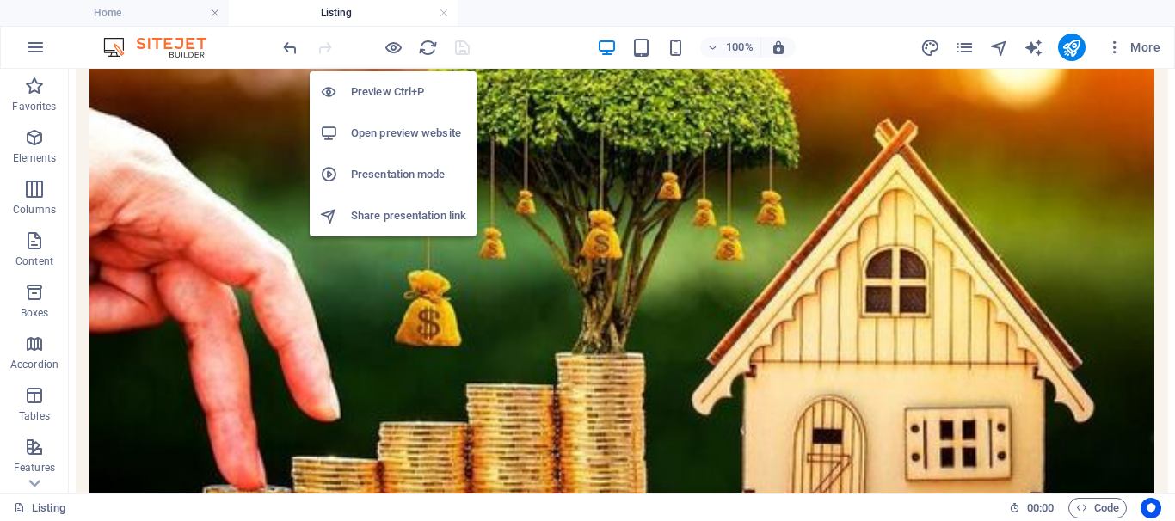
click at [391, 135] on h6 "Open preview website" at bounding box center [408, 133] width 115 height 21
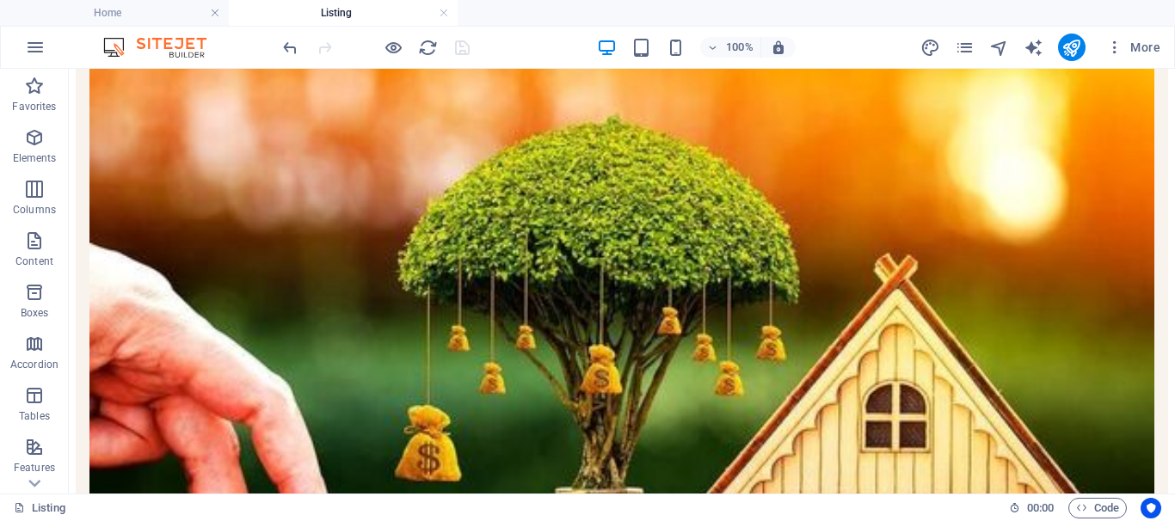
scroll to position [268, 0]
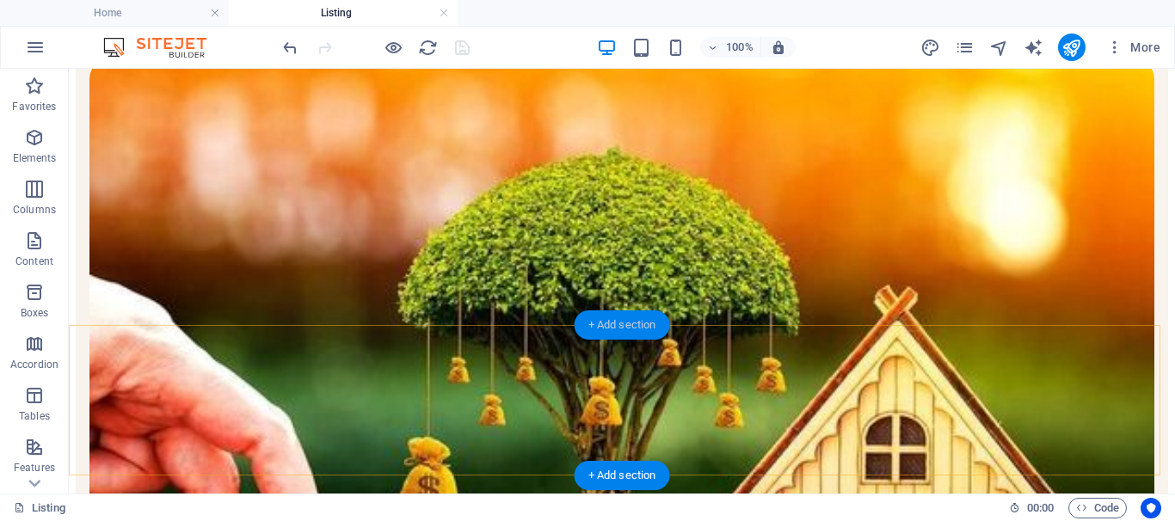
click at [630, 326] on div "+ Add section" at bounding box center [622, 325] width 95 height 29
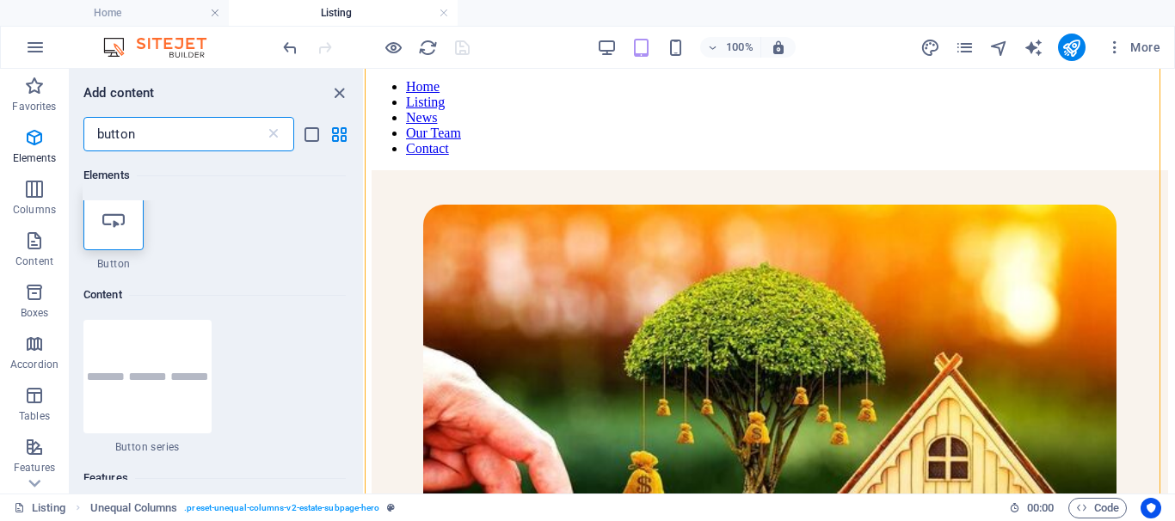
scroll to position [0, 0]
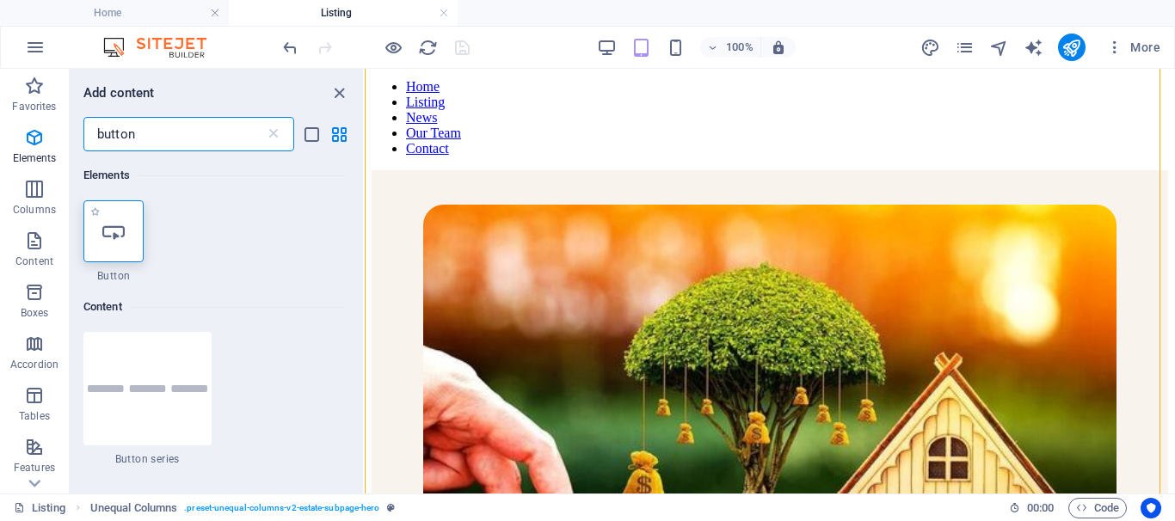
click at [121, 242] on icon at bounding box center [113, 231] width 22 height 22
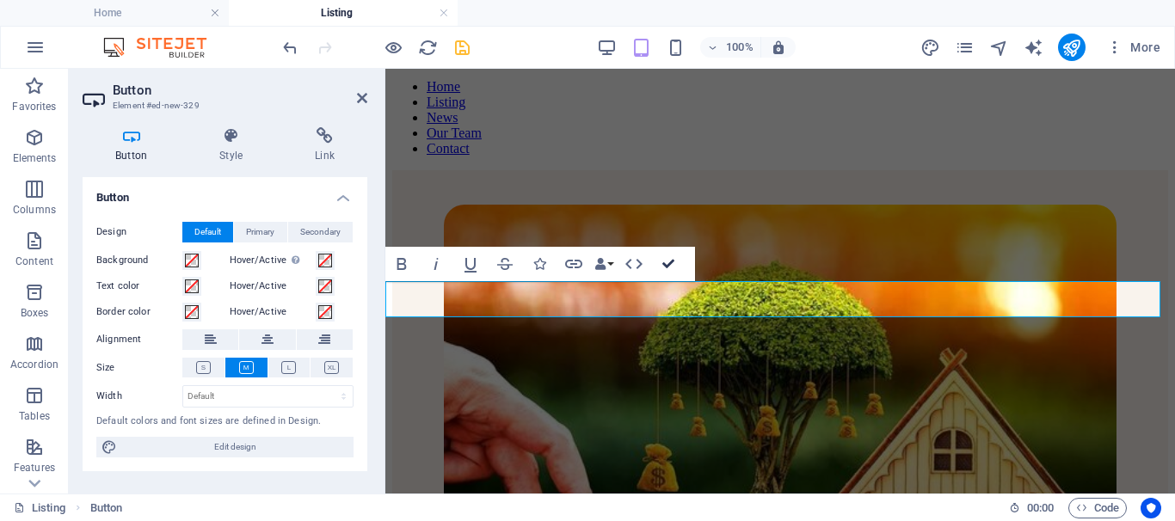
scroll to position [832, 0]
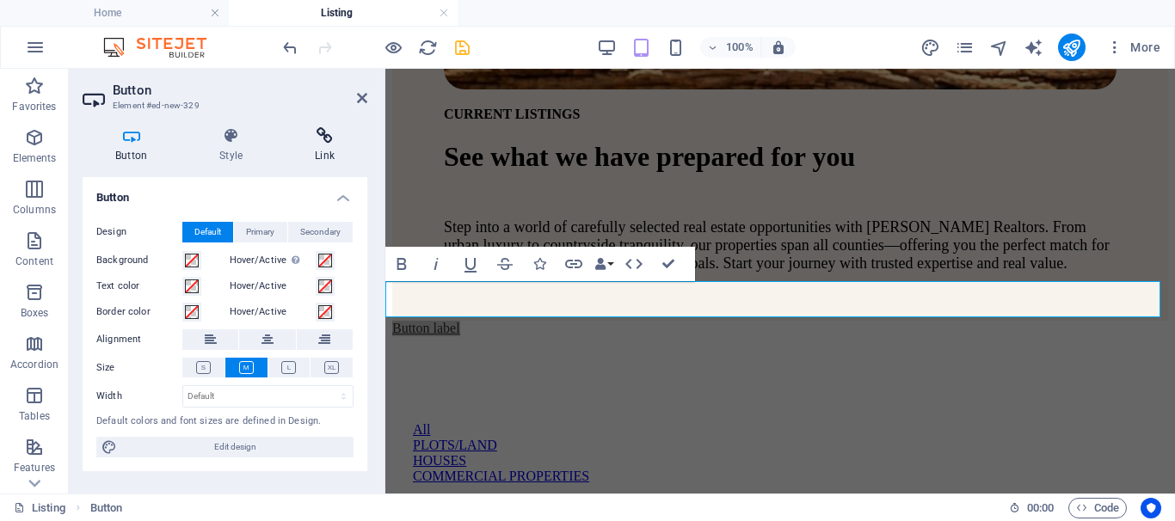
click at [319, 152] on h4 "Link" at bounding box center [324, 145] width 85 height 36
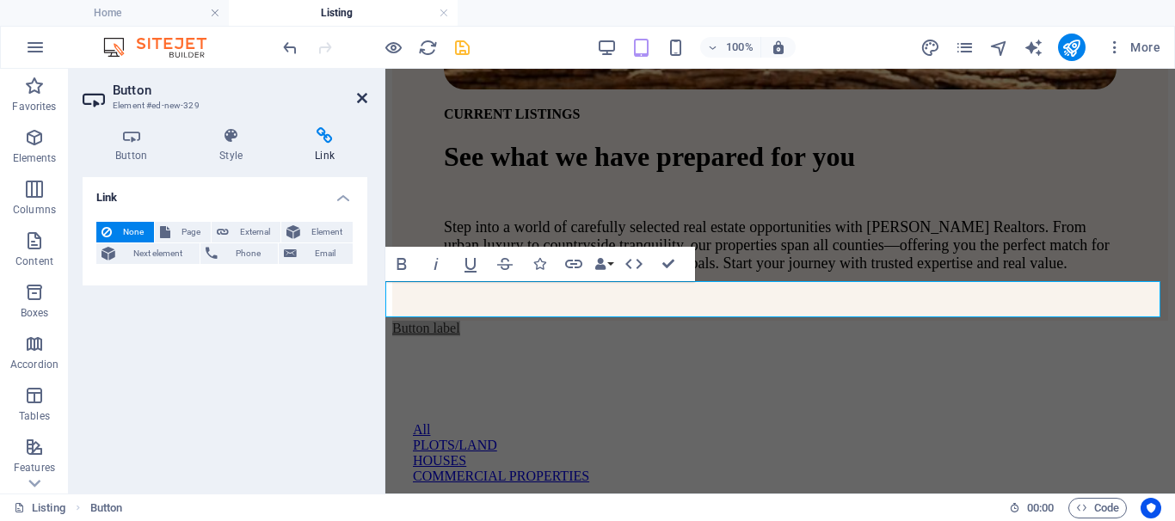
click at [359, 99] on icon at bounding box center [362, 98] width 10 height 14
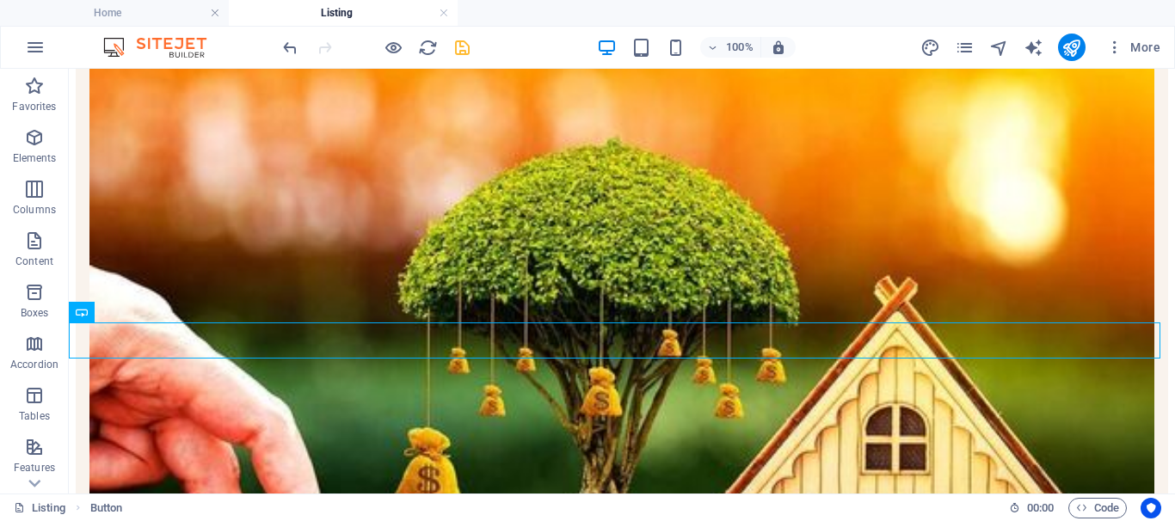
scroll to position [303, 0]
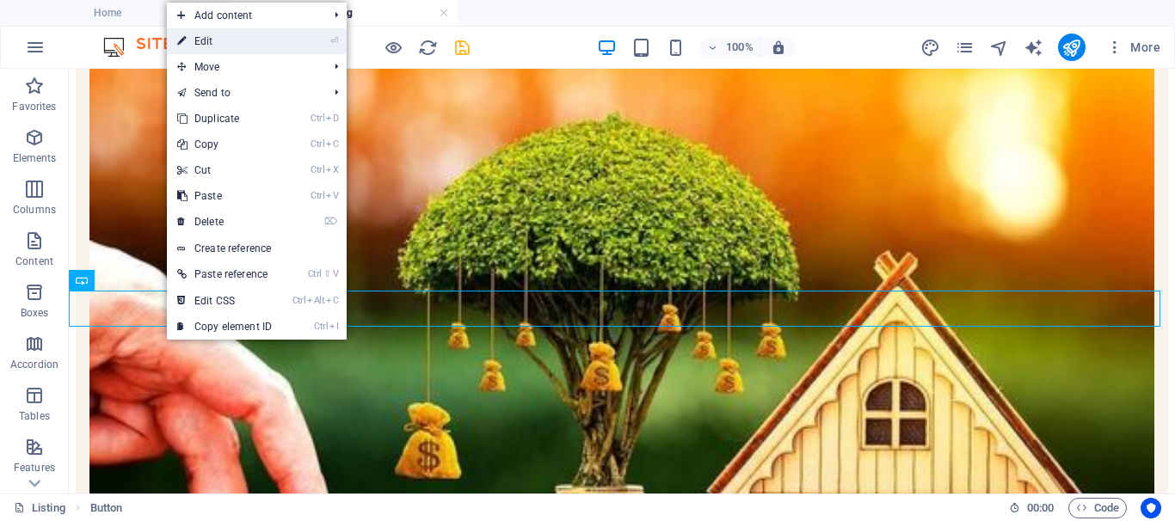
click at [210, 42] on link "⏎ Edit" at bounding box center [224, 41] width 115 height 26
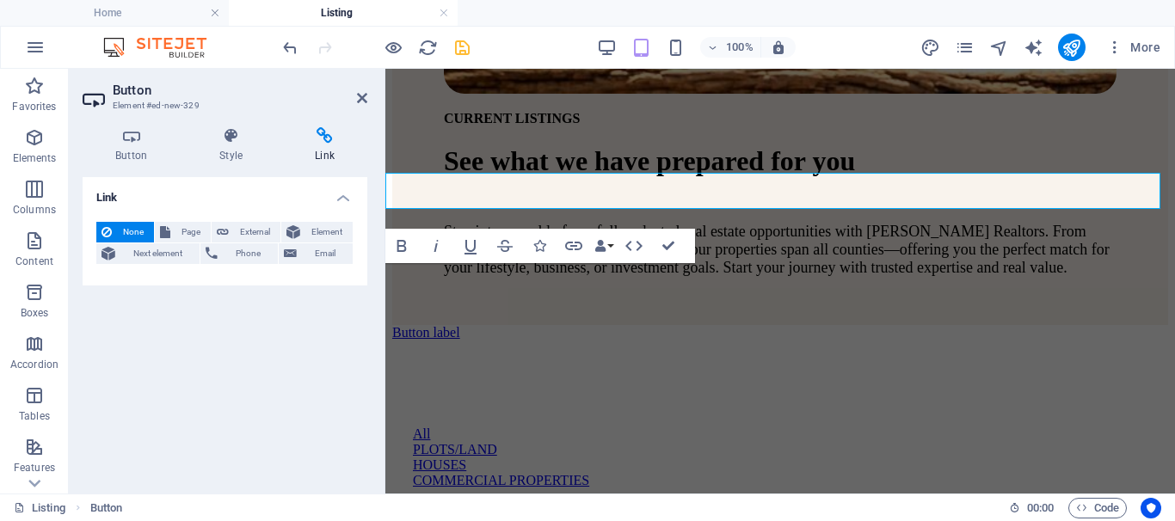
scroll to position [850, 0]
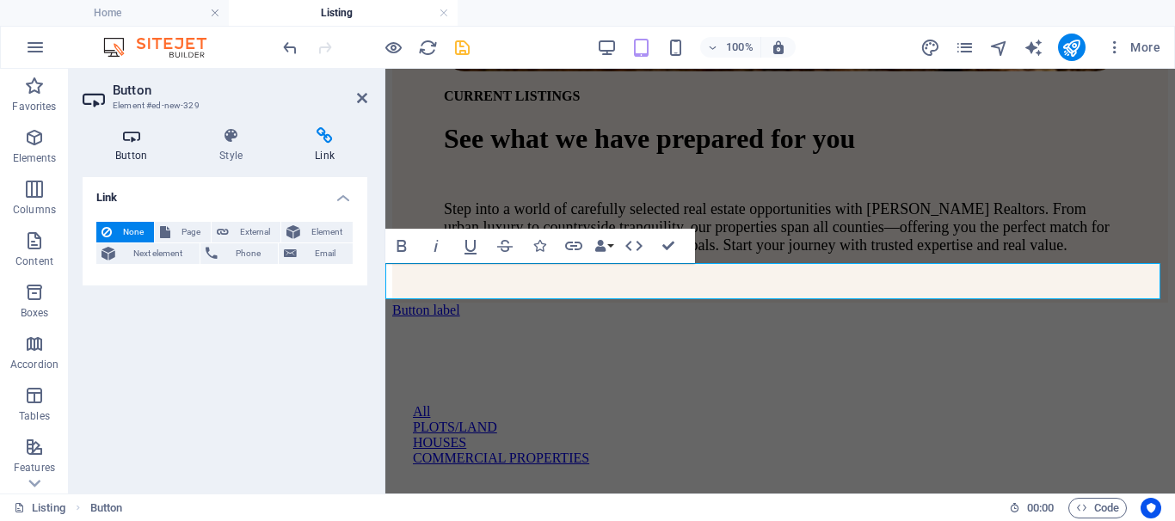
click at [130, 133] on icon at bounding box center [131, 135] width 97 height 17
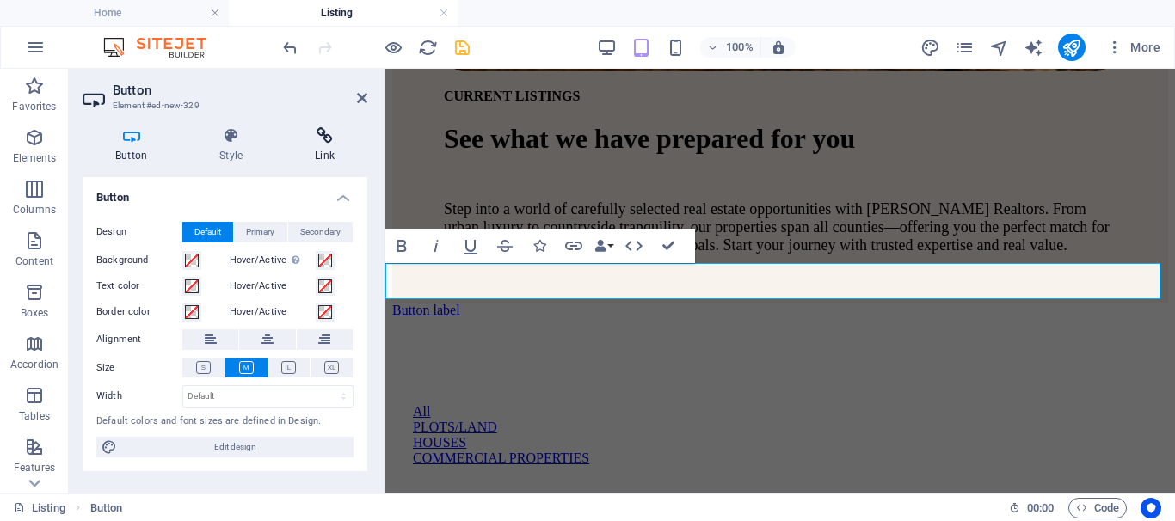
click at [326, 140] on icon at bounding box center [324, 135] width 85 height 17
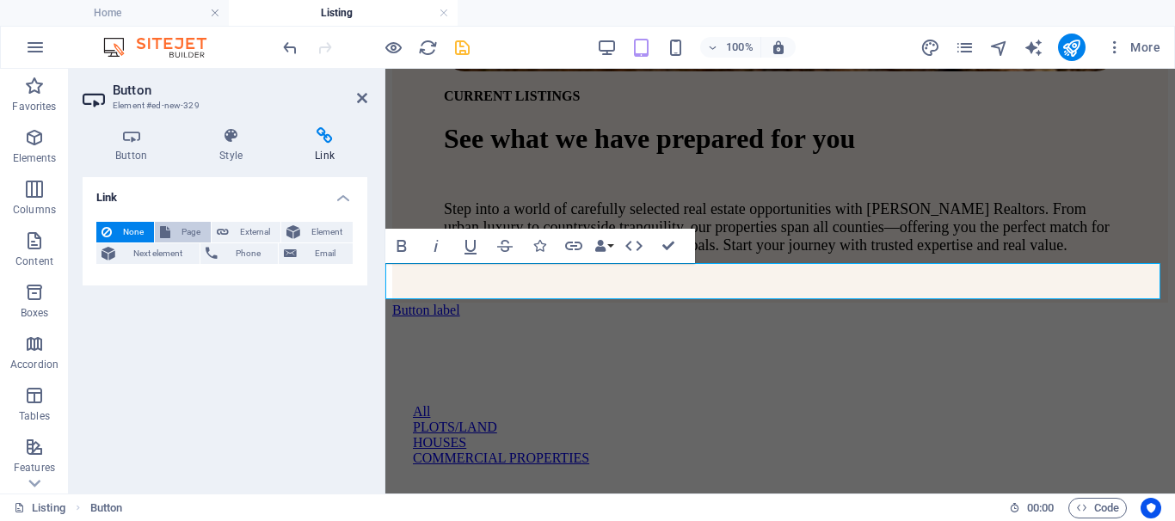
click at [178, 237] on span "Page" at bounding box center [191, 232] width 30 height 21
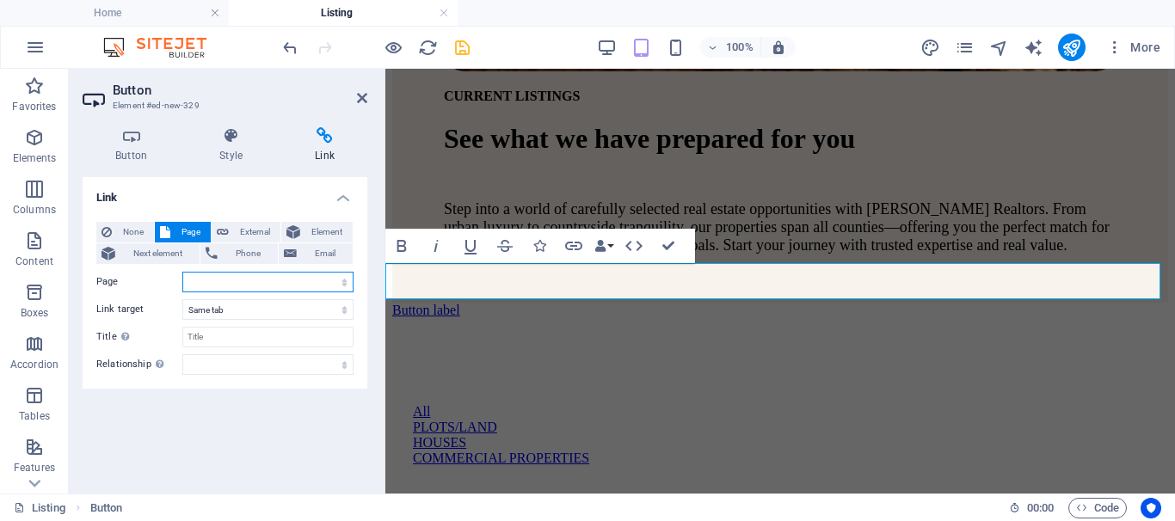
click at [300, 281] on select "Home Listing COMMERCIAL PROPERTIES PLOTS/LAND Houses News Our Team Contact Lega…" at bounding box center [267, 282] width 171 height 21
select select "3"
click at [182, 272] on select "Home Listing COMMERCIAL PROPERTIES PLOTS/LAND Houses News Our Team Contact Lega…" at bounding box center [267, 282] width 171 height 21
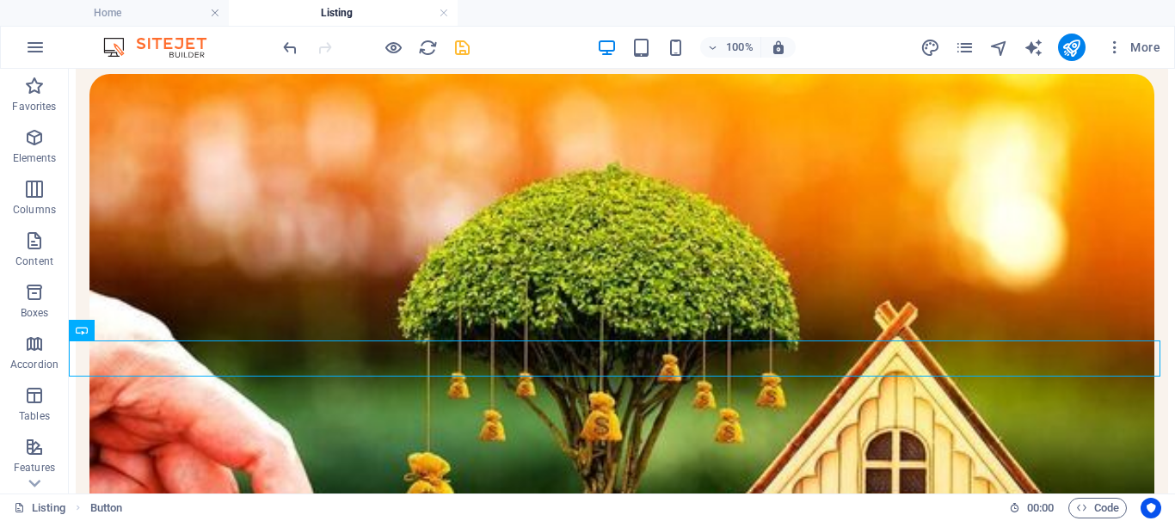
scroll to position [296, 0]
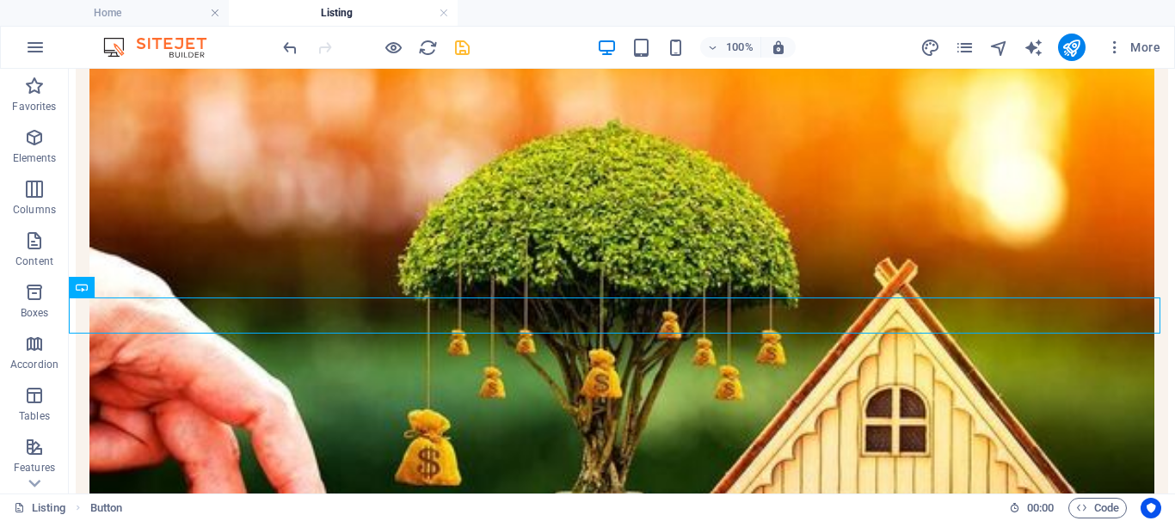
click at [459, 50] on icon "save" at bounding box center [463, 48] width 20 height 20
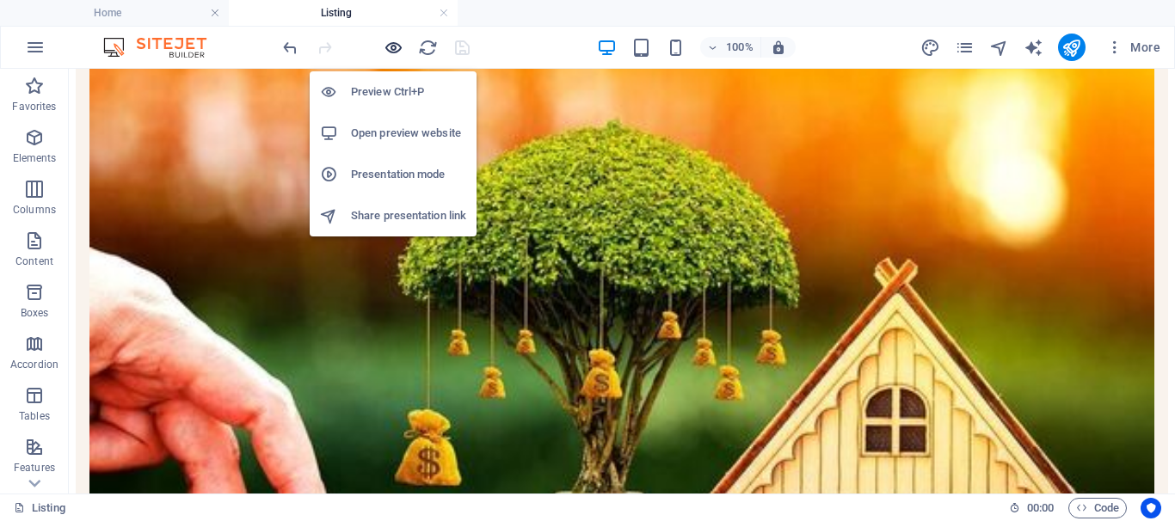
click at [394, 46] on icon "button" at bounding box center [394, 48] width 20 height 20
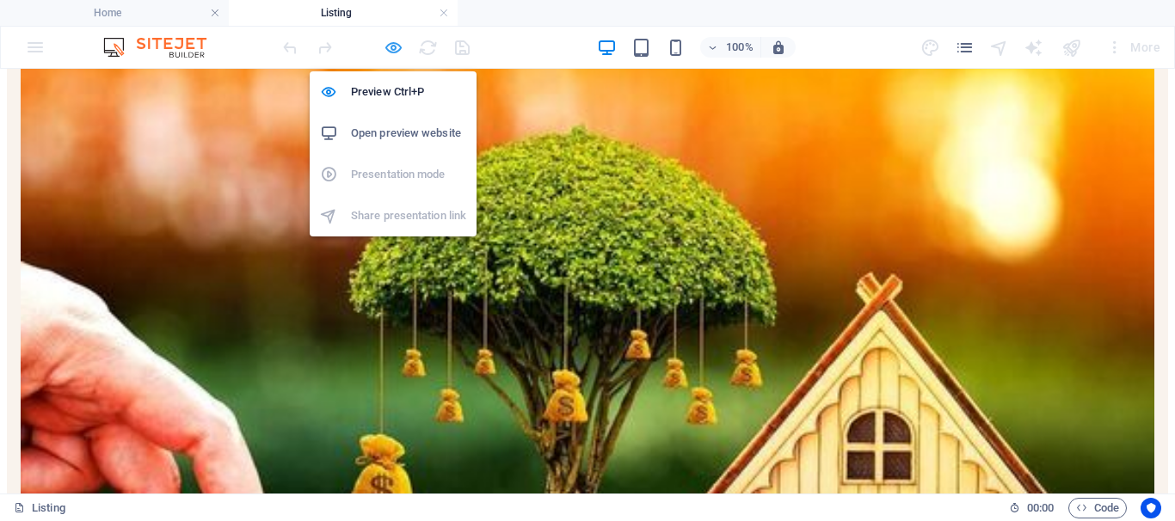
scroll to position [295, 0]
click at [396, 136] on h6 "Open preview website" at bounding box center [408, 133] width 115 height 21
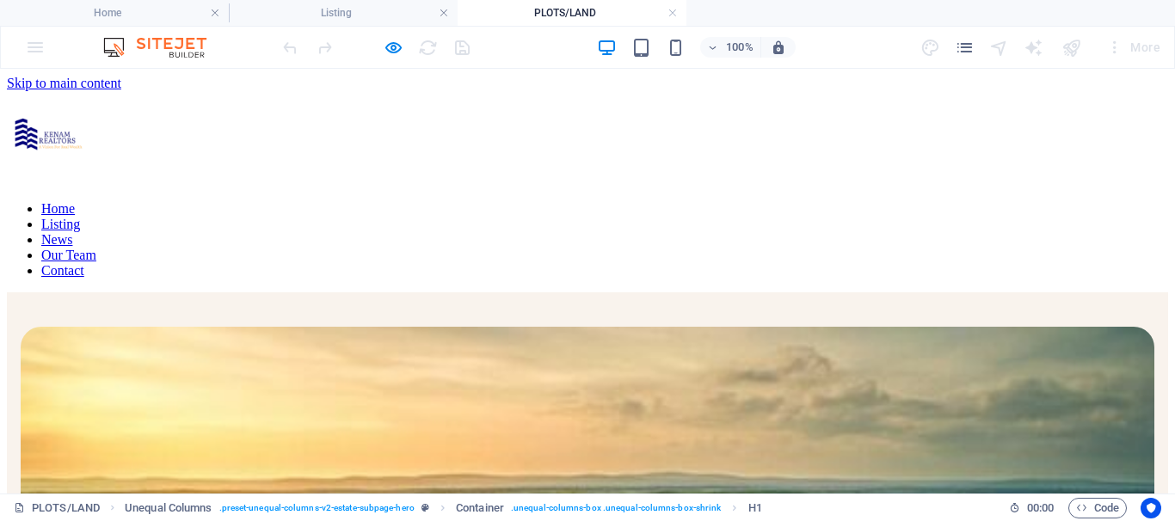
scroll to position [0, 0]
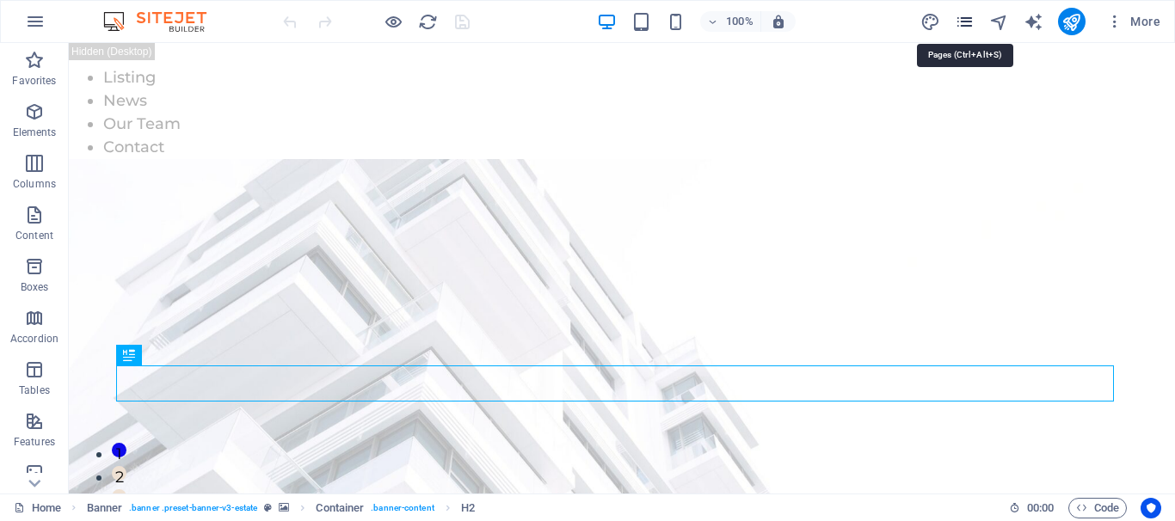
click at [968, 25] on icon "pages" at bounding box center [965, 22] width 20 height 20
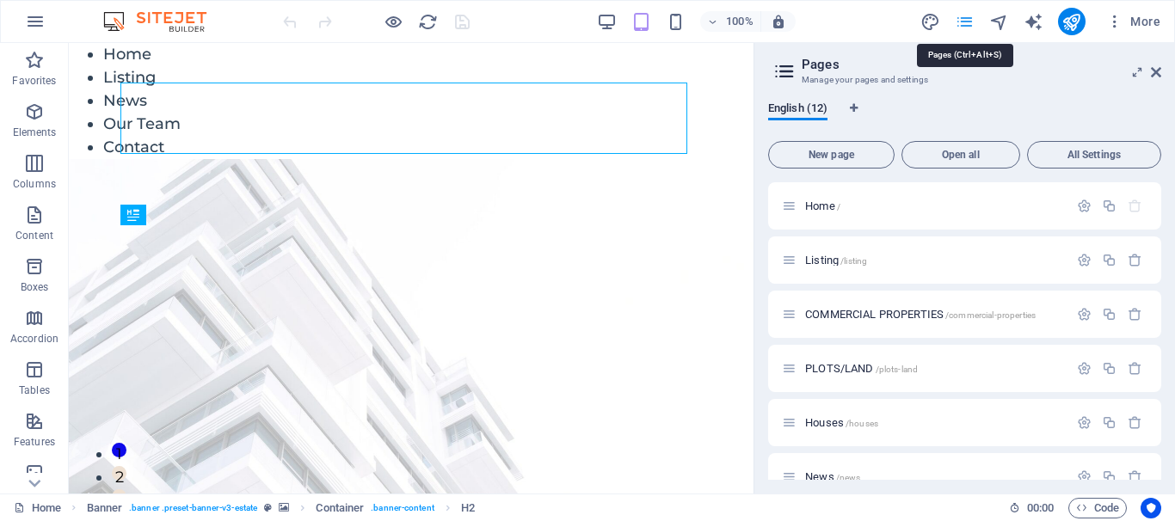
scroll to position [266, 0]
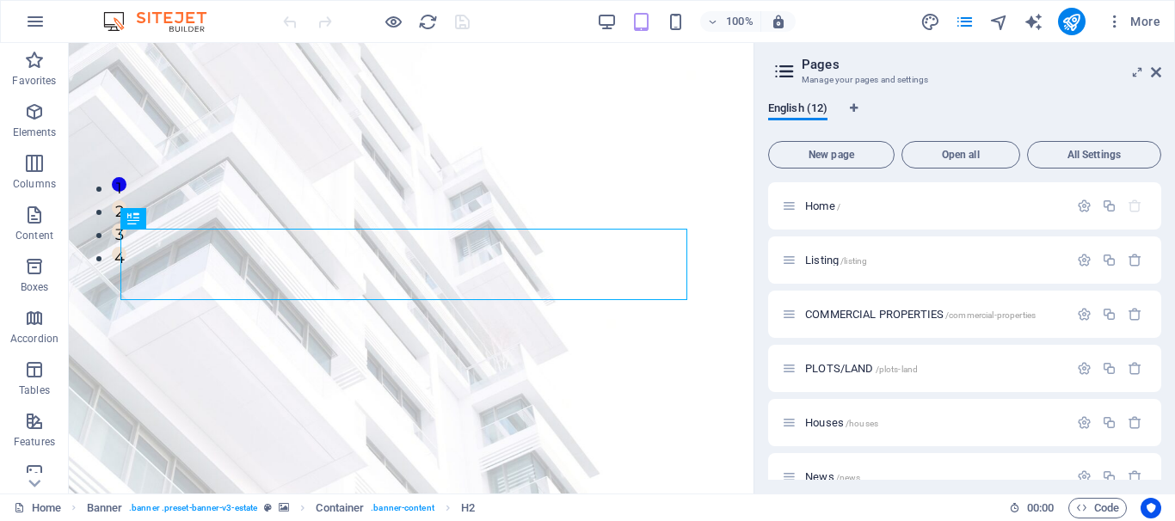
click at [826, 261] on span "Listing /listing" at bounding box center [836, 260] width 62 height 13
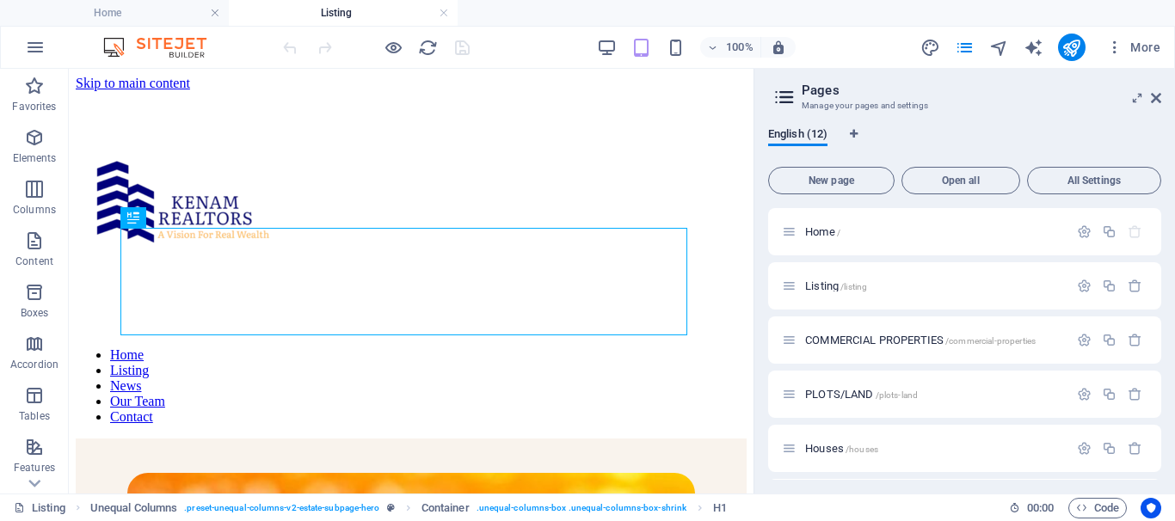
scroll to position [590, 0]
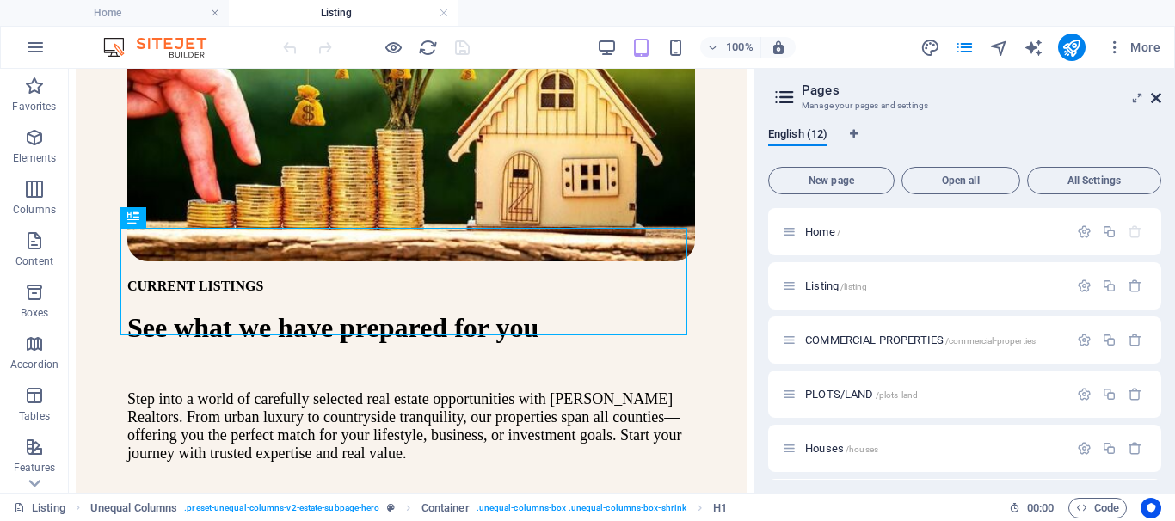
click at [1158, 102] on icon at bounding box center [1156, 98] width 10 height 14
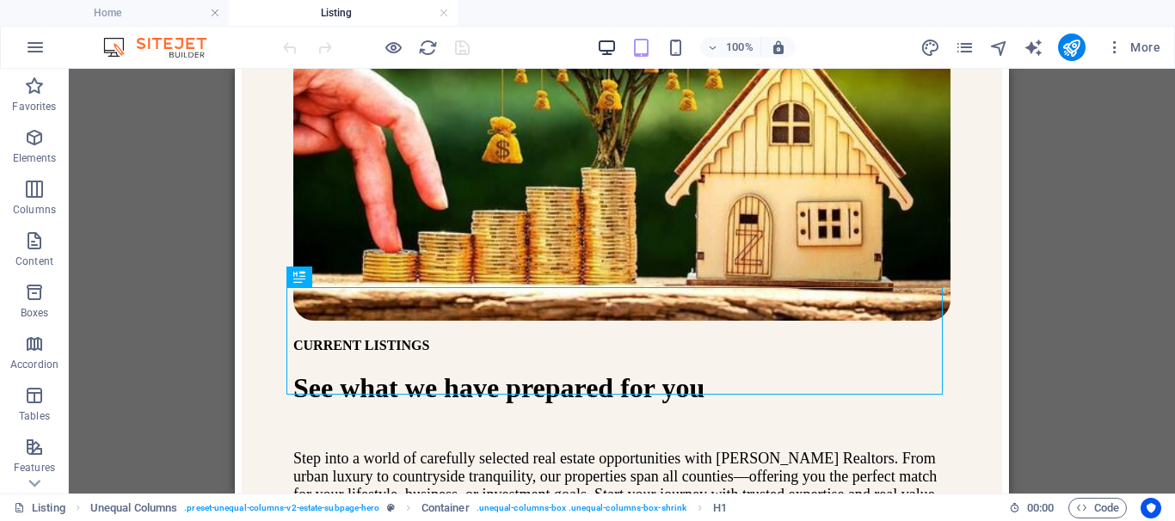
click at [608, 49] on icon "button" at bounding box center [607, 48] width 20 height 20
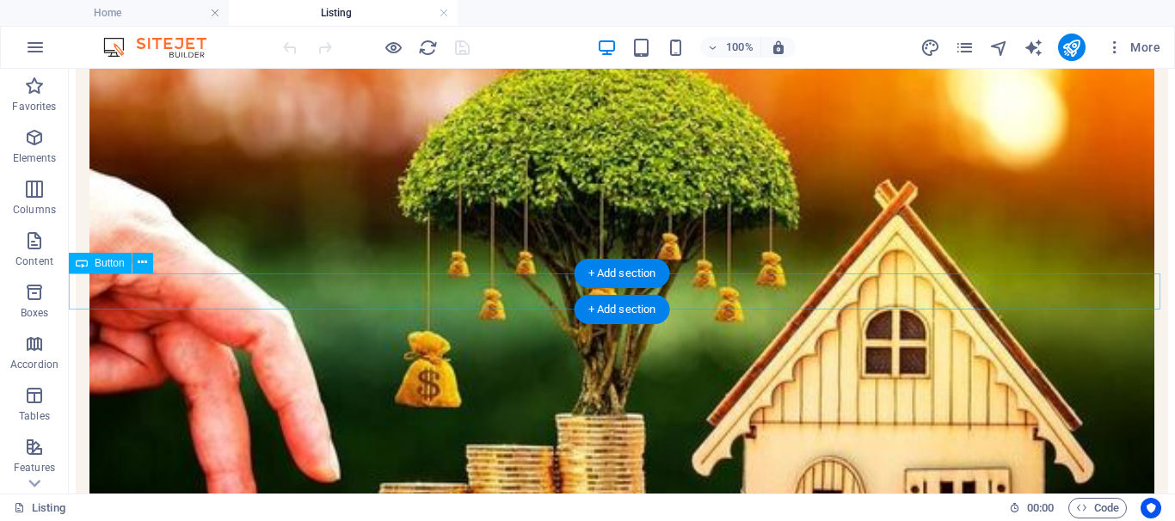
scroll to position [299, 0]
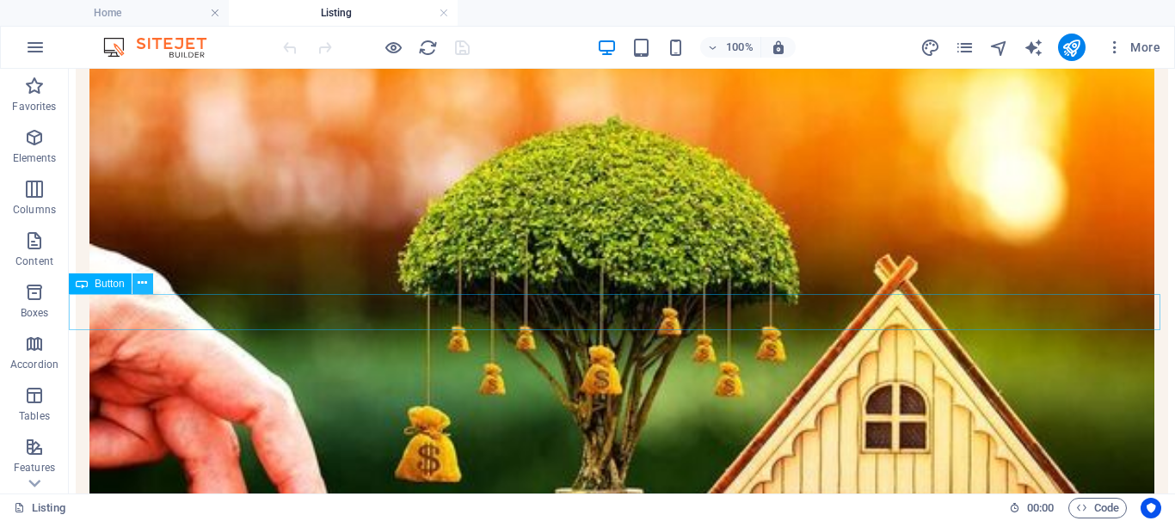
click at [140, 284] on icon at bounding box center [142, 283] width 9 height 18
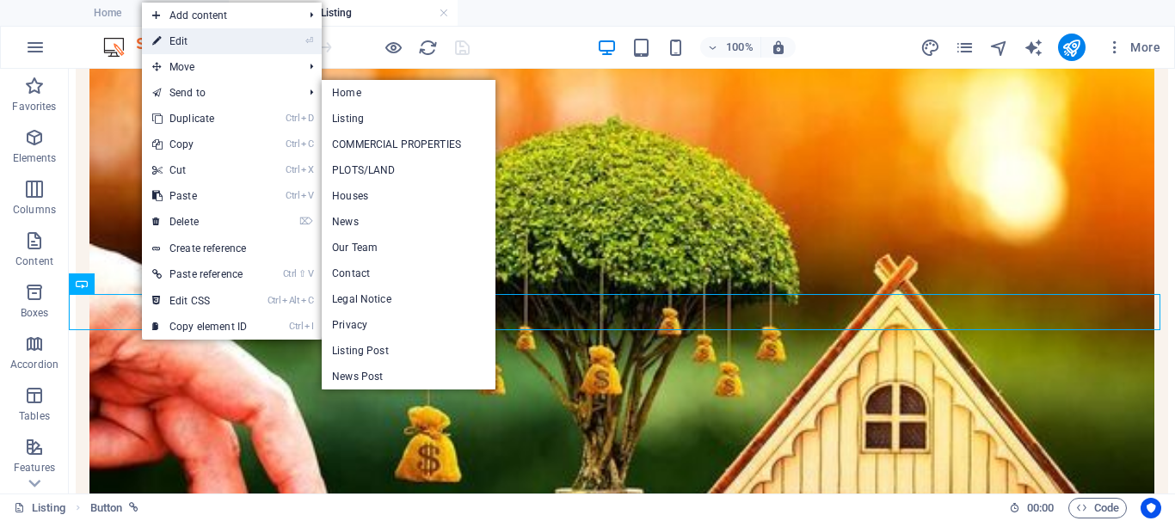
click at [177, 40] on link "⏎ Edit" at bounding box center [199, 41] width 115 height 26
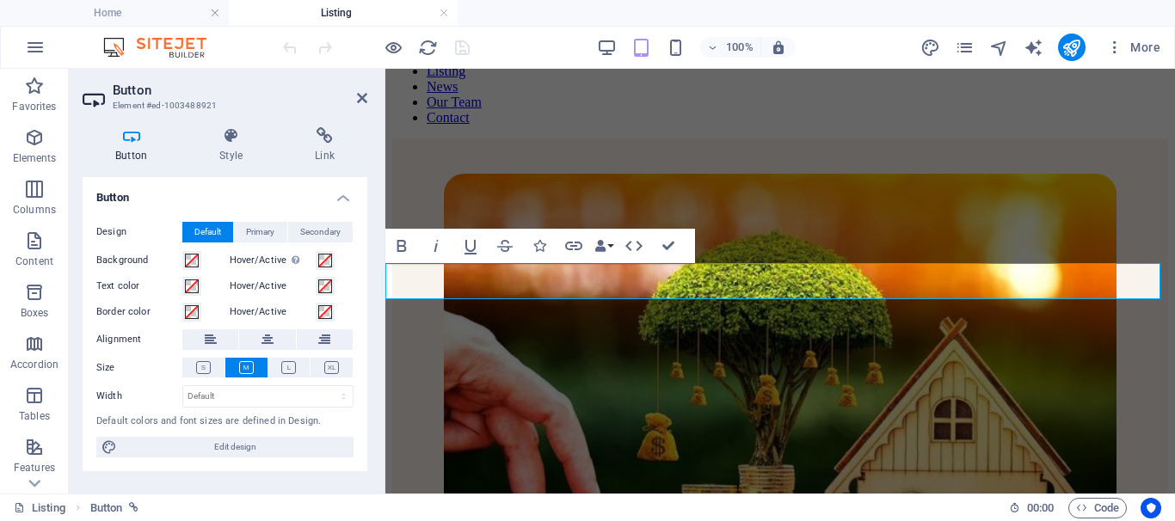
scroll to position [850, 0]
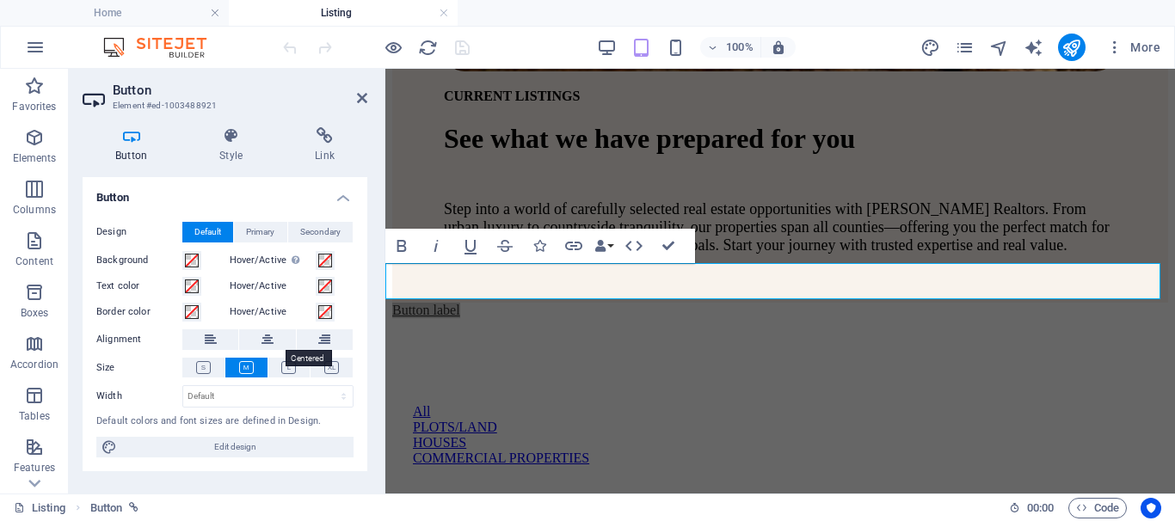
click at [268, 346] on icon at bounding box center [268, 339] width 12 height 21
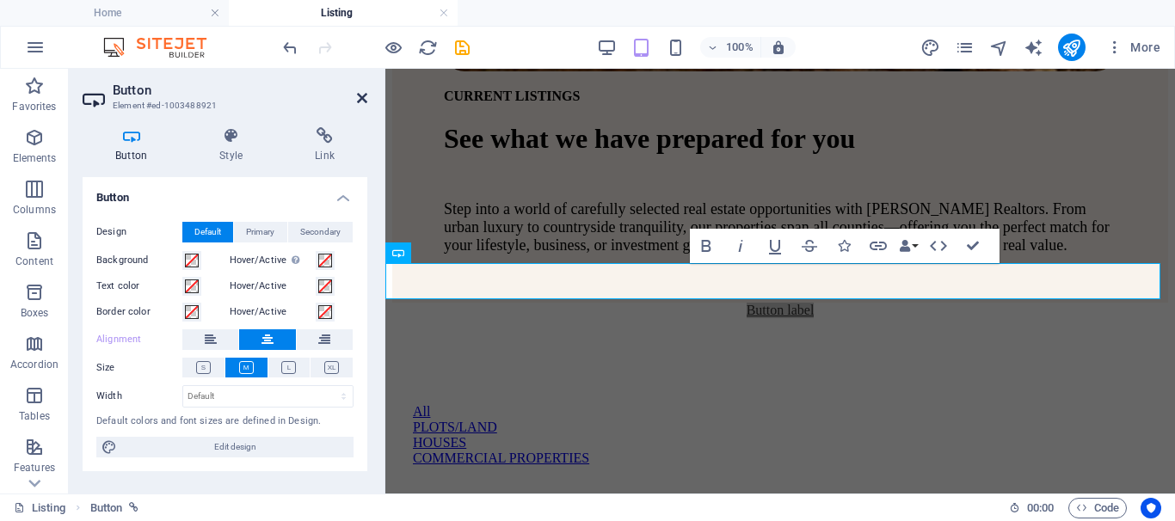
click at [360, 100] on icon at bounding box center [362, 98] width 10 height 14
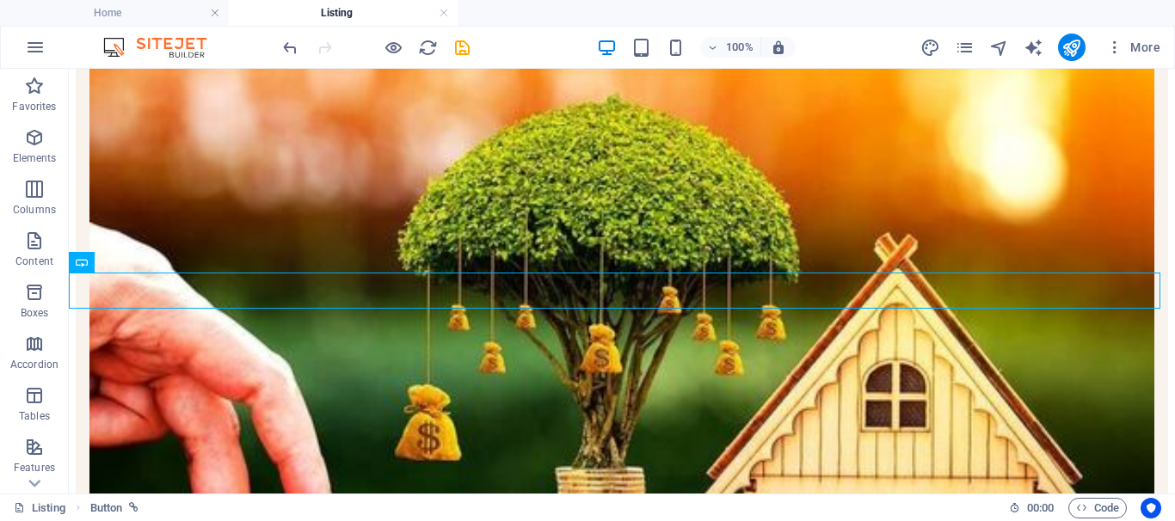
scroll to position [299, 0]
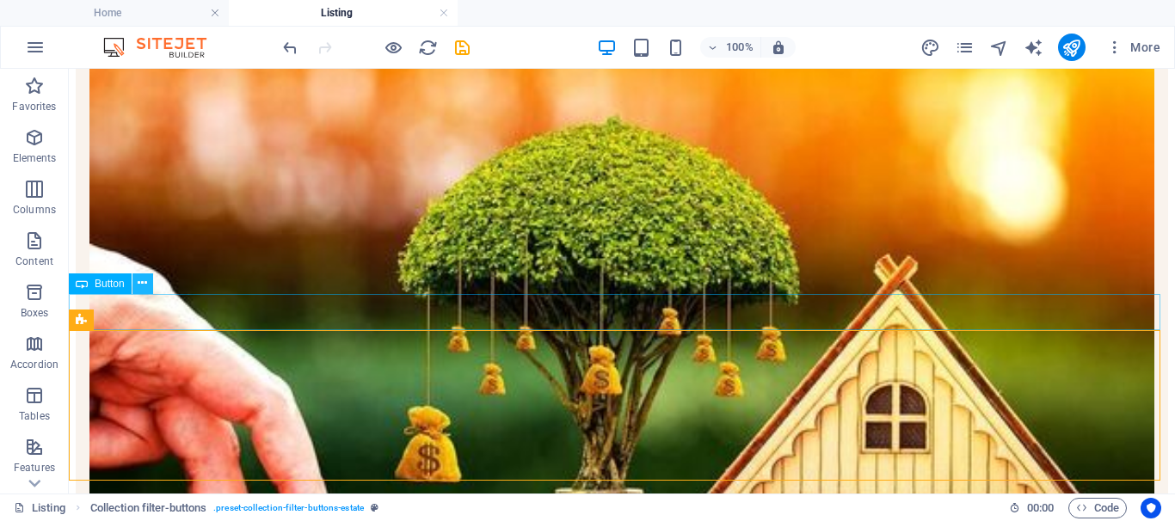
click at [145, 283] on icon at bounding box center [142, 283] width 9 height 18
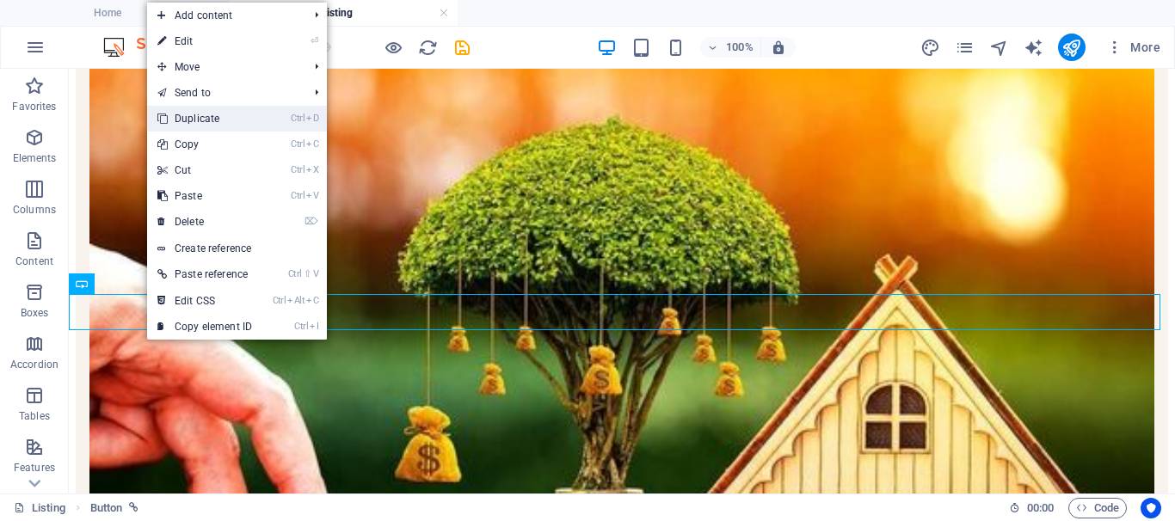
click at [226, 123] on link "Ctrl D Duplicate" at bounding box center [204, 119] width 115 height 26
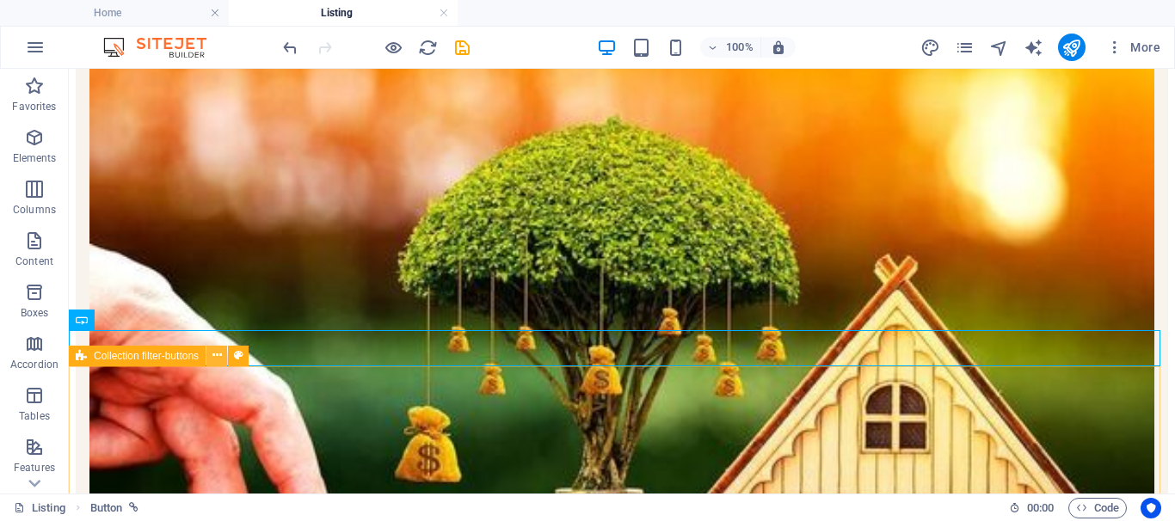
click at [212, 357] on icon at bounding box center [216, 356] width 9 height 18
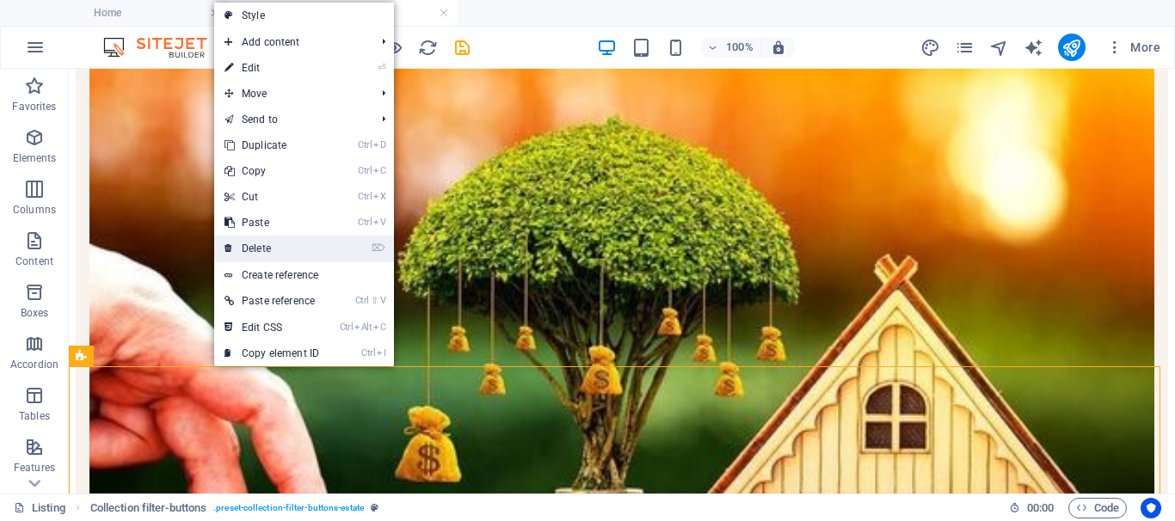
click at [267, 249] on link "⌦ Delete" at bounding box center [271, 249] width 115 height 26
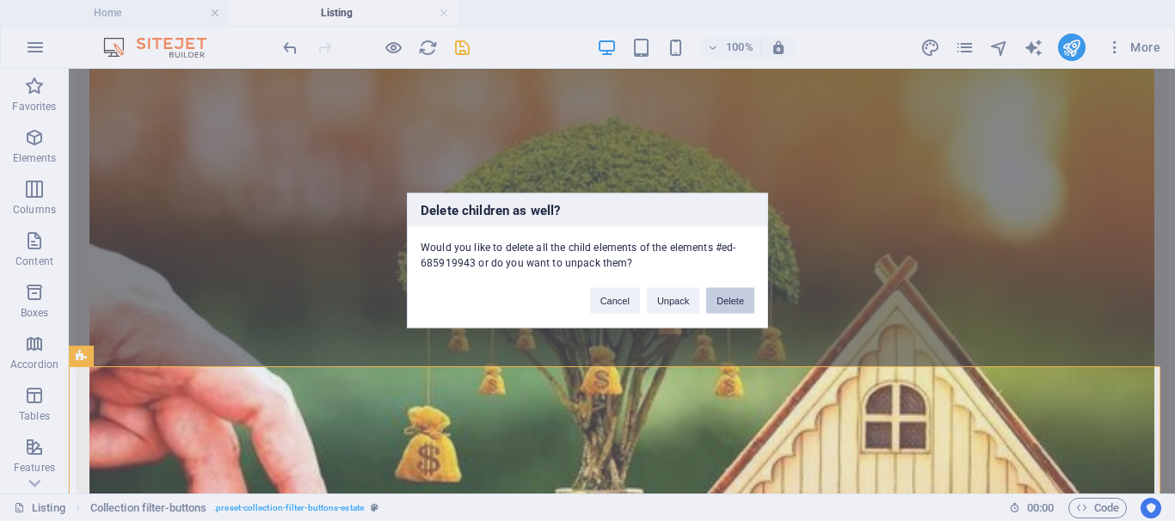
click at [734, 301] on button "Delete" at bounding box center [730, 301] width 48 height 26
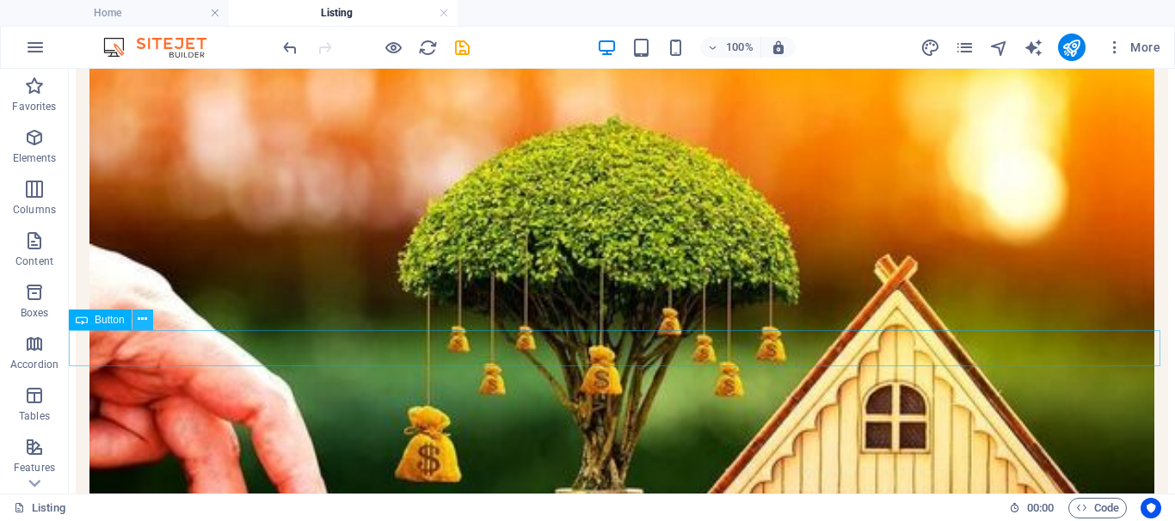
click at [145, 323] on icon at bounding box center [142, 320] width 9 height 18
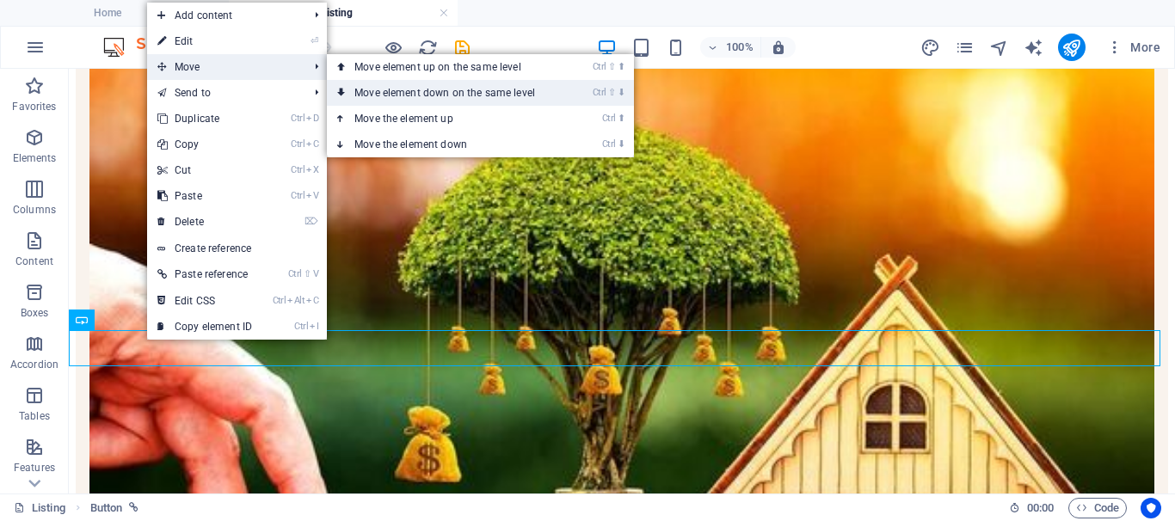
click at [397, 92] on link "Ctrl ⇧ ⬇ Move element down on the same level" at bounding box center [448, 93] width 243 height 26
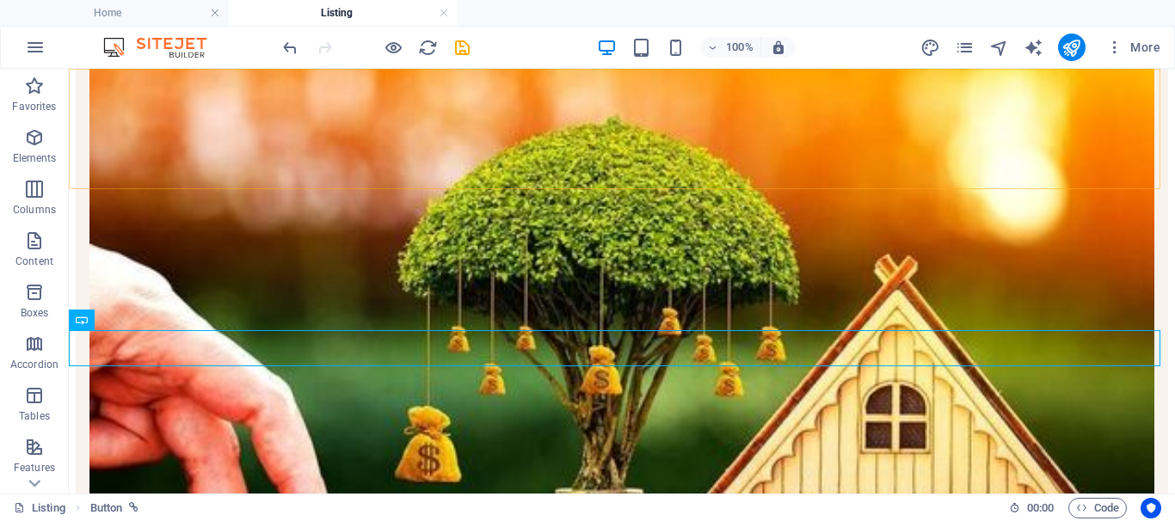
scroll to position [854, 0]
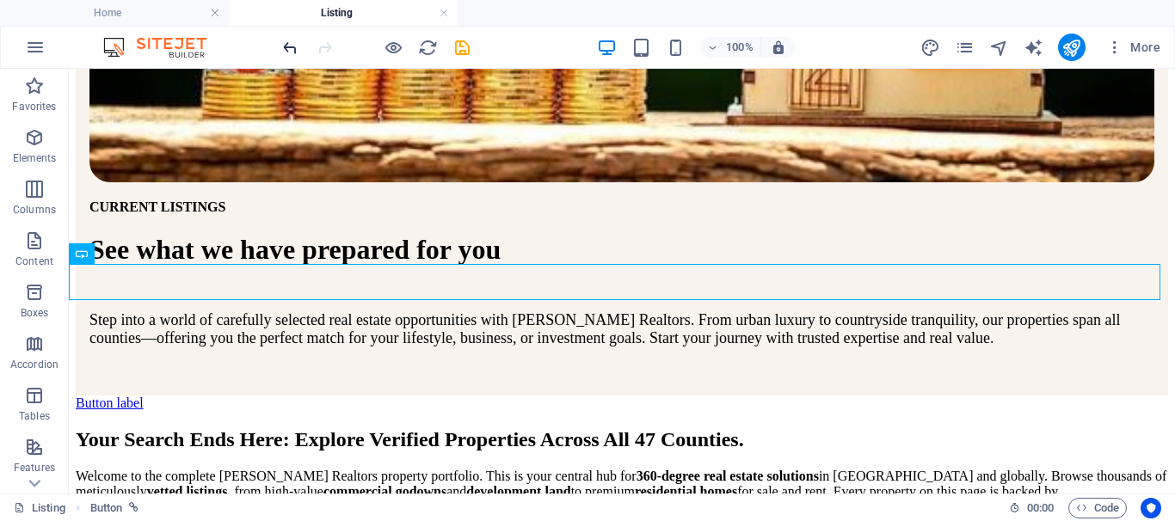
click at [286, 42] on icon "undo" at bounding box center [290, 48] width 20 height 20
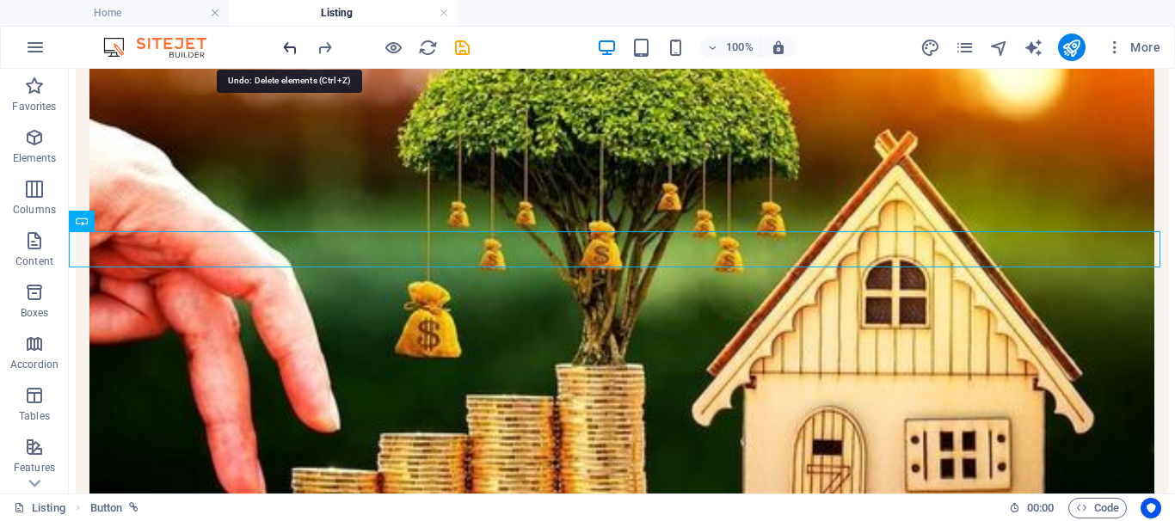
scroll to position [366, 0]
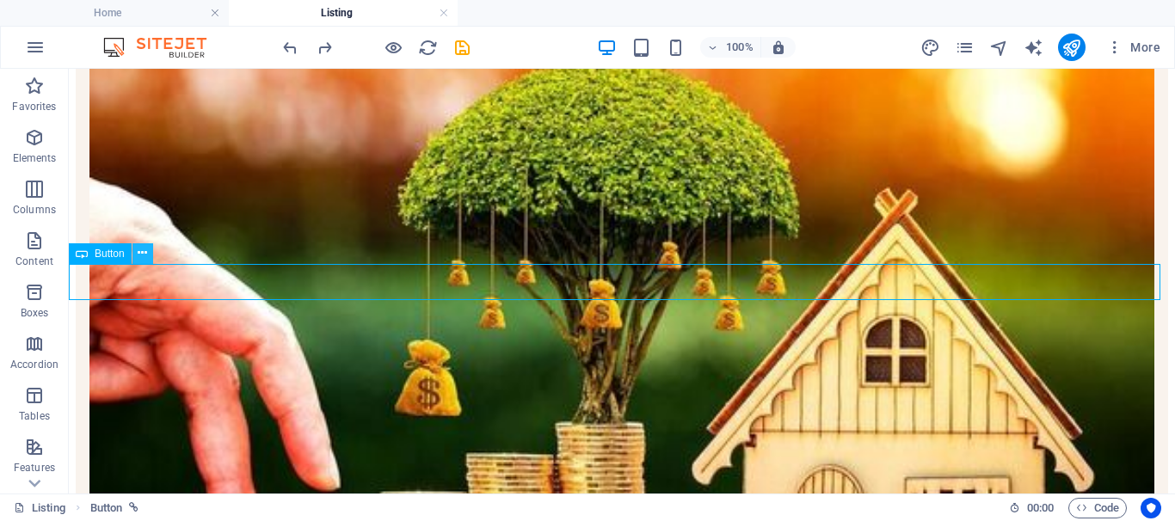
click at [144, 252] on icon at bounding box center [142, 253] width 9 height 18
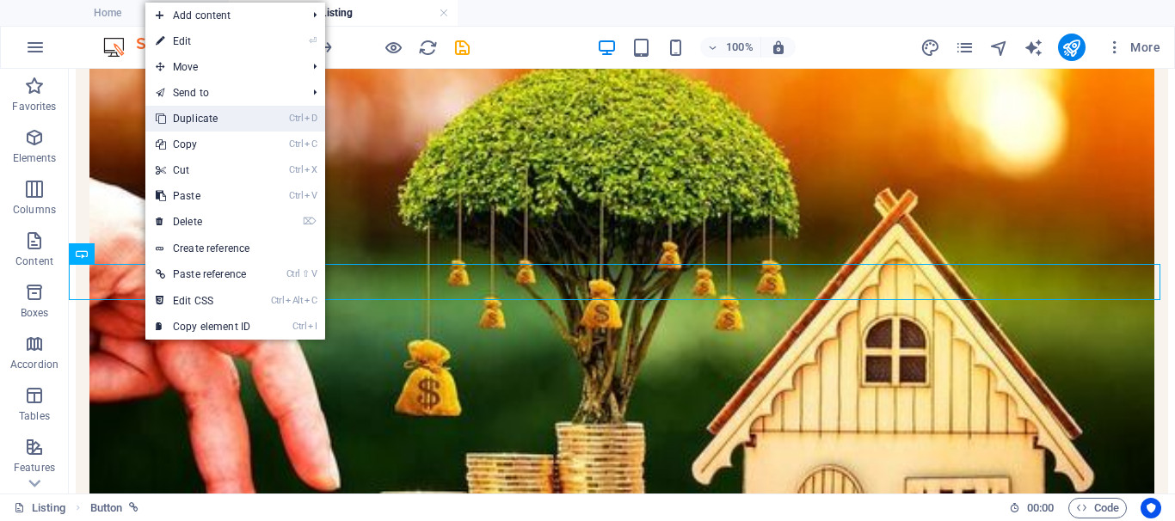
click at [282, 112] on li "Ctrl D Duplicate" at bounding box center [235, 119] width 180 height 26
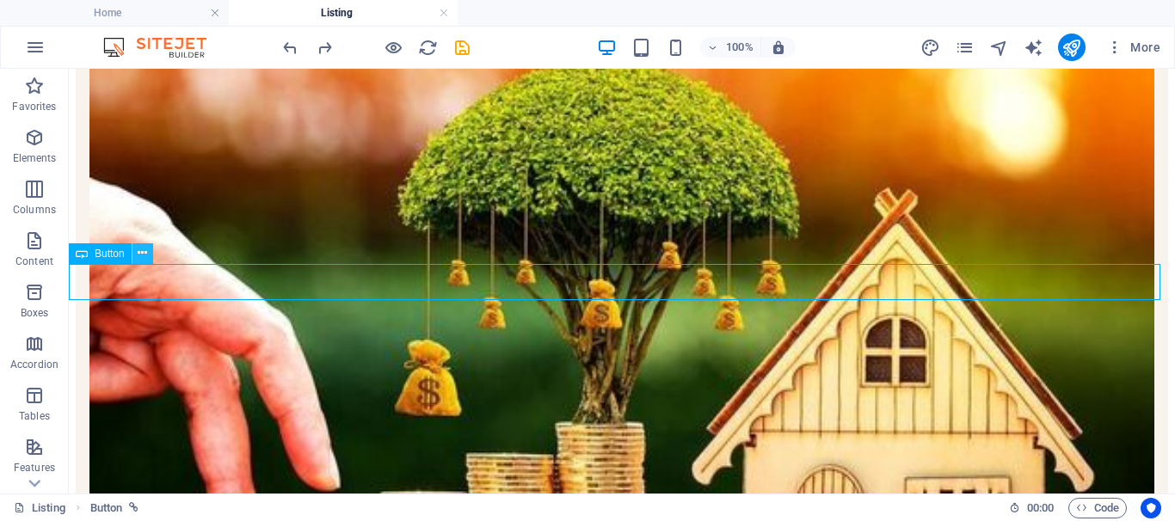
click at [138, 260] on icon at bounding box center [142, 253] width 9 height 18
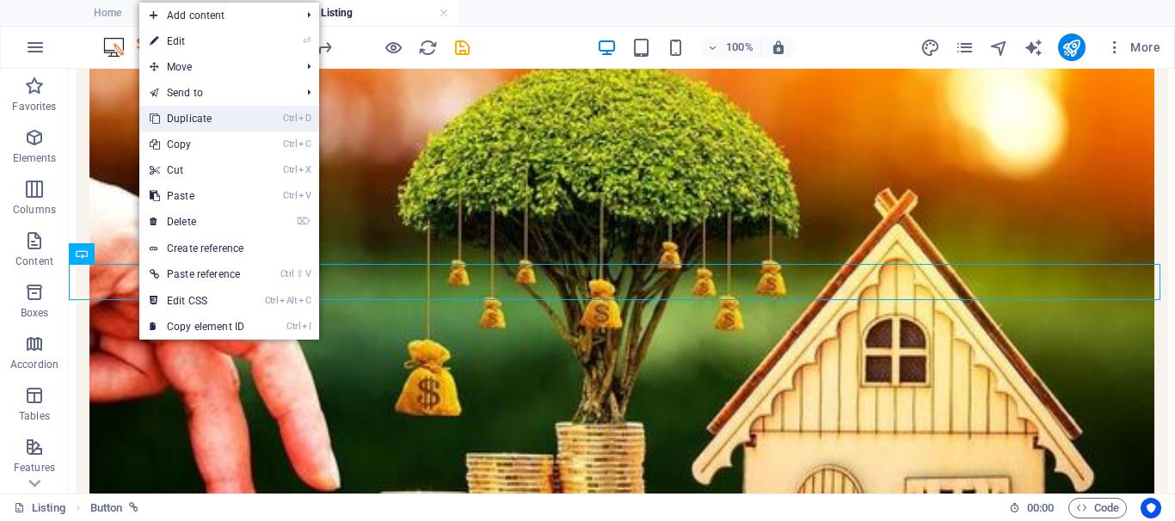
click at [191, 121] on link "Ctrl D Duplicate" at bounding box center [196, 119] width 115 height 26
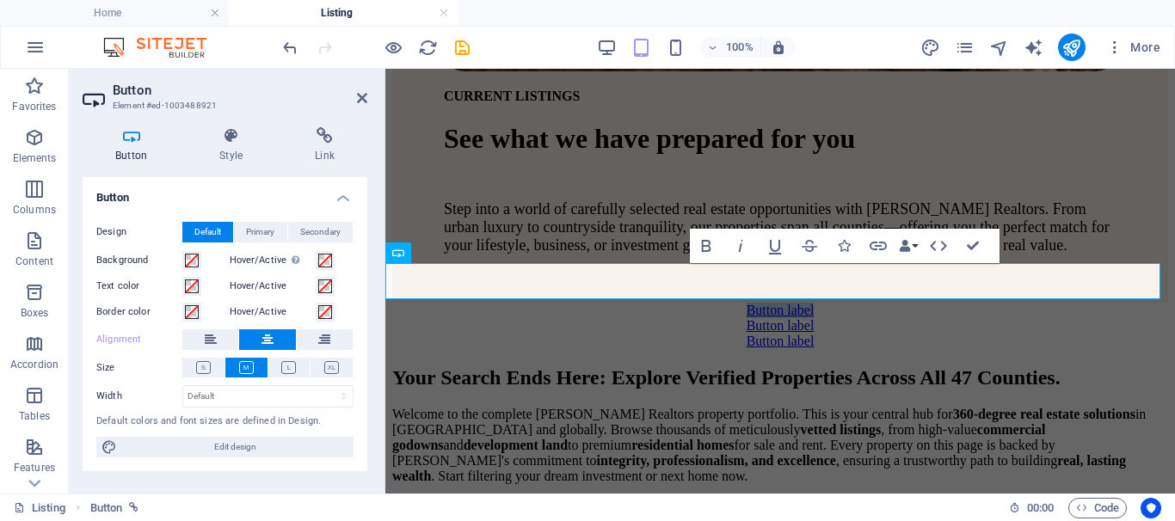
scroll to position [679, 0]
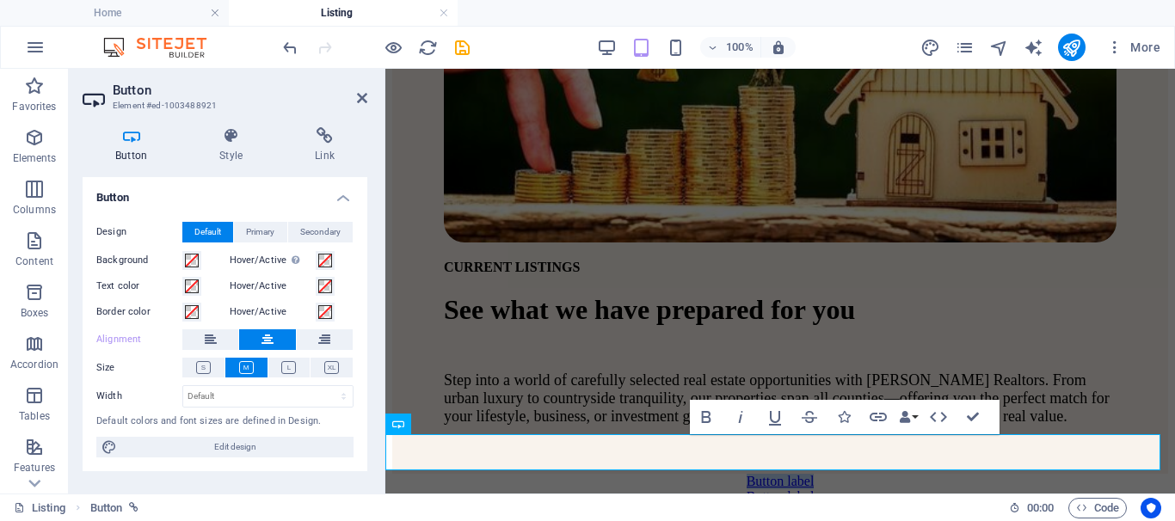
click at [815, 474] on link "Button label" at bounding box center [781, 481] width 68 height 15
drag, startPoint x: 831, startPoint y: 450, endPoint x: 713, endPoint y: 454, distance: 117.9
click at [747, 474] on link "Button label" at bounding box center [781, 481] width 68 height 15
drag, startPoint x: 988, startPoint y: 416, endPoint x: 918, endPoint y: 348, distance: 97.9
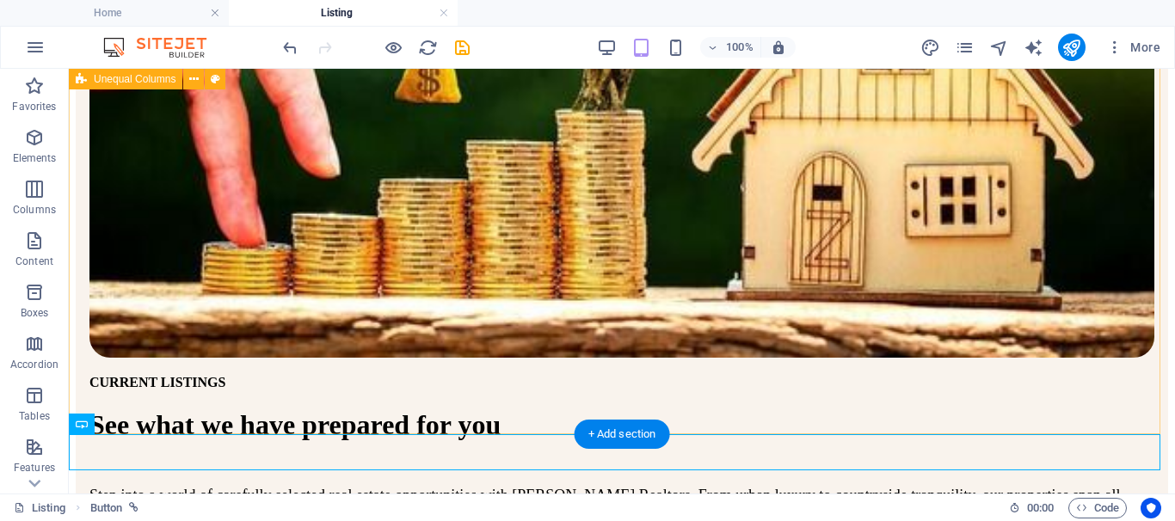
scroll to position [305, 0]
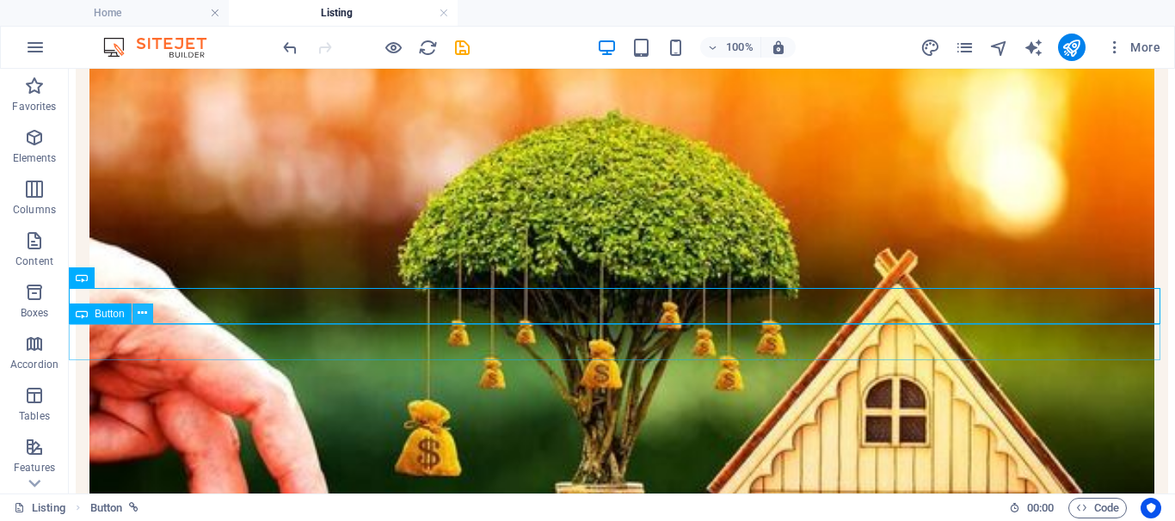
click at [145, 318] on icon at bounding box center [142, 314] width 9 height 18
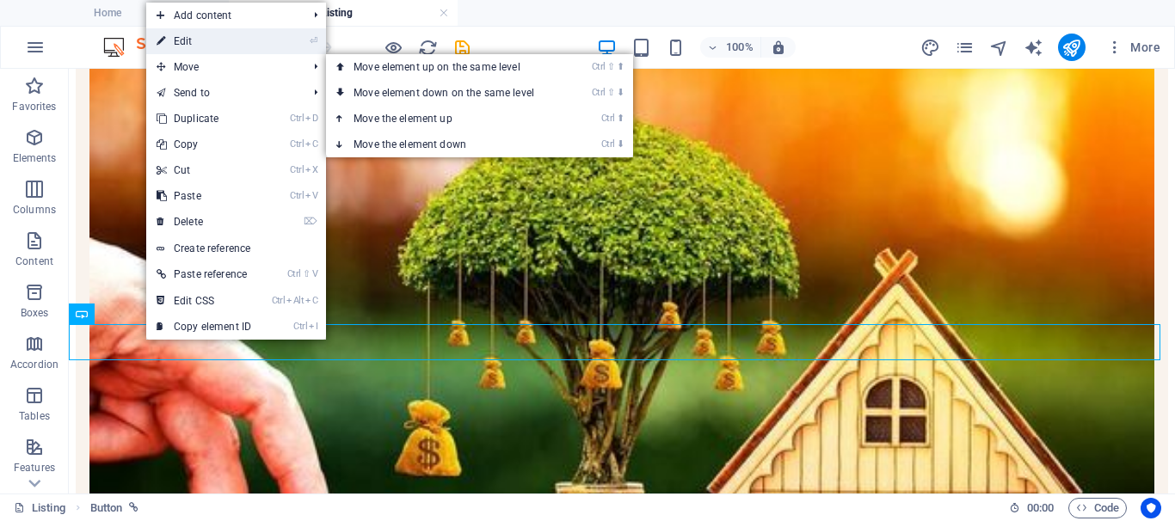
click at [277, 48] on li "⏎ Edit" at bounding box center [236, 41] width 180 height 26
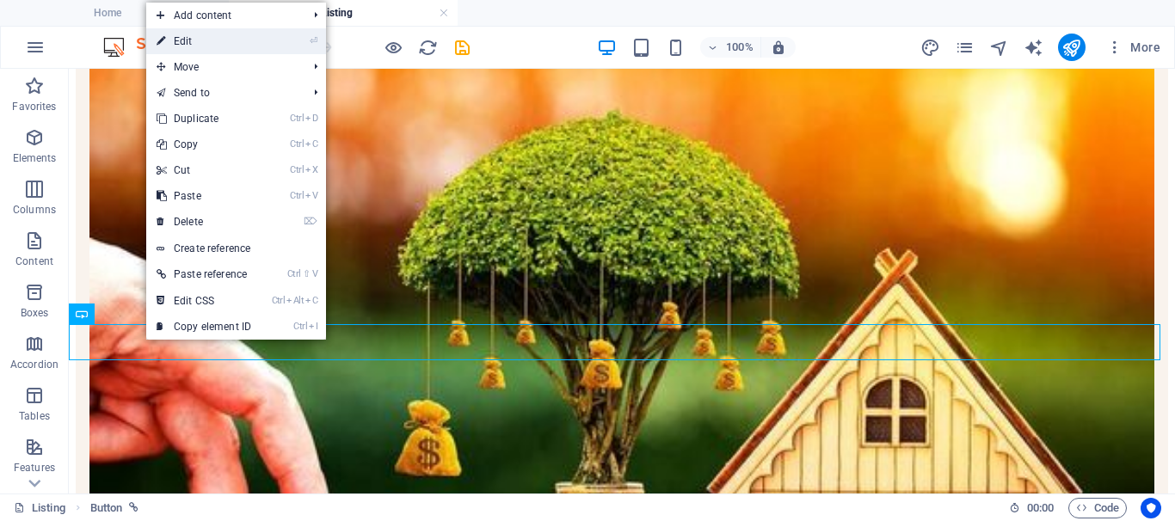
click at [225, 40] on link "⏎ Edit" at bounding box center [203, 41] width 115 height 26
select select "3"
select select
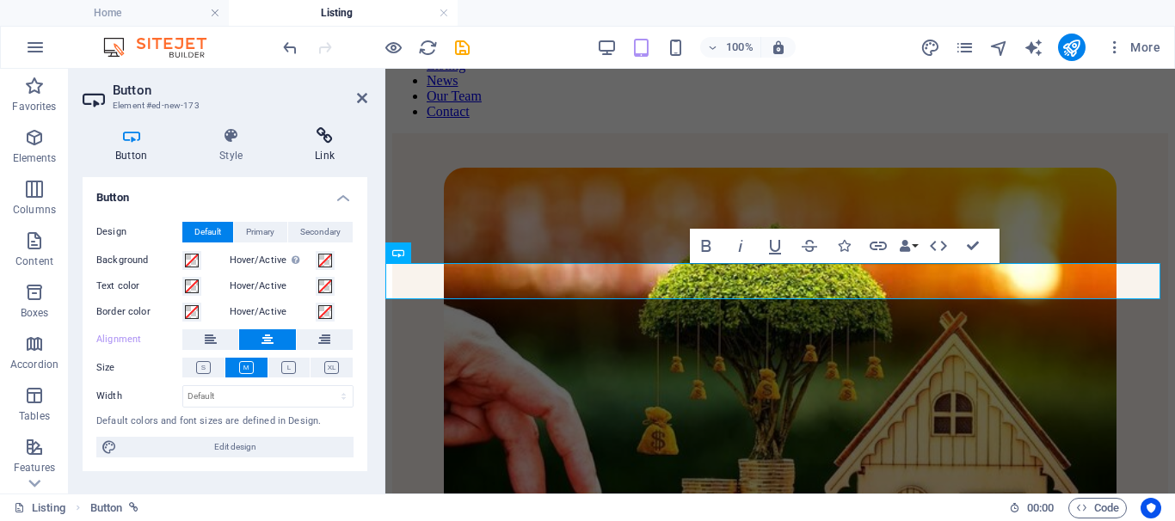
click at [329, 145] on h4 "Link" at bounding box center [324, 145] width 85 height 36
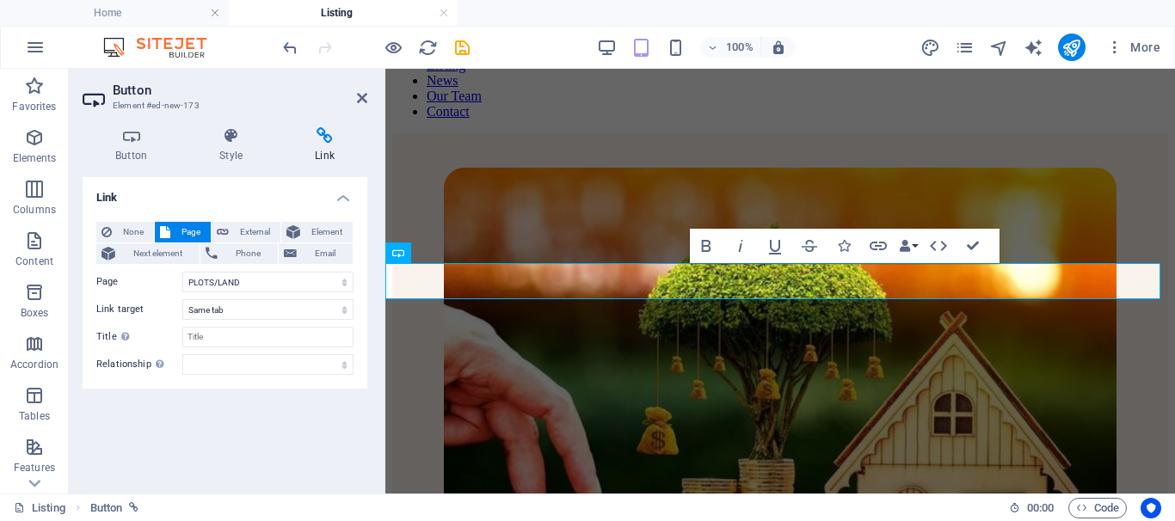
scroll to position [886, 0]
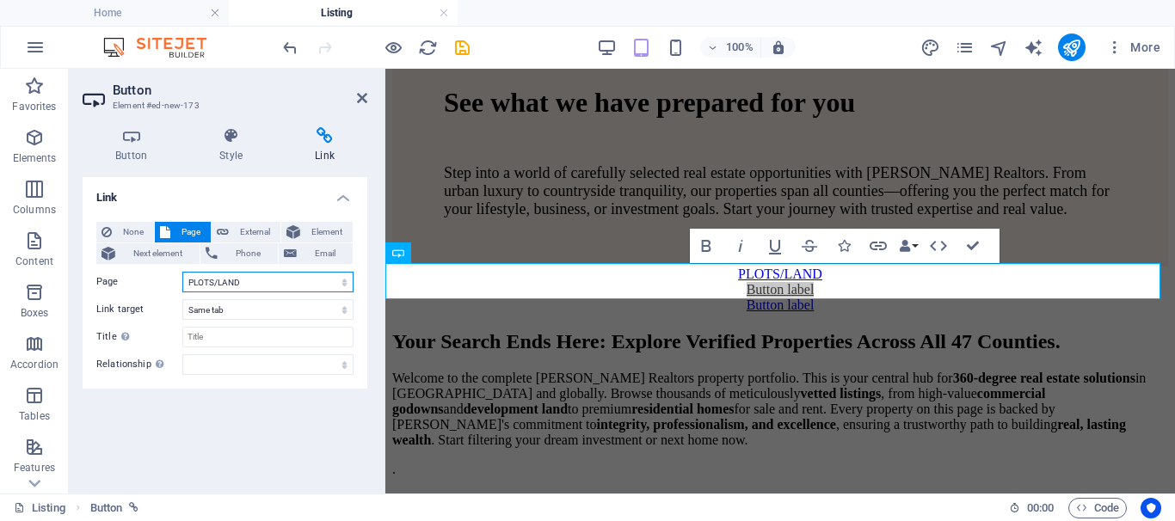
click at [336, 287] on select "Home Listing COMMERCIAL PROPERTIES PLOTS/LAND Houses News Our Team Contact Lega…" at bounding box center [267, 282] width 171 height 21
select select "4"
click at [182, 272] on select "Home Listing COMMERCIAL PROPERTIES PLOTS/LAND Houses News Our Team Contact Lega…" at bounding box center [267, 282] width 171 height 21
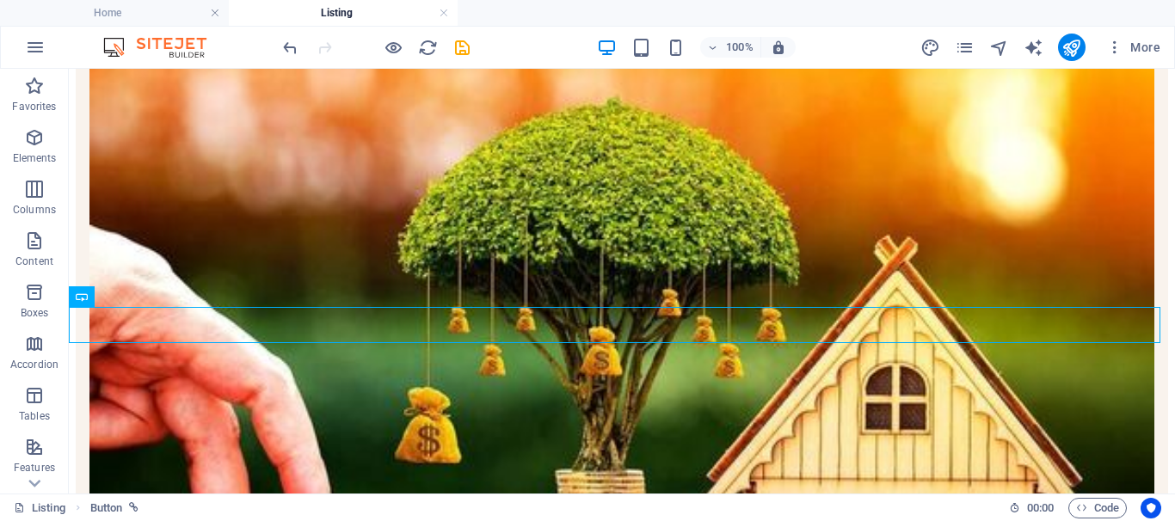
scroll to position [281, 0]
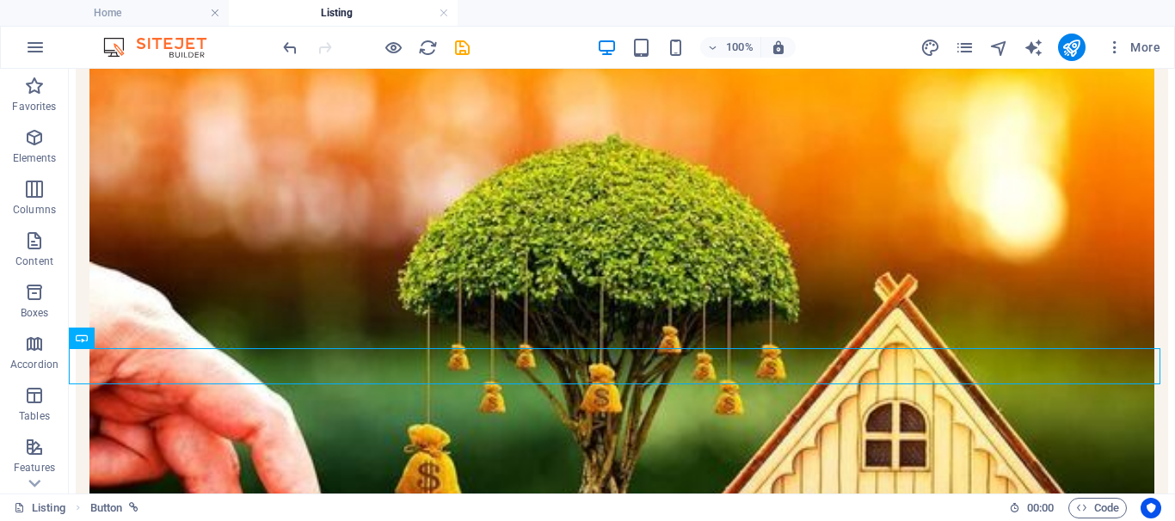
select select "4"
select select
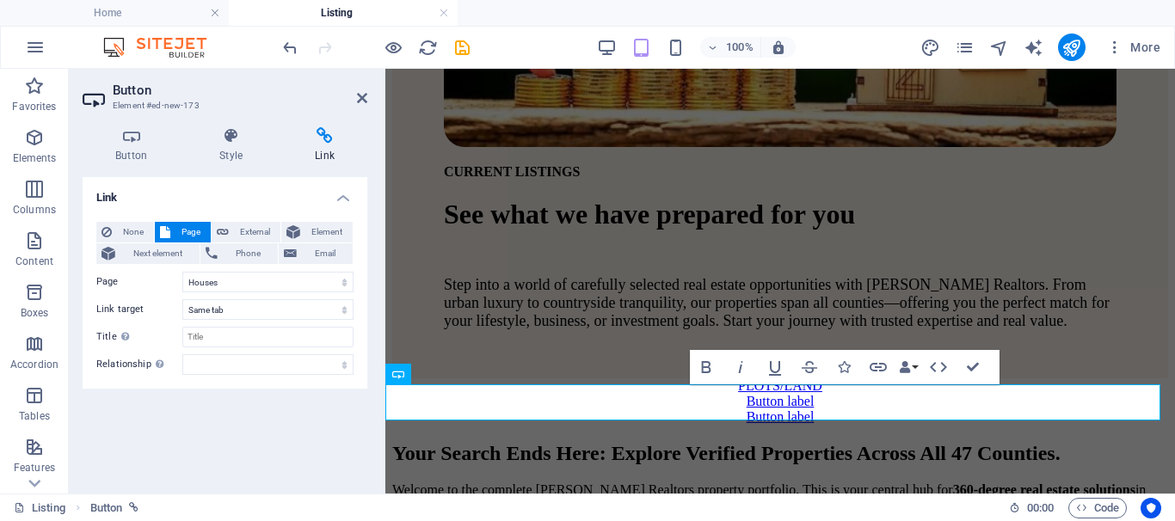
scroll to position [744, 0]
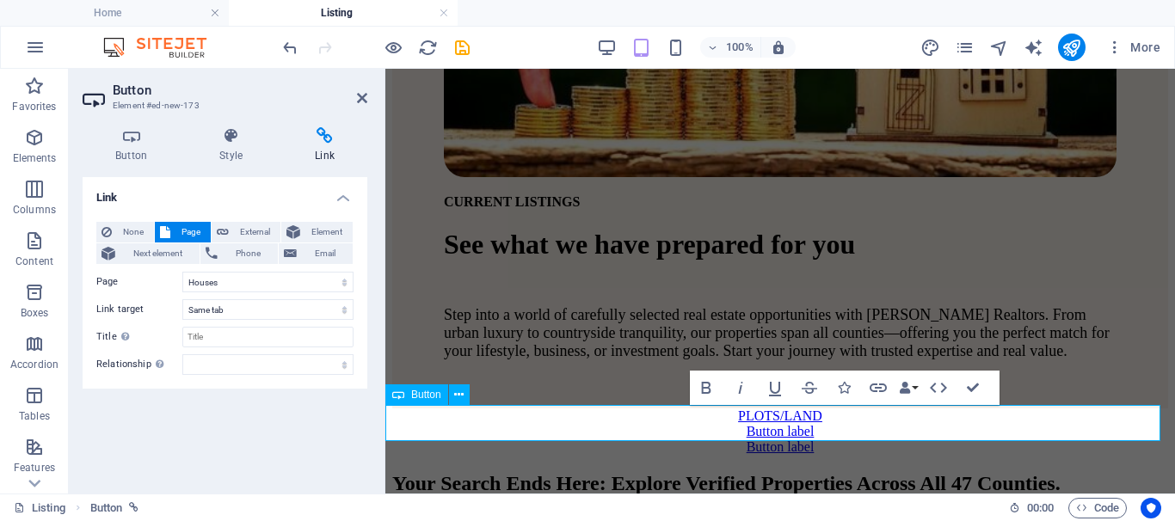
click at [815, 424] on link "Button label" at bounding box center [781, 431] width 68 height 15
drag, startPoint x: 834, startPoint y: 419, endPoint x: 703, endPoint y: 416, distance: 131.7
click at [747, 424] on link "Button label" at bounding box center [781, 431] width 68 height 15
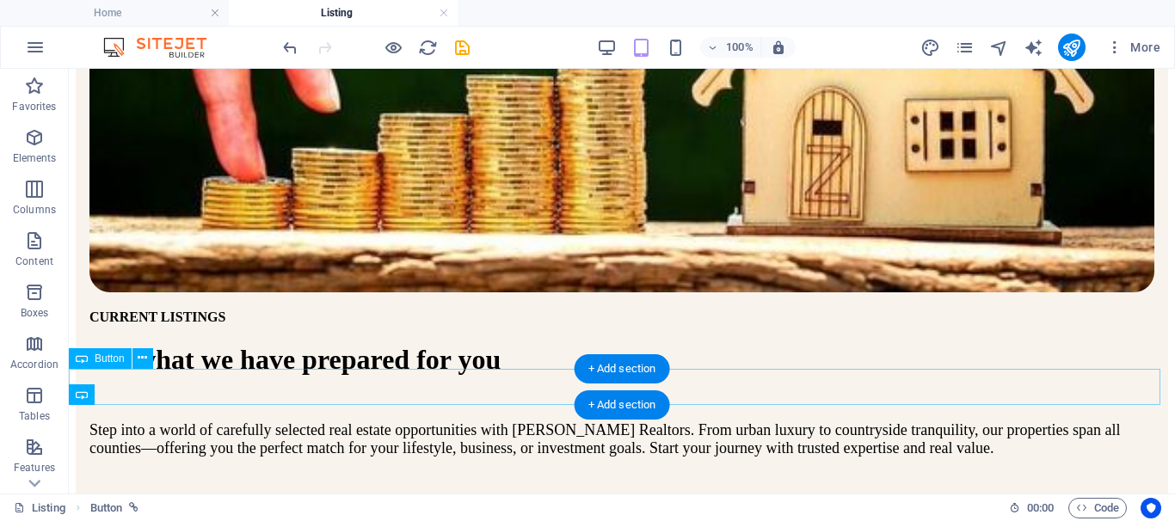
scroll to position [371, 0]
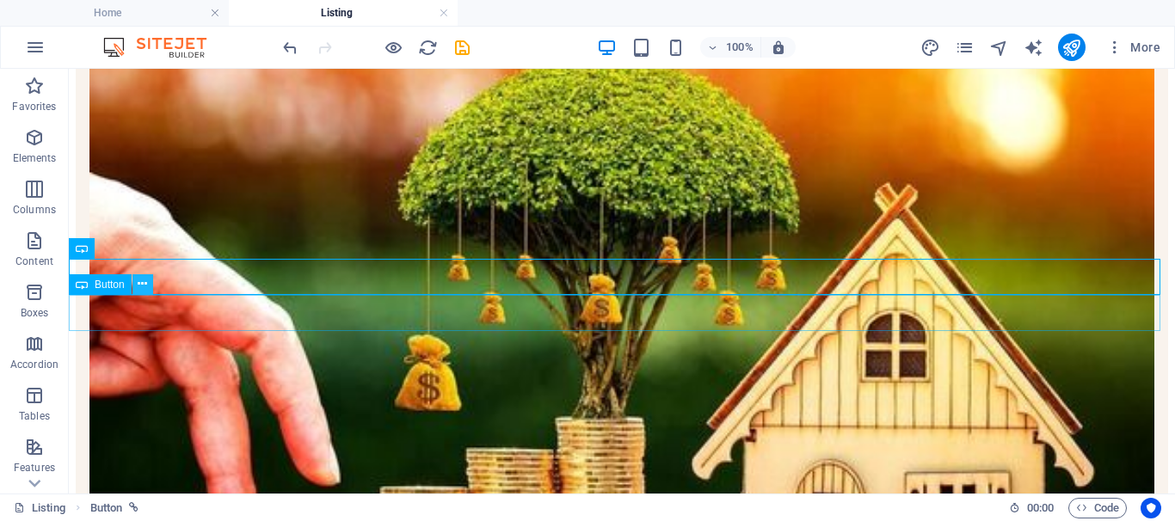
click at [145, 293] on icon at bounding box center [142, 284] width 9 height 18
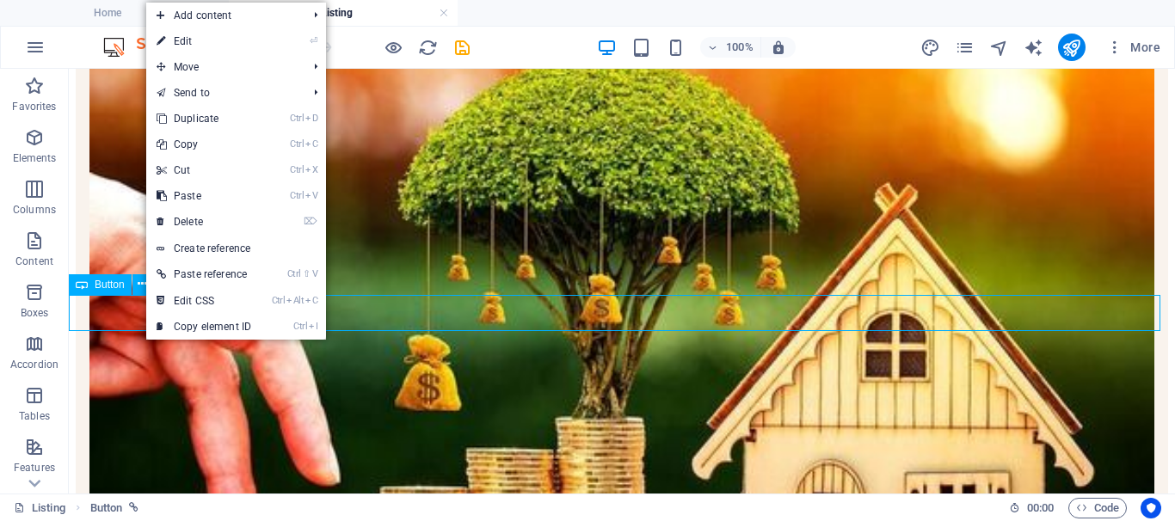
click at [222, 37] on link "⏎ Edit" at bounding box center [203, 41] width 115 height 26
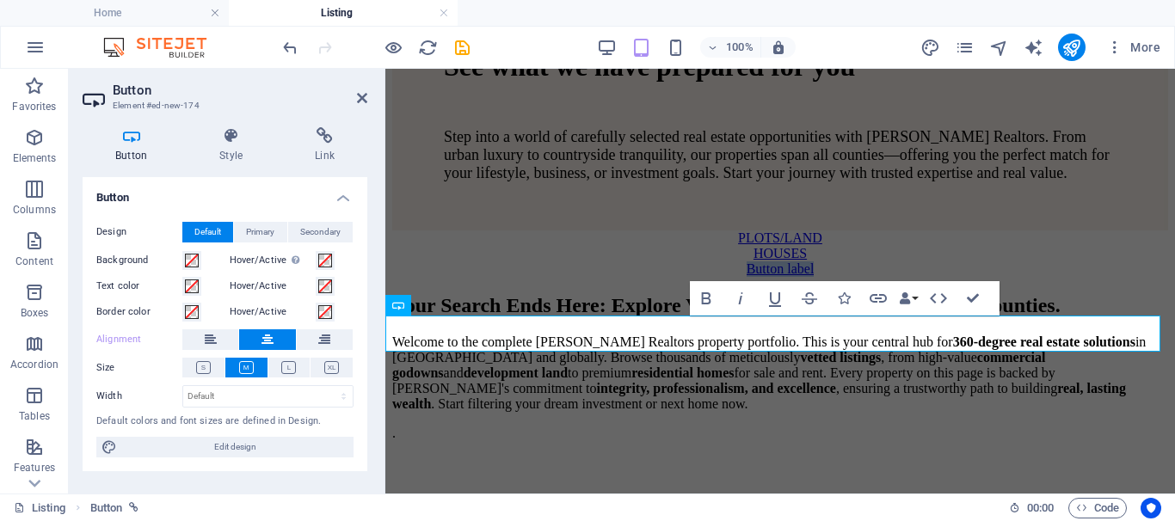
scroll to position [770, 0]
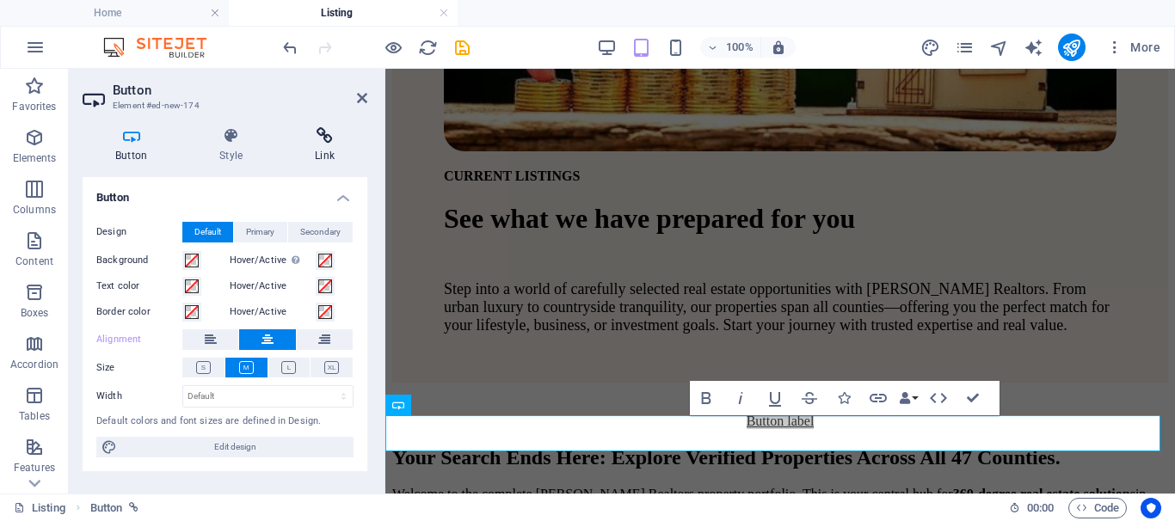
click at [318, 135] on icon at bounding box center [324, 135] width 85 height 17
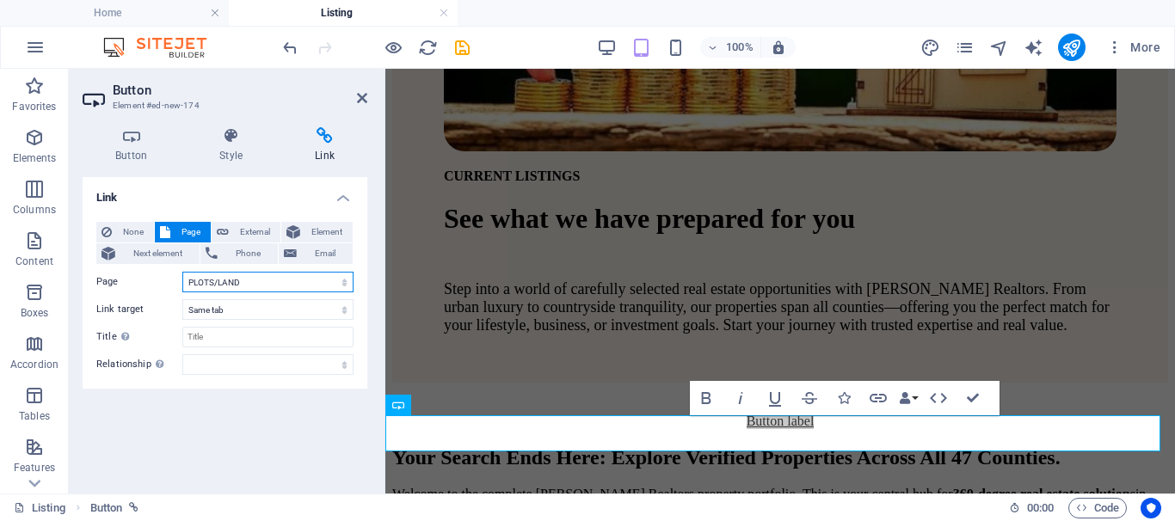
click at [345, 284] on select "Home Listing COMMERCIAL PROPERTIES PLOTS/LAND Houses News Our Team Contact Lega…" at bounding box center [267, 282] width 171 height 21
select select "2"
click at [182, 272] on select "Home Listing COMMERCIAL PROPERTIES PLOTS/LAND Houses News Our Team Contact Lega…" at bounding box center [267, 282] width 171 height 21
click at [815, 428] on link "Button label" at bounding box center [781, 421] width 68 height 15
drag, startPoint x: 830, startPoint y: 431, endPoint x: 717, endPoint y: 434, distance: 113.6
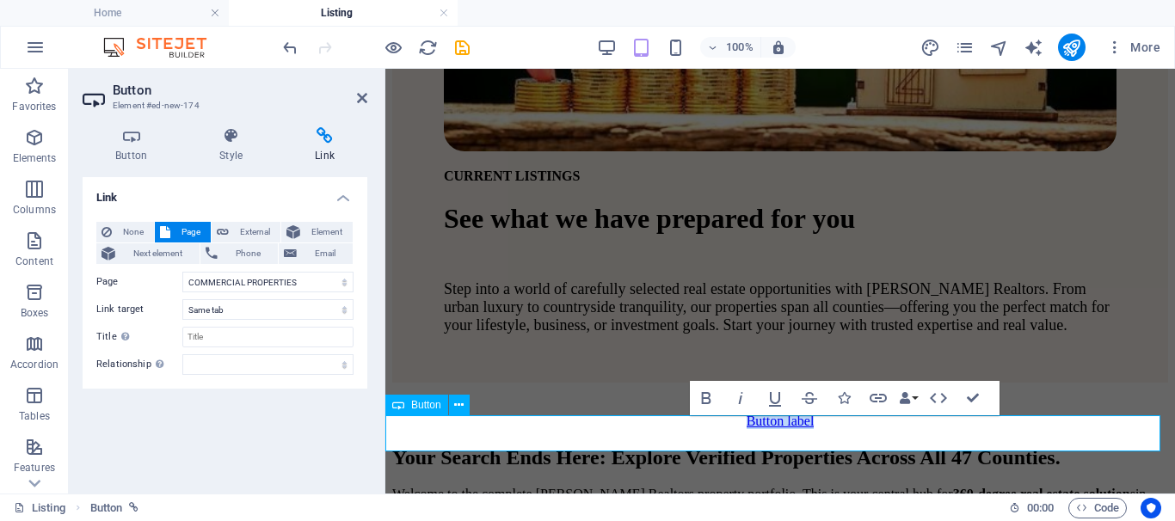
click at [747, 428] on link "Button label" at bounding box center [781, 421] width 68 height 15
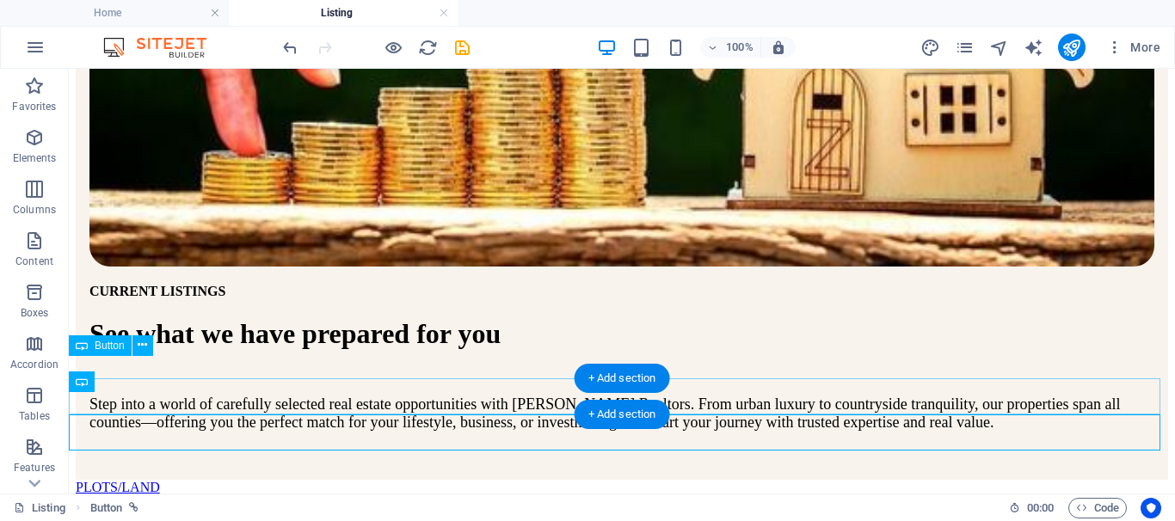
scroll to position [397, 0]
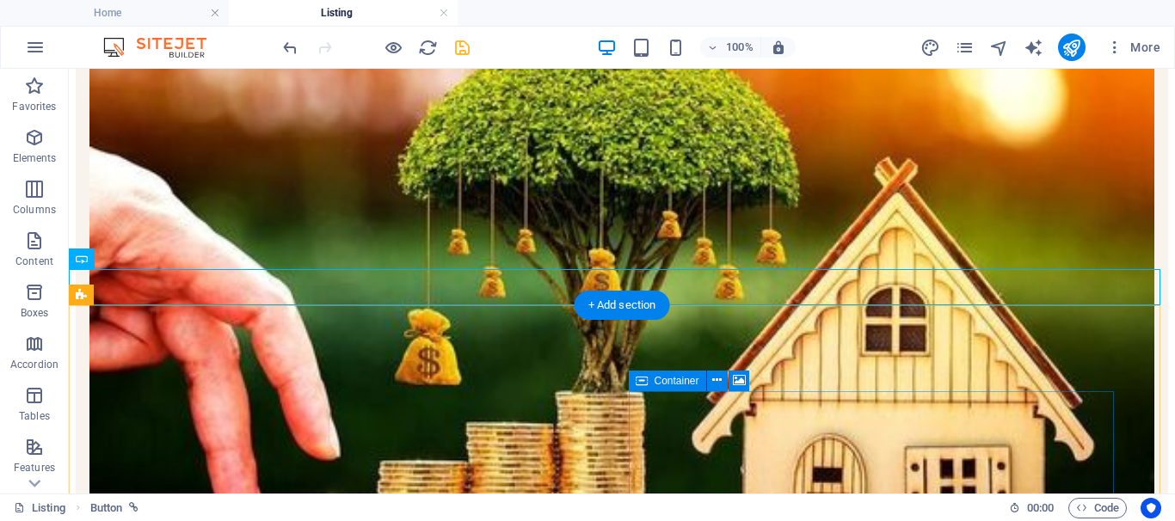
click at [466, 49] on icon "save" at bounding box center [463, 48] width 20 height 20
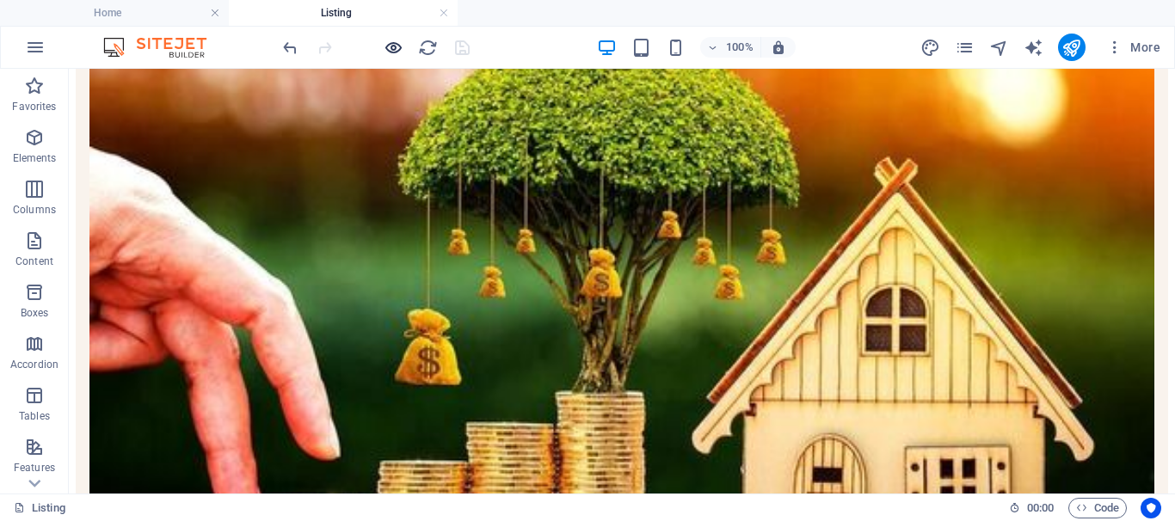
click at [387, 51] on icon "button" at bounding box center [394, 48] width 20 height 20
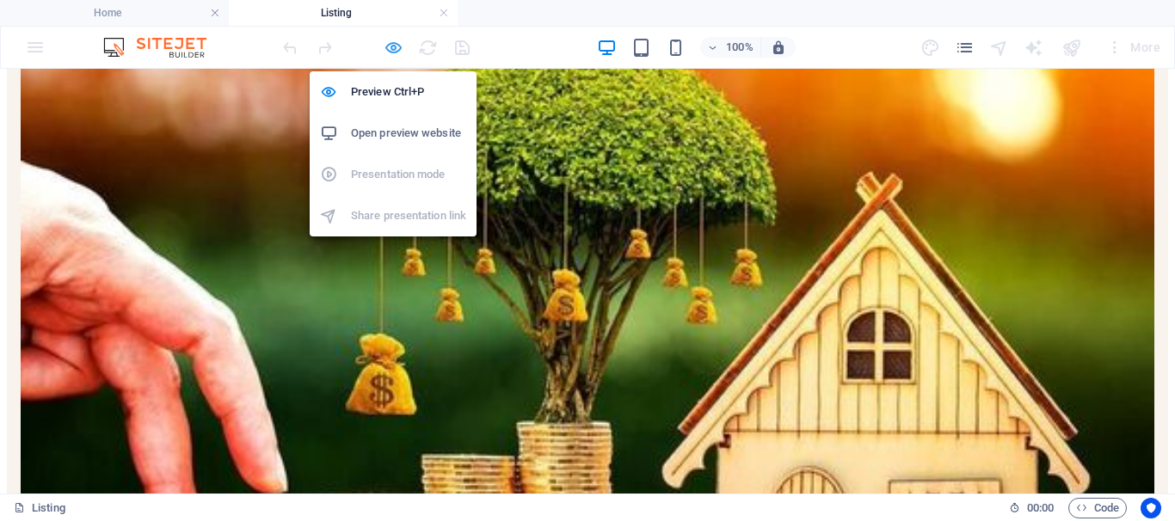
scroll to position [396, 0]
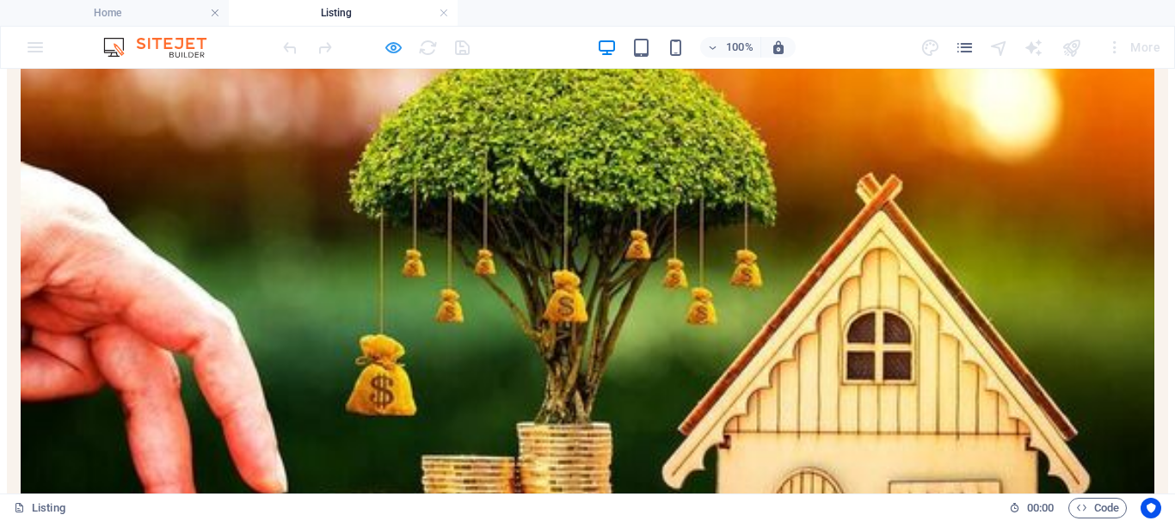
click at [384, 46] on icon "button" at bounding box center [394, 48] width 20 height 20
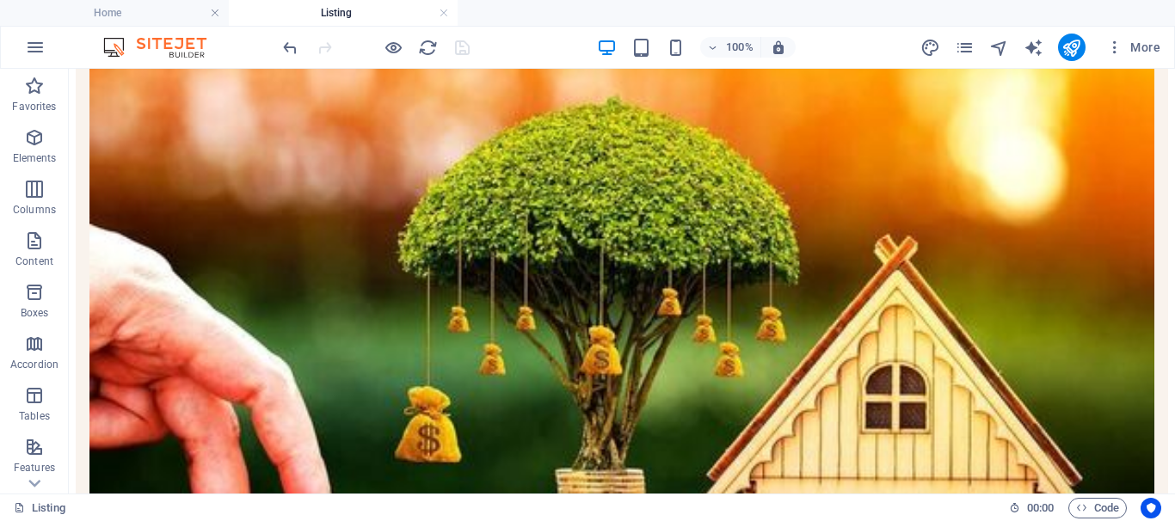
scroll to position [316, 0]
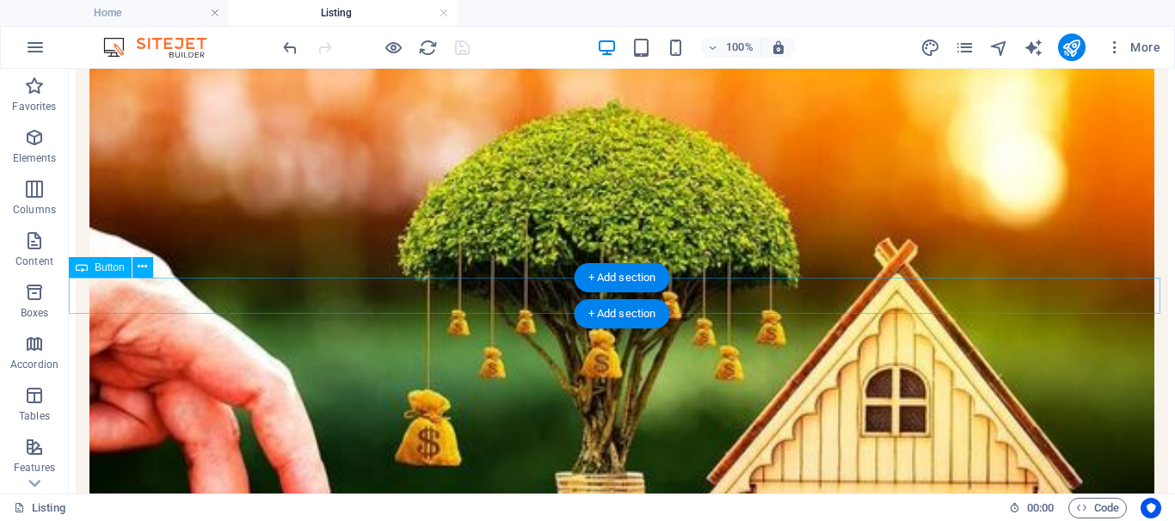
click at [139, 265] on div "CURRENT LISTINGS See what we have prepared for you Step into a world of careful…" at bounding box center [622, 456] width 1093 height 958
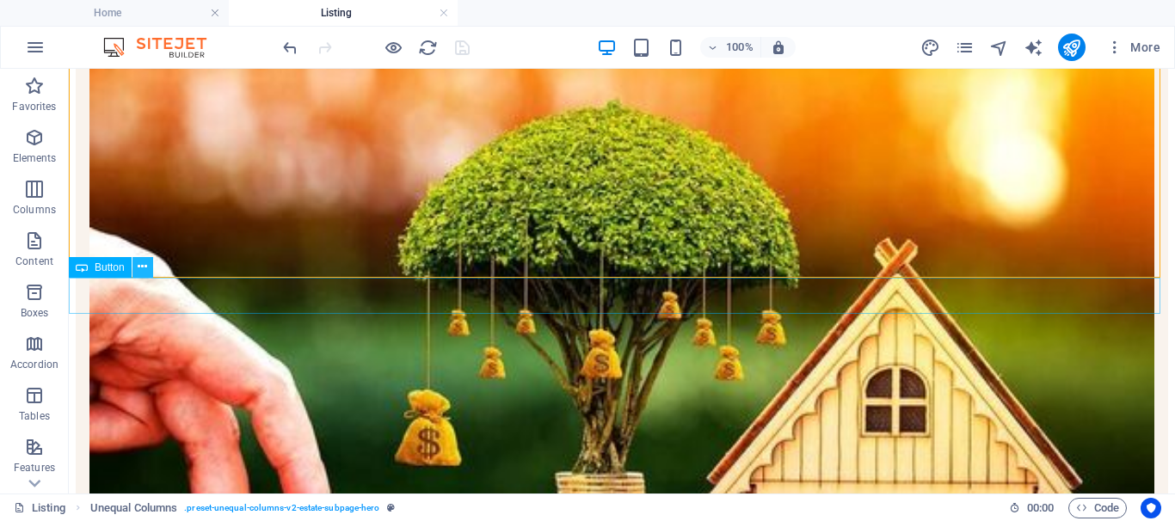
click at [137, 274] on button at bounding box center [142, 267] width 21 height 21
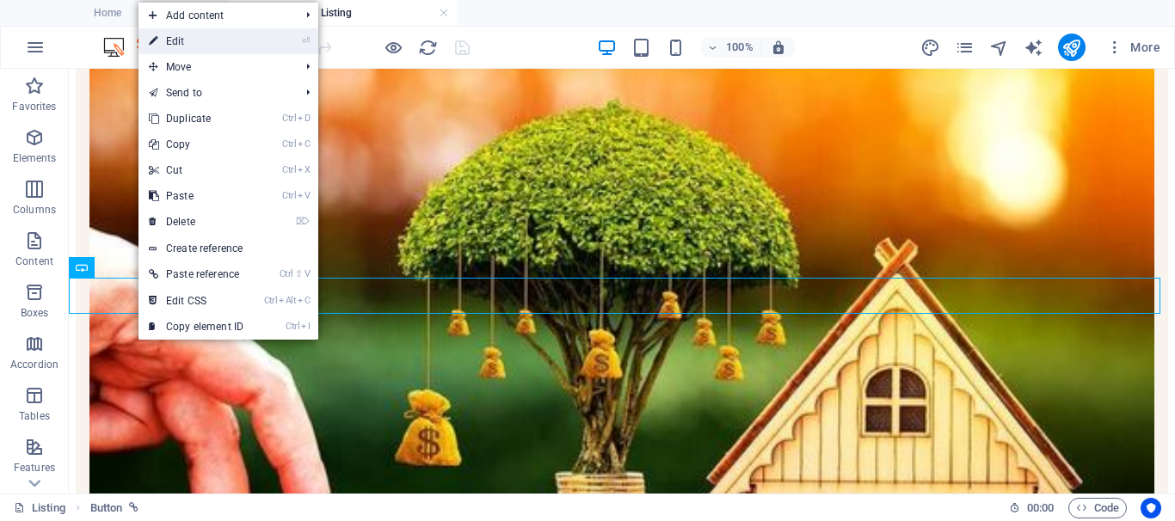
click at [182, 37] on link "⏎ Edit" at bounding box center [196, 41] width 115 height 26
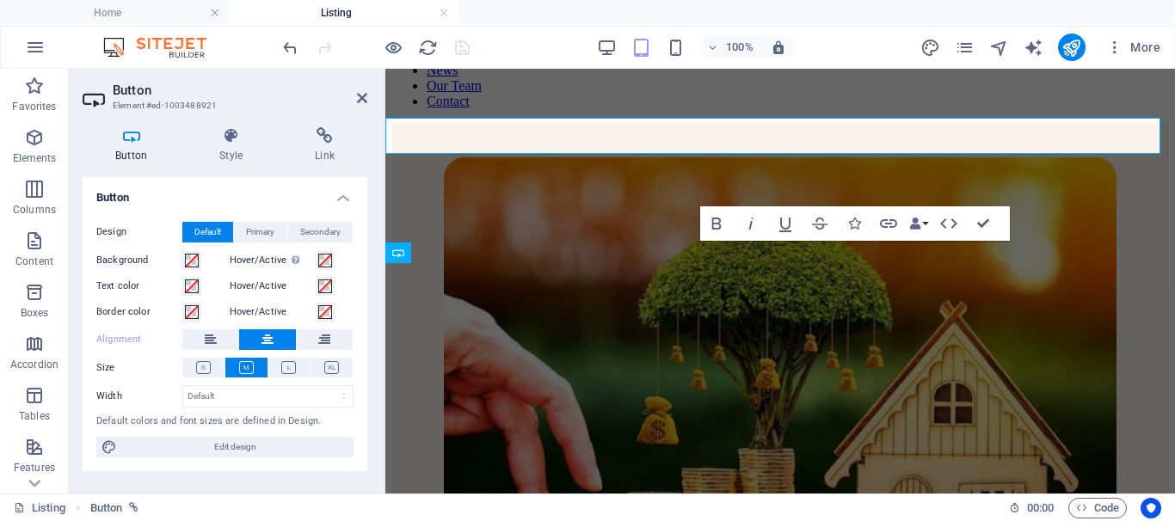
scroll to position [850, 0]
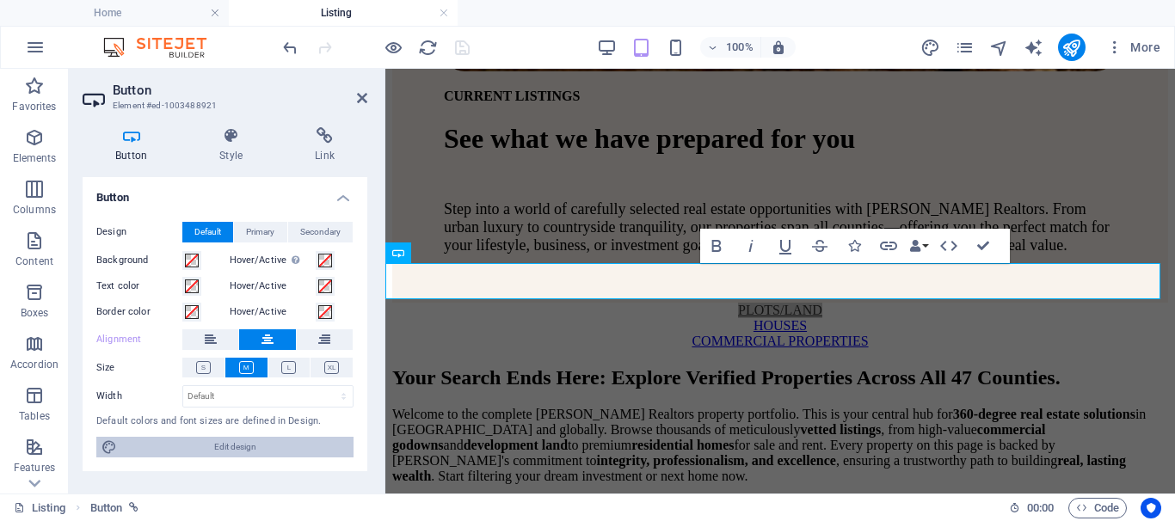
click at [225, 450] on span "Edit design" at bounding box center [235, 447] width 226 height 21
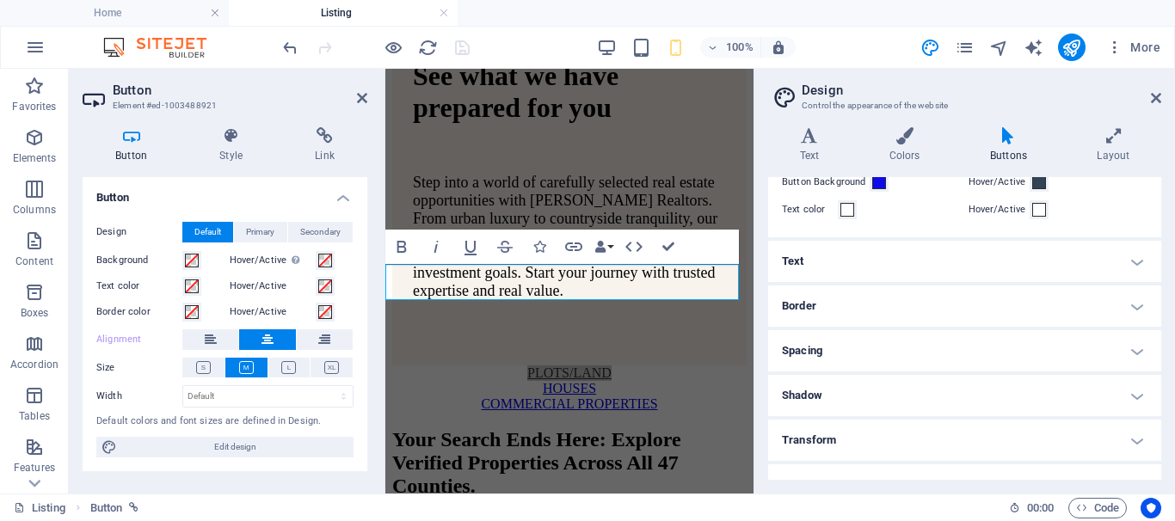
scroll to position [78, 0]
click at [1131, 356] on h4 "Spacing" at bounding box center [964, 350] width 393 height 41
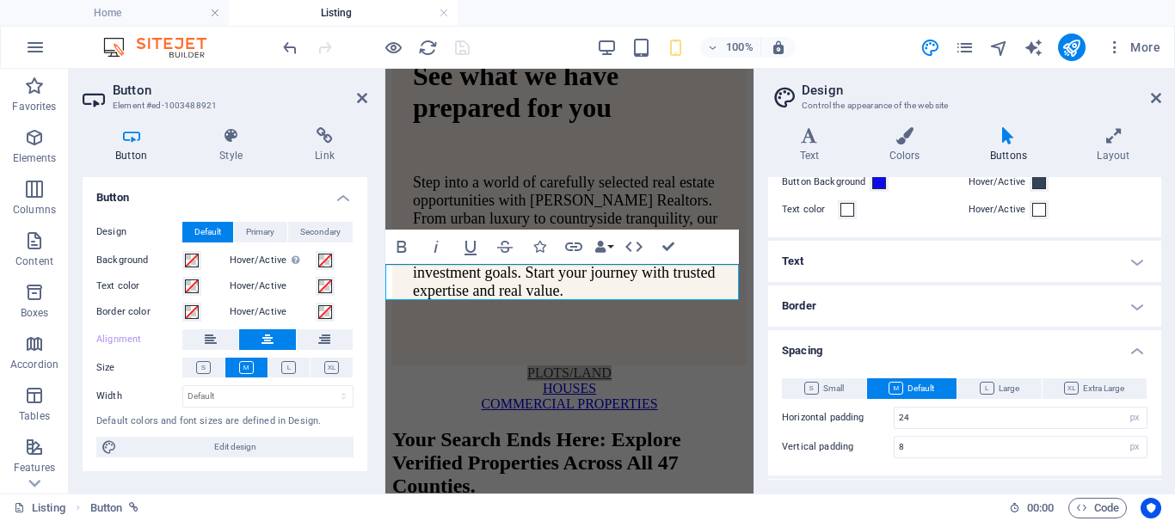
drag, startPoint x: 1157, startPoint y: 272, endPoint x: 1160, endPoint y: 303, distance: 31.1
click at [1160, 303] on div "Default Primary Secondary Colors Button Background Hover/Active Text color Hove…" at bounding box center [964, 328] width 393 height 303
click at [1155, 291] on h4 "Border" at bounding box center [964, 306] width 393 height 41
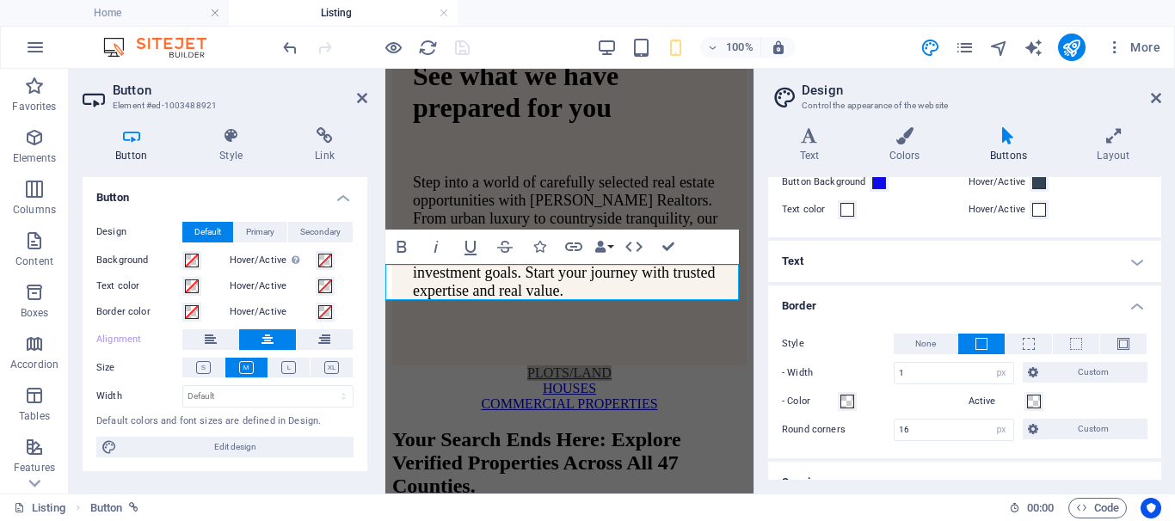
click at [1142, 299] on h4 "Border" at bounding box center [964, 301] width 393 height 31
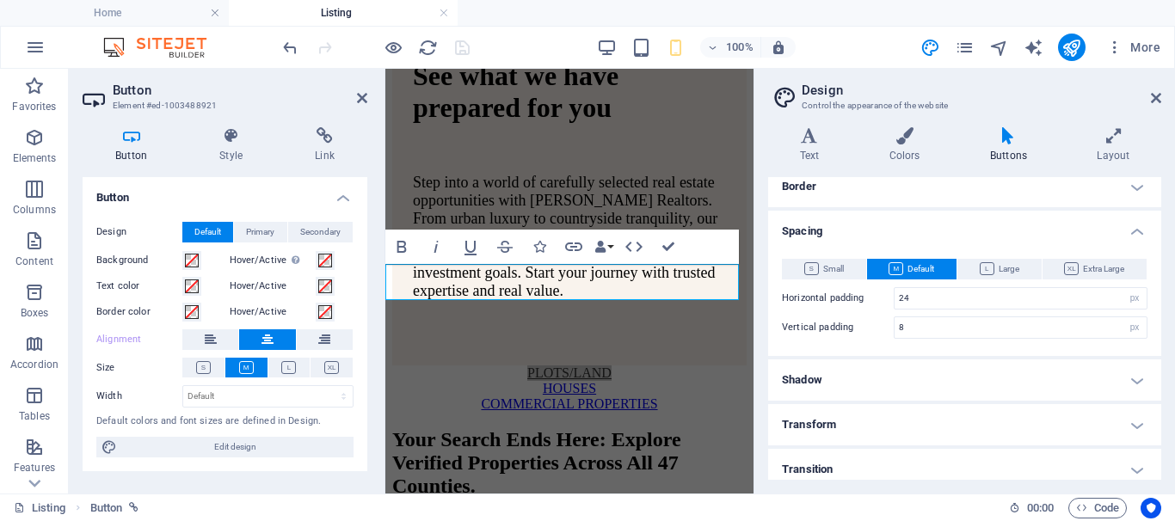
scroll to position [208, 0]
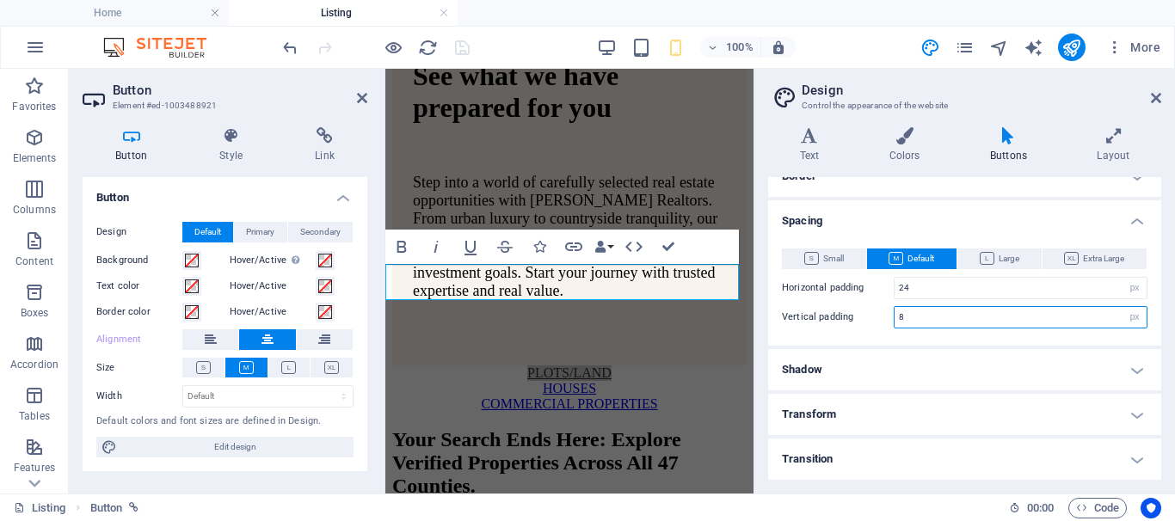
click at [906, 320] on input "8" at bounding box center [1021, 317] width 252 height 21
click at [901, 315] on input "8" at bounding box center [1021, 317] width 252 height 21
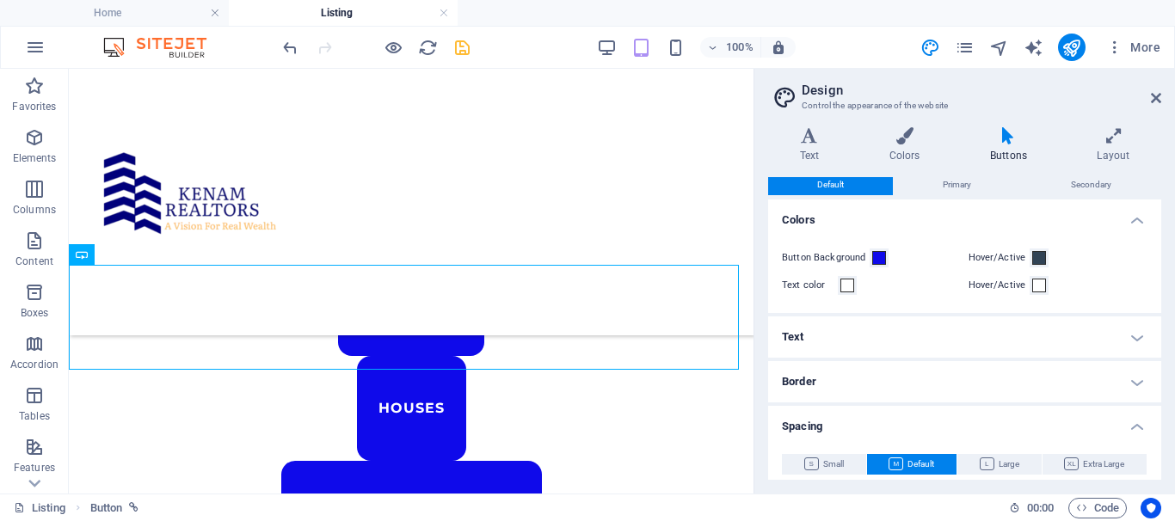
scroll to position [0, 0]
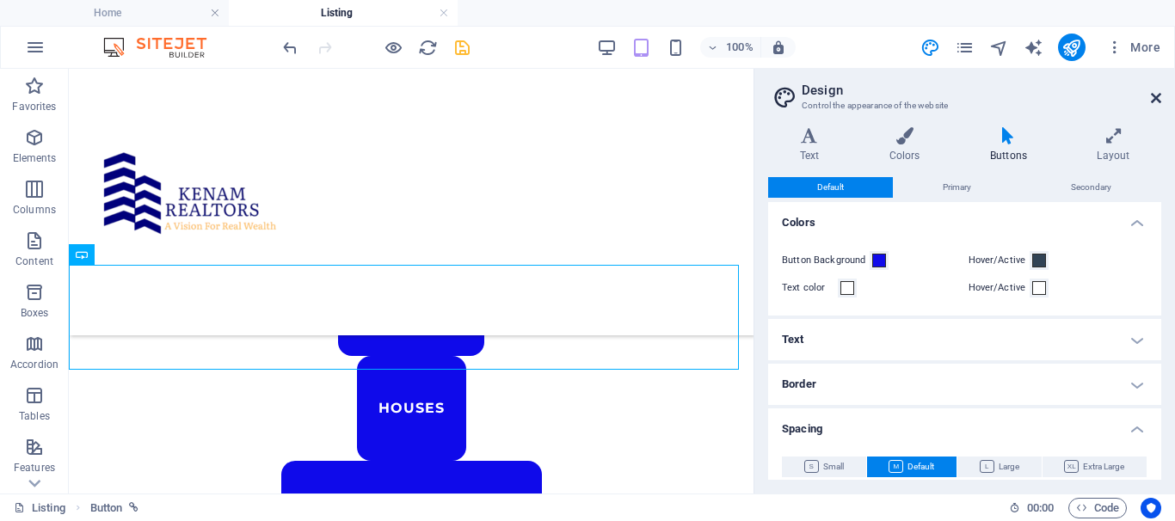
type input "48"
click at [1155, 98] on icon at bounding box center [1156, 98] width 10 height 14
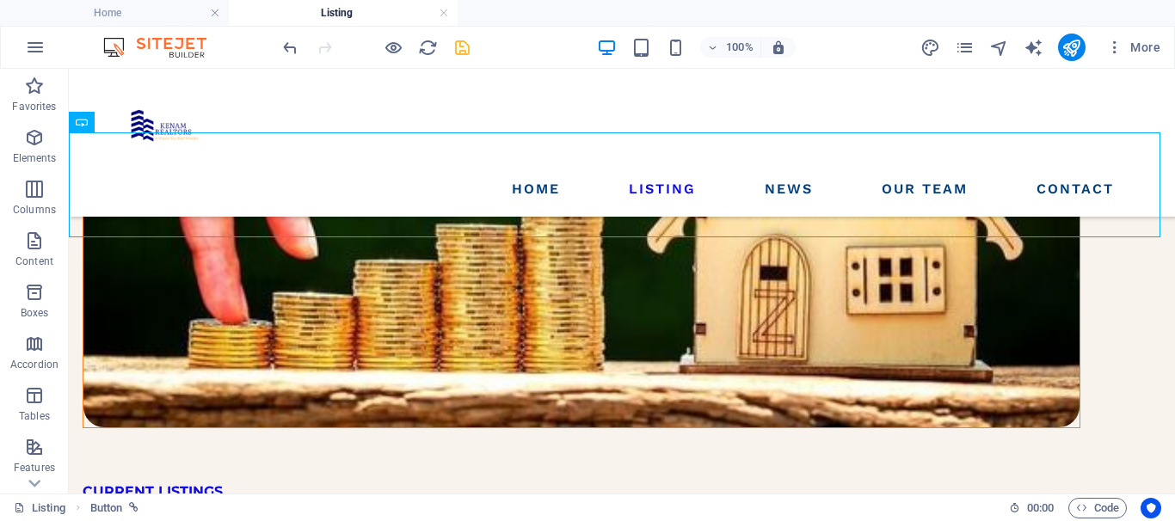
scroll to position [331, 0]
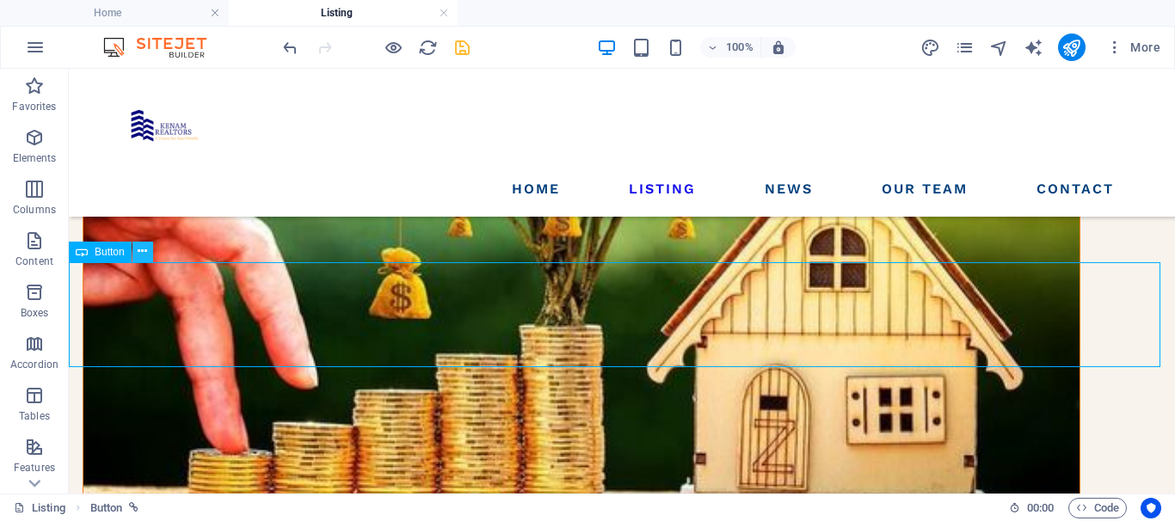
click at [140, 254] on icon at bounding box center [142, 252] width 9 height 18
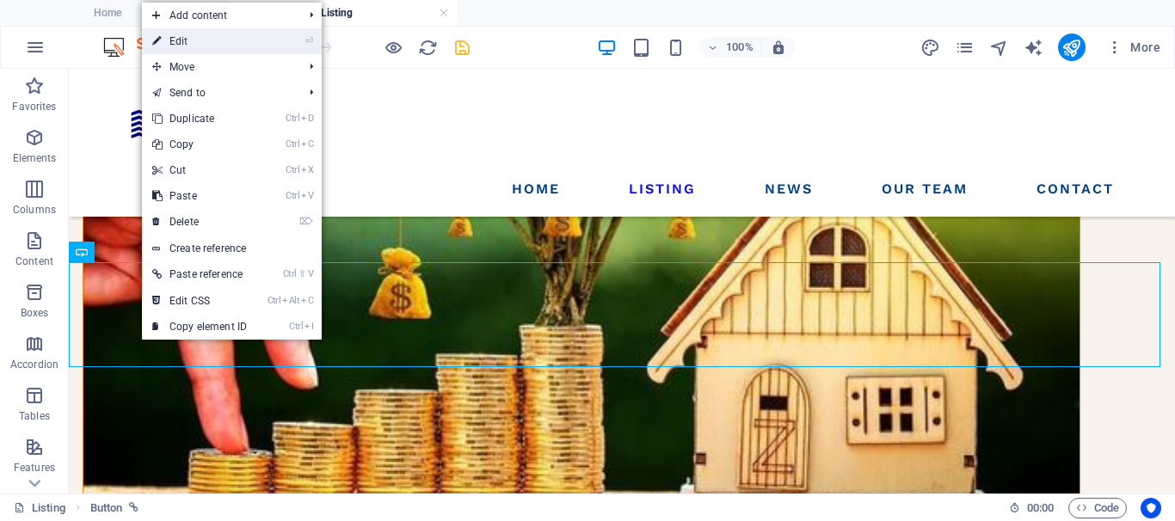
click at [199, 41] on link "⏎ Edit" at bounding box center [199, 41] width 115 height 26
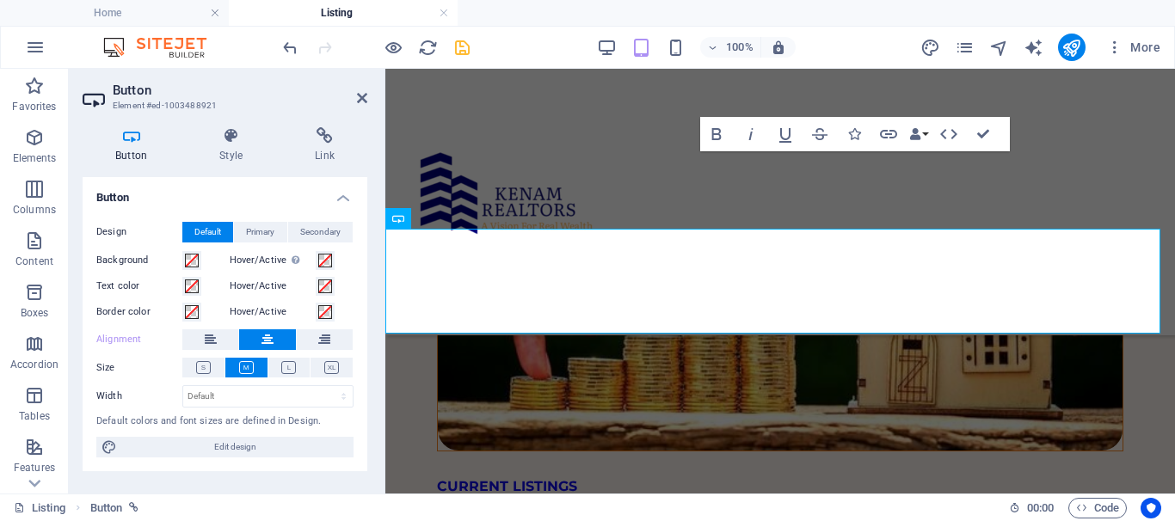
scroll to position [884, 0]
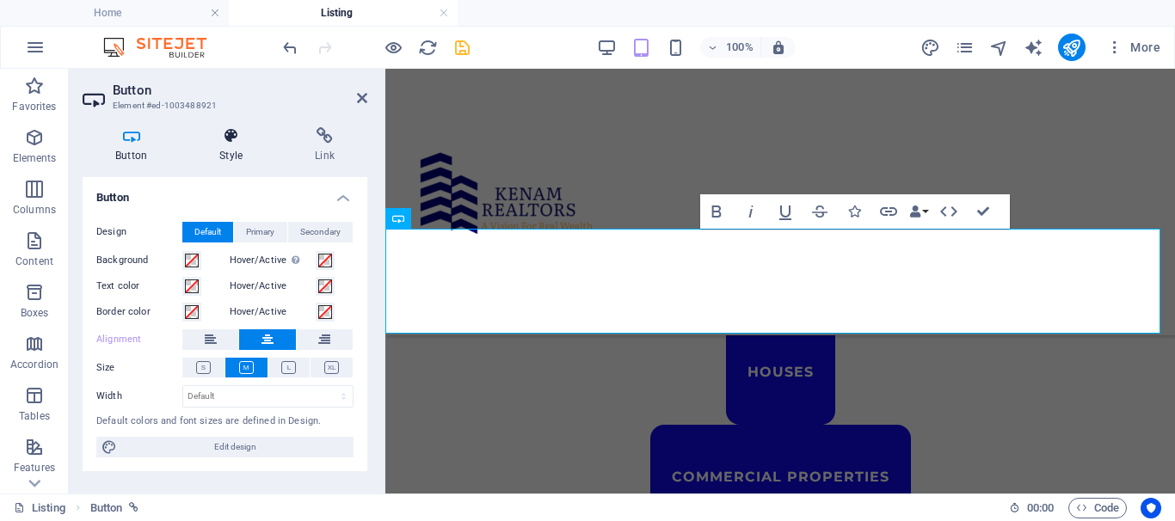
click at [228, 145] on h4 "Style" at bounding box center [234, 145] width 95 height 36
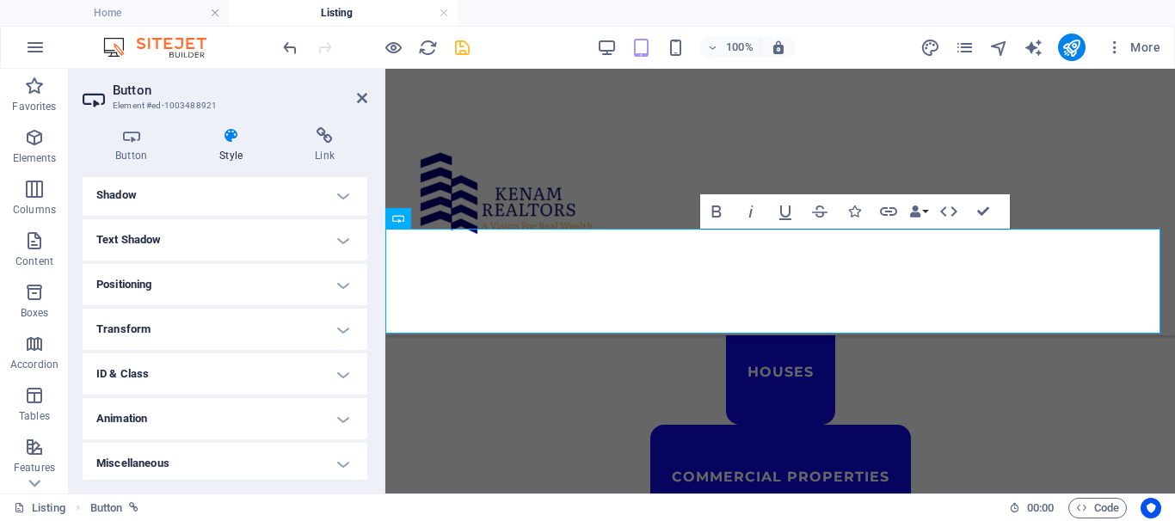
scroll to position [240, 0]
drag, startPoint x: 364, startPoint y: 218, endPoint x: 14, endPoint y: 286, distance: 356.8
click at [337, 278] on h4 "Positioning" at bounding box center [225, 280] width 285 height 41
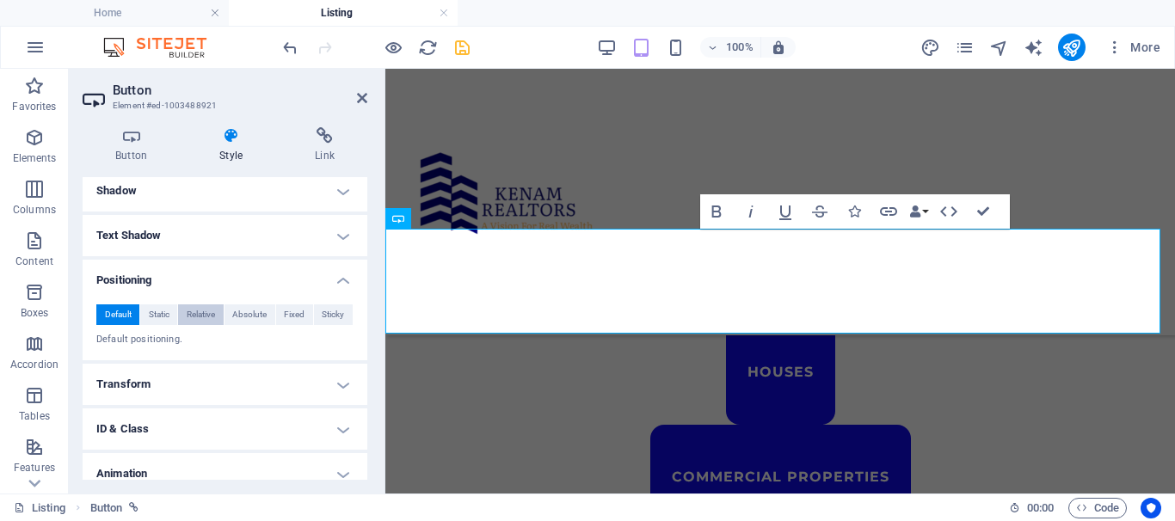
click at [194, 316] on span "Relative" at bounding box center [201, 315] width 28 height 21
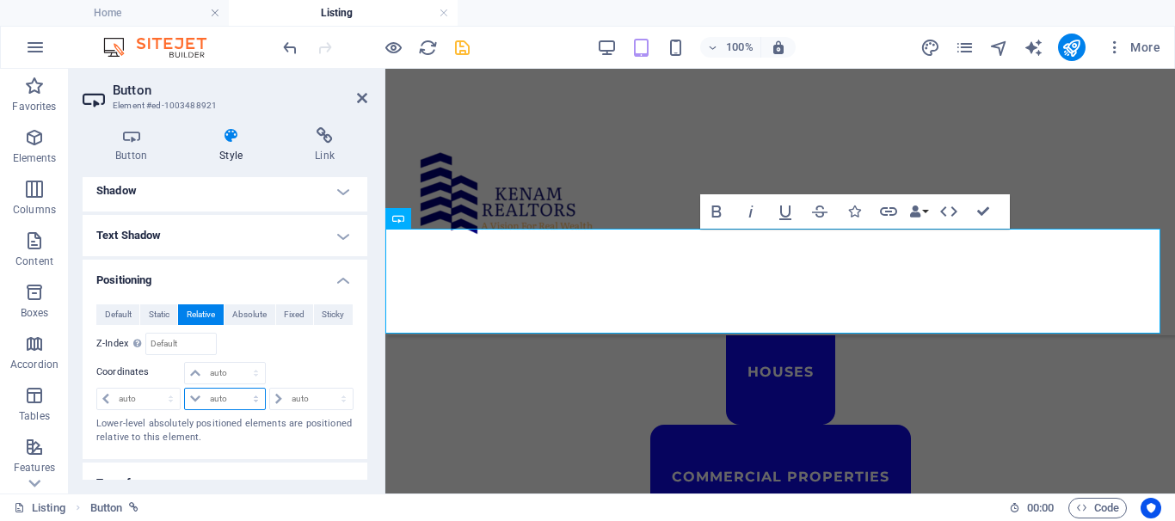
click at [208, 397] on select "auto px rem % em" at bounding box center [225, 399] width 81 height 21
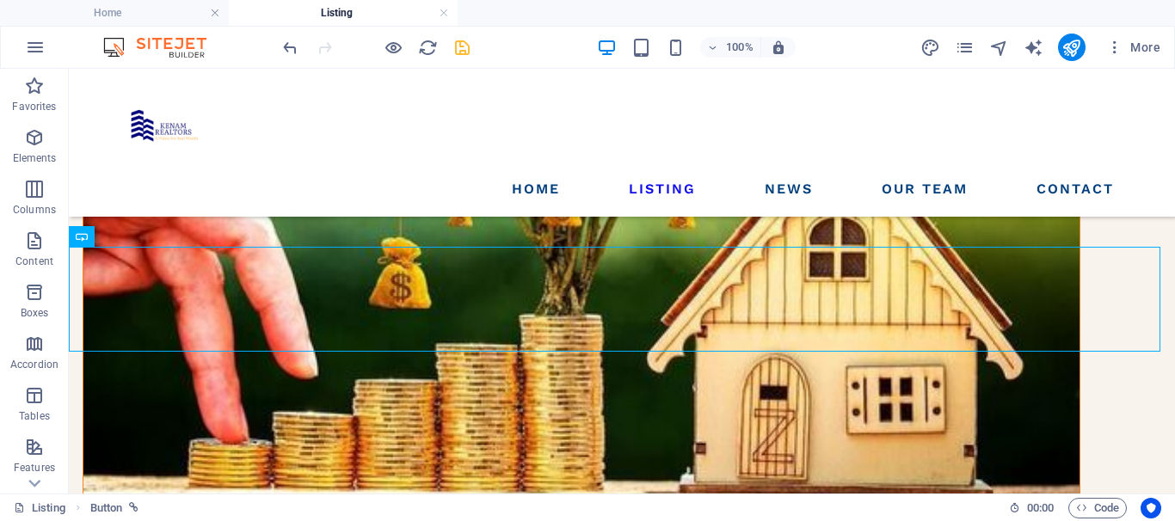
scroll to position [311, 0]
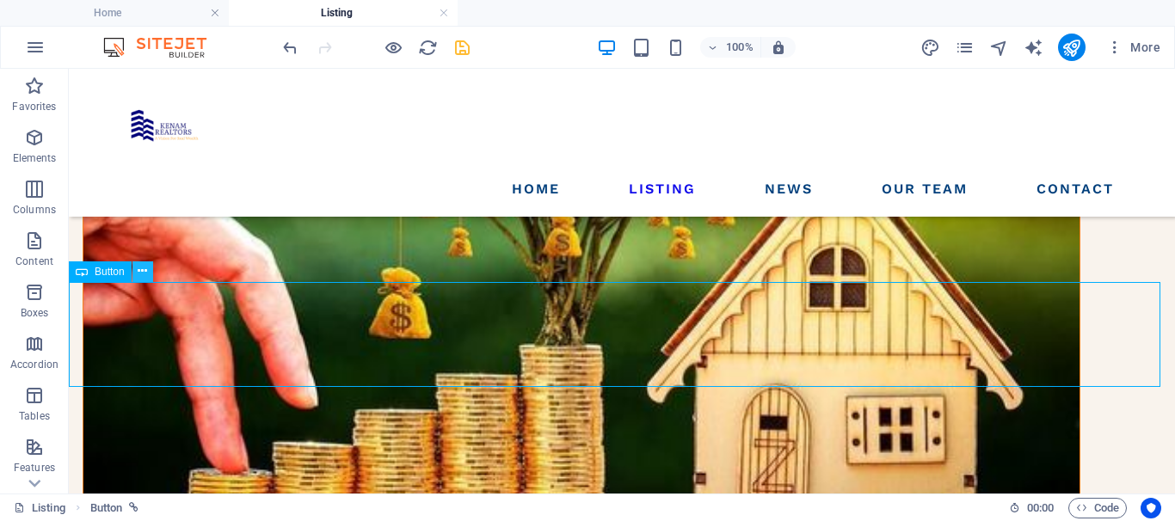
click at [145, 278] on icon at bounding box center [142, 271] width 9 height 18
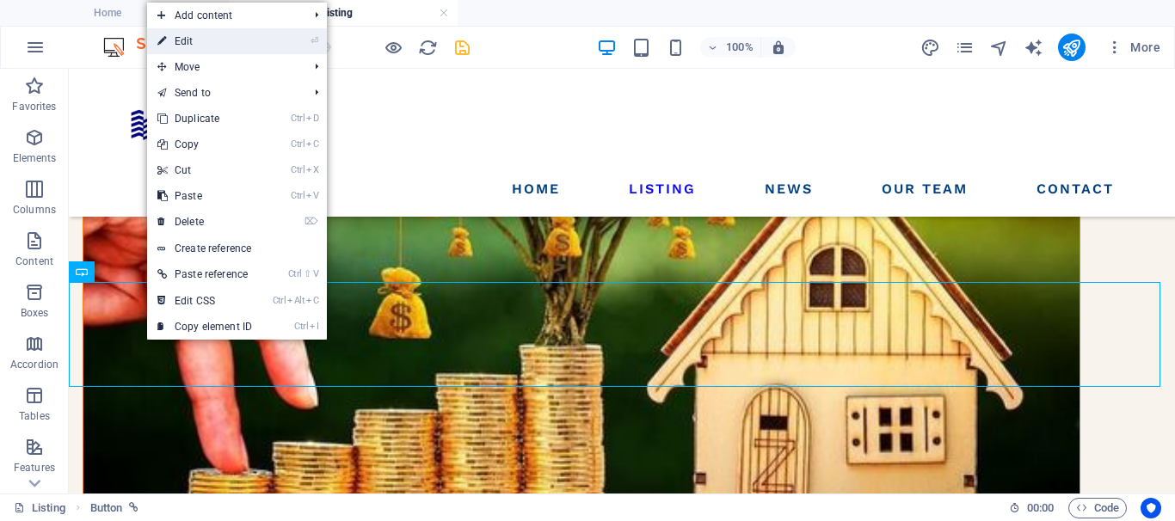
click at [217, 39] on link "⏎ Edit" at bounding box center [204, 41] width 115 height 26
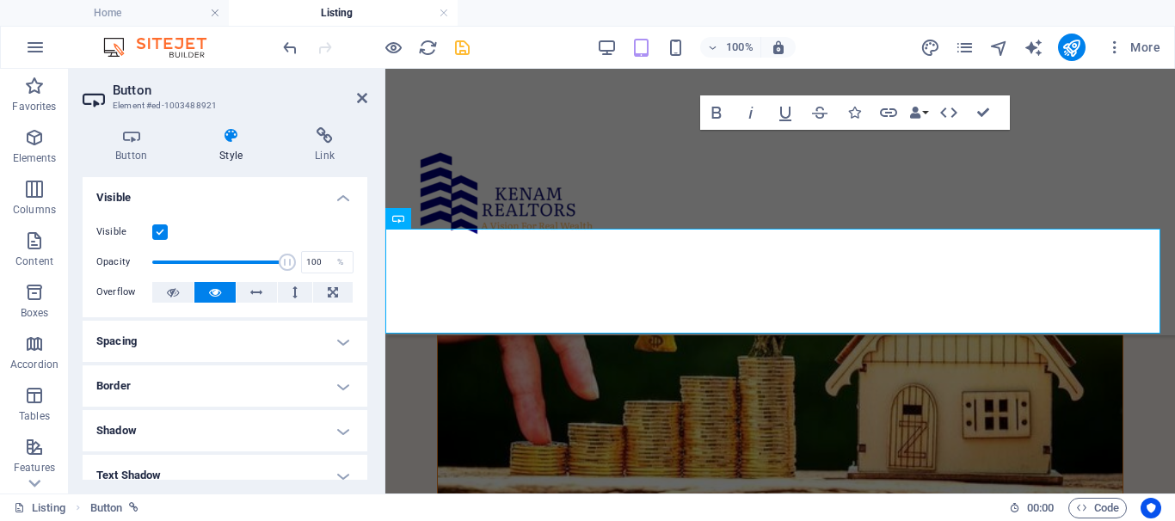
scroll to position [884, 0]
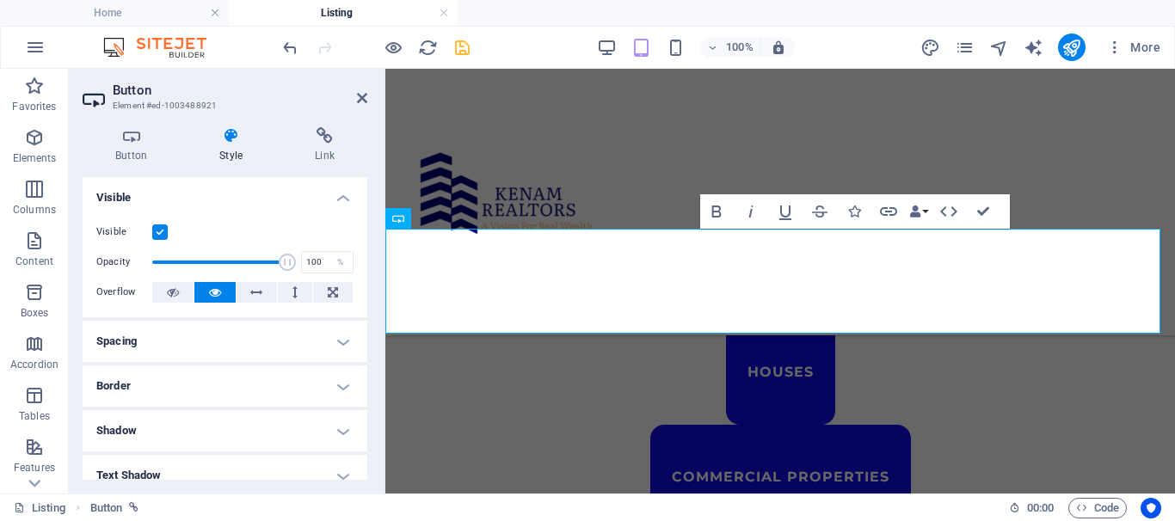
drag, startPoint x: 367, startPoint y: 218, endPoint x: 364, endPoint y: 271, distance: 53.4
click at [366, 252] on div "Button Style Link Button Design Default Primary Secondary Background Hover/Acti…" at bounding box center [225, 304] width 312 height 380
click at [360, 273] on div "Visible Opacity 100 % Overflow" at bounding box center [225, 262] width 285 height 109
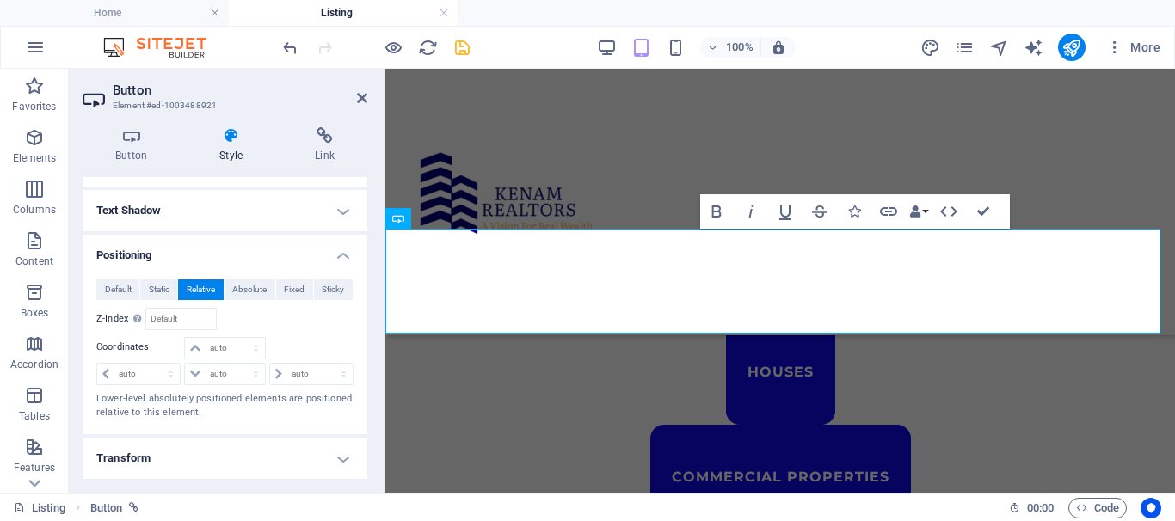
scroll to position [271, 0]
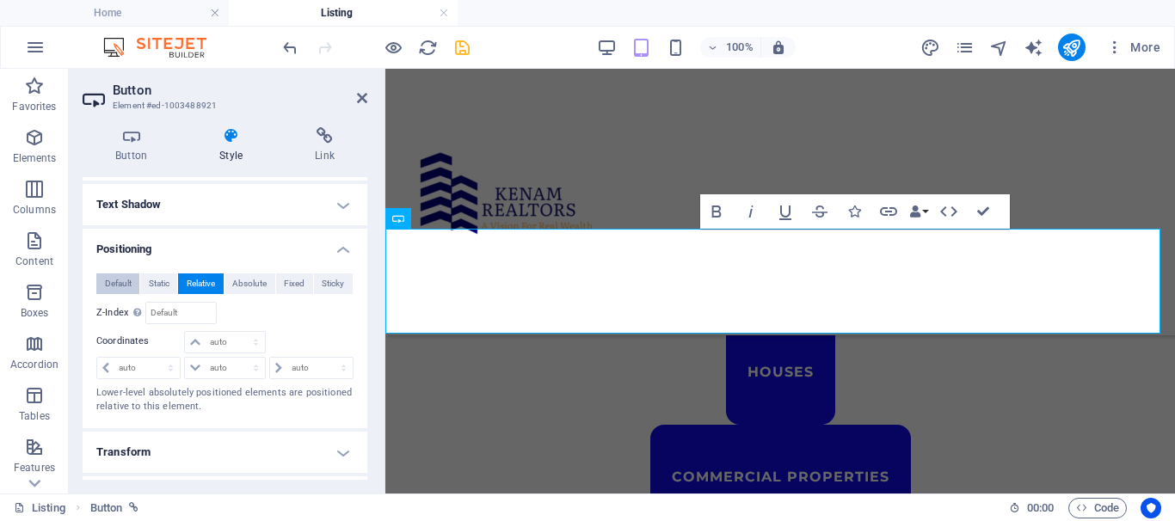
click at [117, 285] on span "Default" at bounding box center [118, 284] width 27 height 21
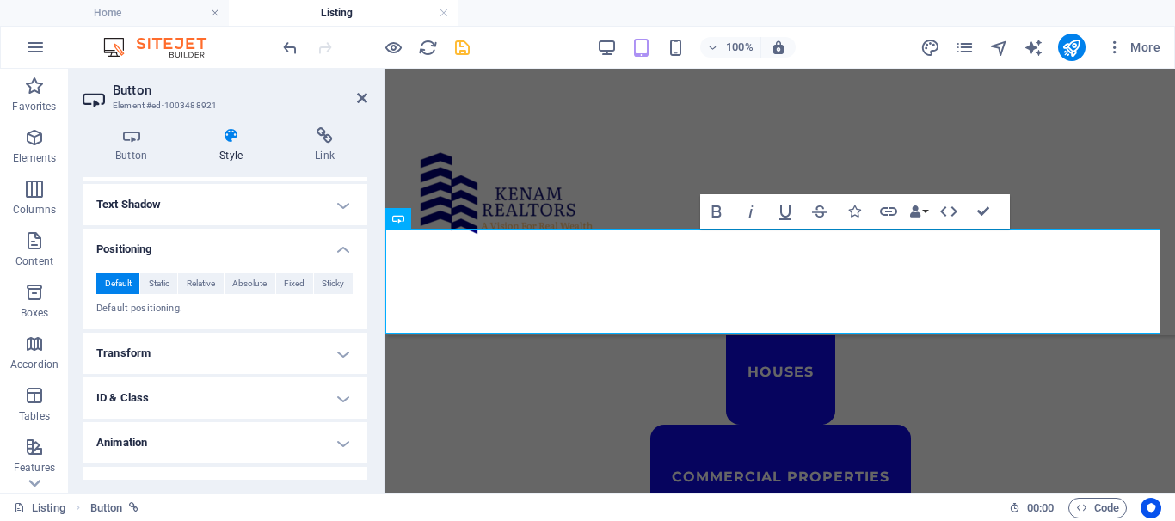
click at [334, 249] on h4 "Positioning" at bounding box center [225, 244] width 285 height 31
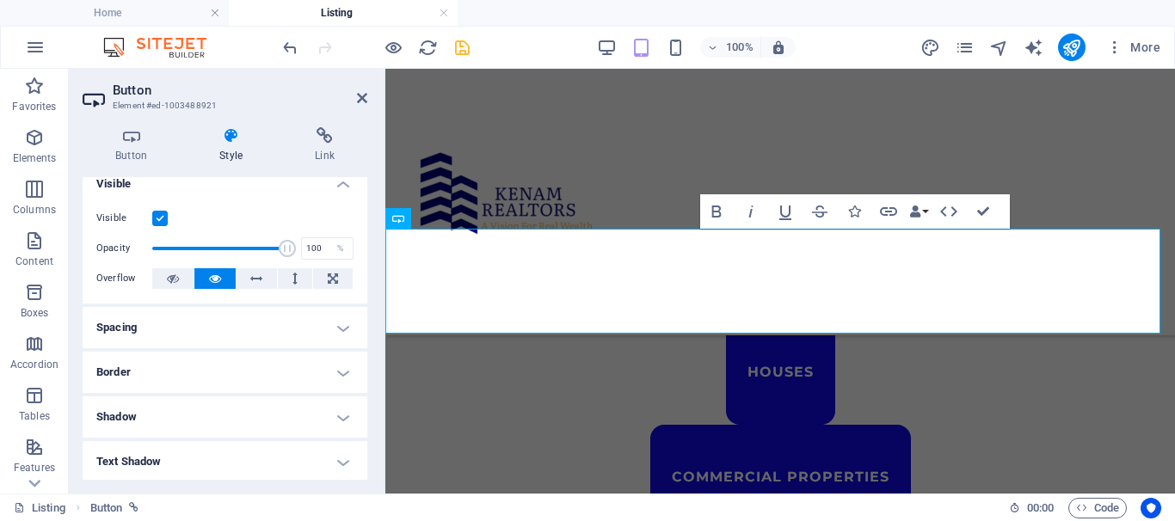
scroll to position [0, 0]
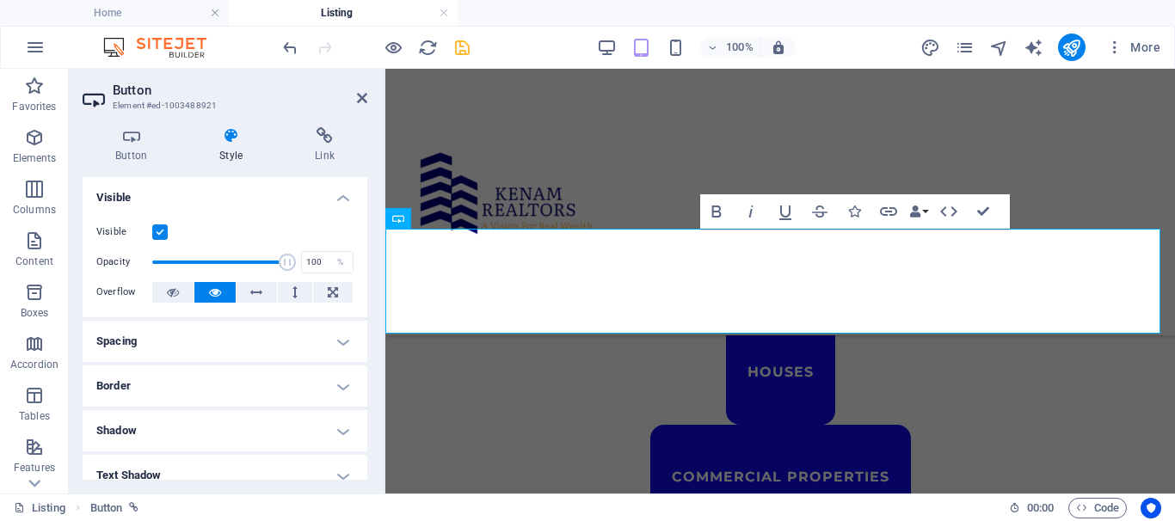
click at [328, 340] on h4 "Spacing" at bounding box center [225, 341] width 285 height 41
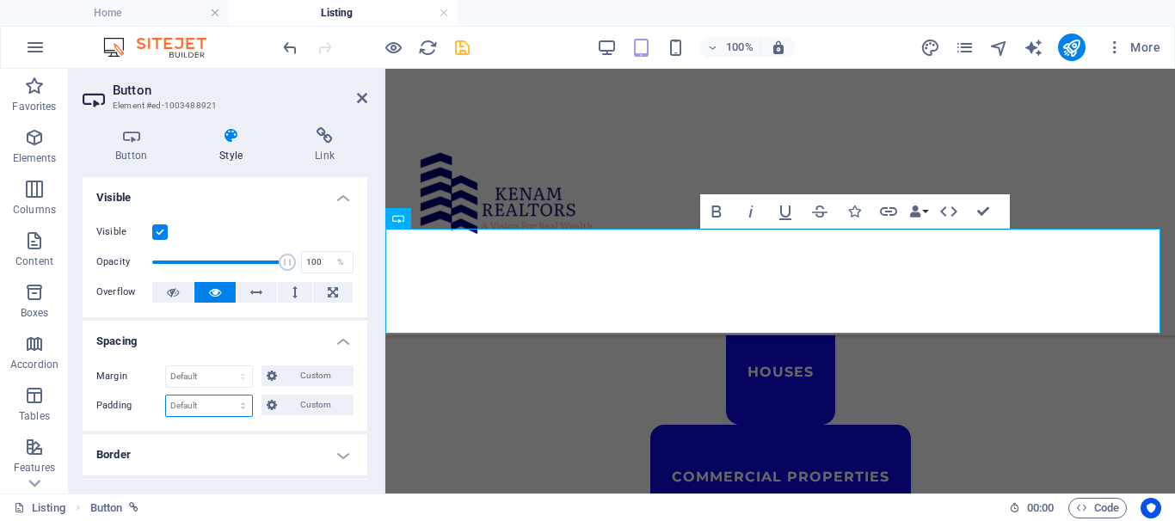
click at [236, 404] on select "Default px rem % vh vw Custom" at bounding box center [209, 406] width 86 height 21
select select "px"
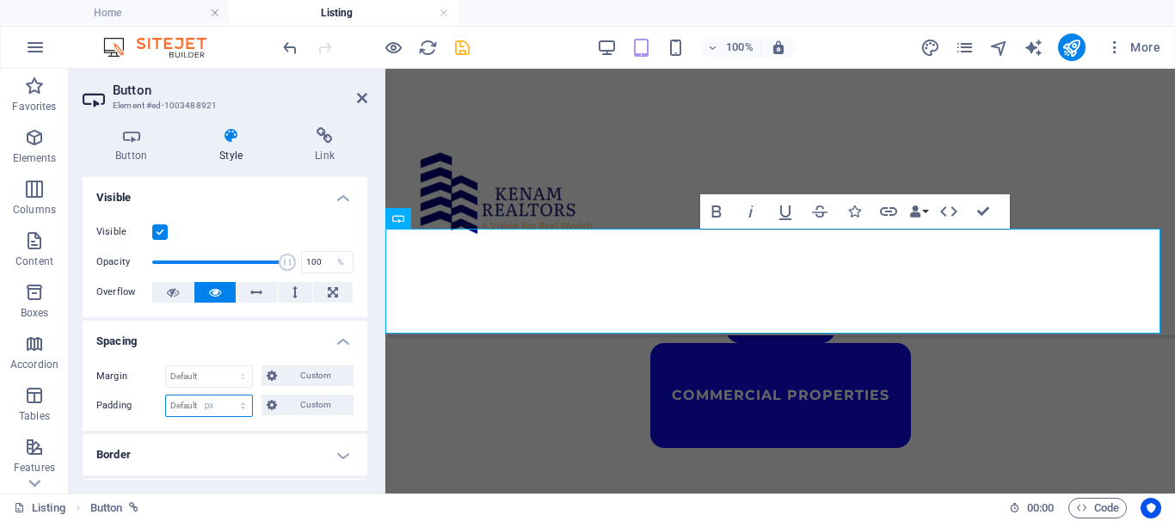
click at [226, 396] on select "Default px rem % vh vw Custom" at bounding box center [209, 406] width 86 height 21
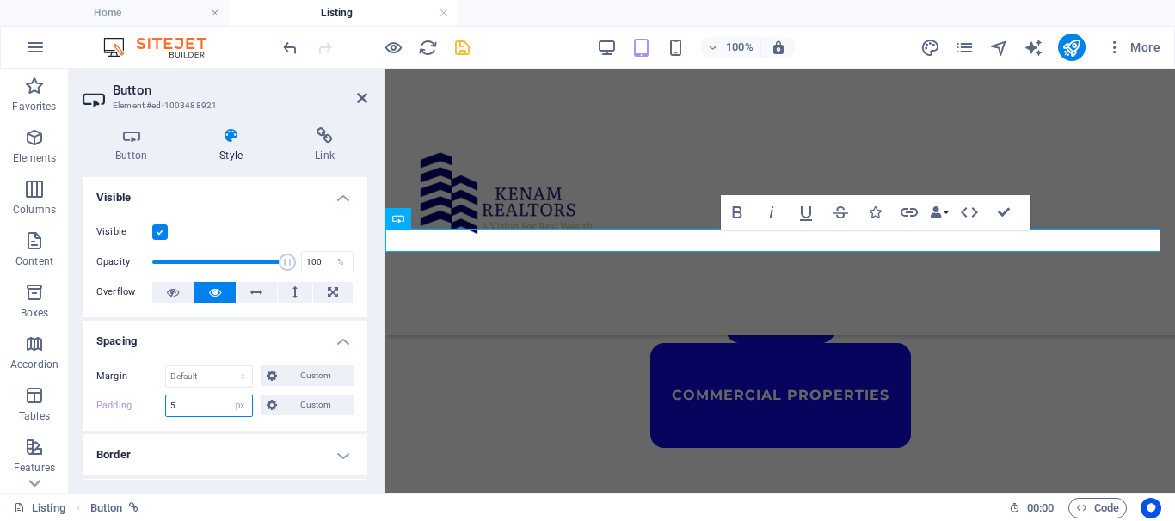
type input "50"
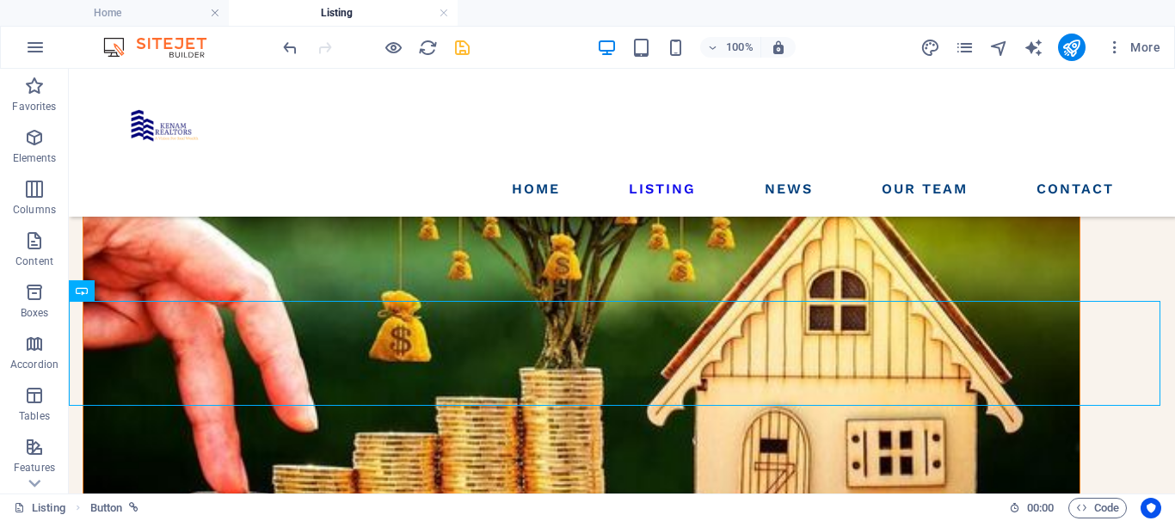
scroll to position [281, 0]
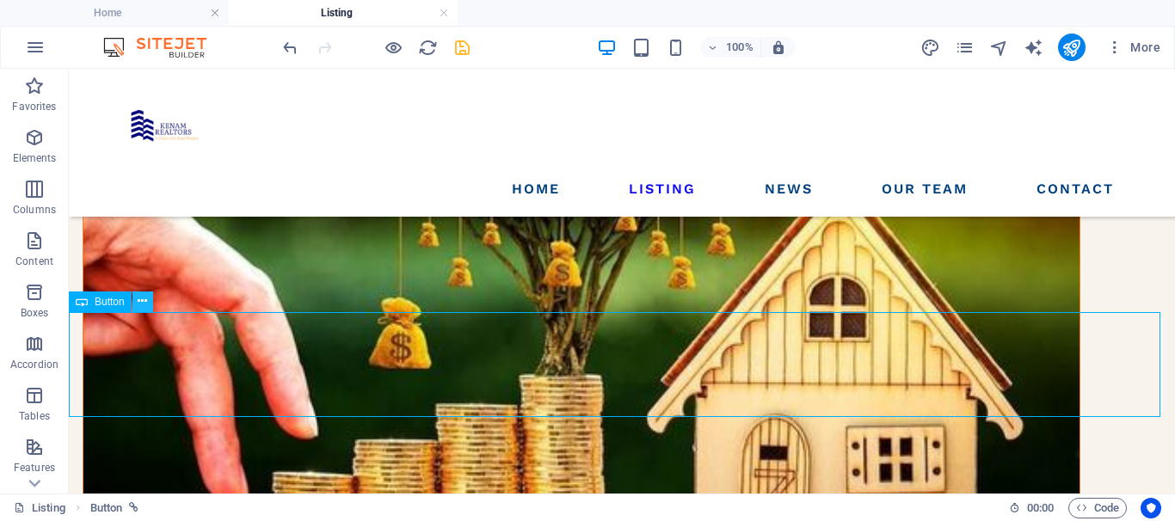
click at [148, 303] on button at bounding box center [142, 302] width 21 height 21
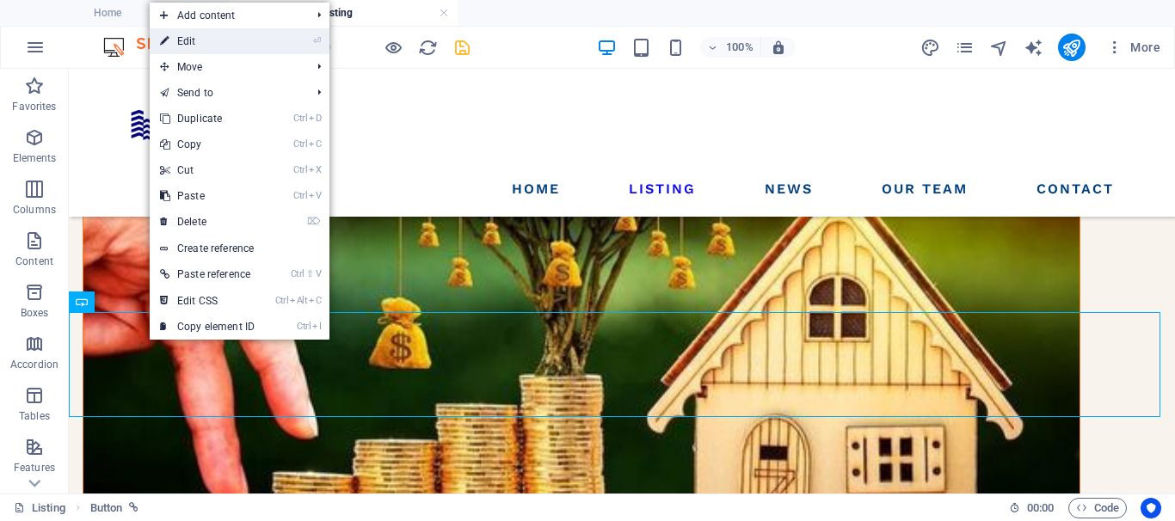
click at [200, 40] on link "⏎ Edit" at bounding box center [207, 41] width 115 height 26
select select "px"
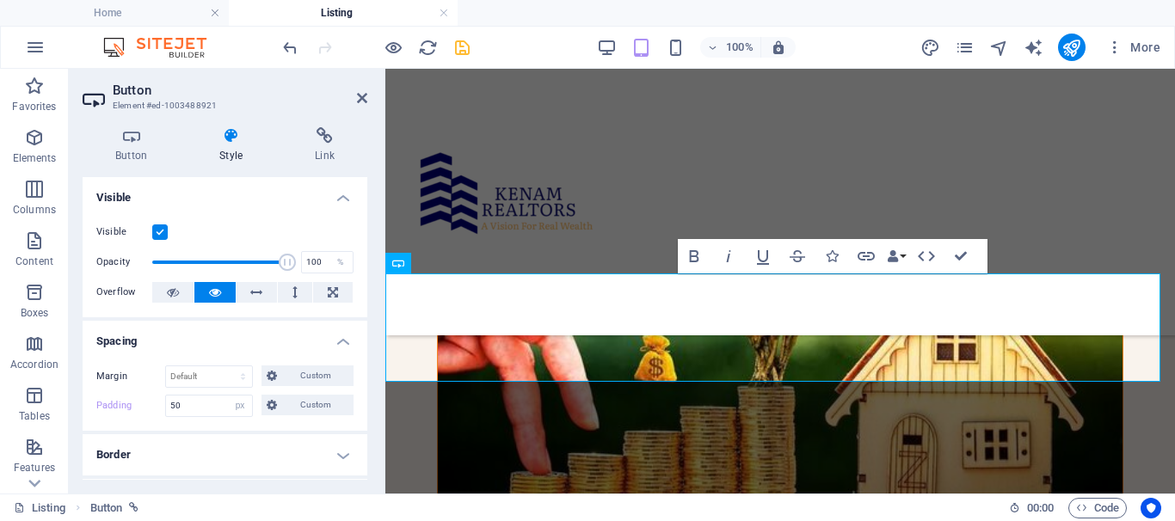
scroll to position [884, 0]
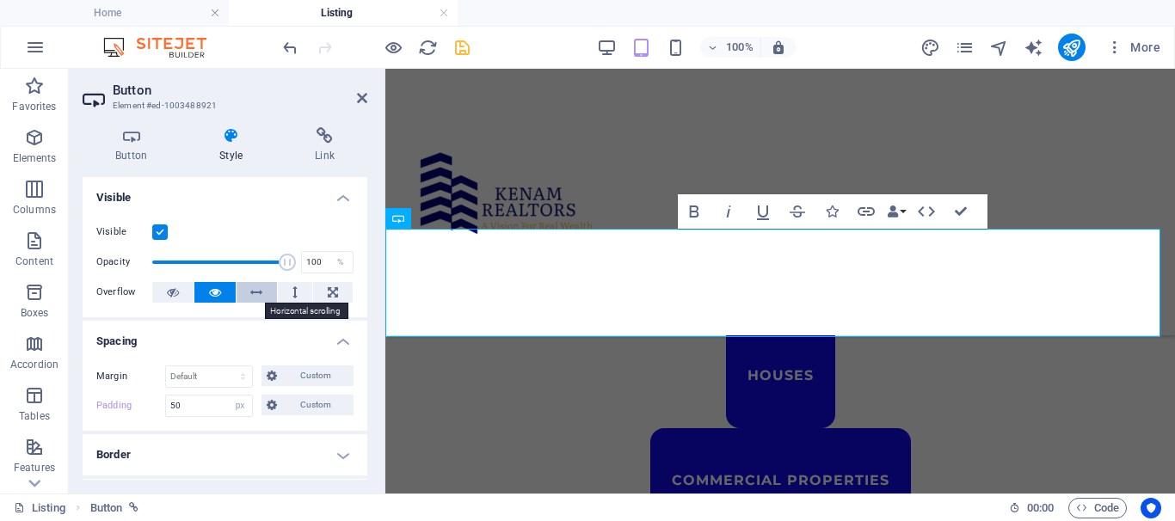
click at [265, 296] on button at bounding box center [257, 292] width 41 height 21
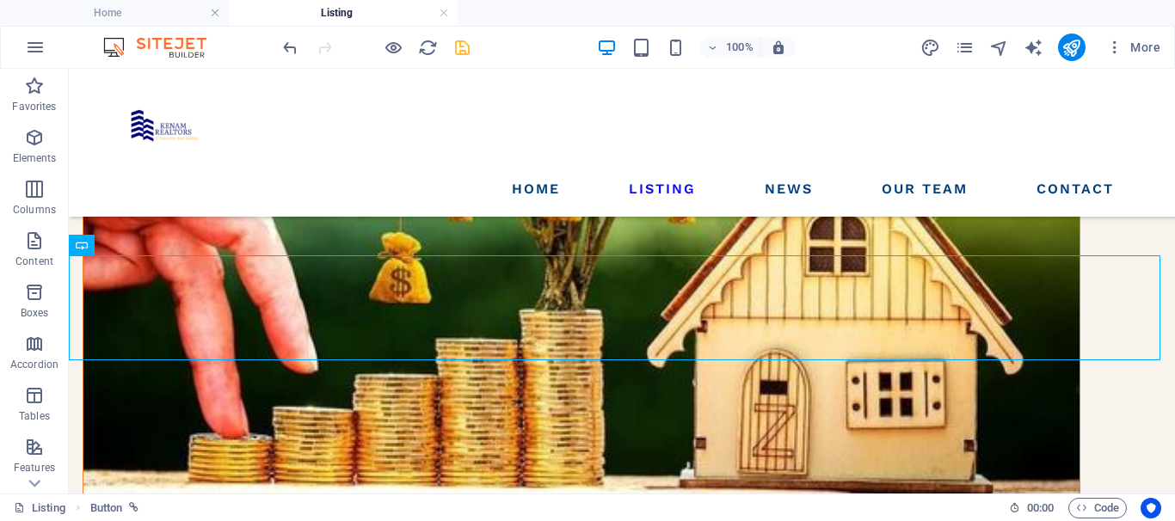
scroll to position [311, 0]
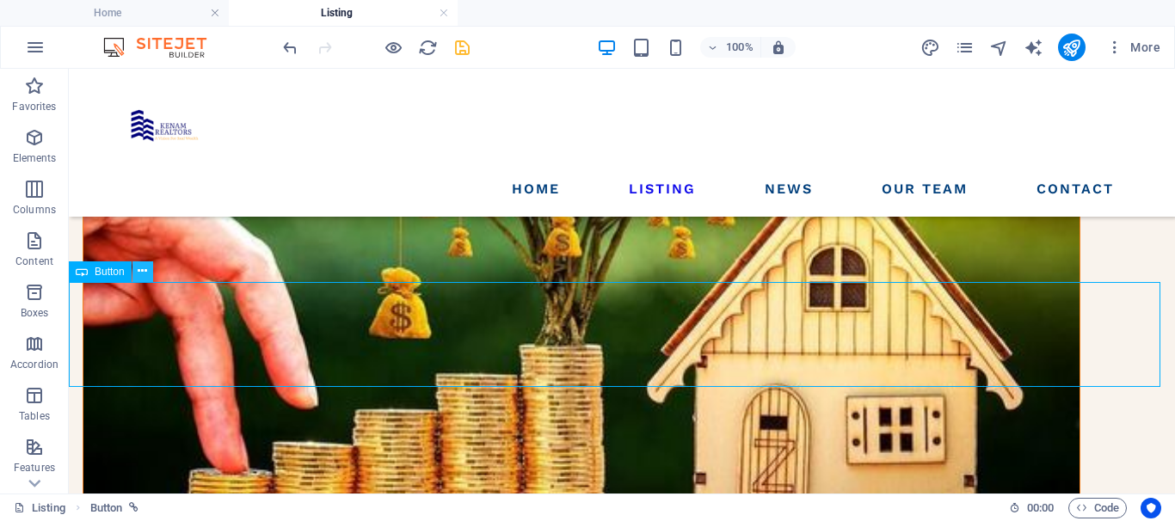
click at [134, 276] on button at bounding box center [142, 272] width 21 height 21
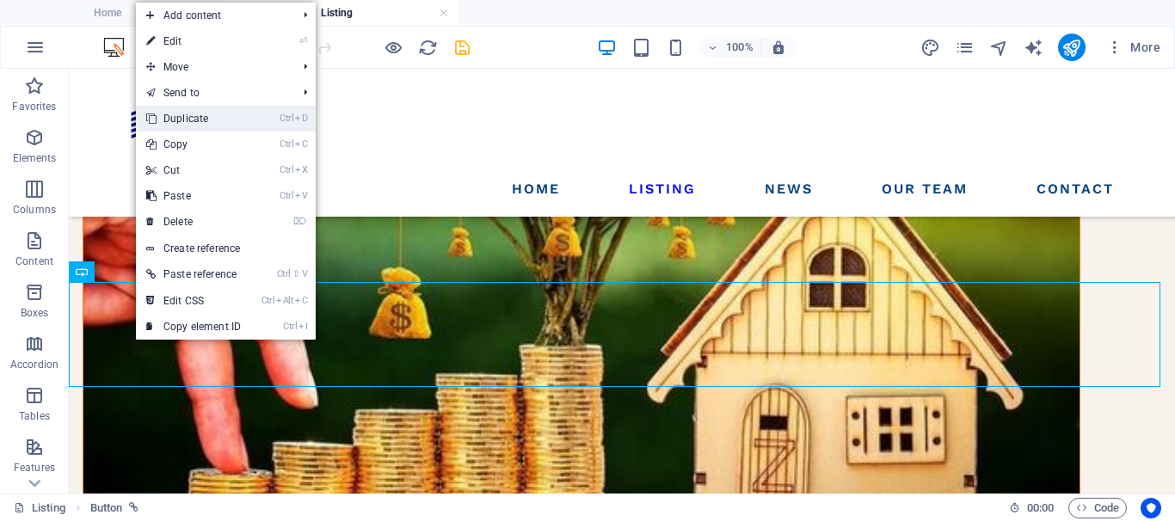
click at [206, 120] on link "Ctrl D Duplicate" at bounding box center [193, 119] width 115 height 26
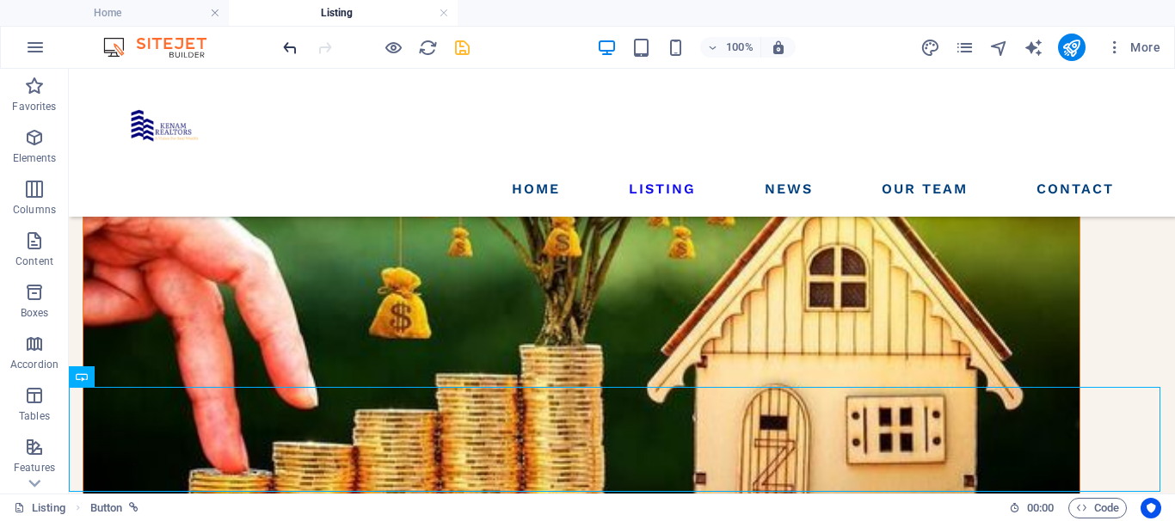
click at [292, 49] on icon "undo" at bounding box center [290, 48] width 20 height 20
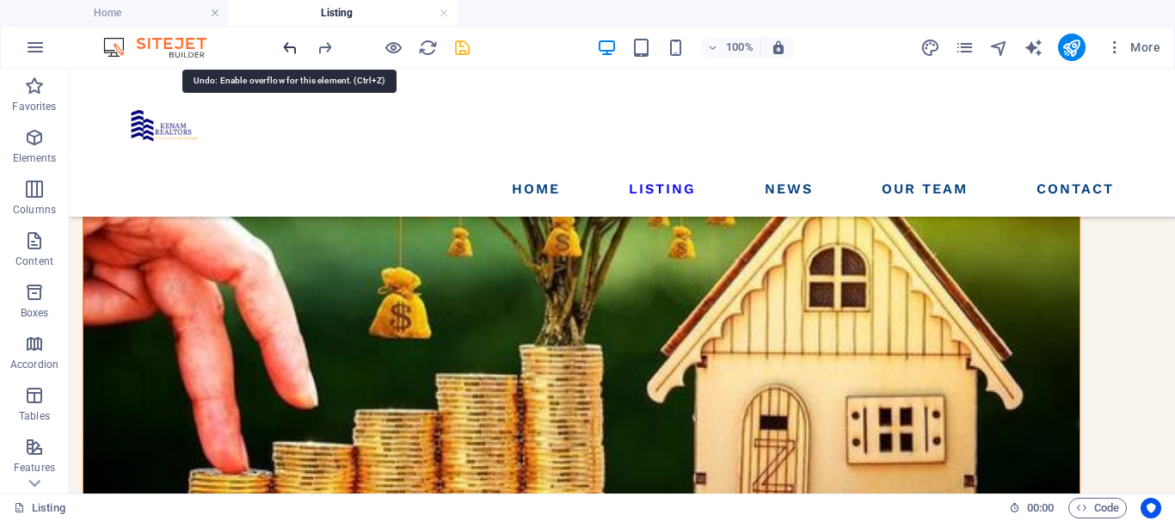
click at [292, 49] on icon "undo" at bounding box center [290, 48] width 20 height 20
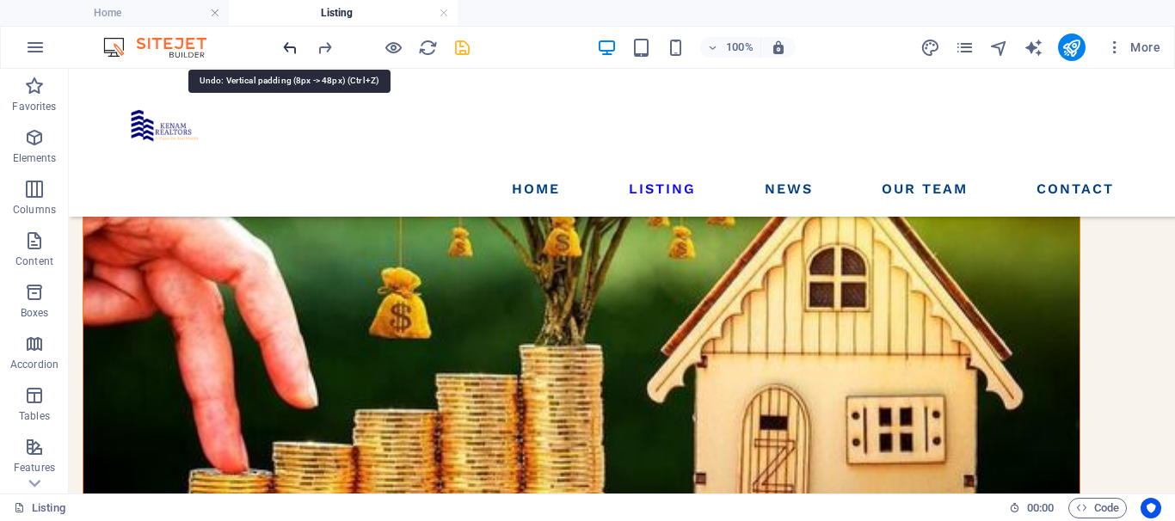
click at [292, 49] on icon "undo" at bounding box center [290, 48] width 20 height 20
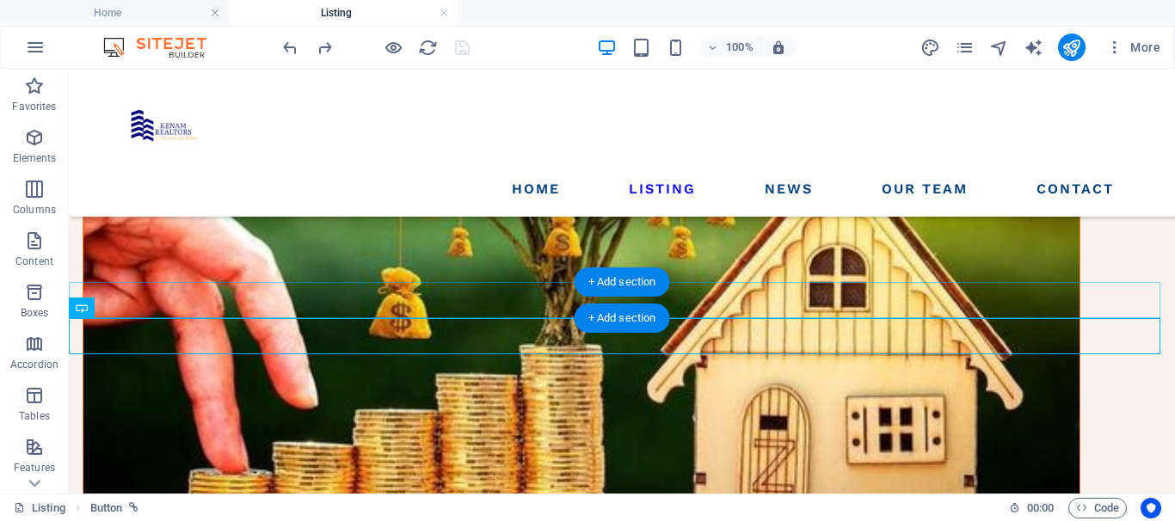
click at [623, 319] on div "+ Add section" at bounding box center [622, 318] width 95 height 29
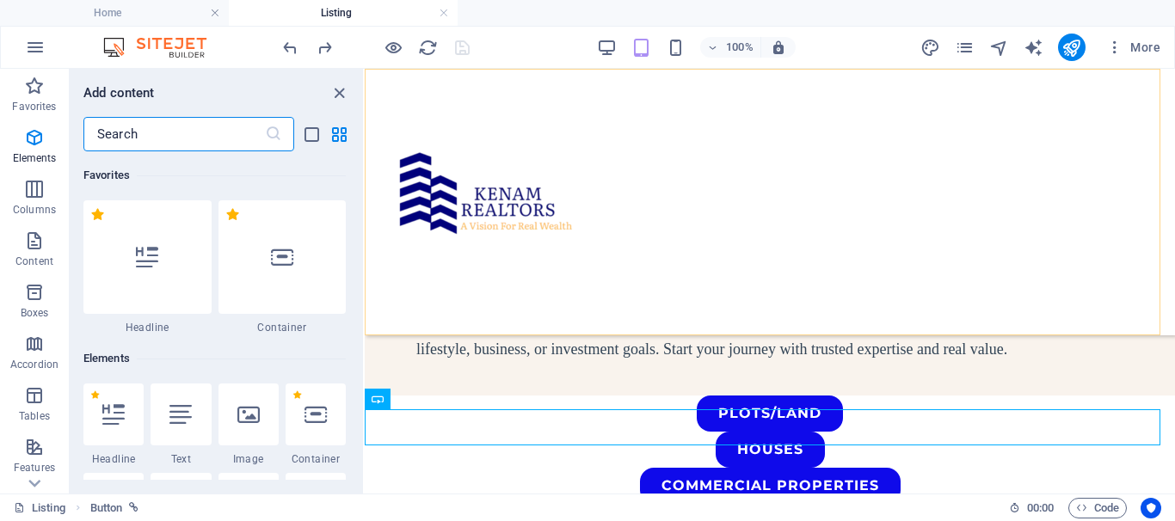
scroll to position [3010, 0]
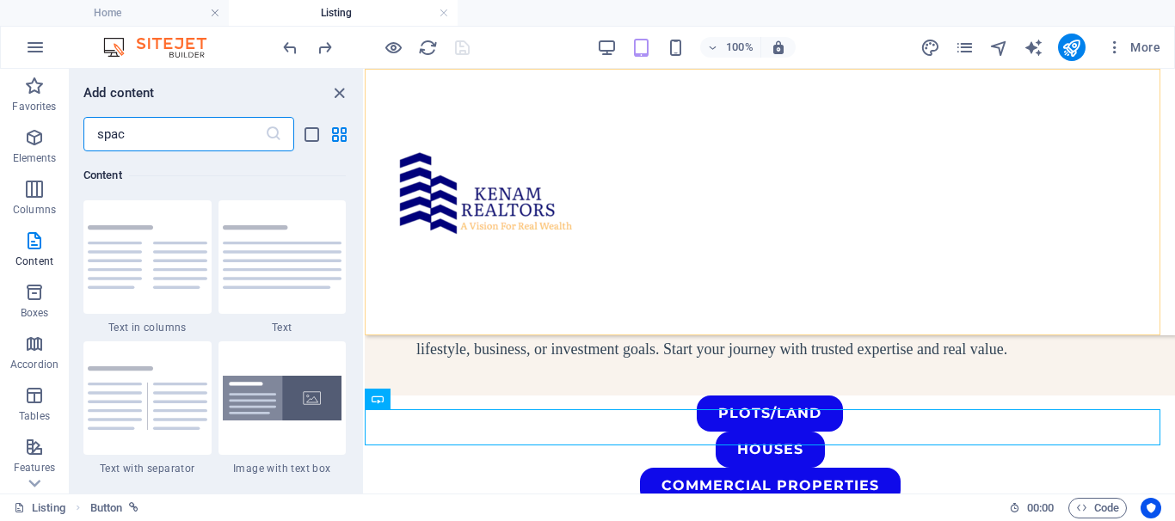
type input "space"
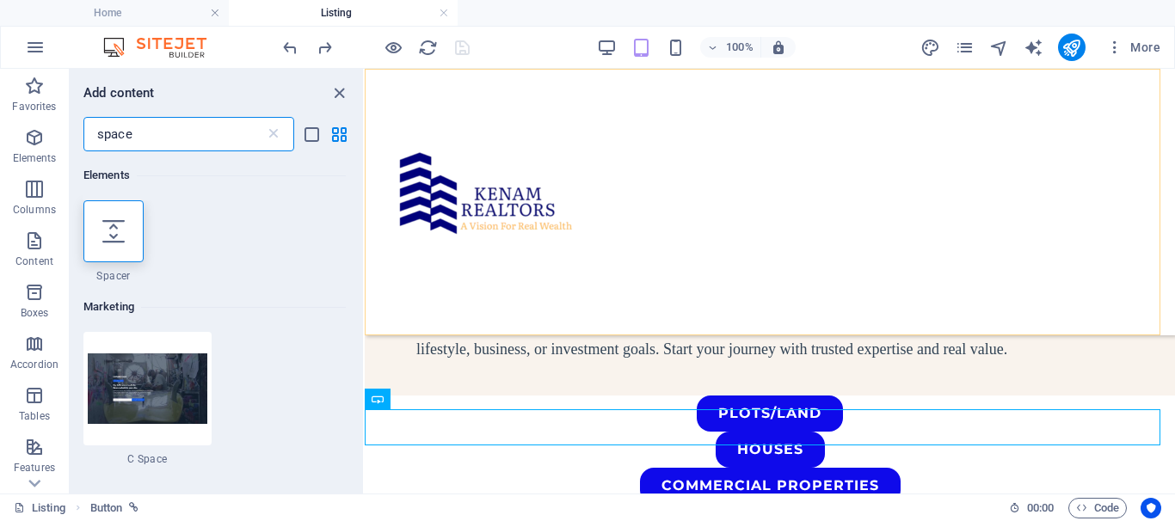
scroll to position [0, 0]
click at [101, 227] on div at bounding box center [113, 231] width 60 height 62
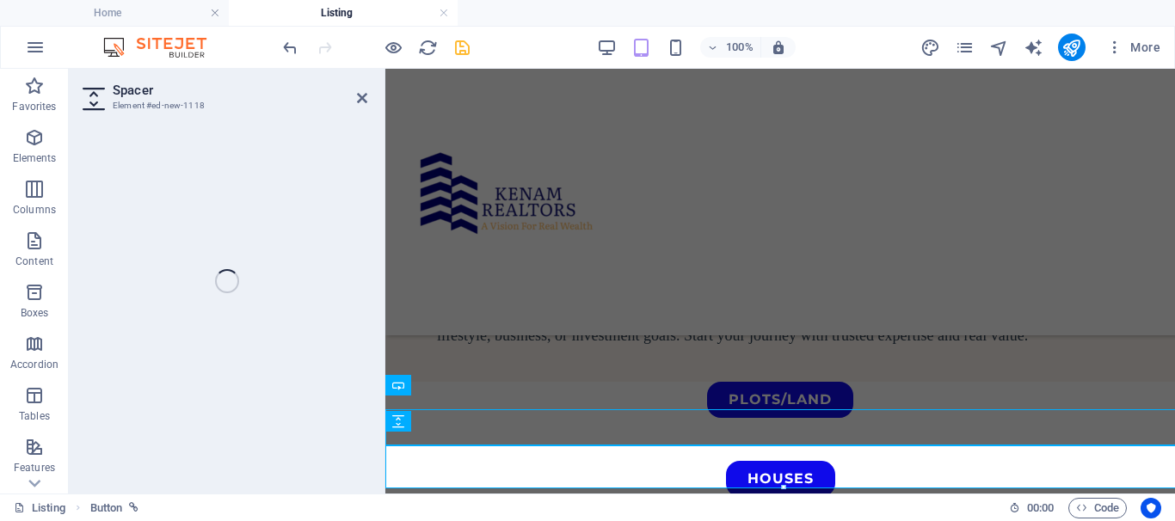
select select "px"
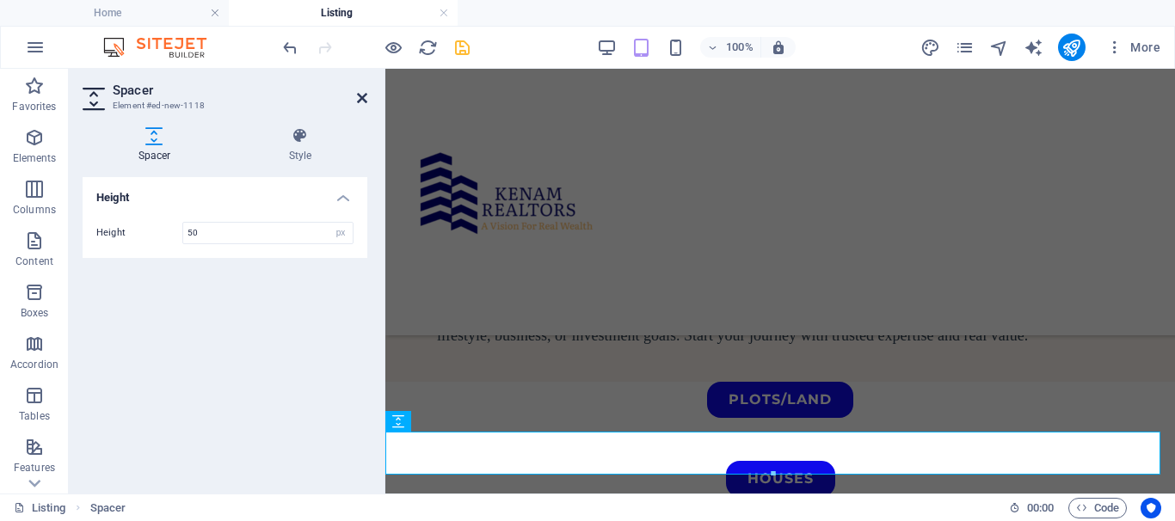
click at [358, 97] on icon at bounding box center [362, 98] width 10 height 14
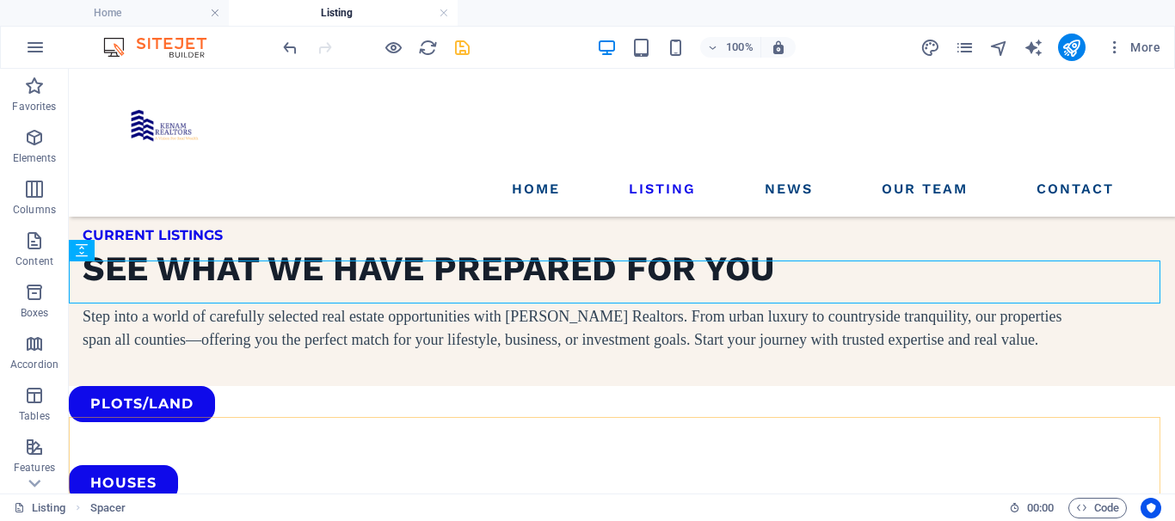
scroll to position [369, 0]
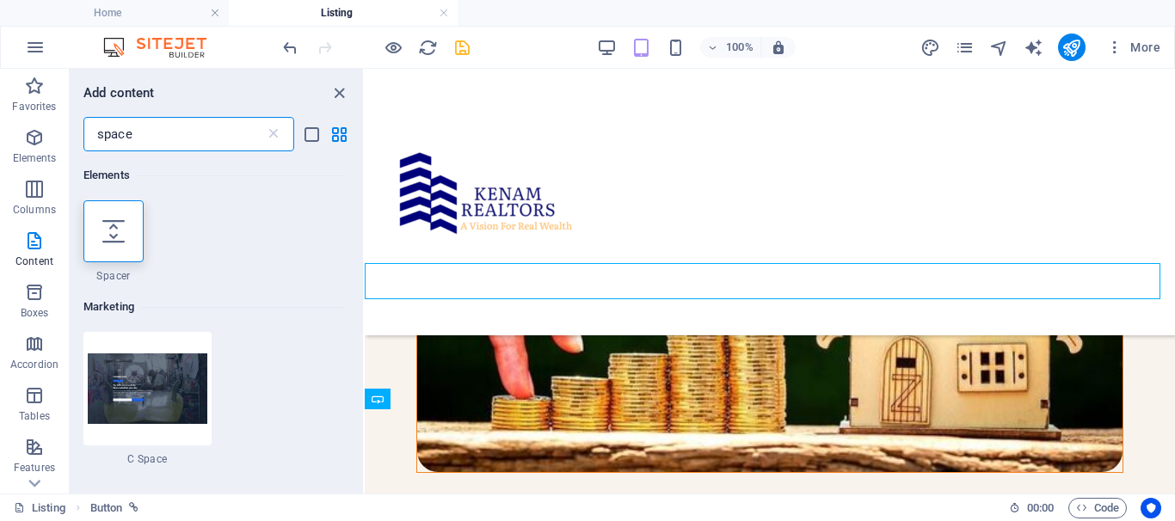
scroll to position [797, 0]
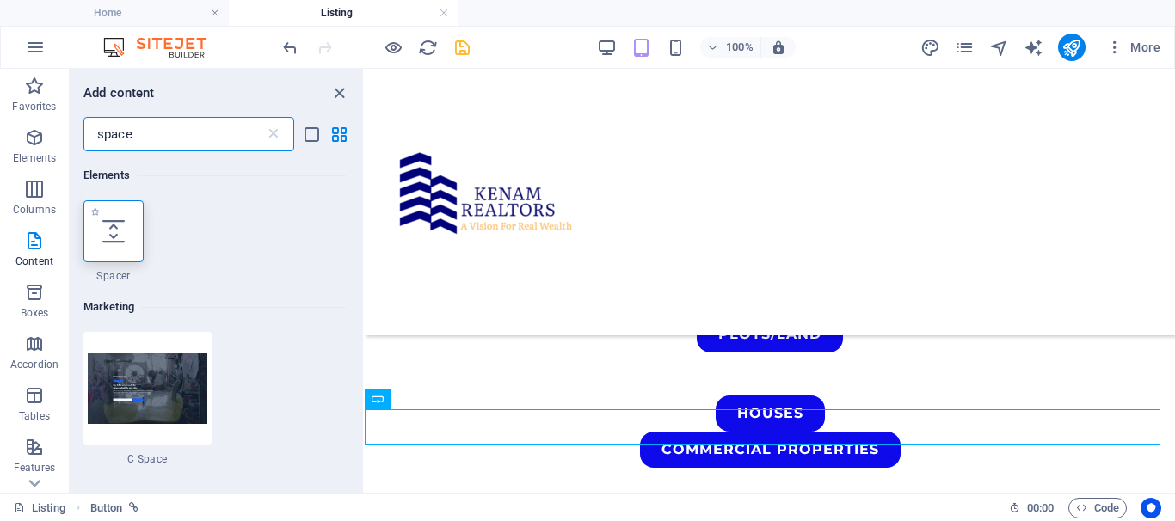
click at [102, 246] on div at bounding box center [113, 231] width 60 height 62
select select "px"
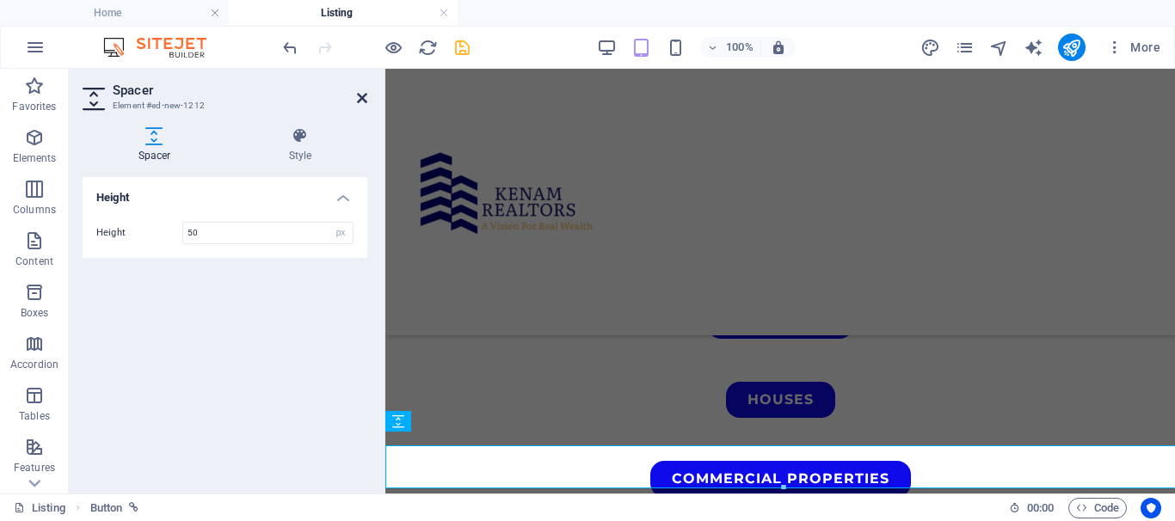
click at [359, 98] on icon at bounding box center [362, 98] width 10 height 14
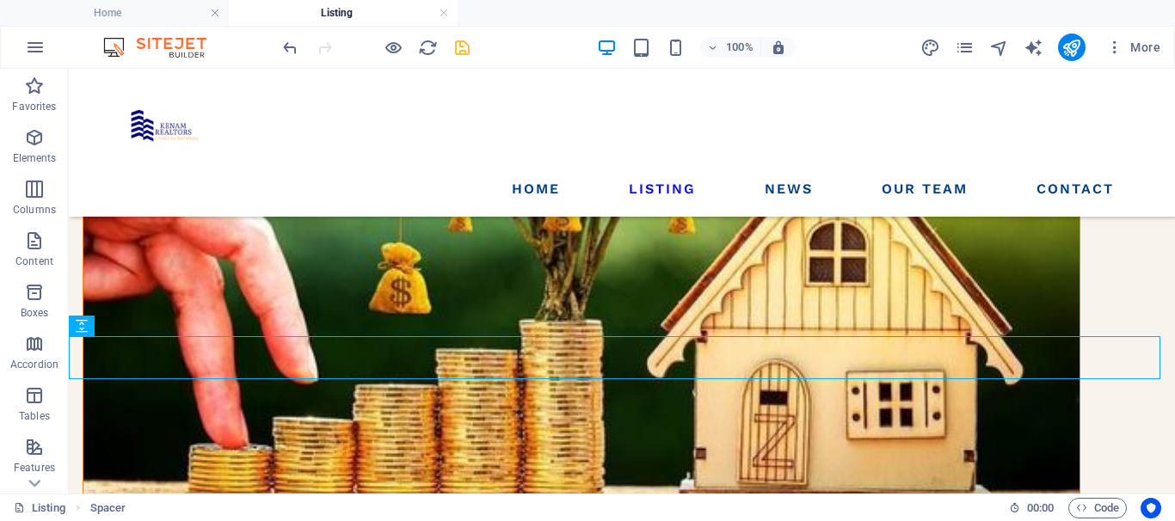
scroll to position [323, 0]
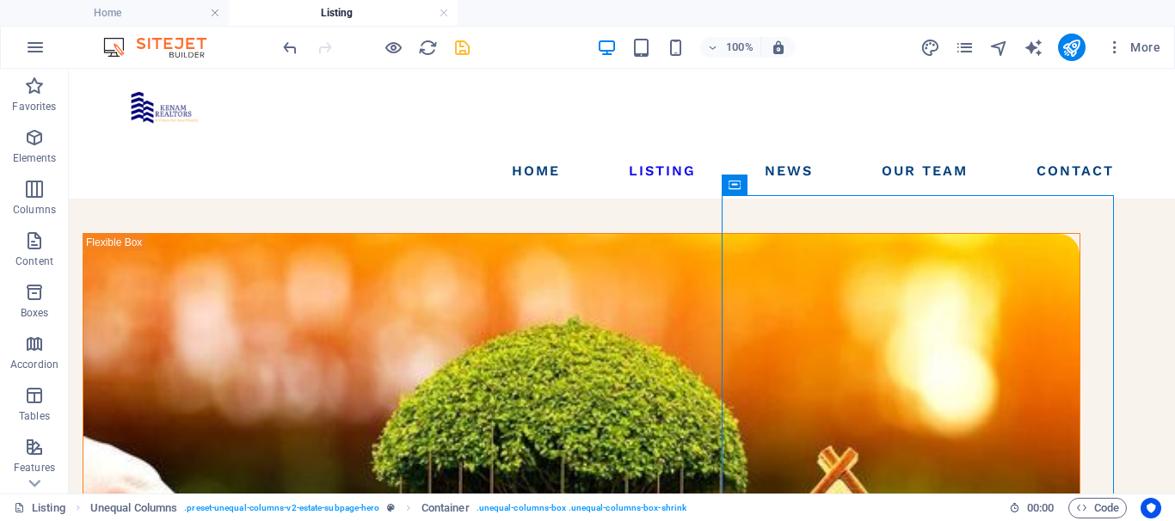
scroll to position [0, 0]
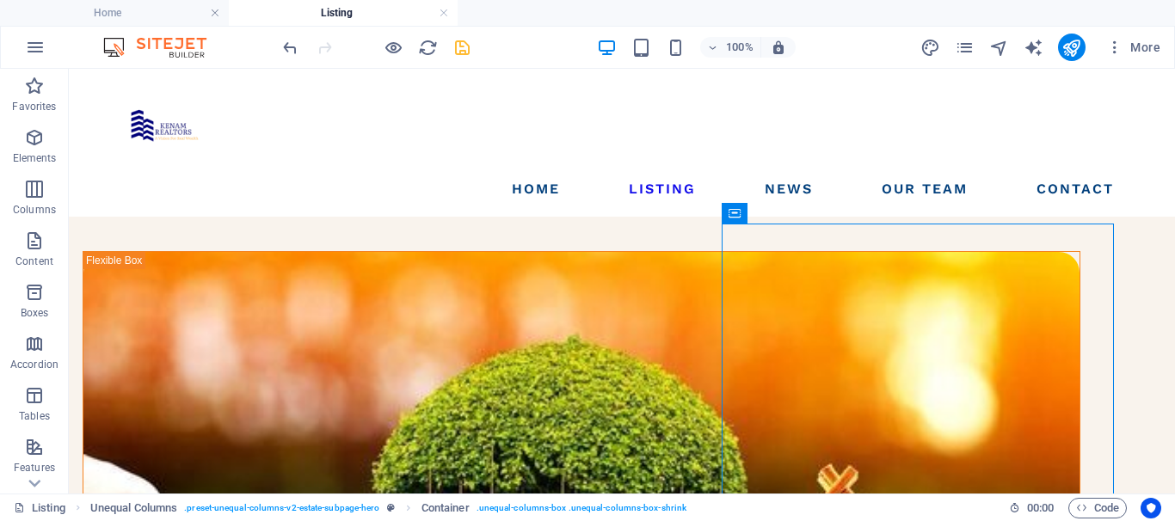
click at [464, 50] on icon "save" at bounding box center [463, 48] width 20 height 20
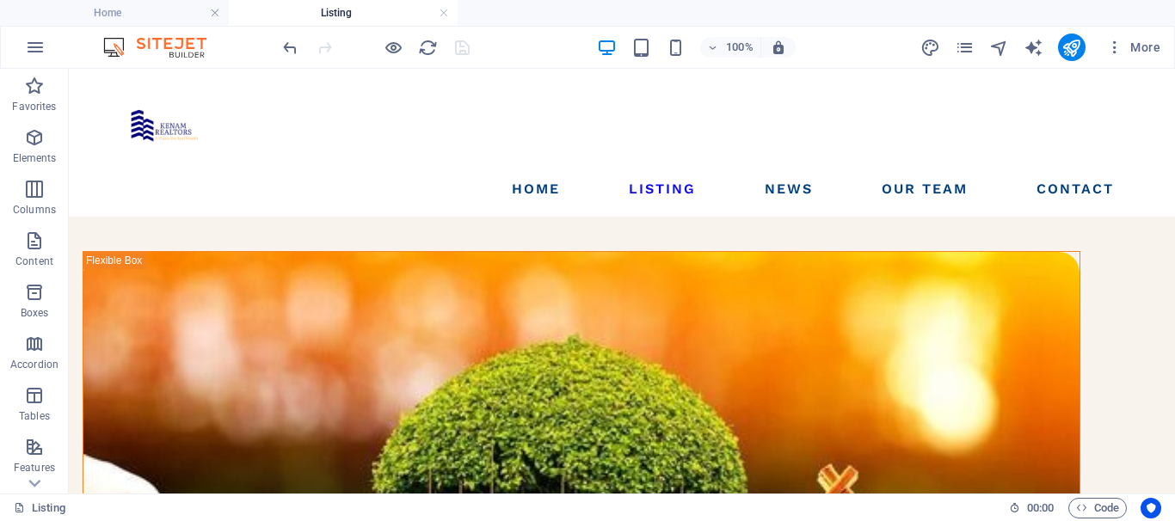
click at [1069, 49] on icon "publish" at bounding box center [1072, 48] width 20 height 20
